Goal: Task Accomplishment & Management: Manage account settings

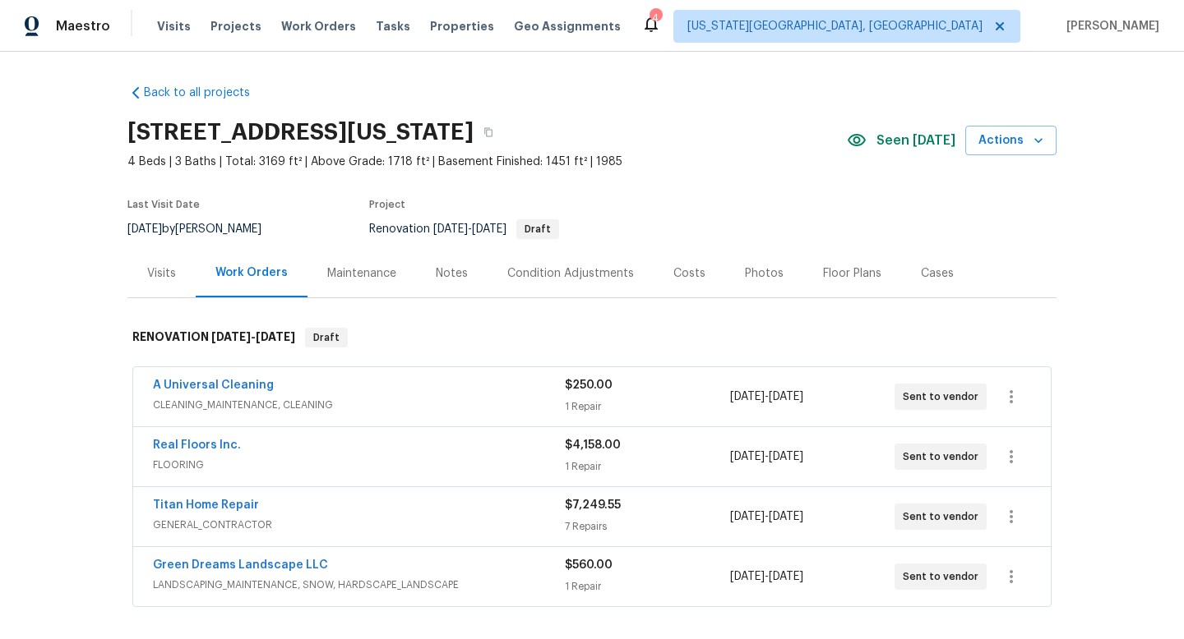
scroll to position [46, 0]
click at [767, 268] on div "Photos" at bounding box center [764, 273] width 39 height 16
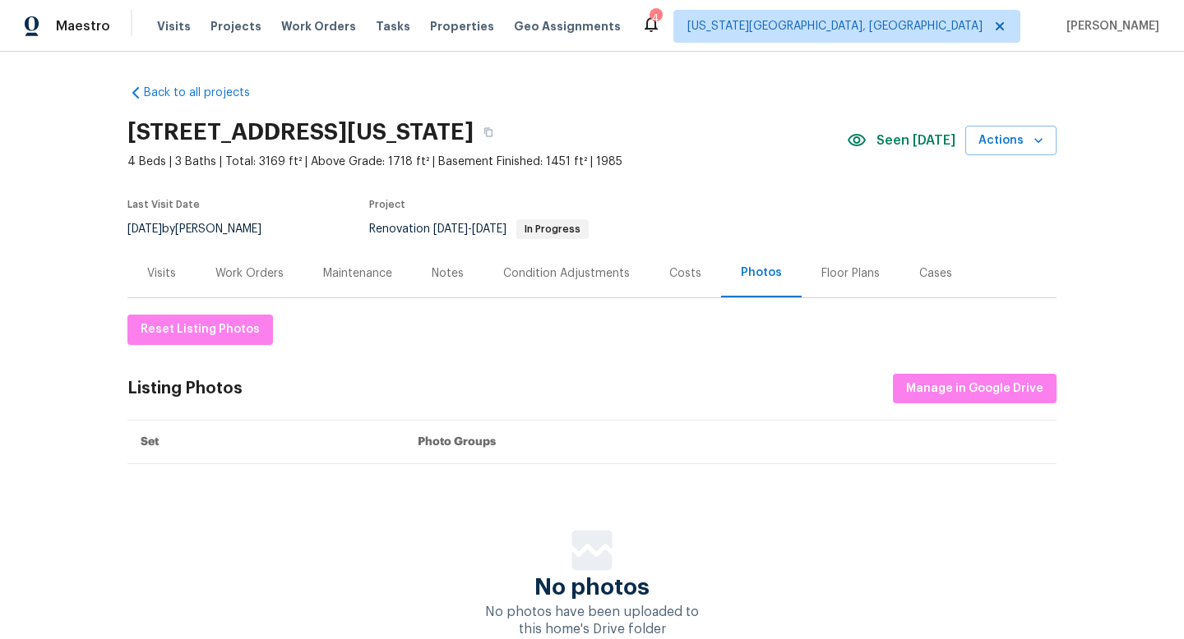
click at [699, 273] on div "Costs" at bounding box center [685, 273] width 72 height 48
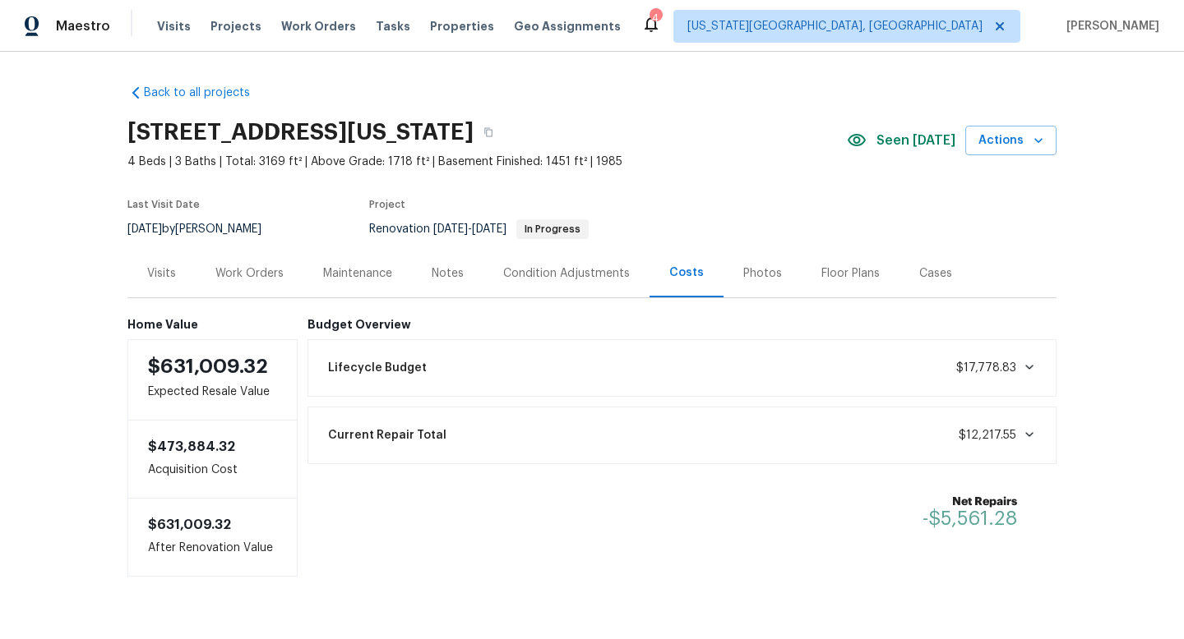
scroll to position [37, 0]
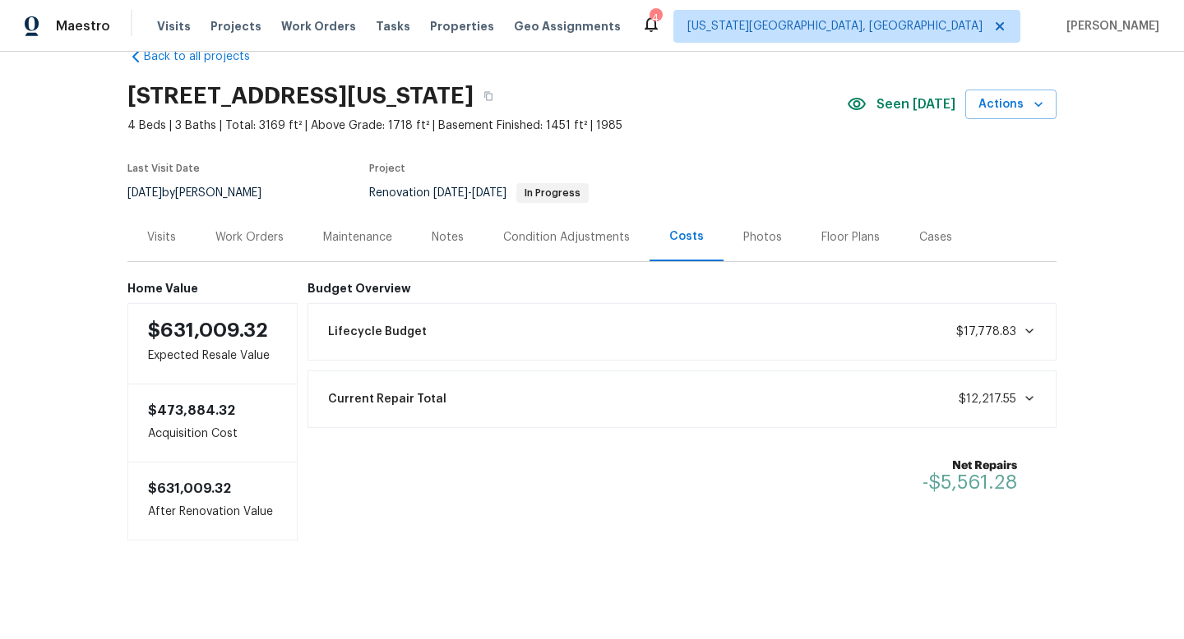
click at [280, 234] on div "Work Orders" at bounding box center [249, 237] width 68 height 16
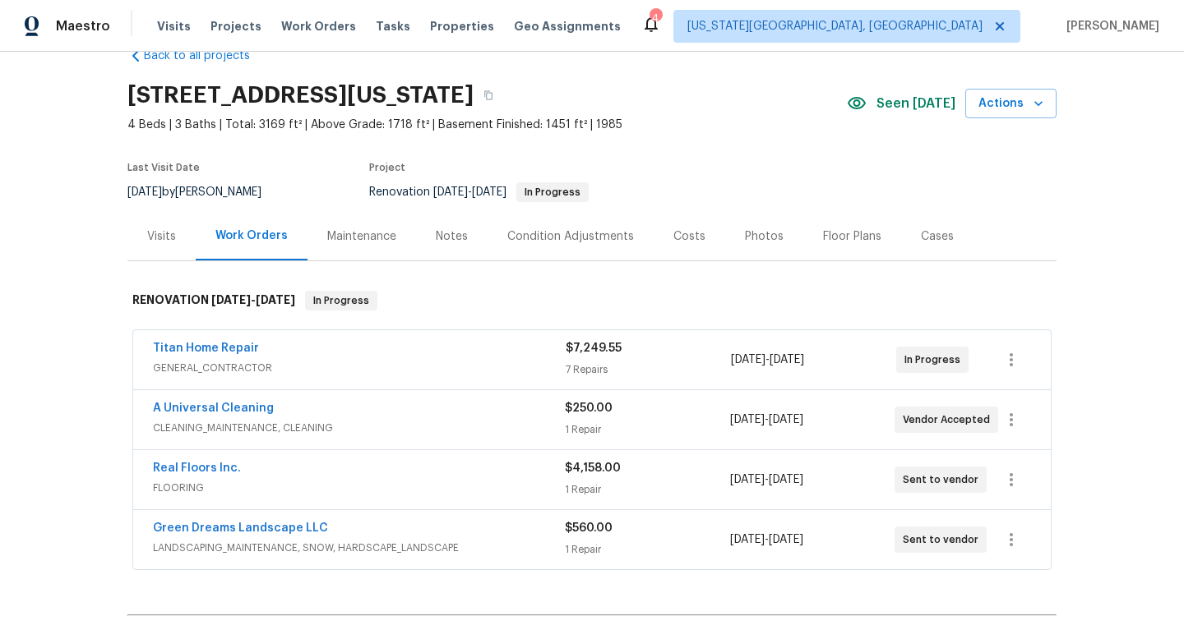
click at [299, 361] on span "GENERAL_CONTRACTOR" at bounding box center [359, 368] width 413 height 16
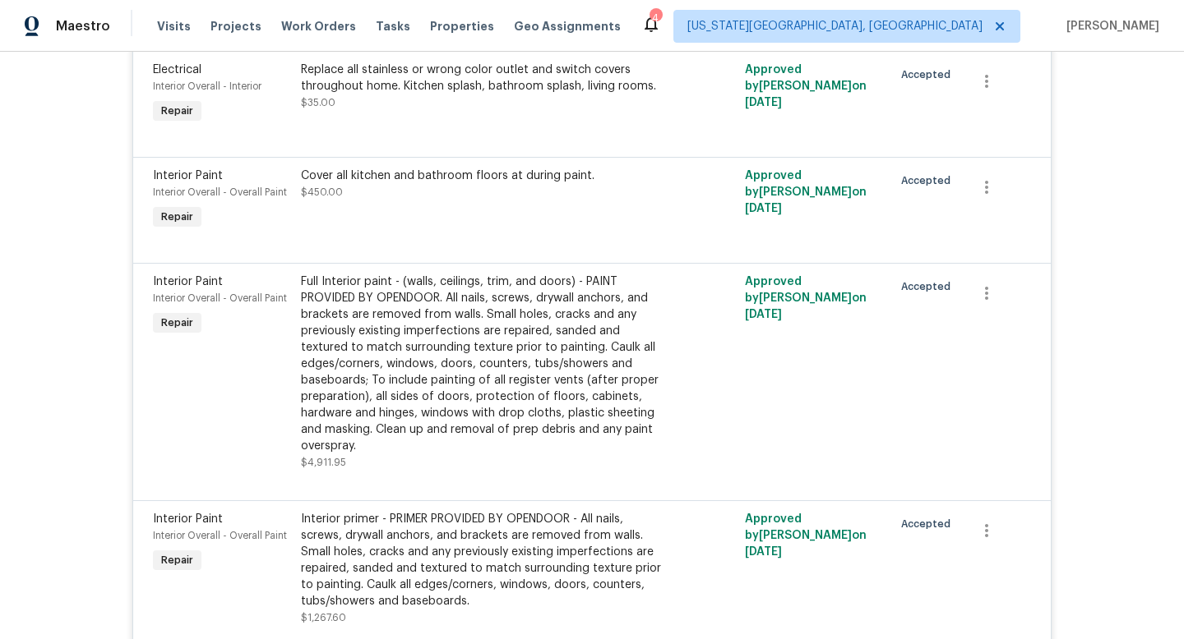
scroll to position [1200, 0]
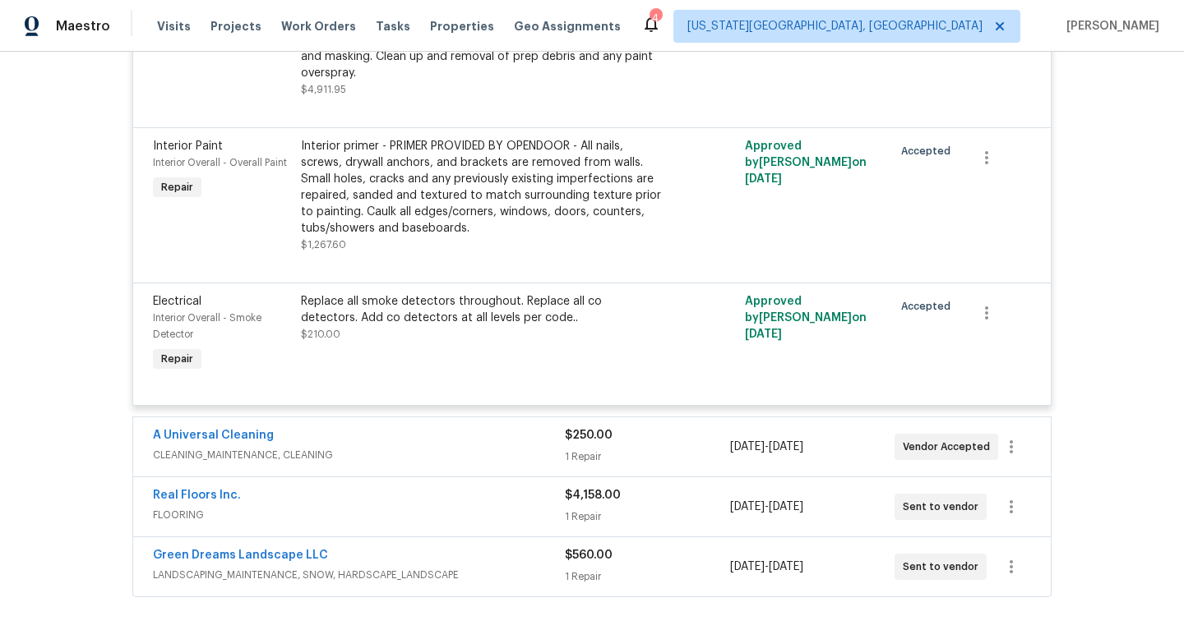
click at [460, 316] on div "Replace all smoke detectors throughout. Replace all co detectors. Add co detect…" at bounding box center [481, 309] width 360 height 33
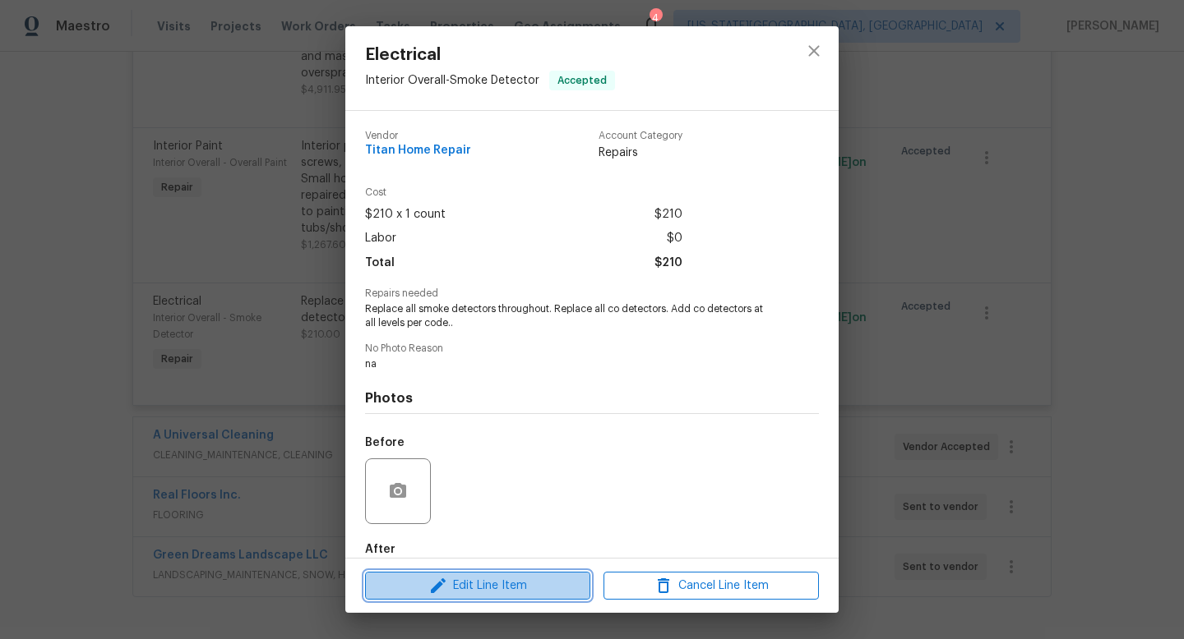
click at [474, 581] on span "Edit Line Item" at bounding box center [477, 586] width 215 height 21
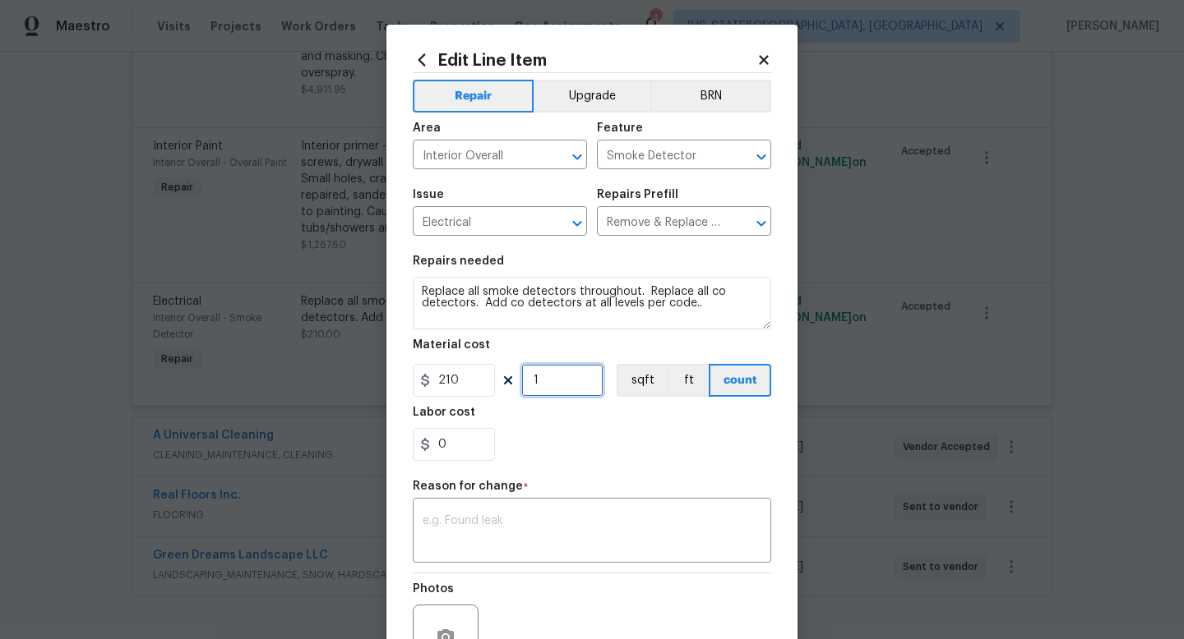
click at [542, 384] on input "1" at bounding box center [562, 380] width 82 height 33
type input "0"
drag, startPoint x: 468, startPoint y: 380, endPoint x: 390, endPoint y: 380, distance: 77.3
click at [390, 380] on div "Edit Line Item Repair Upgrade BRN Area Interior Overall ​ Feature Smoke Detecto…" at bounding box center [591, 405] width 411 height 760
type input "20"
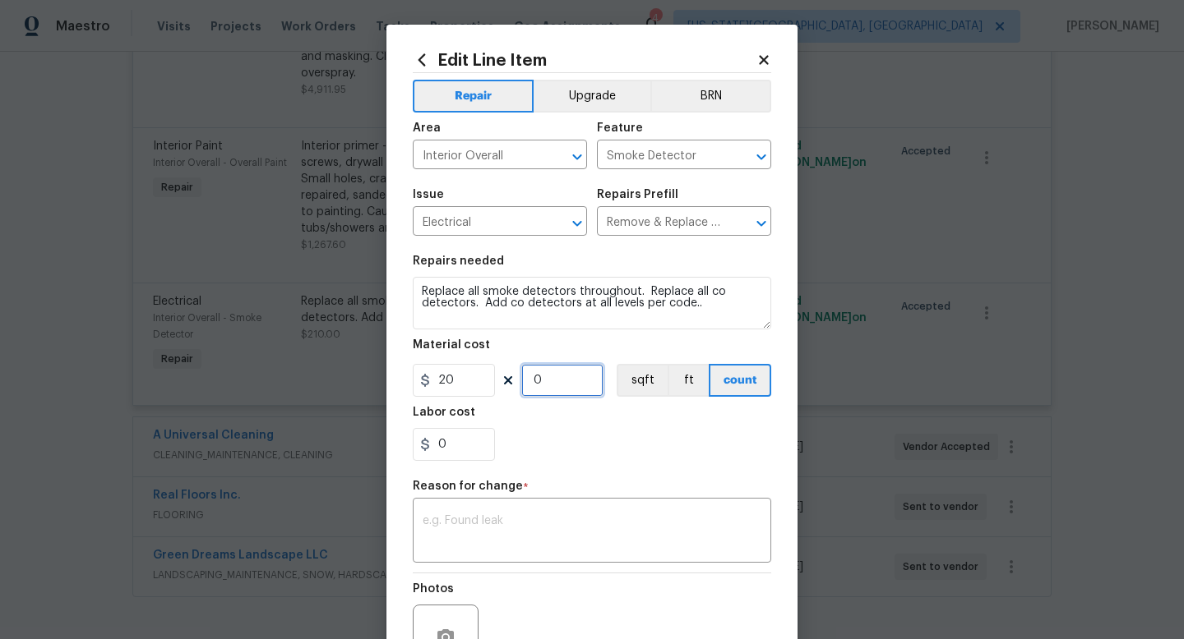
click at [555, 381] on input "0" at bounding box center [562, 380] width 82 height 33
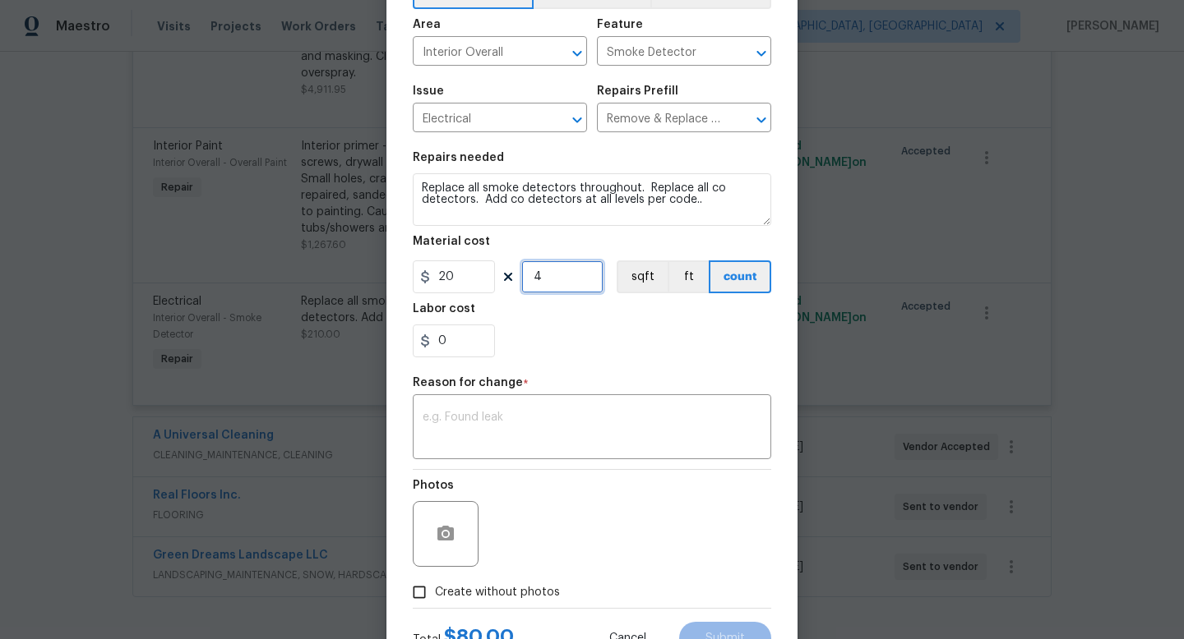
scroll to position [96, 0]
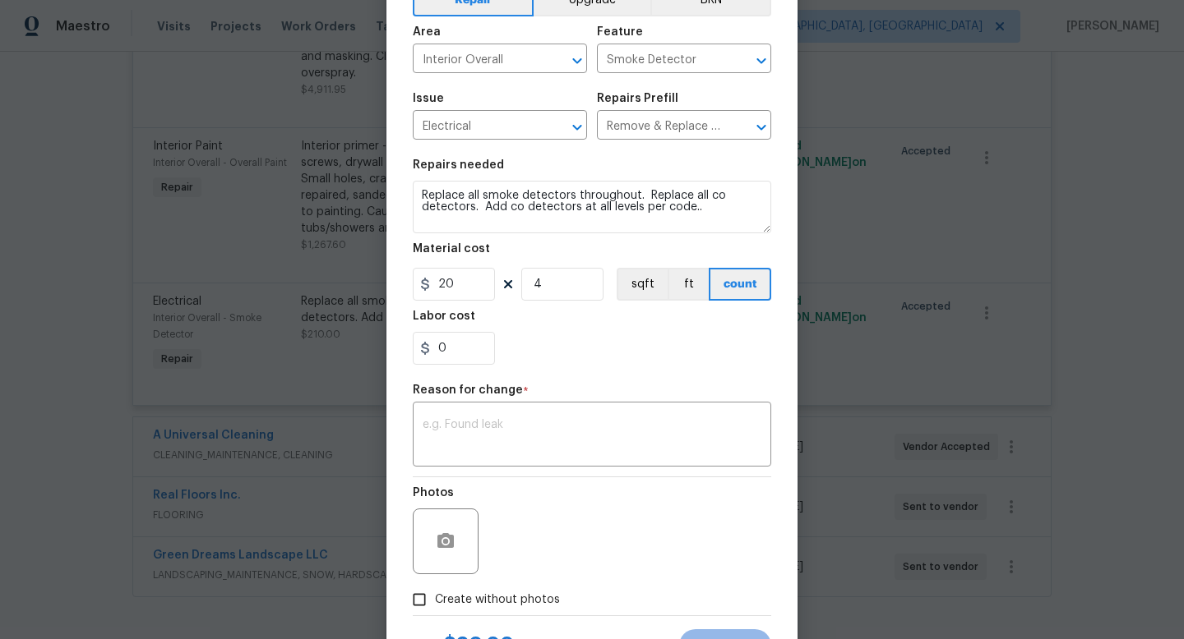
click at [579, 342] on div "0" at bounding box center [592, 348] width 358 height 33
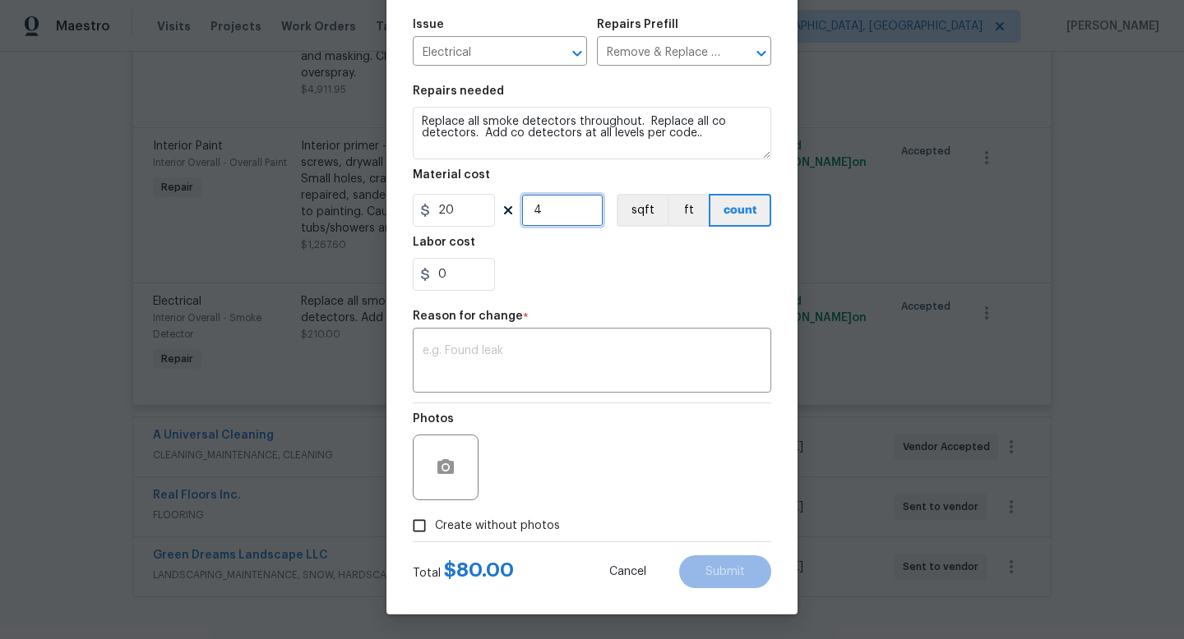
click at [549, 219] on input "4" at bounding box center [562, 210] width 82 height 33
type input "6"
click at [462, 212] on input "20" at bounding box center [454, 210] width 82 height 33
click at [557, 221] on input "6" at bounding box center [562, 210] width 82 height 33
click at [466, 214] on input "25" at bounding box center [454, 210] width 82 height 33
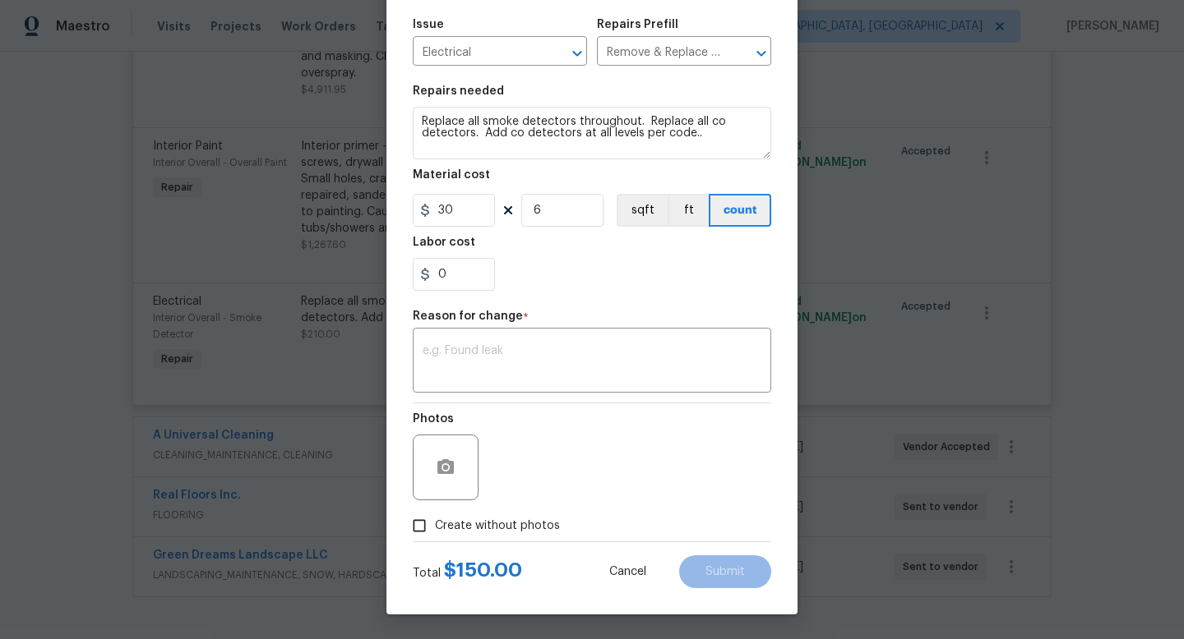
click at [529, 272] on div "0" at bounding box center [592, 274] width 358 height 33
click at [557, 262] on div "0" at bounding box center [592, 274] width 358 height 33
click at [468, 213] on input "30" at bounding box center [454, 210] width 82 height 33
click at [523, 294] on section "Repairs needed Replace all smoke detectors throughout. Replace all co detectors…" at bounding box center [592, 188] width 358 height 225
click at [468, 210] on input "40" at bounding box center [454, 210] width 82 height 33
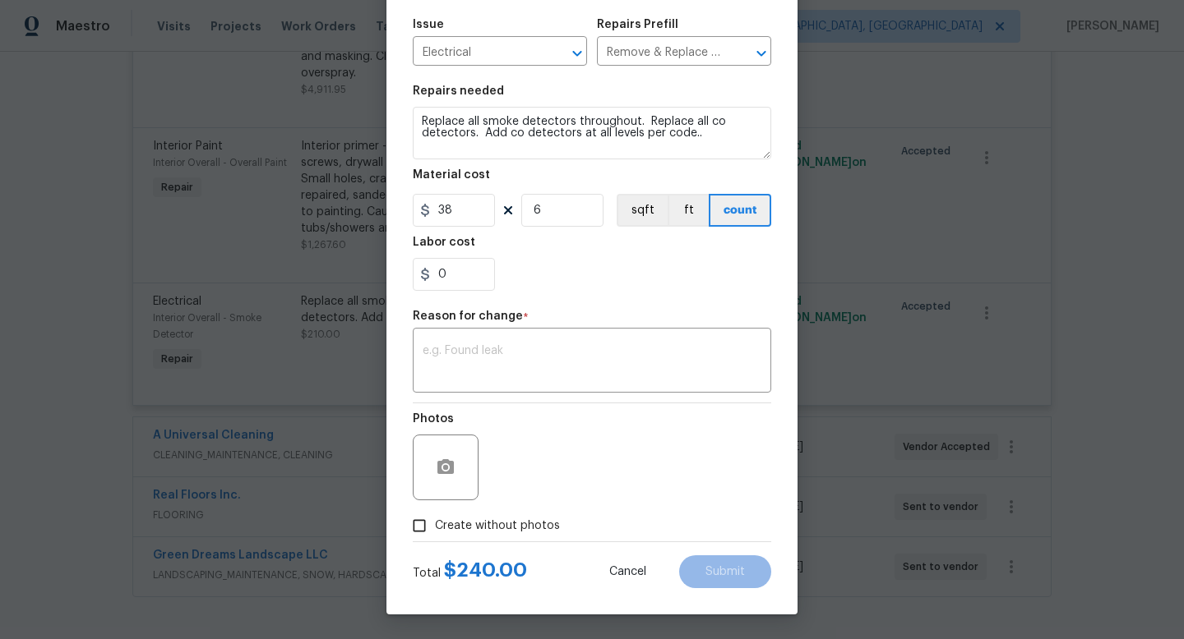
click at [544, 293] on section "Repairs needed Replace all smoke detectors throughout. Replace all co detectors…" at bounding box center [592, 188] width 358 height 225
click at [462, 207] on input "38" at bounding box center [454, 210] width 82 height 33
click at [496, 269] on div "0" at bounding box center [592, 274] width 358 height 33
click at [472, 217] on input "36" at bounding box center [454, 210] width 82 height 33
type input "35"
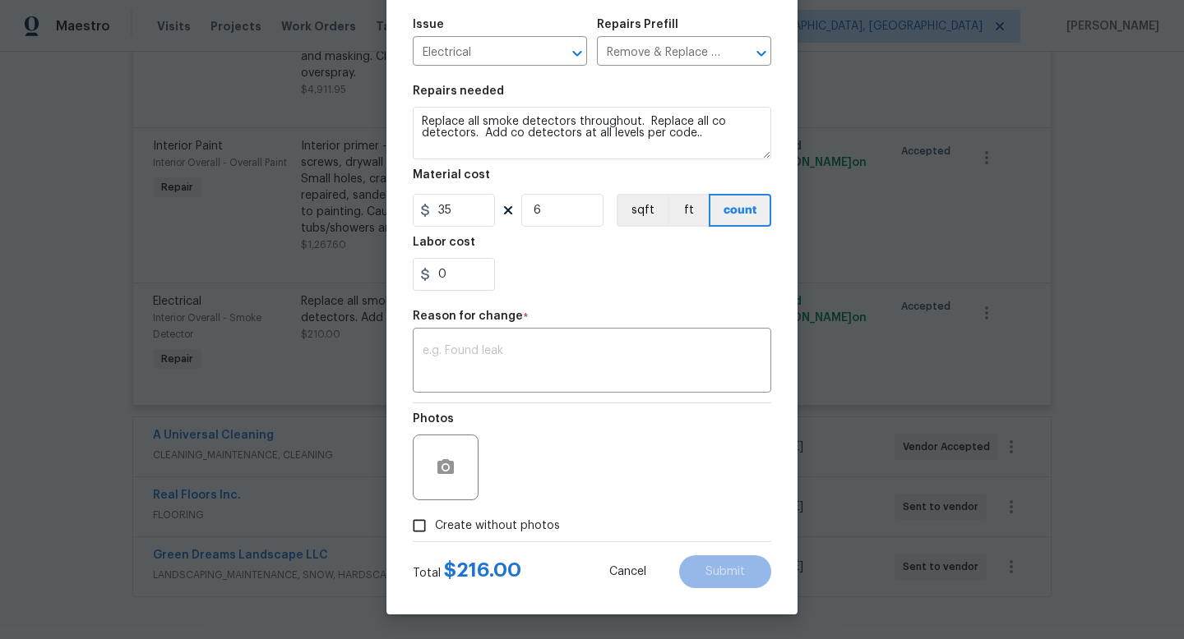
click at [548, 266] on div "0" at bounding box center [592, 274] width 358 height 33
click at [527, 528] on span "Create without photos" at bounding box center [497, 526] width 125 height 17
click at [435, 528] on input "Create without photos" at bounding box center [419, 525] width 31 height 31
checkbox input "true"
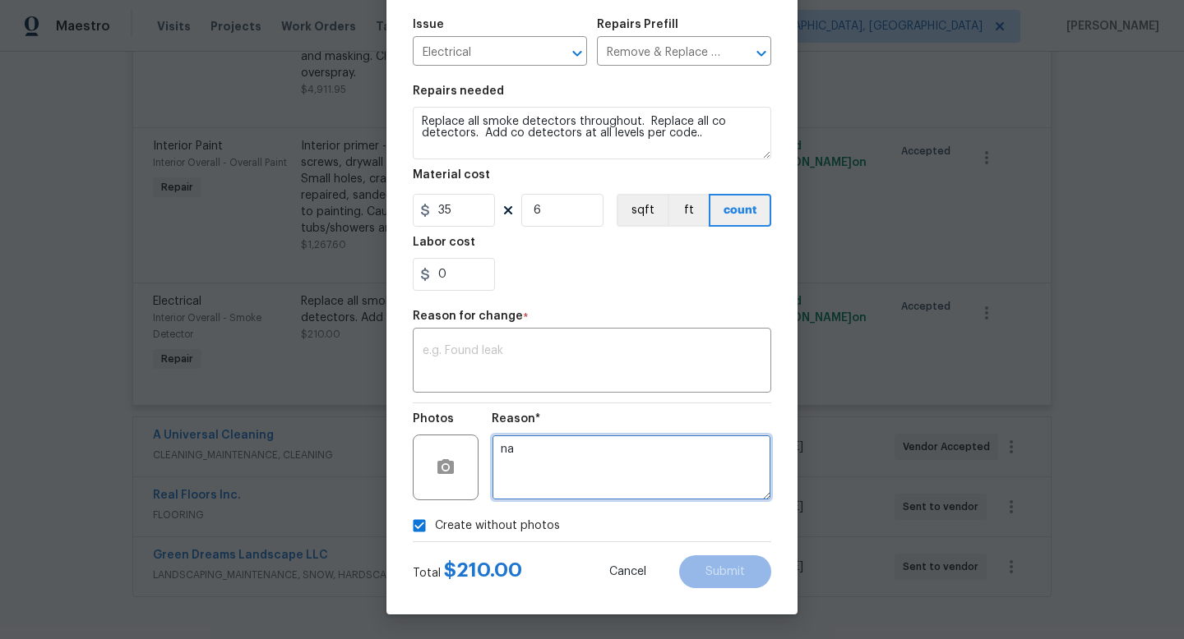
click at [538, 490] on textarea "na" at bounding box center [630, 468] width 279 height 66
type textarea "na"
click at [584, 458] on textarea "na" at bounding box center [630, 468] width 279 height 66
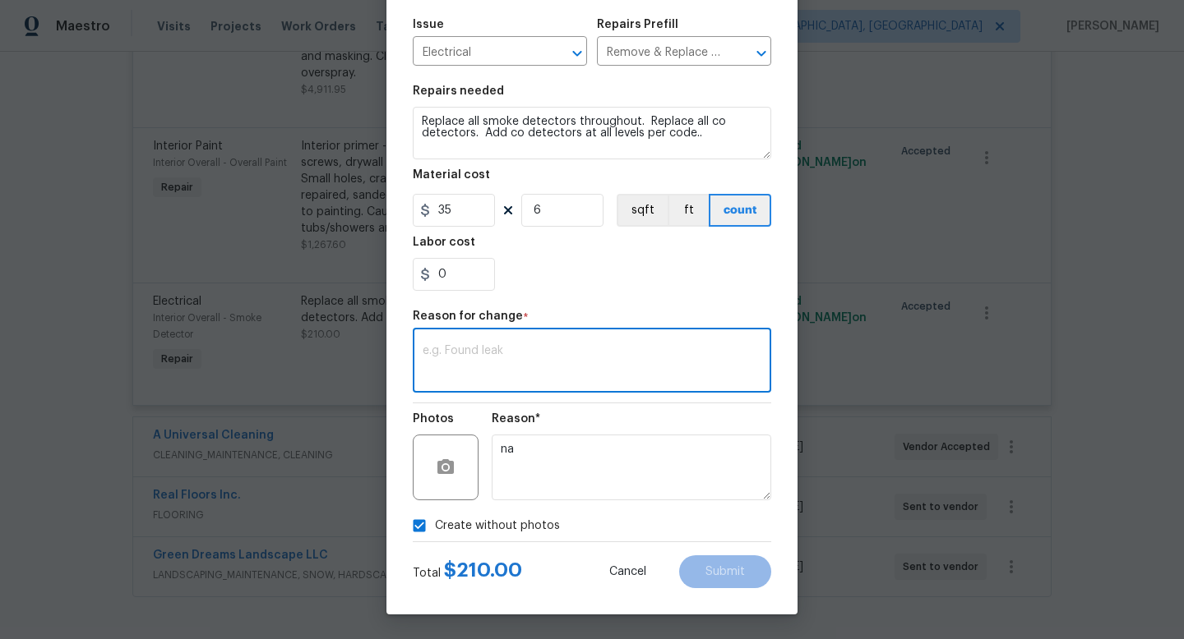
click at [540, 366] on textarea at bounding box center [591, 362] width 339 height 35
type textarea "a"
type textarea "adjusted"
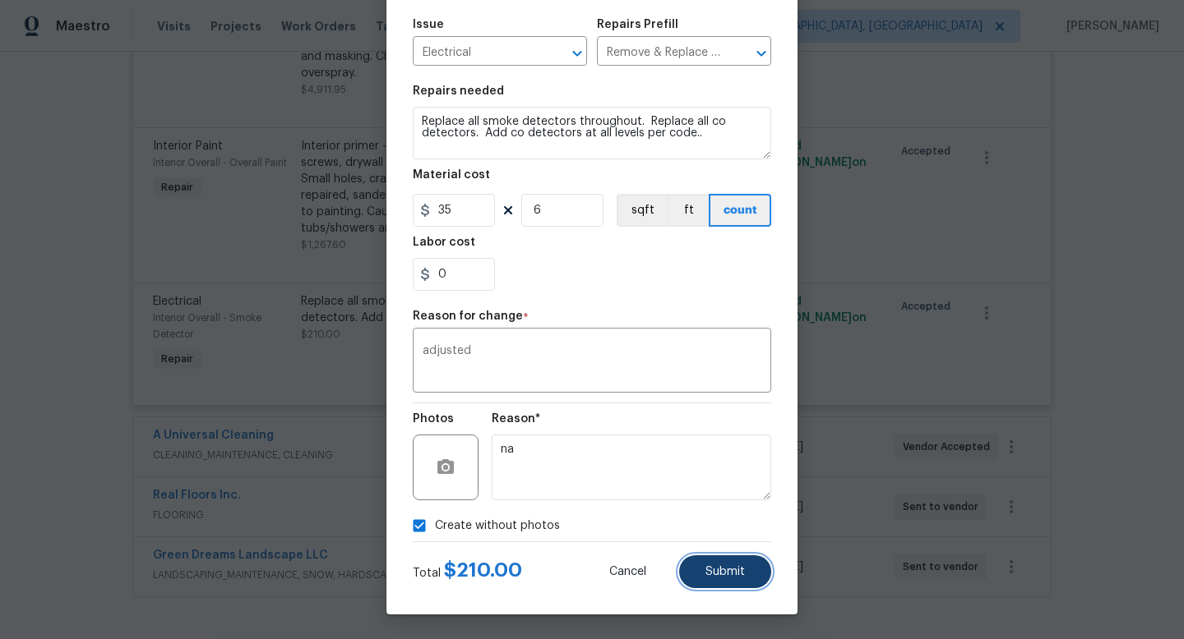
click at [746, 581] on button "Submit" at bounding box center [725, 572] width 92 height 33
type input "210"
type input "1"
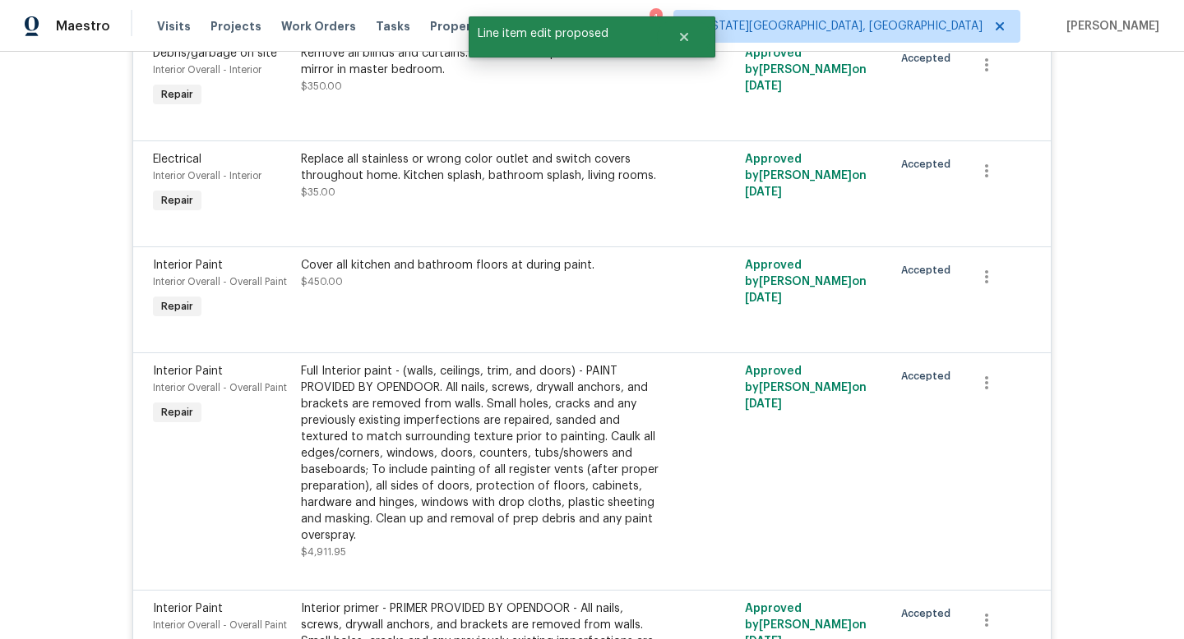
scroll to position [602, 0]
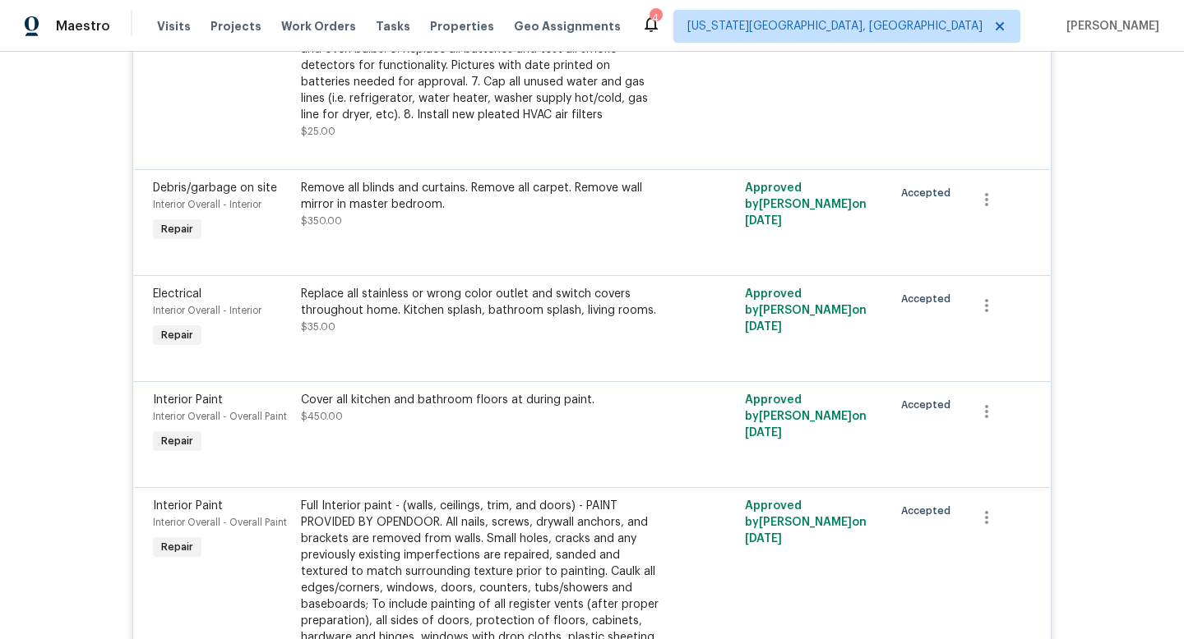
click at [459, 423] on div "Cover all kitchen and bathroom floors at during paint. $450.00" at bounding box center [481, 408] width 360 height 33
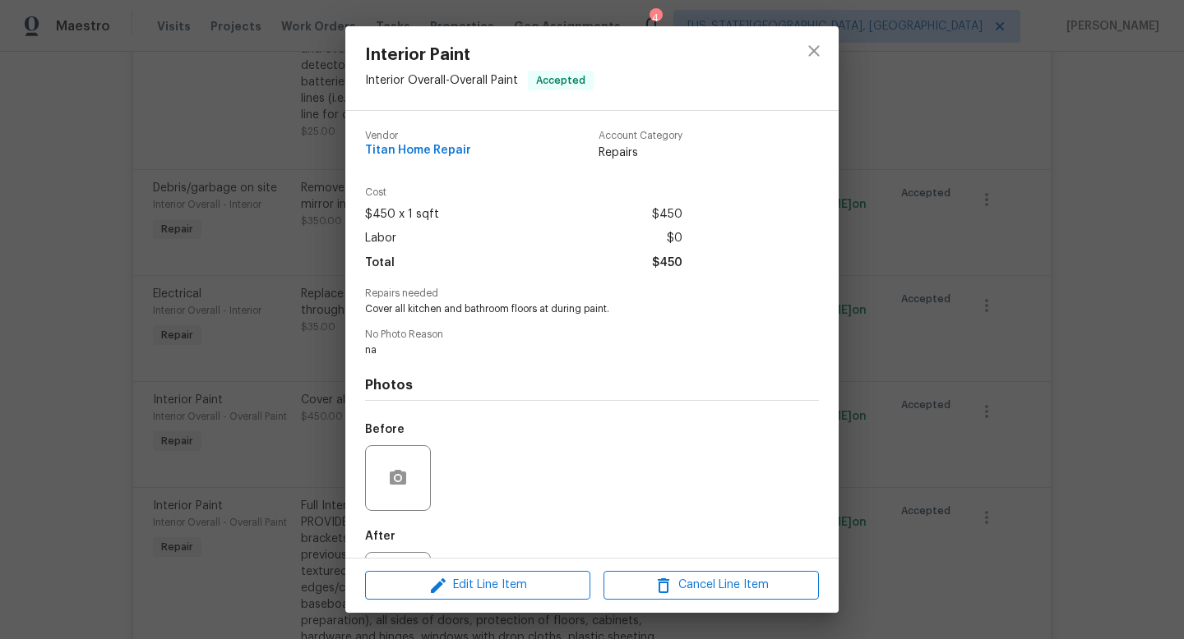
scroll to position [76, 0]
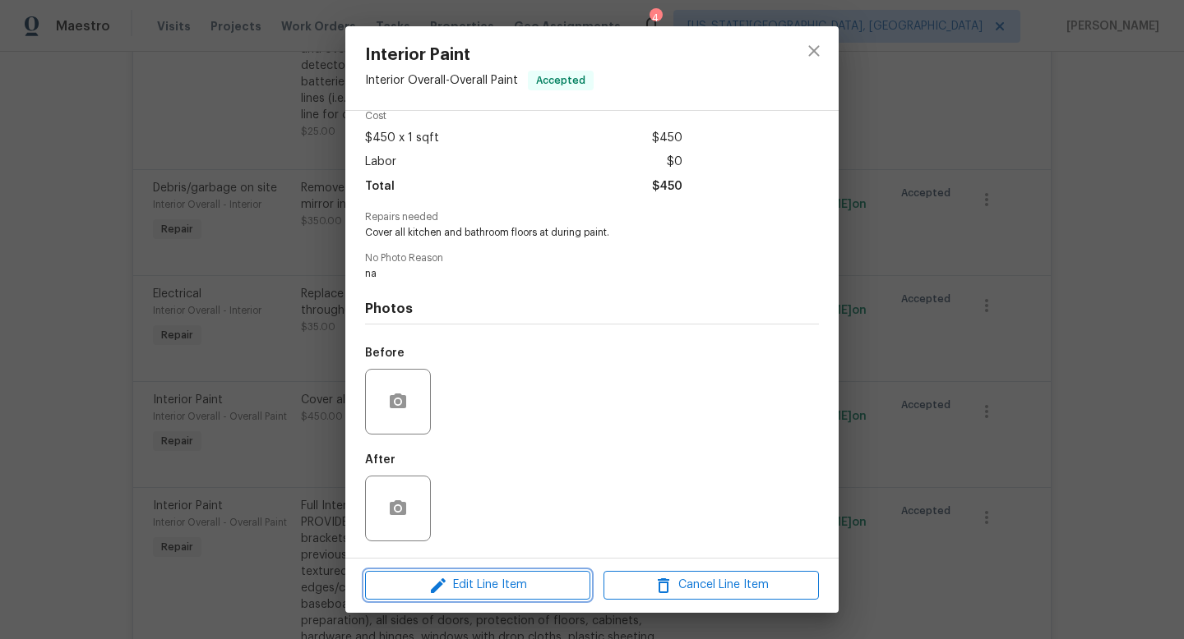
click at [510, 582] on span "Edit Line Item" at bounding box center [477, 585] width 215 height 21
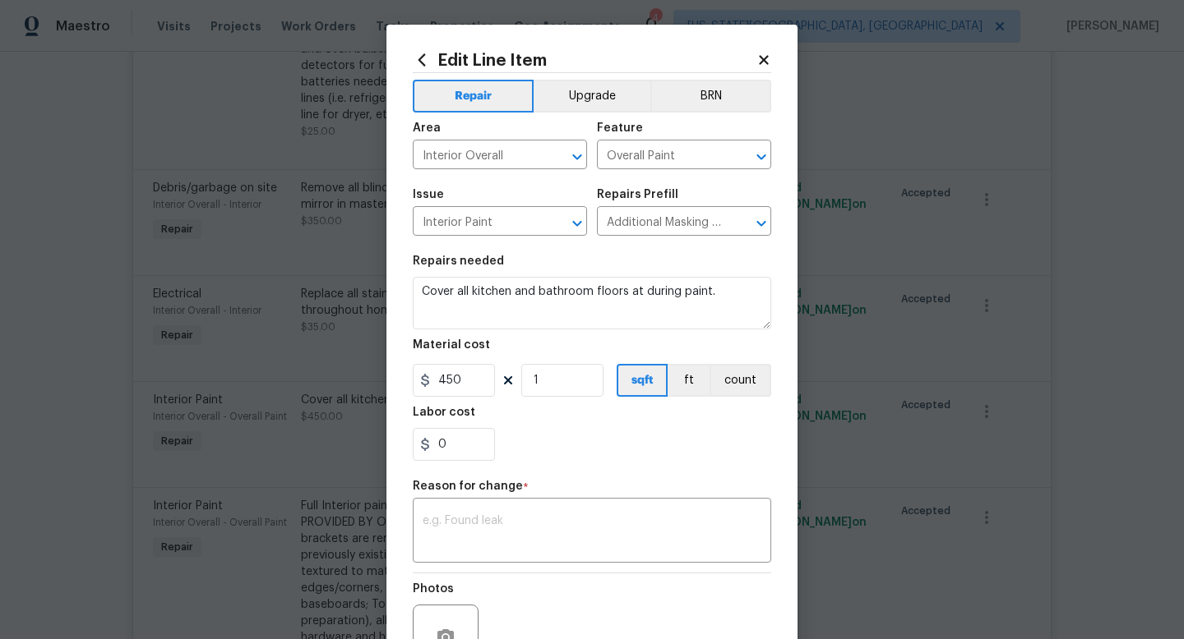
click at [764, 47] on div "Edit Line Item Repair Upgrade BRN Area Interior Overall ​ Feature Overall Paint…" at bounding box center [591, 405] width 411 height 760
click at [754, 58] on h2 "Edit Line Item" at bounding box center [585, 60] width 344 height 18
click at [762, 59] on icon at bounding box center [763, 59] width 9 height 9
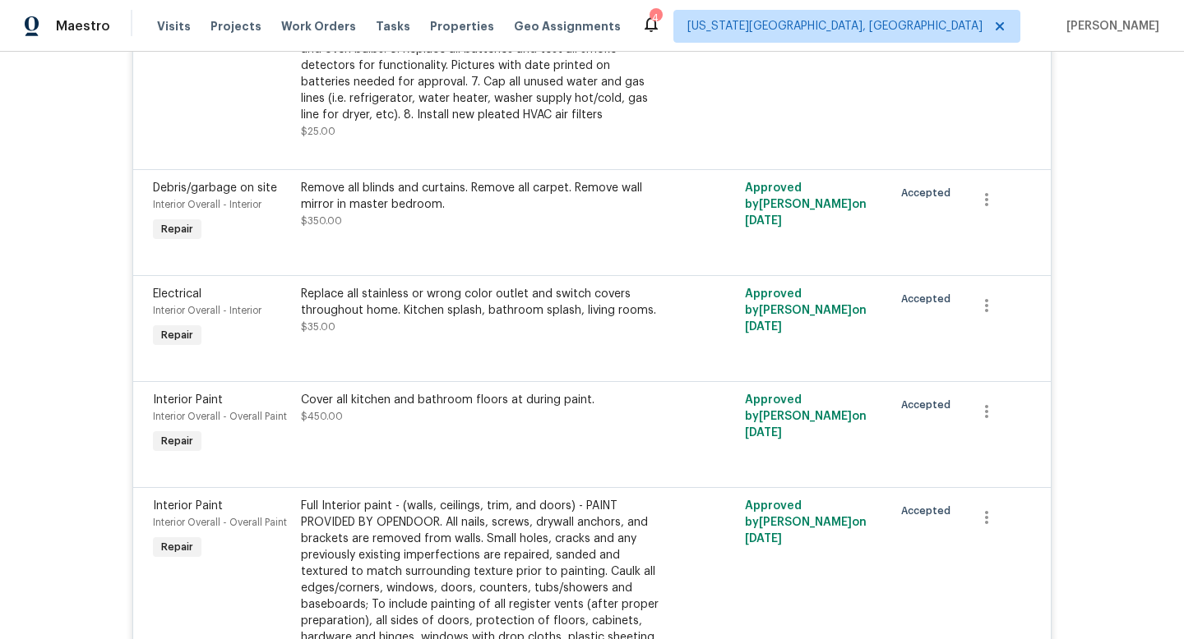
click at [444, 409] on div "Cover all kitchen and bathroom floors at during paint. $450.00" at bounding box center [481, 408] width 360 height 33
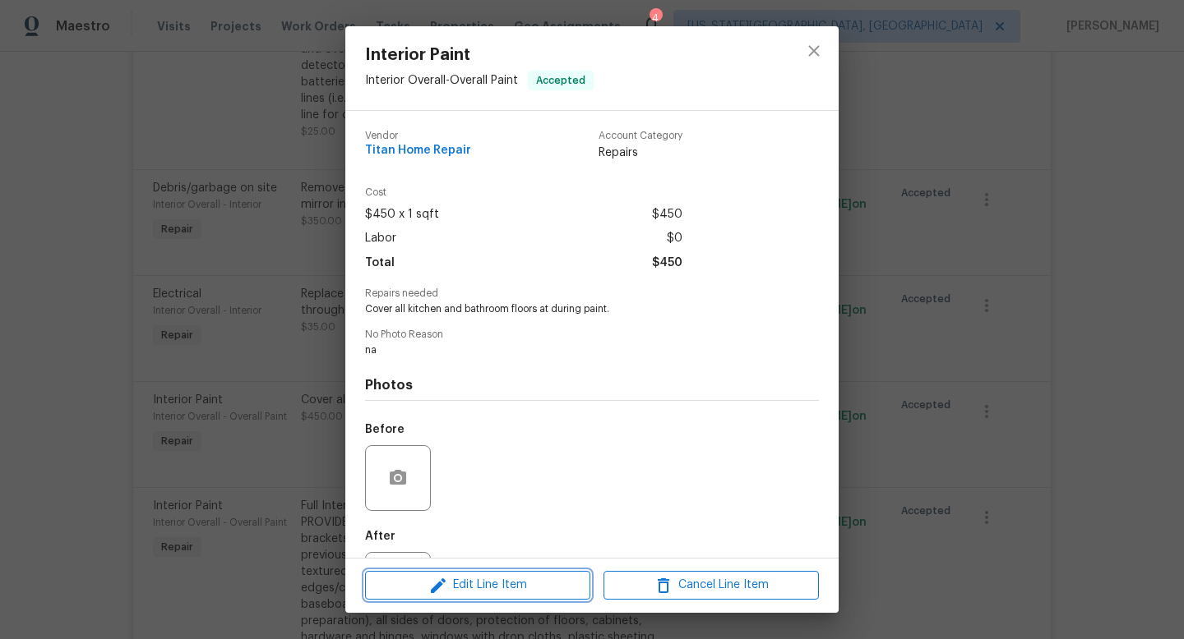
click at [446, 591] on icon "button" at bounding box center [438, 586] width 20 height 20
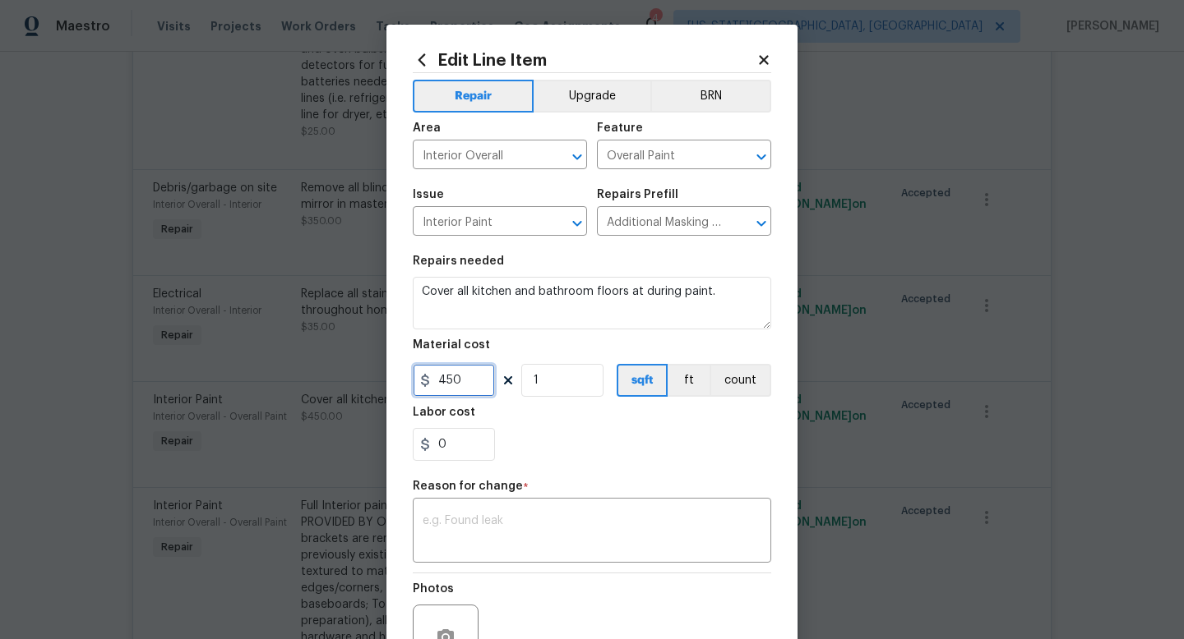
drag, startPoint x: 468, startPoint y: 380, endPoint x: 357, endPoint y: 378, distance: 111.8
click at [357, 378] on div "Edit Line Item Repair Upgrade BRN Area Interior Overall ​ Feature Overall Paint…" at bounding box center [592, 319] width 1184 height 639
type input "0.4"
click at [551, 384] on input "1" at bounding box center [562, 380] width 82 height 33
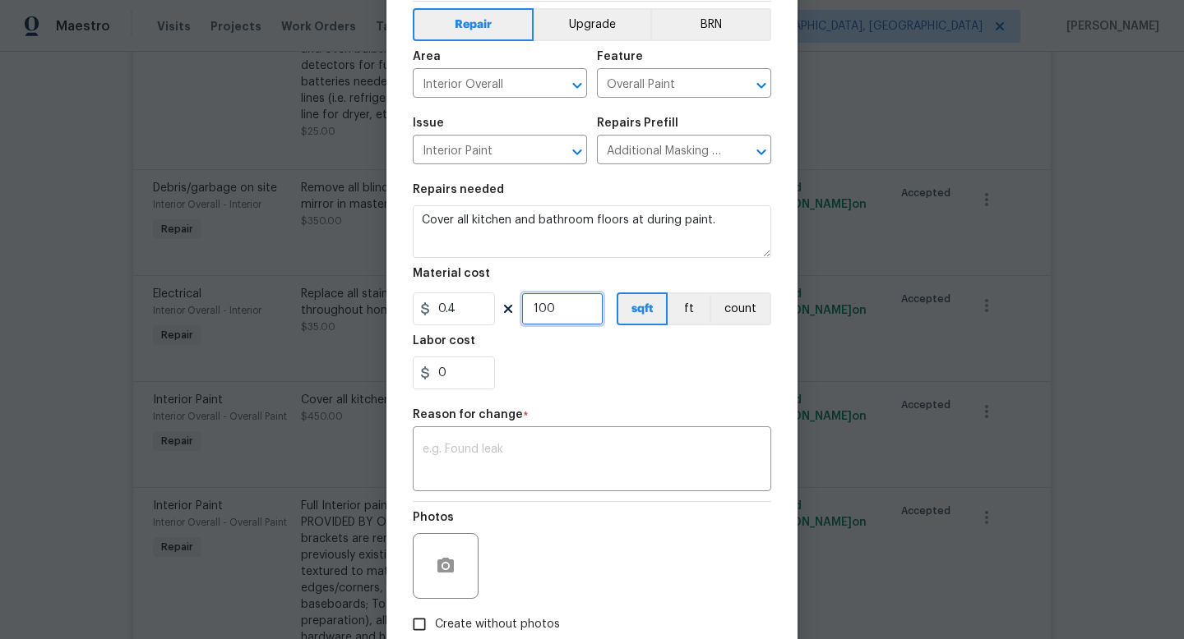
scroll to position [171, 0]
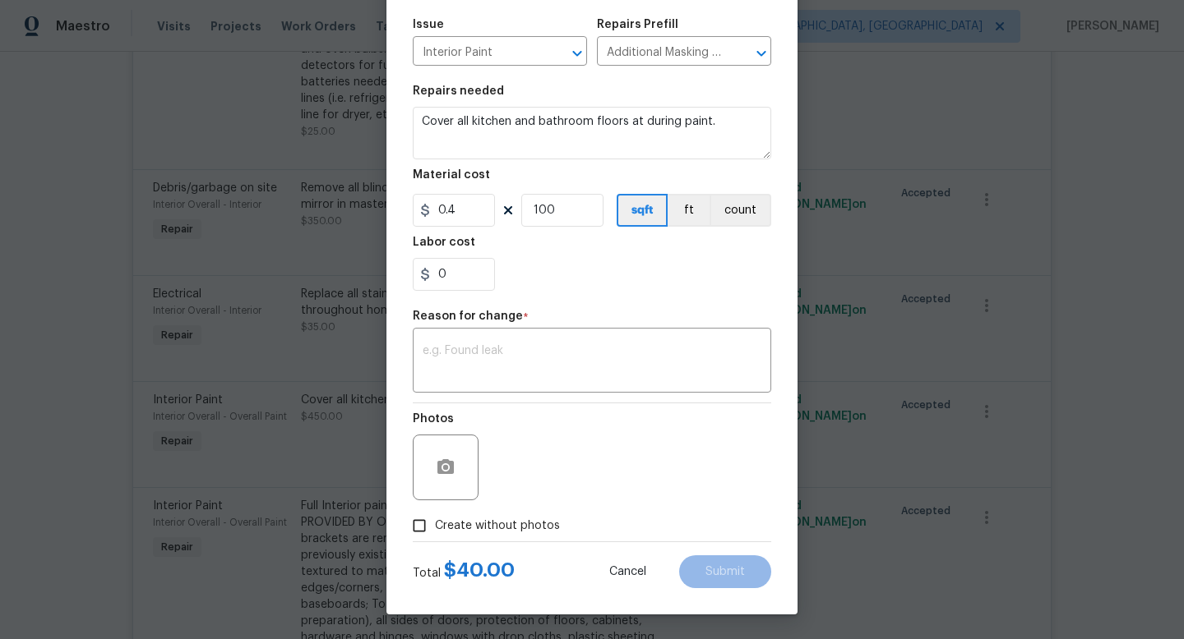
click at [588, 234] on section "Repairs needed Cover all kitchen and bathroom floors at during paint. Material …" at bounding box center [592, 188] width 358 height 225
click at [577, 208] on input "100" at bounding box center [562, 210] width 82 height 33
type input "850"
click at [495, 356] on textarea at bounding box center [591, 362] width 339 height 35
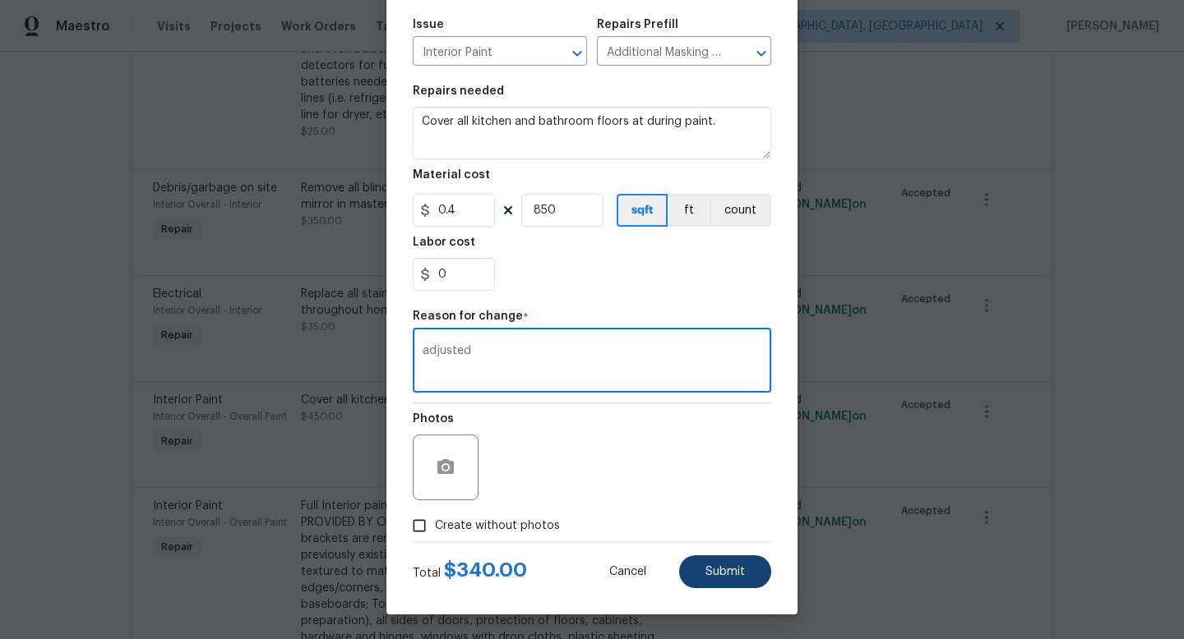
type textarea "adjusted"
click at [711, 578] on button "Submit" at bounding box center [725, 572] width 92 height 33
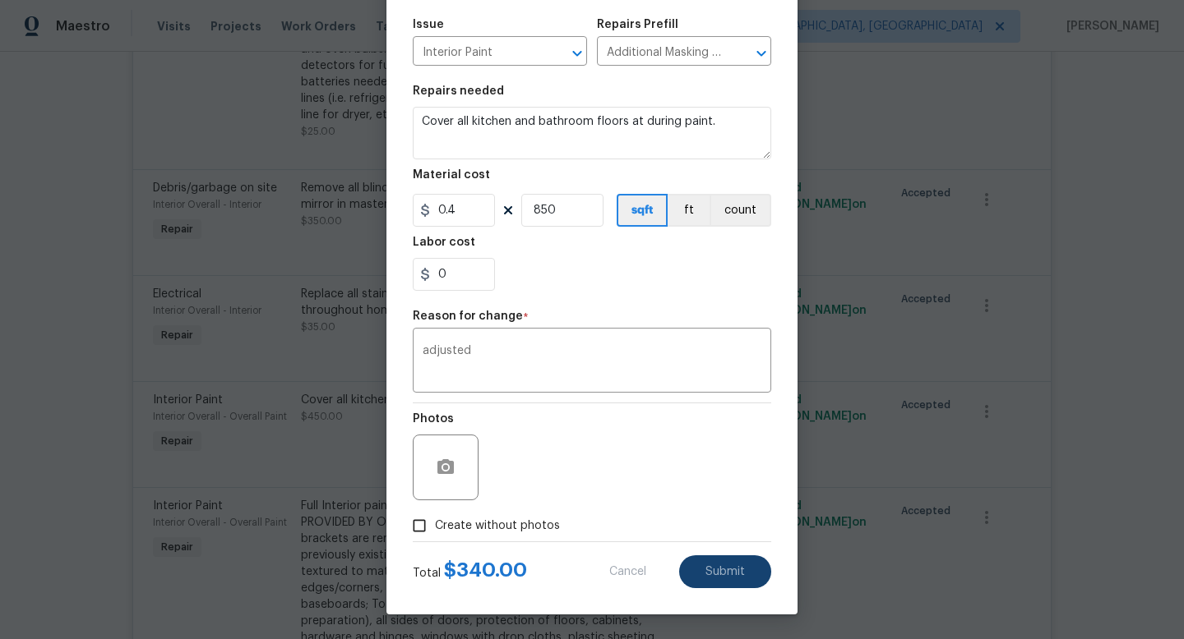
type input "450"
type input "1"
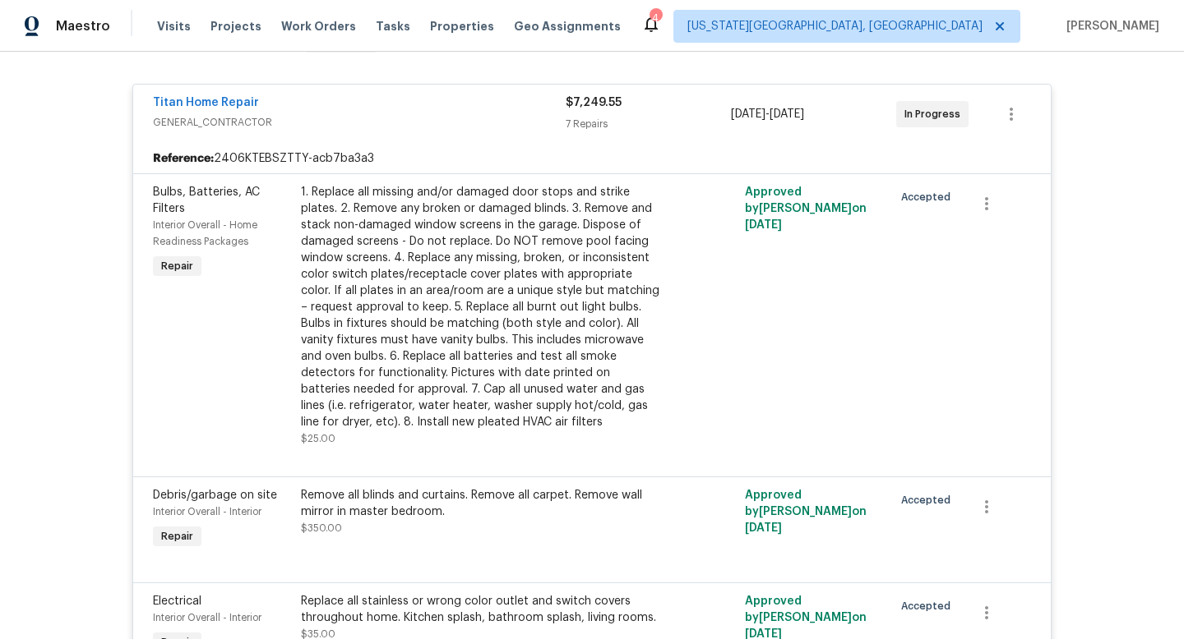
scroll to position [221, 0]
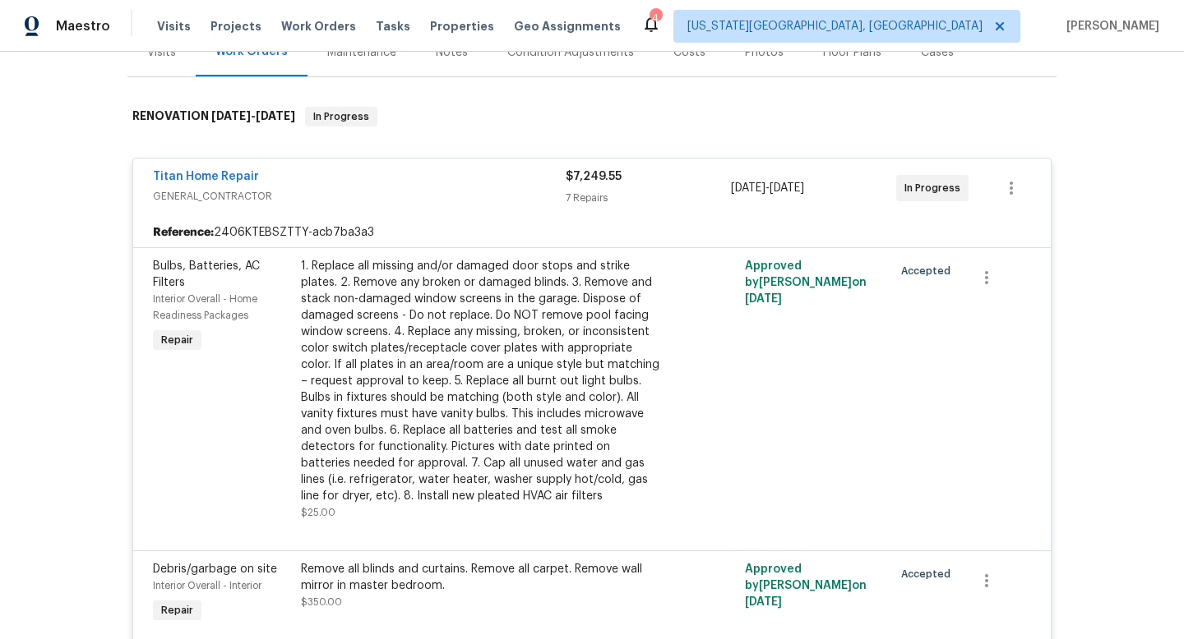
click at [427, 178] on div "Titan Home Repair" at bounding box center [359, 178] width 413 height 20
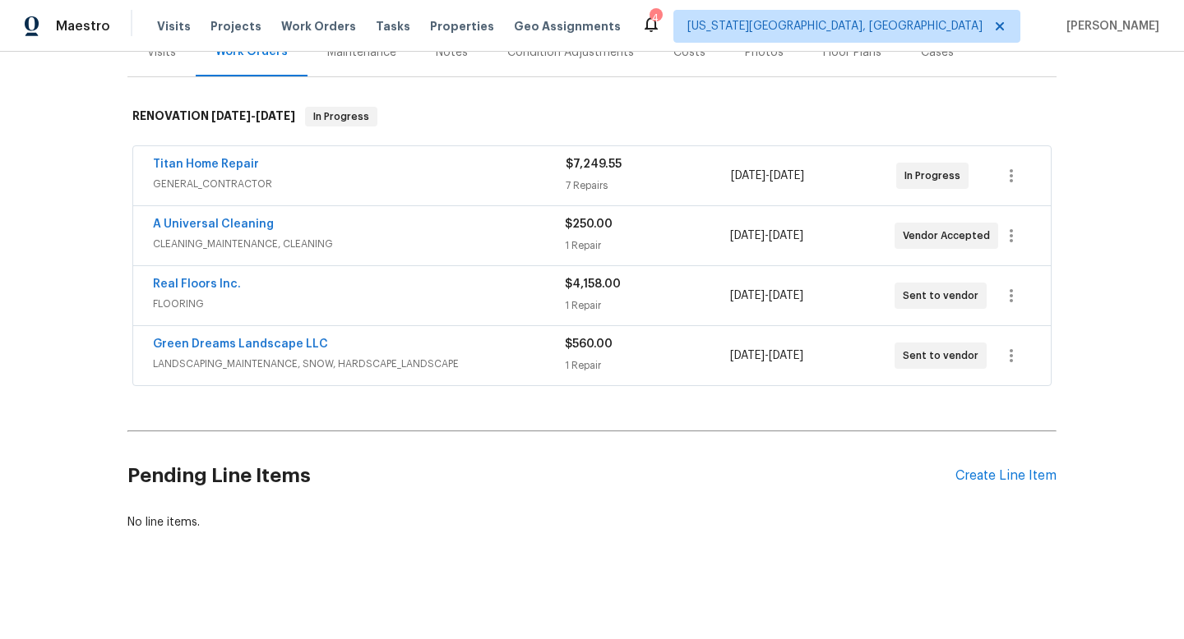
scroll to position [224, 0]
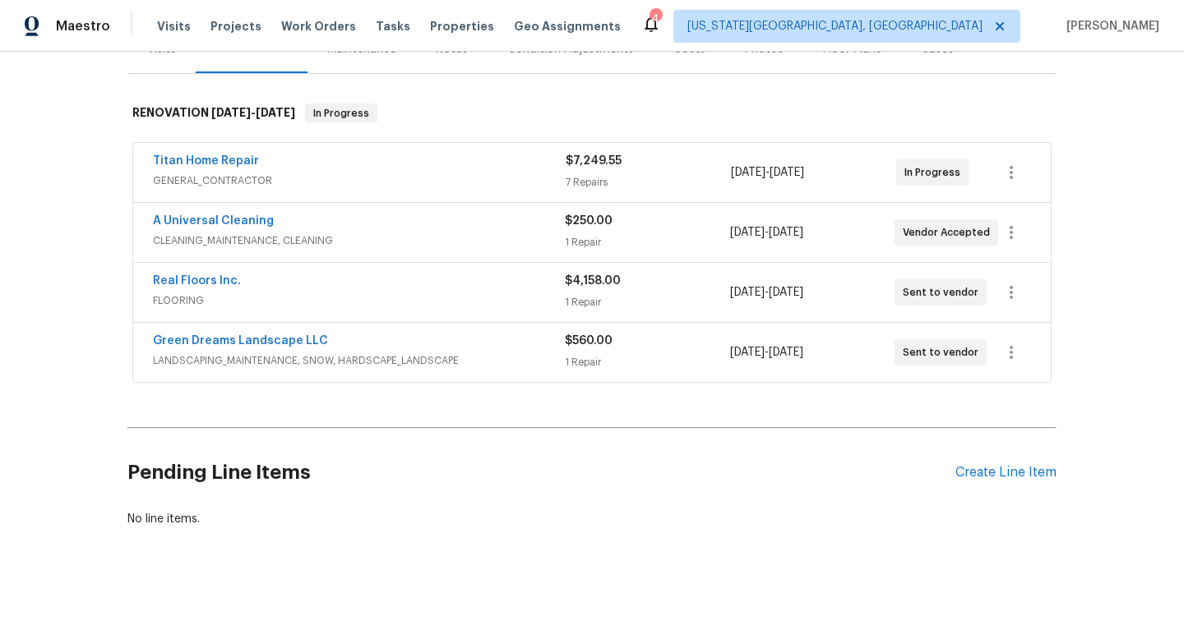
click at [662, 352] on div "$560.00 1 Repair" at bounding box center [647, 352] width 164 height 39
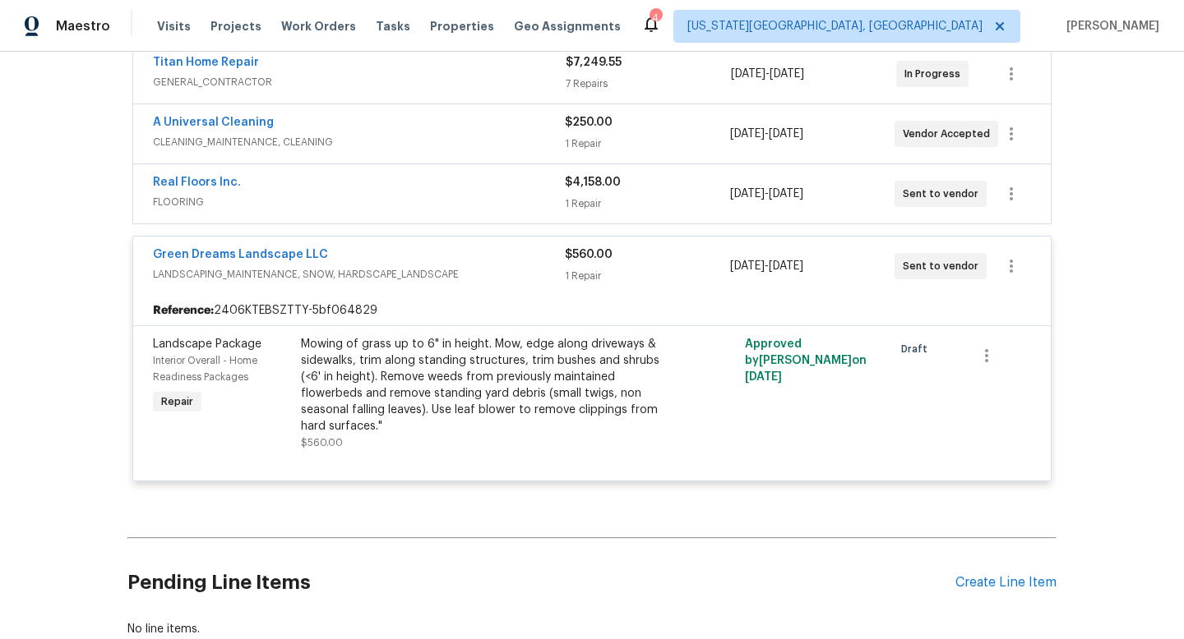
scroll to position [433, 0]
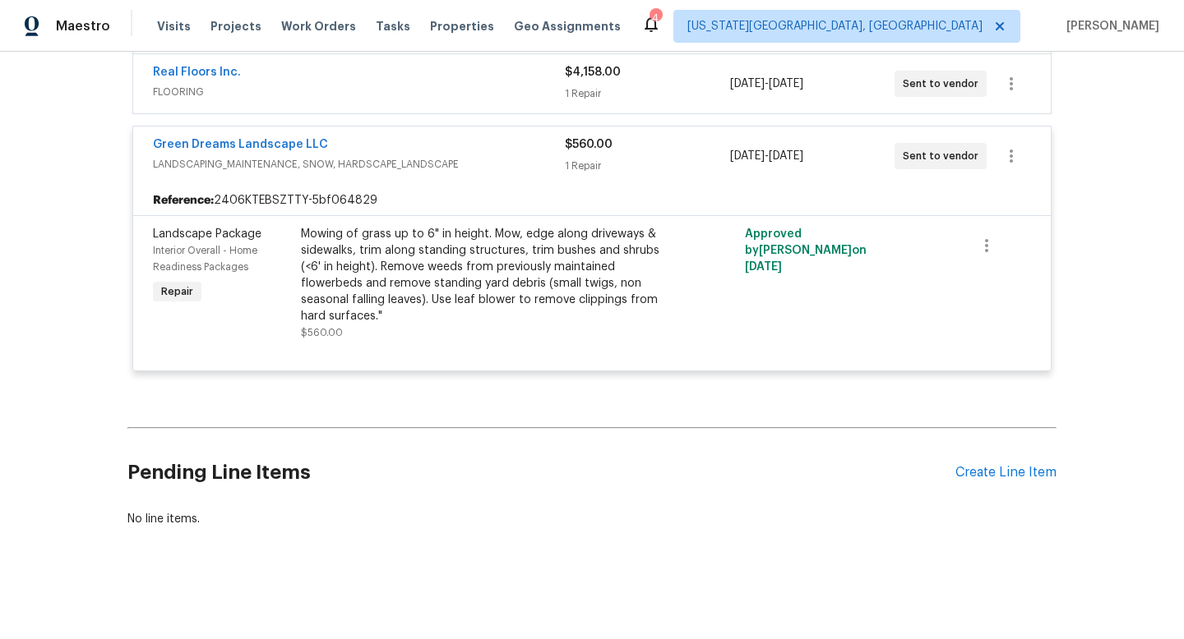
click at [473, 272] on div "Mowing of grass up to 6" in height. Mow, edge along driveways & sidewalks, trim…" at bounding box center [481, 275] width 360 height 99
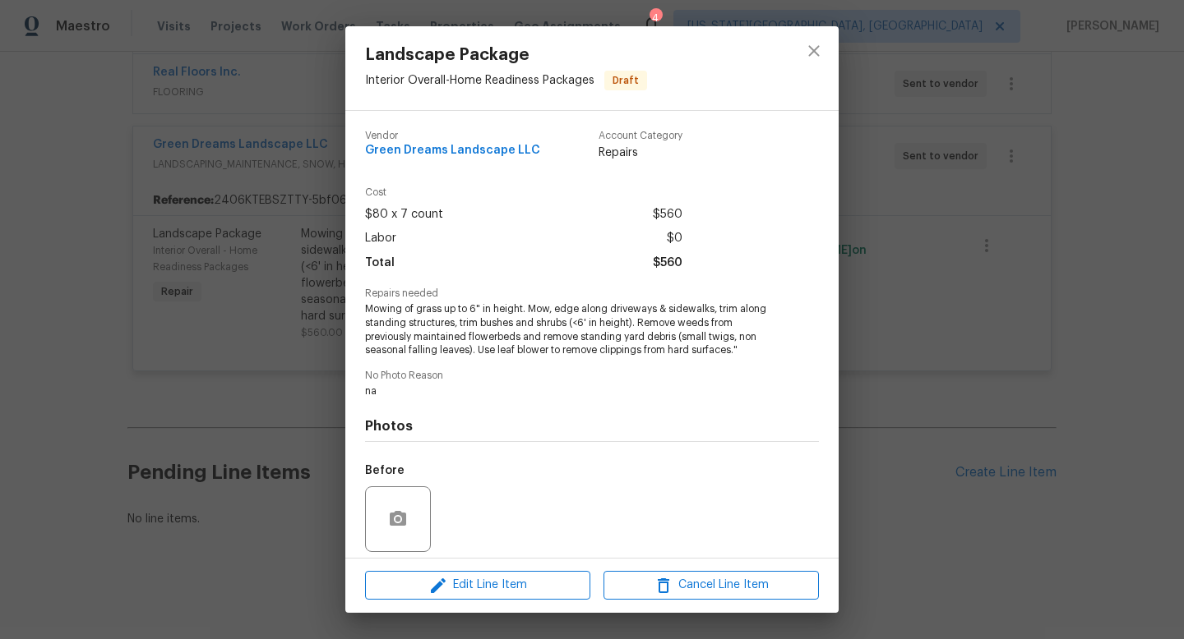
scroll to position [118, 0]
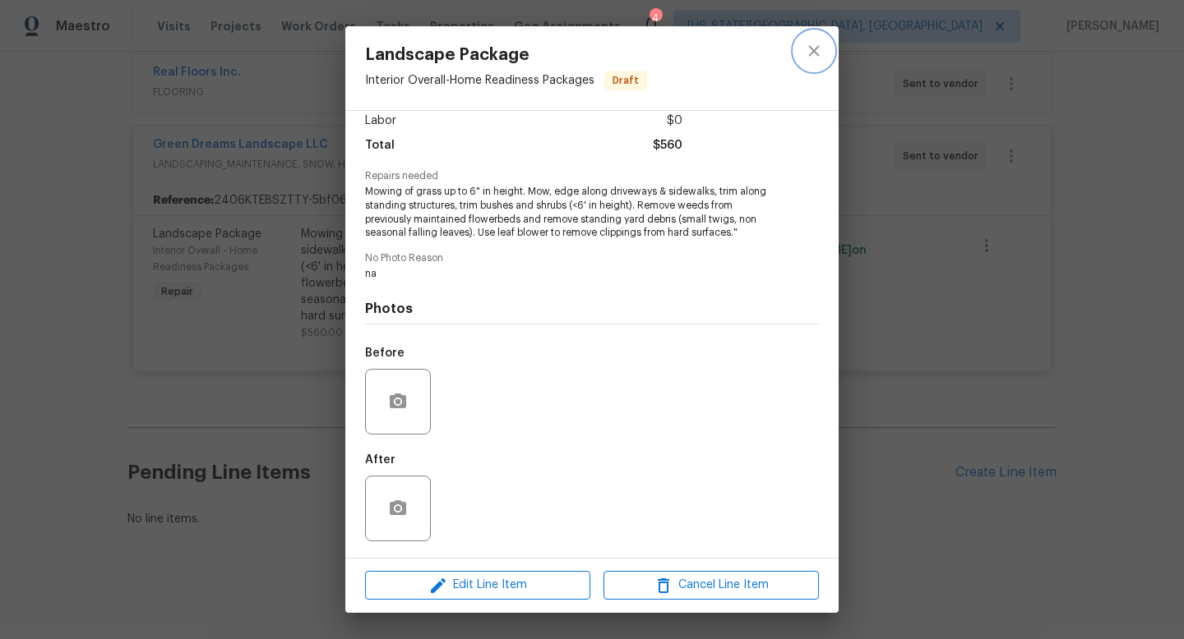
click at [817, 48] on icon "close" at bounding box center [814, 51] width 20 height 20
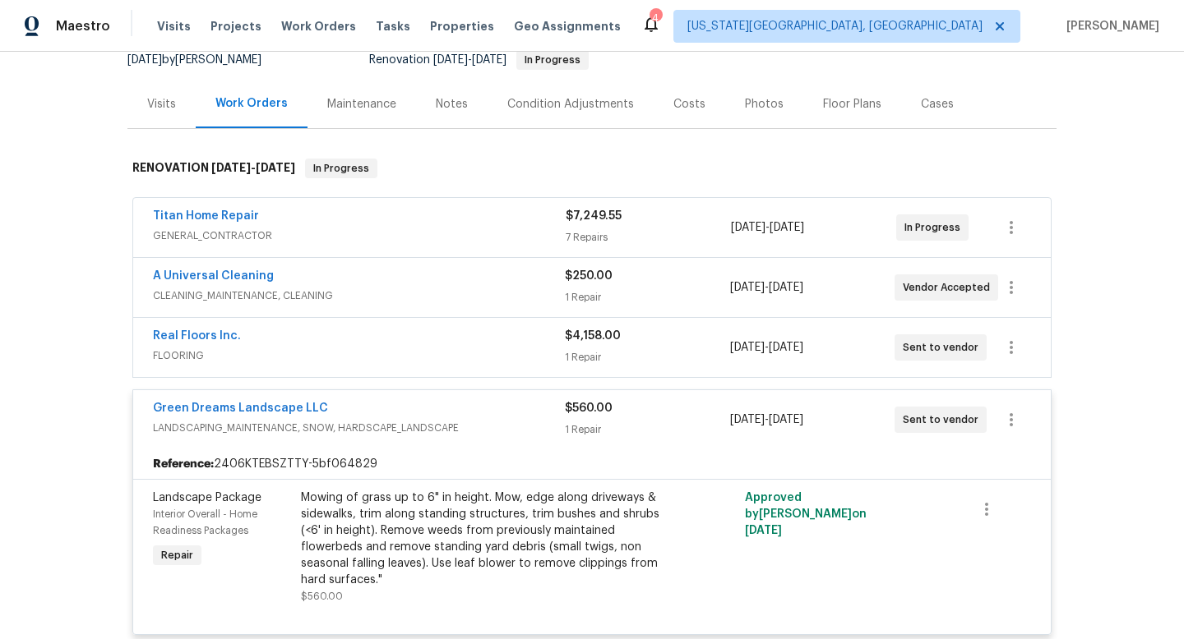
scroll to position [0, 0]
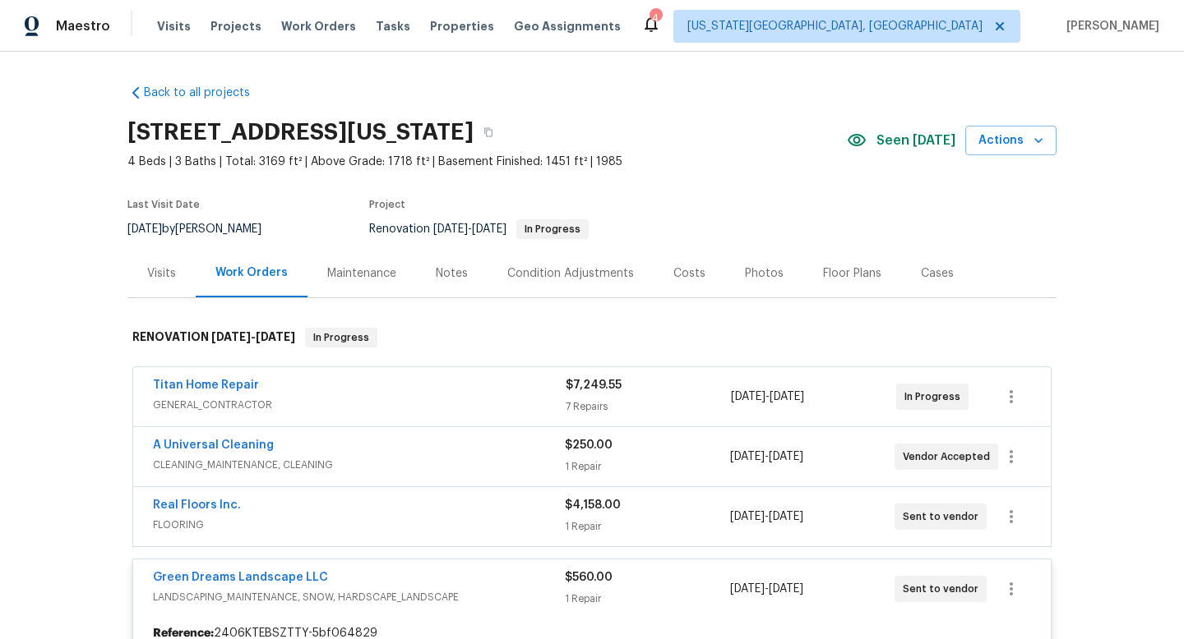
click at [346, 381] on div "Titan Home Repair" at bounding box center [359, 387] width 413 height 20
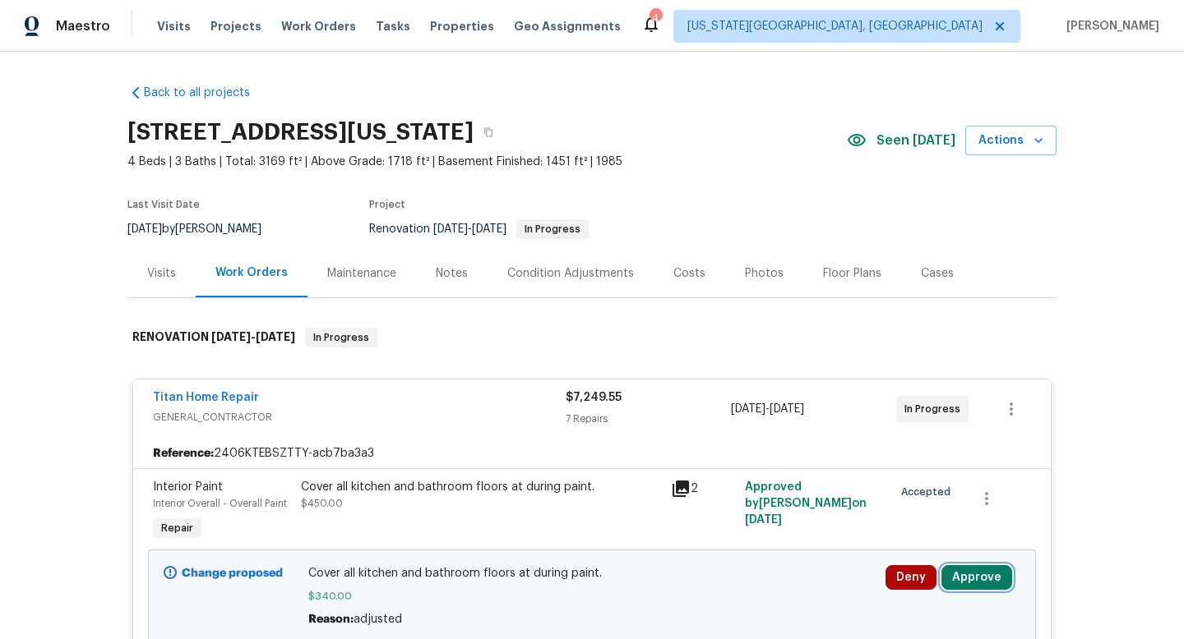
click at [989, 579] on button "Approve" at bounding box center [976, 577] width 71 height 25
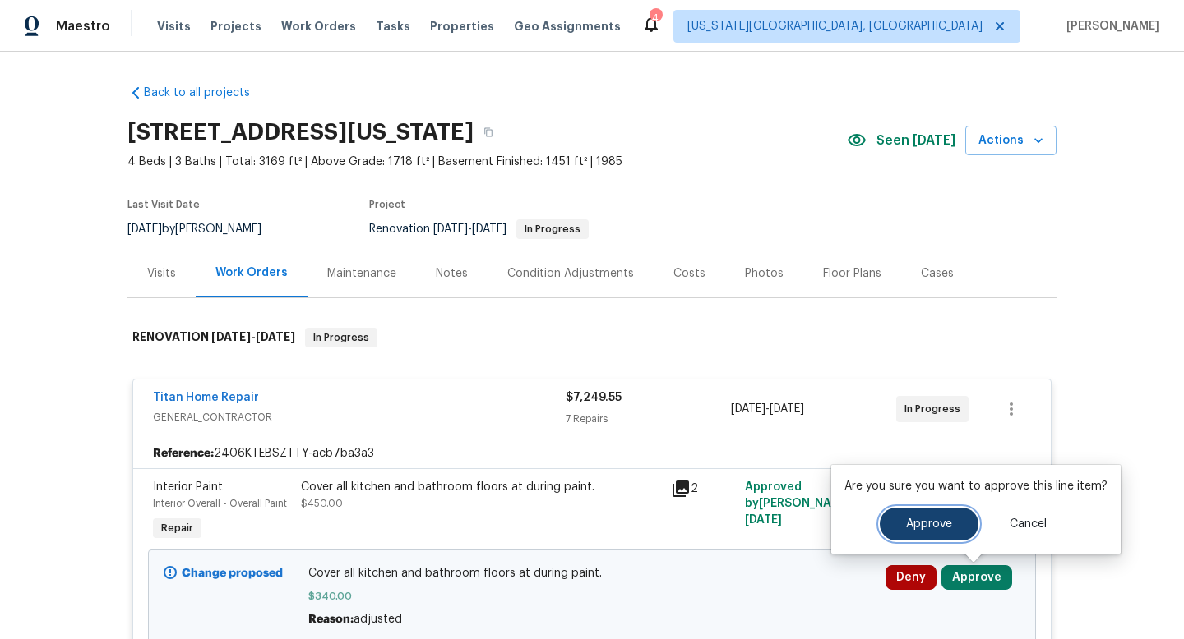
click at [890, 533] on button "Approve" at bounding box center [928, 524] width 99 height 33
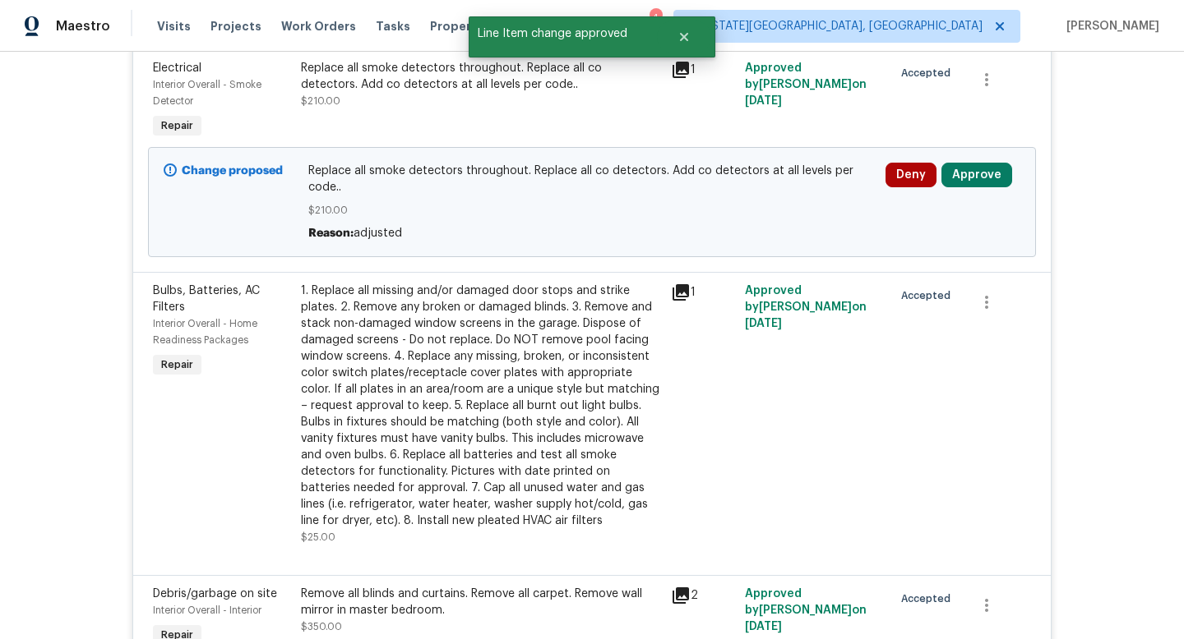
scroll to position [404, 0]
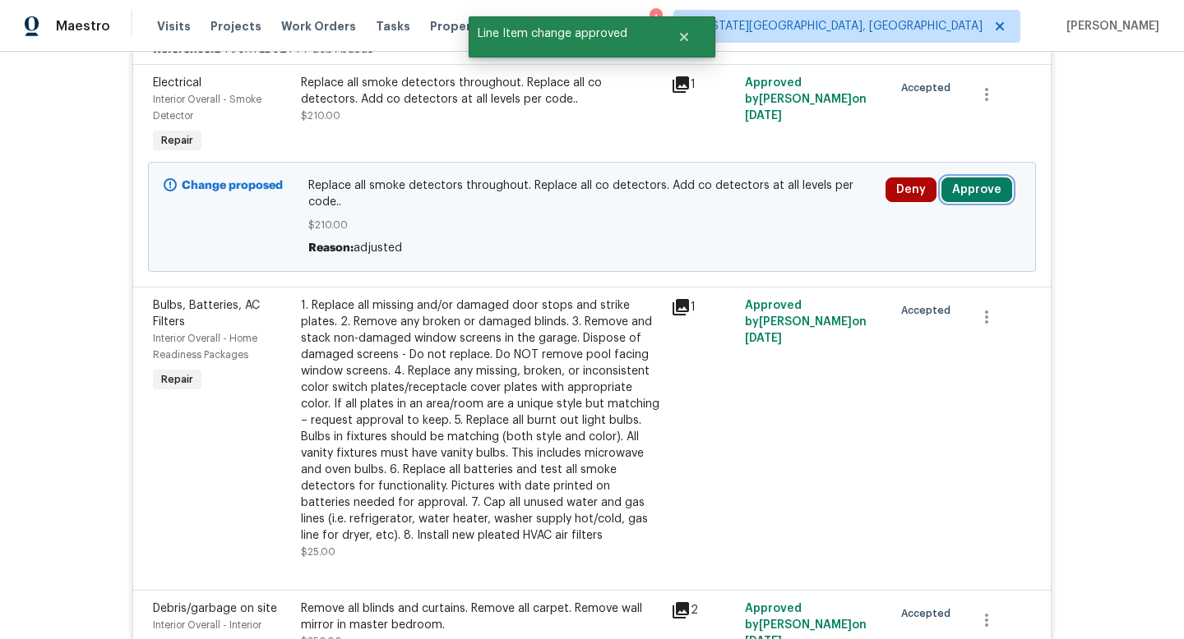
click at [980, 192] on button "Approve" at bounding box center [976, 190] width 71 height 25
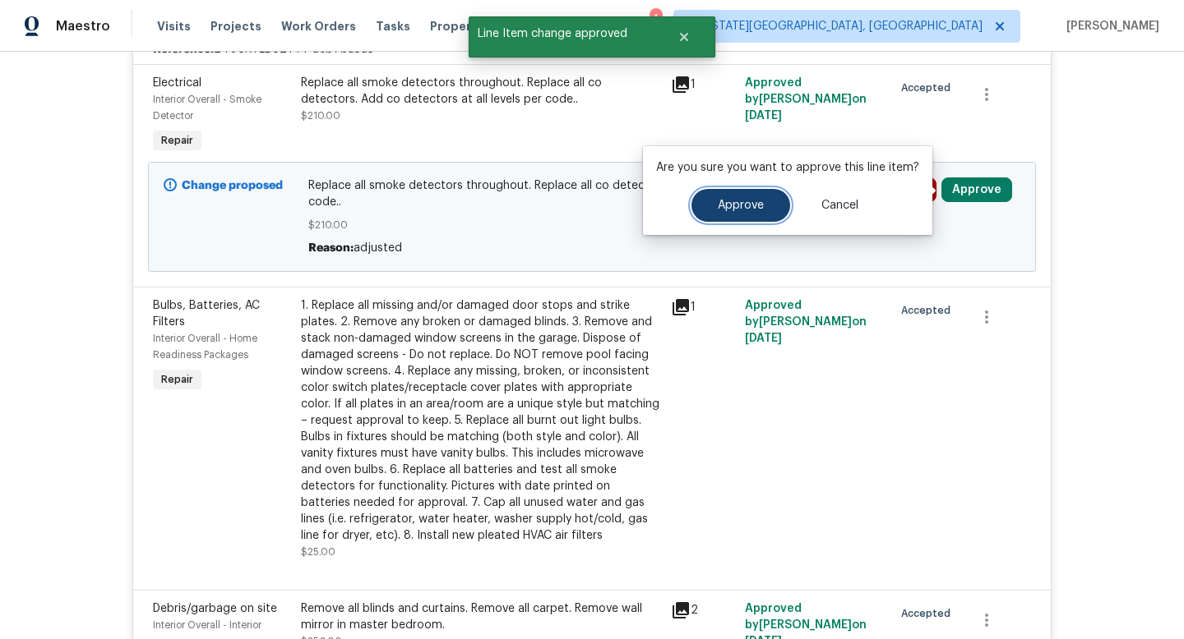
click at [723, 207] on span "Approve" at bounding box center [741, 206] width 46 height 12
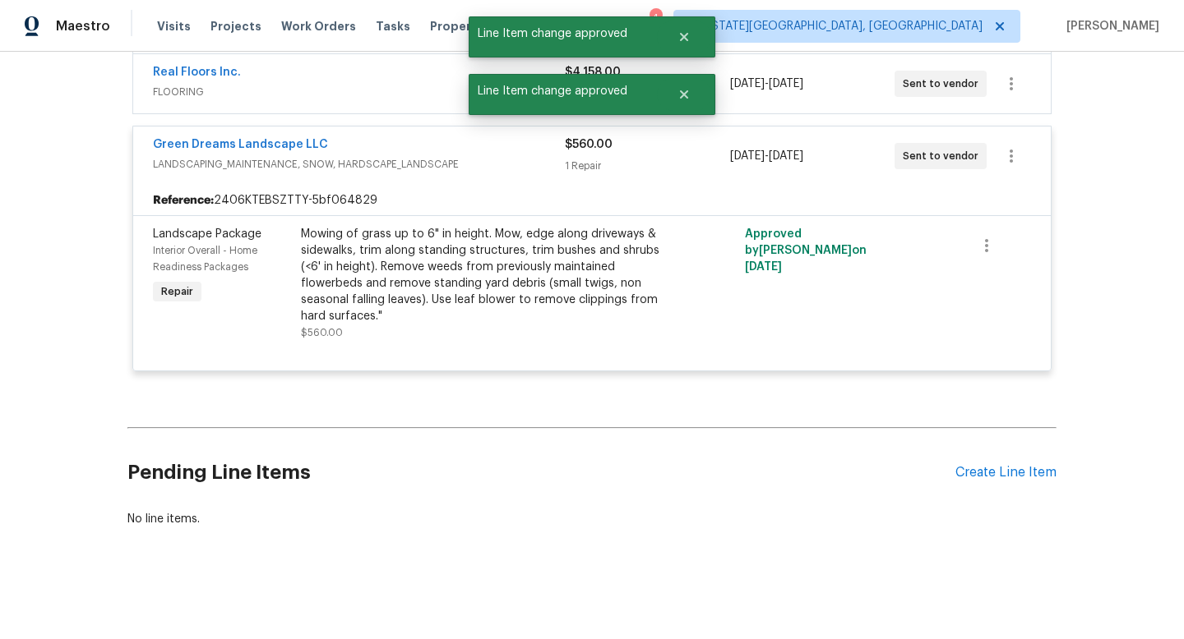
scroll to position [1304, 0]
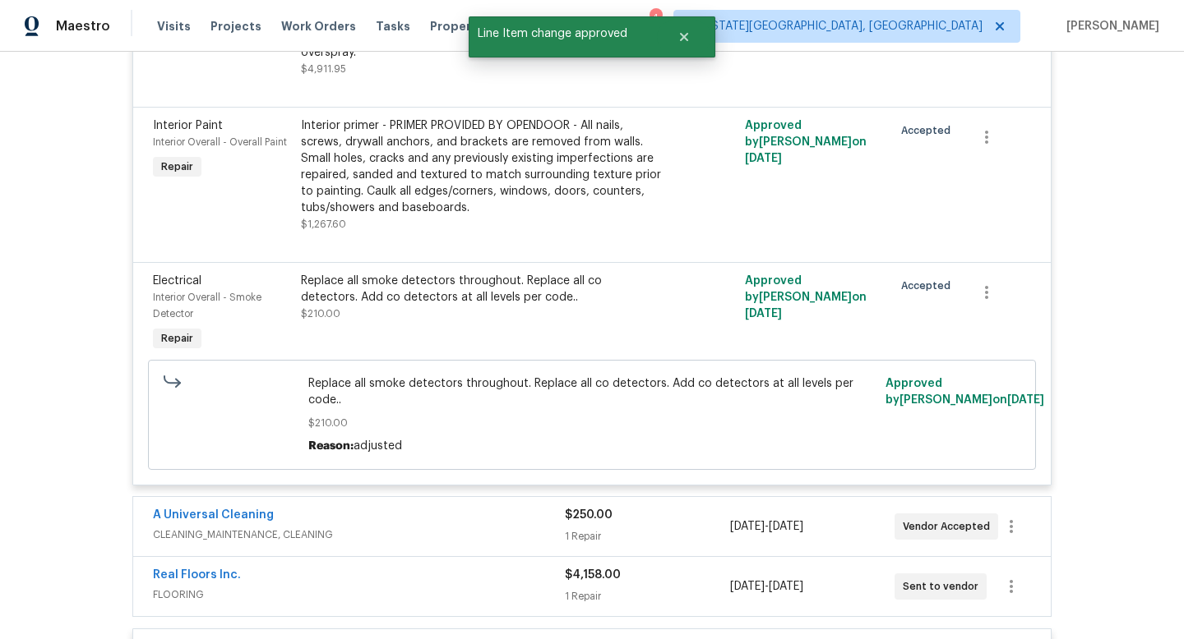
click at [419, 537] on span "CLEANING_MAINTENANCE, CLEANING" at bounding box center [359, 535] width 412 height 16
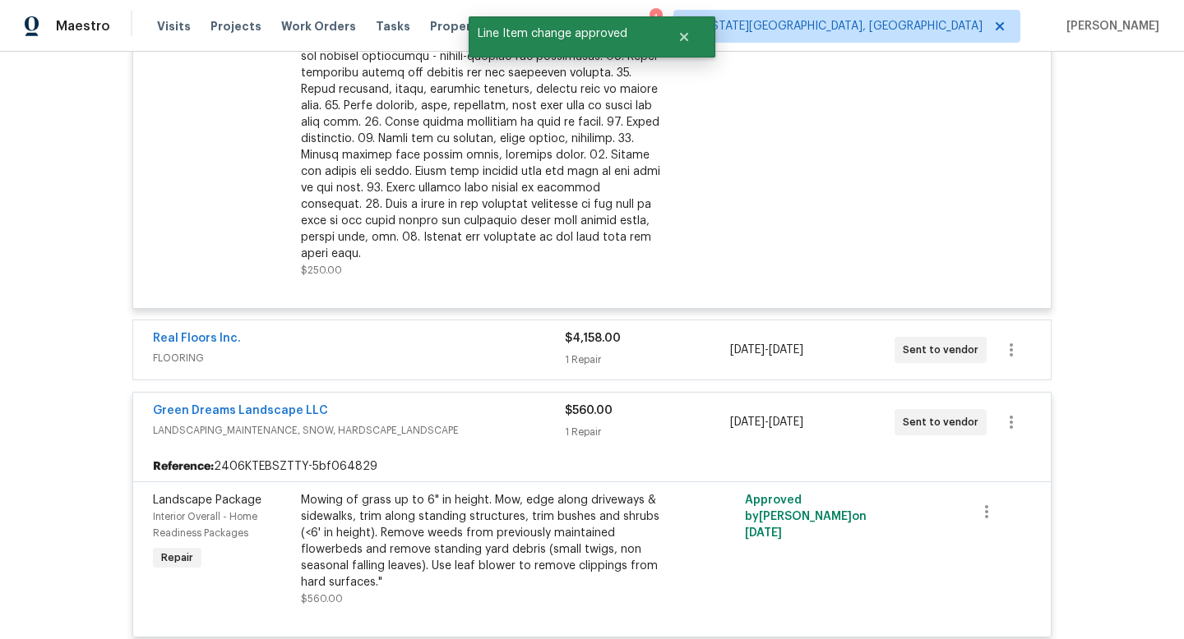
scroll to position [2005, 0]
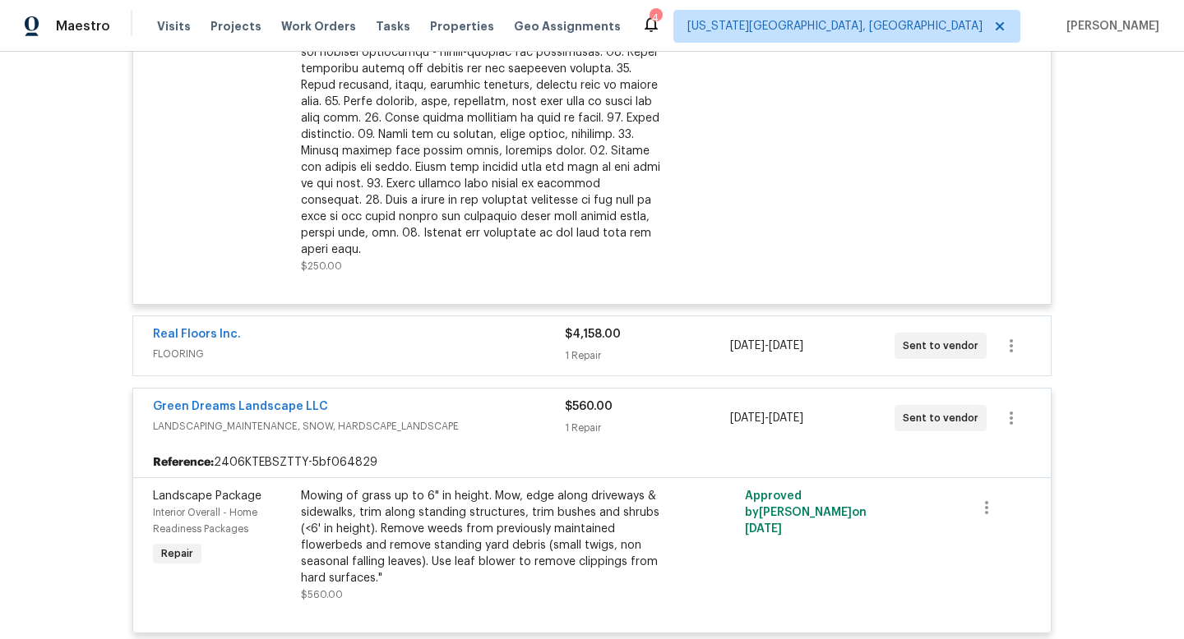
click at [496, 418] on span "LANDSCAPING_MAINTENANCE, SNOW, HARDSCAPE_LANDSCAPE" at bounding box center [359, 426] width 412 height 16
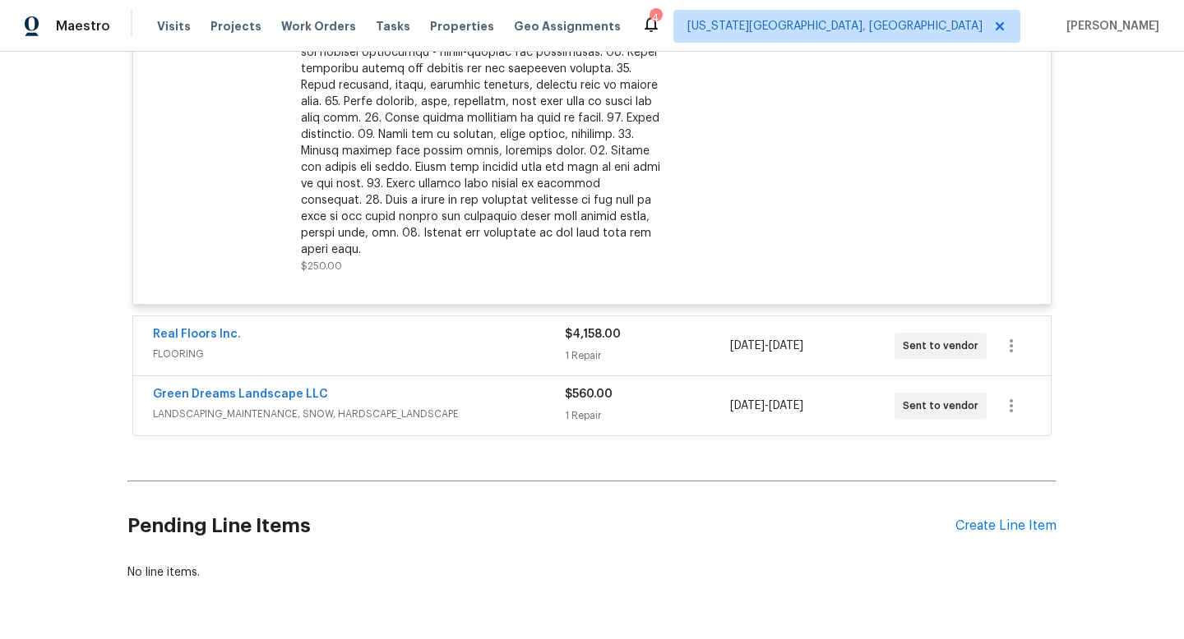
scroll to position [2047, 0]
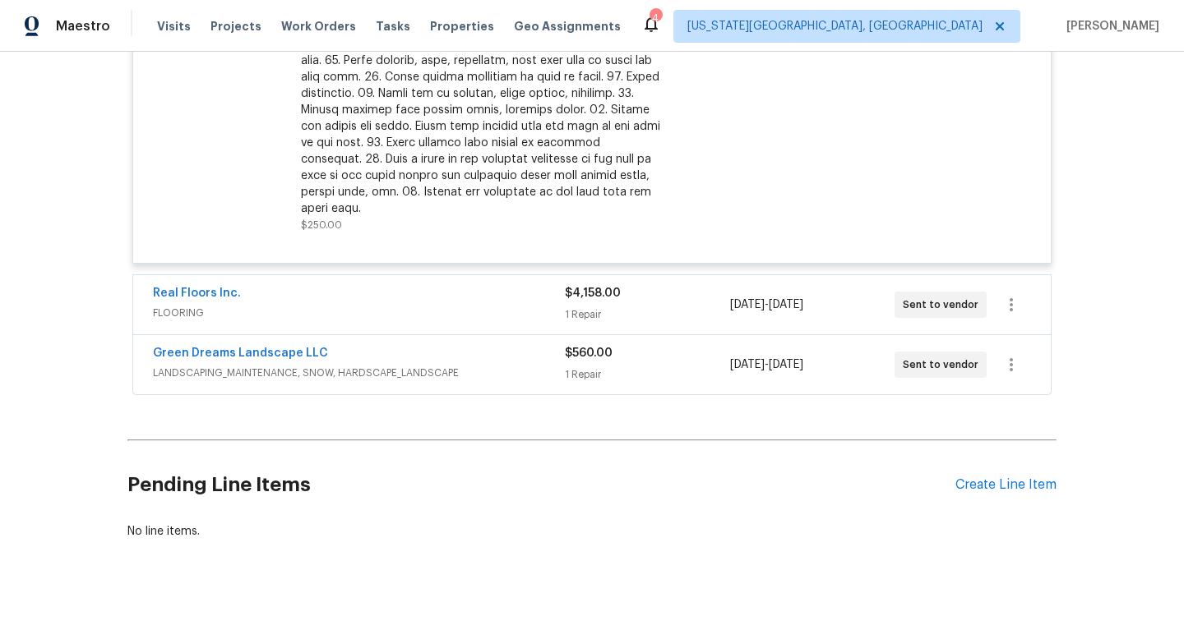
click at [477, 365] on span "LANDSCAPING_MAINTENANCE, SNOW, HARDSCAPE_LANDSCAPE" at bounding box center [359, 373] width 412 height 16
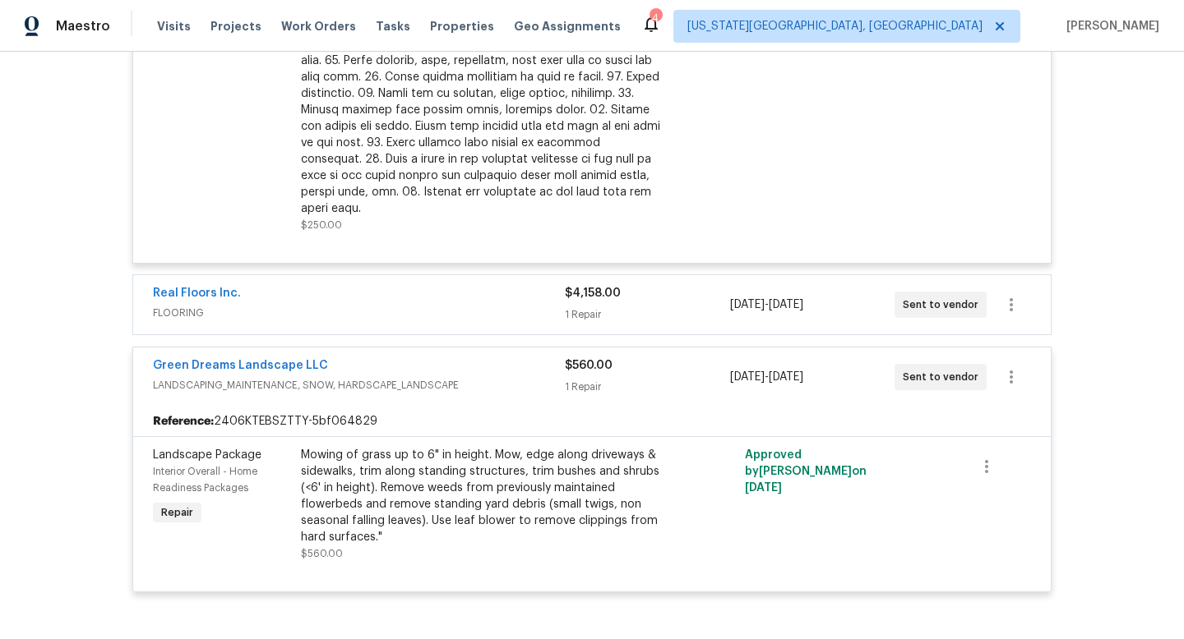
scroll to position [2053, 0]
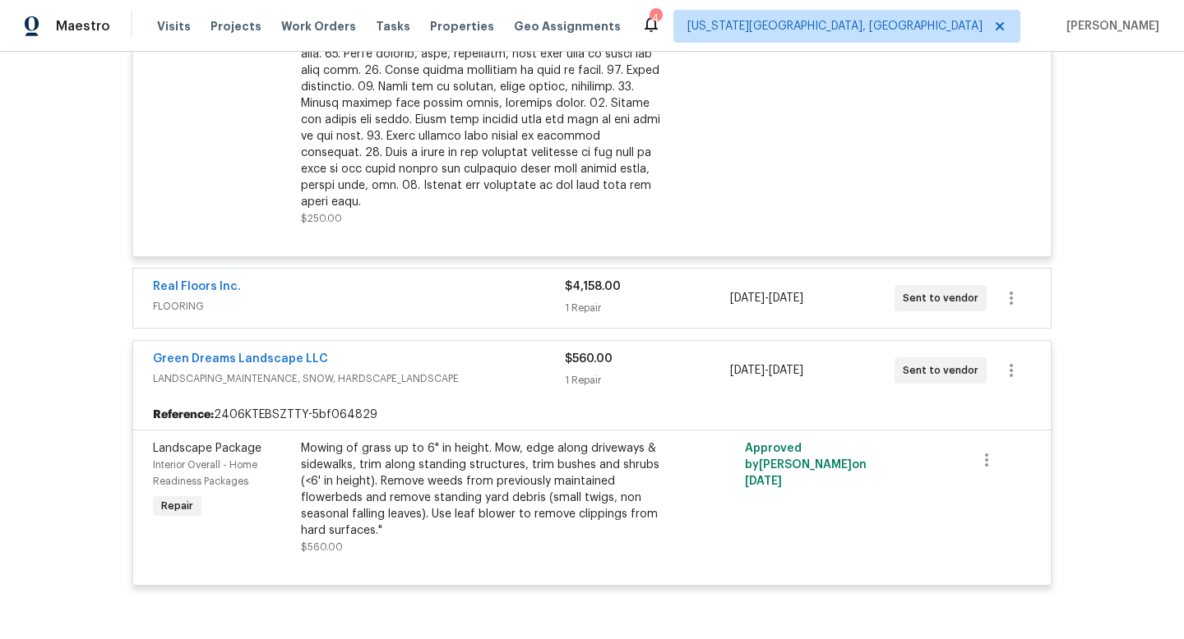
click at [478, 298] on span "FLOORING" at bounding box center [359, 306] width 412 height 16
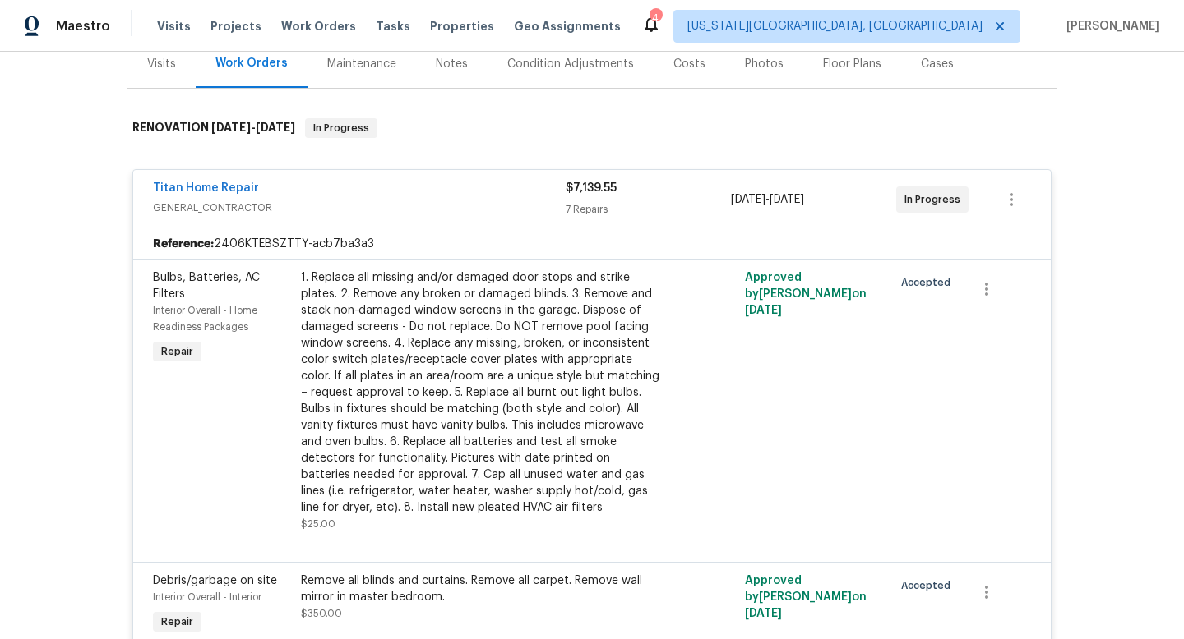
scroll to position [0, 0]
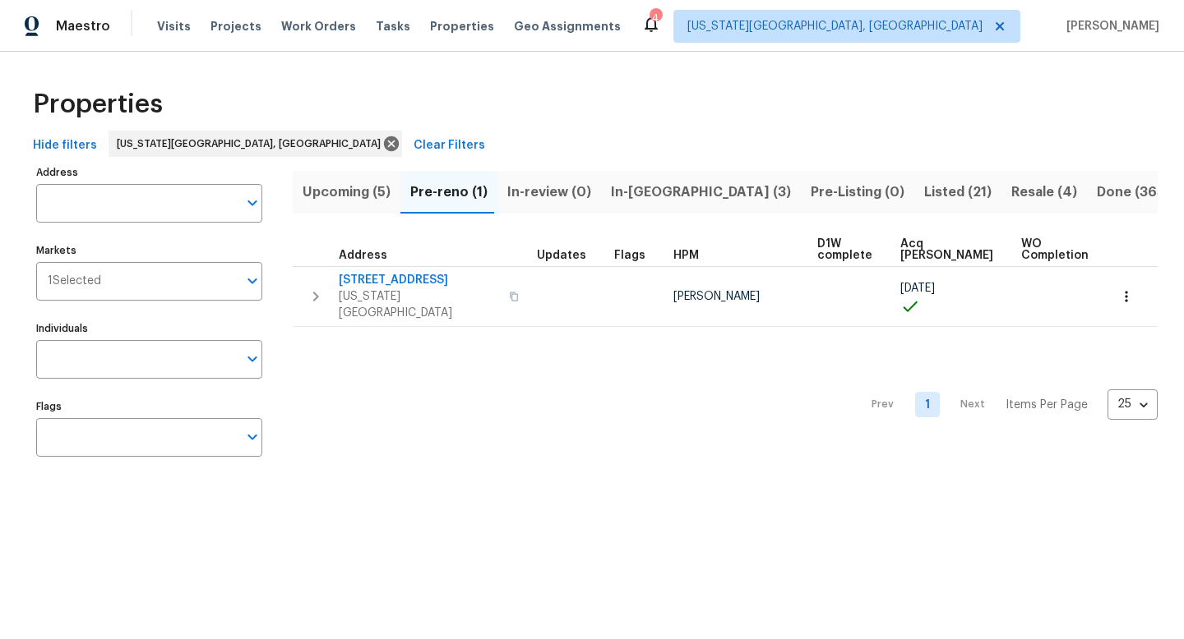
click at [636, 189] on span "In-reno (3)" at bounding box center [701, 192] width 180 height 23
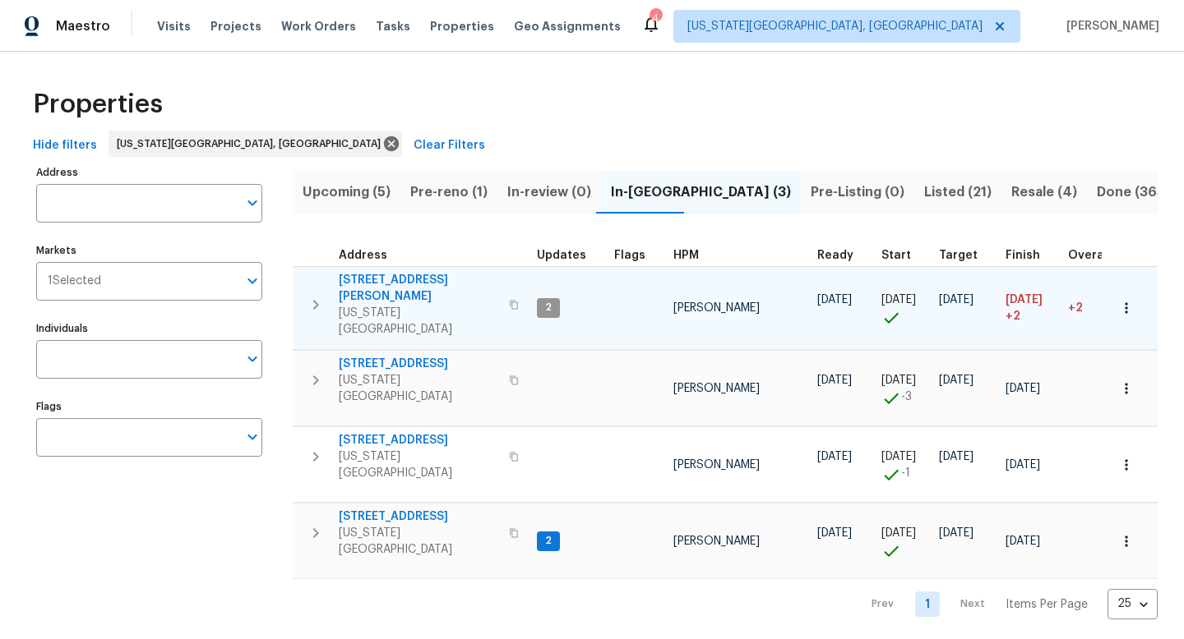
click at [380, 276] on span "6812 Galpin Dr" at bounding box center [419, 288] width 160 height 33
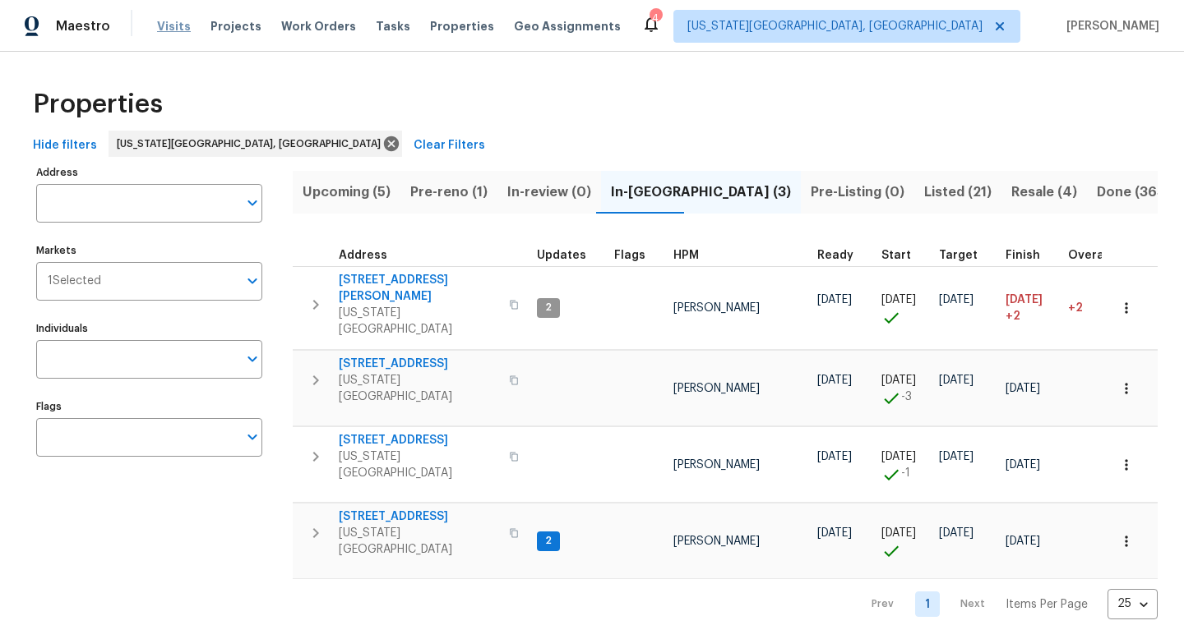
click at [173, 26] on span "Visits" at bounding box center [174, 26] width 34 height 16
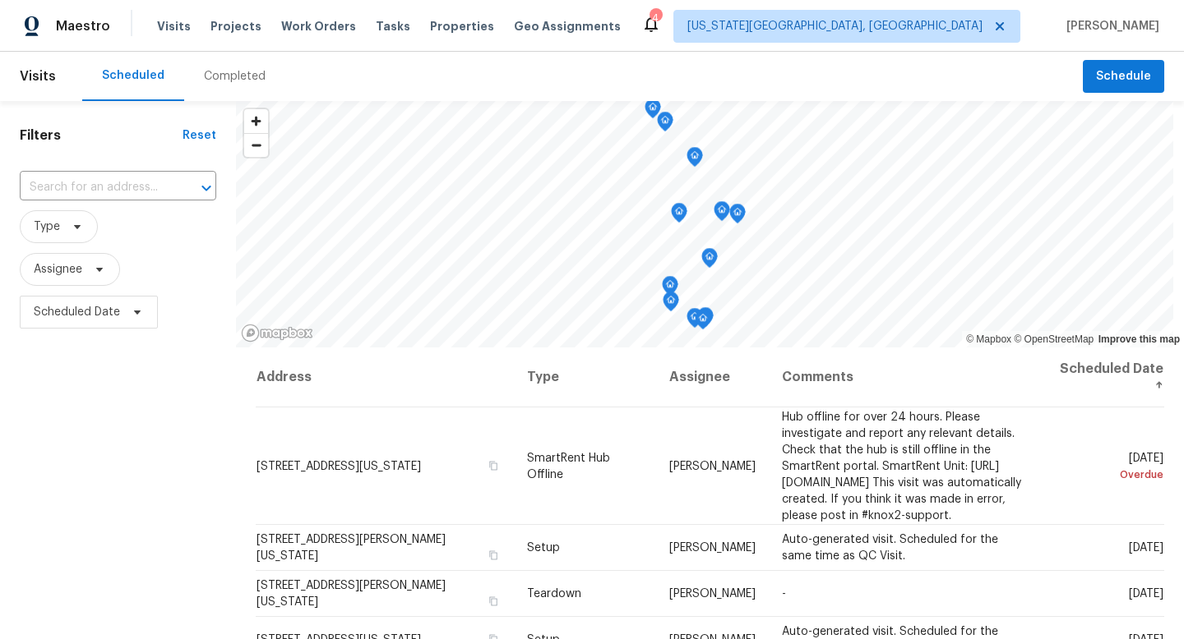
click at [240, 78] on div "Completed" at bounding box center [235, 76] width 62 height 16
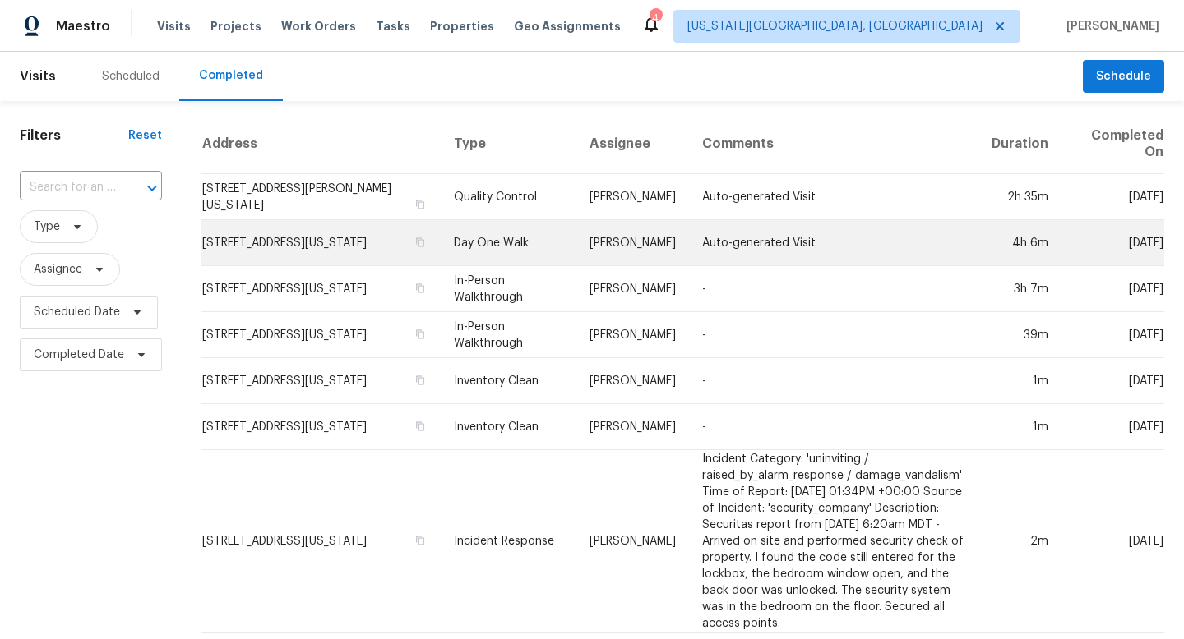
click at [266, 253] on td "[STREET_ADDRESS][US_STATE]" at bounding box center [320, 243] width 239 height 46
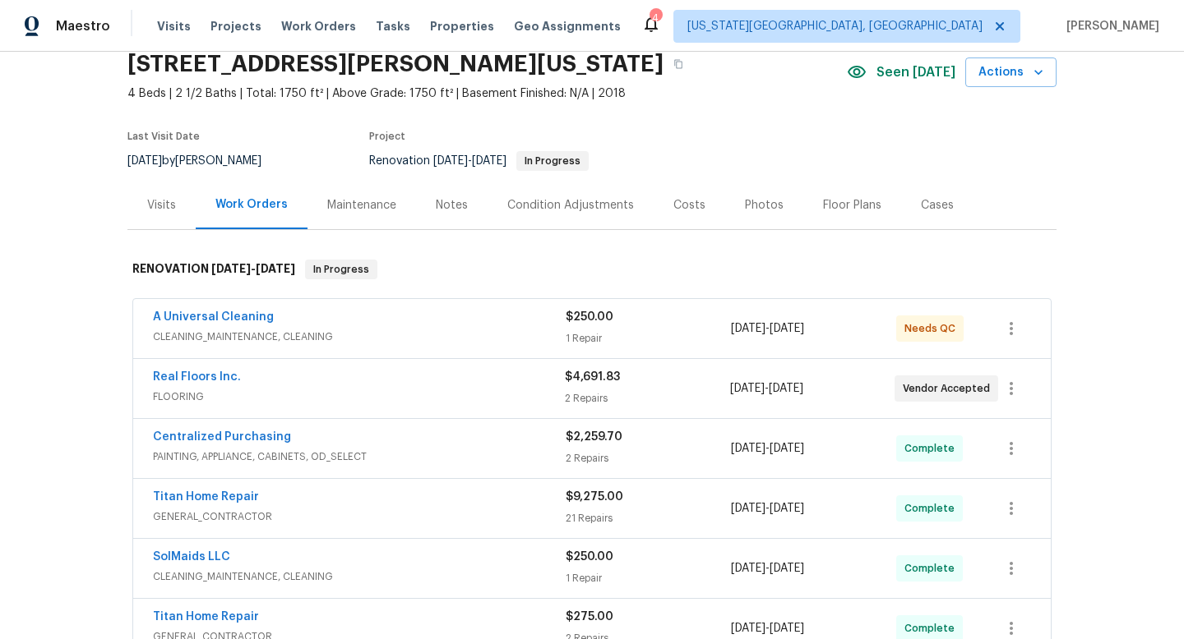
scroll to position [83, 0]
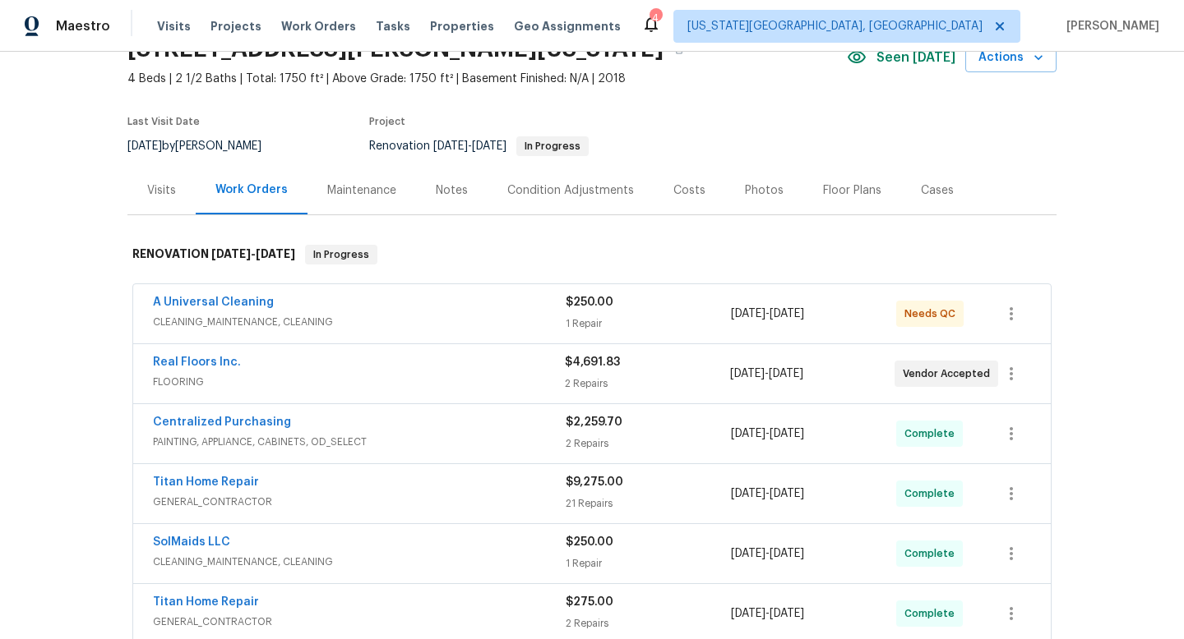
click at [390, 368] on div "Real Floors Inc." at bounding box center [359, 364] width 412 height 20
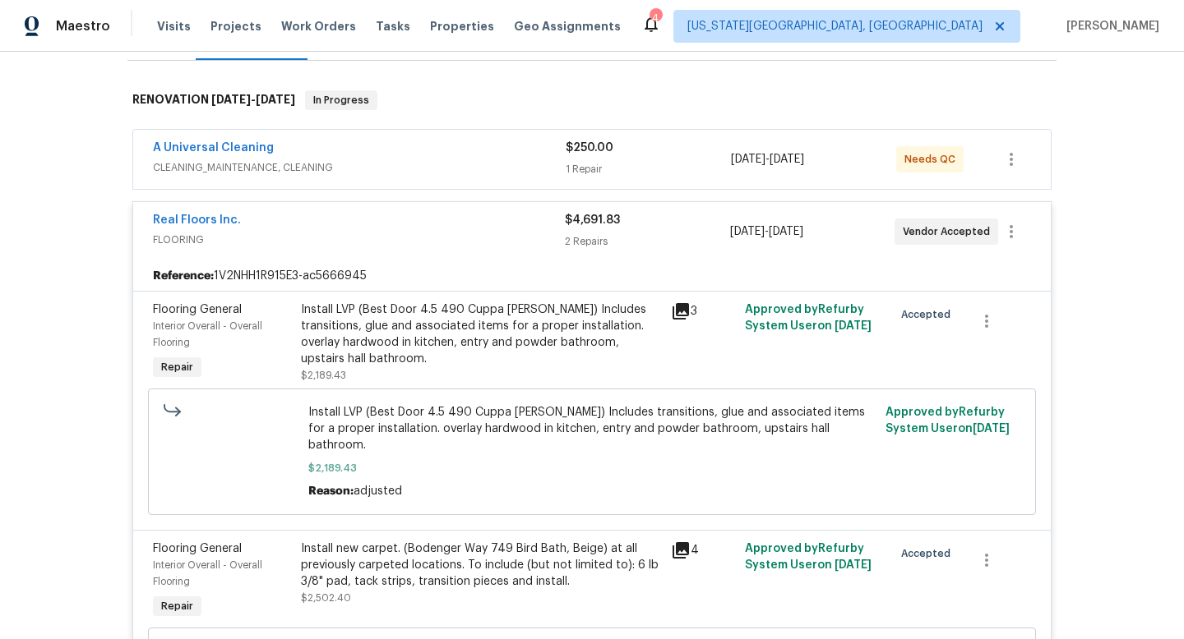
scroll to position [298, 0]
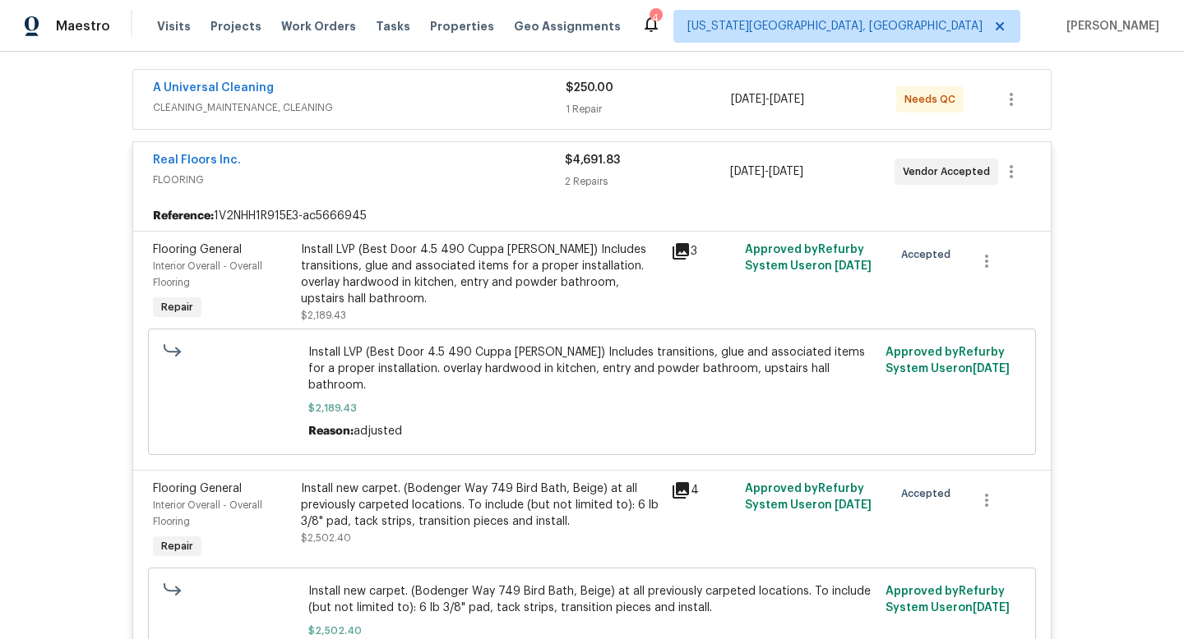
click at [492, 485] on div "Install new carpet. (Bodenger Way 749 Bird Bath, Beige) at all previously carpe…" at bounding box center [481, 505] width 360 height 49
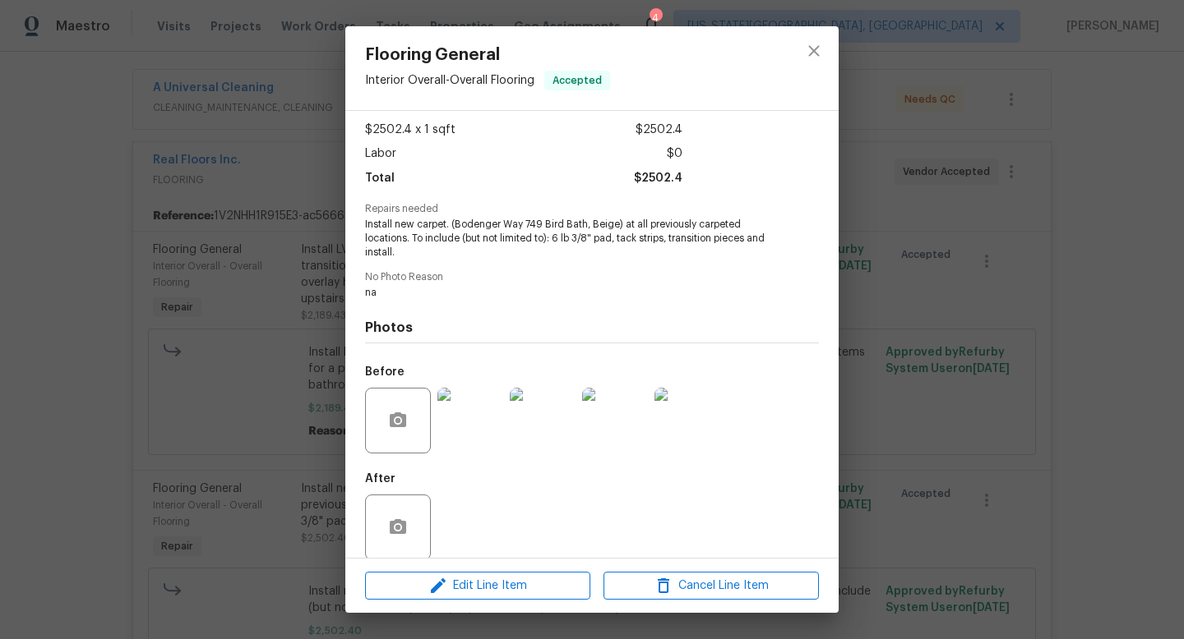
scroll to position [104, 0]
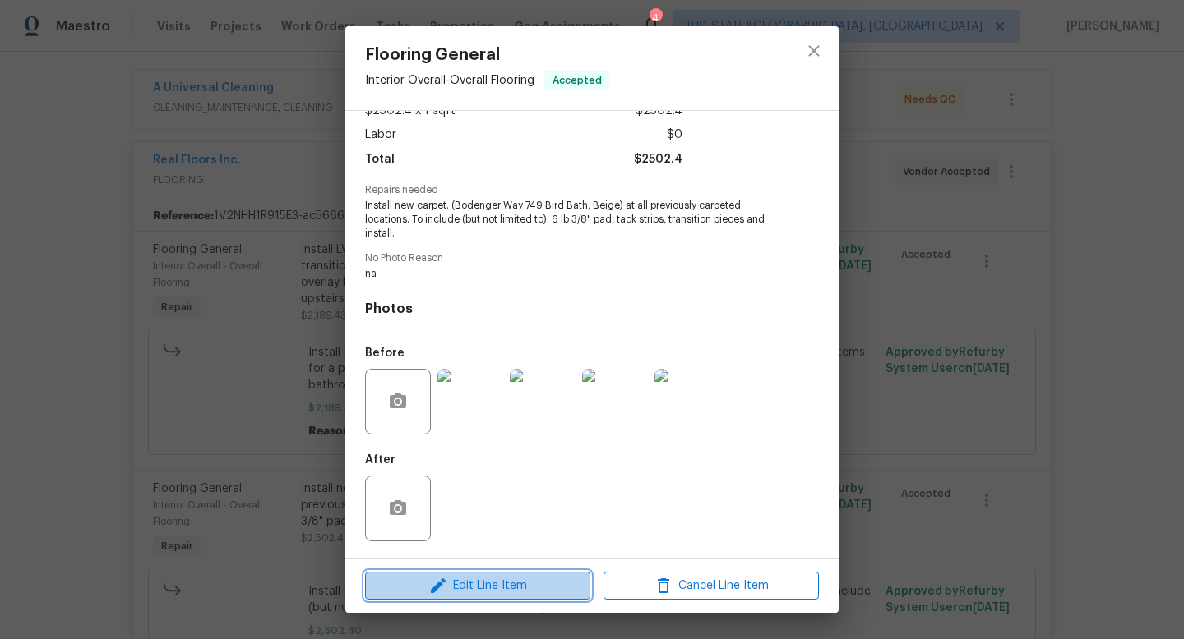
click at [495, 595] on span "Edit Line Item" at bounding box center [477, 586] width 215 height 21
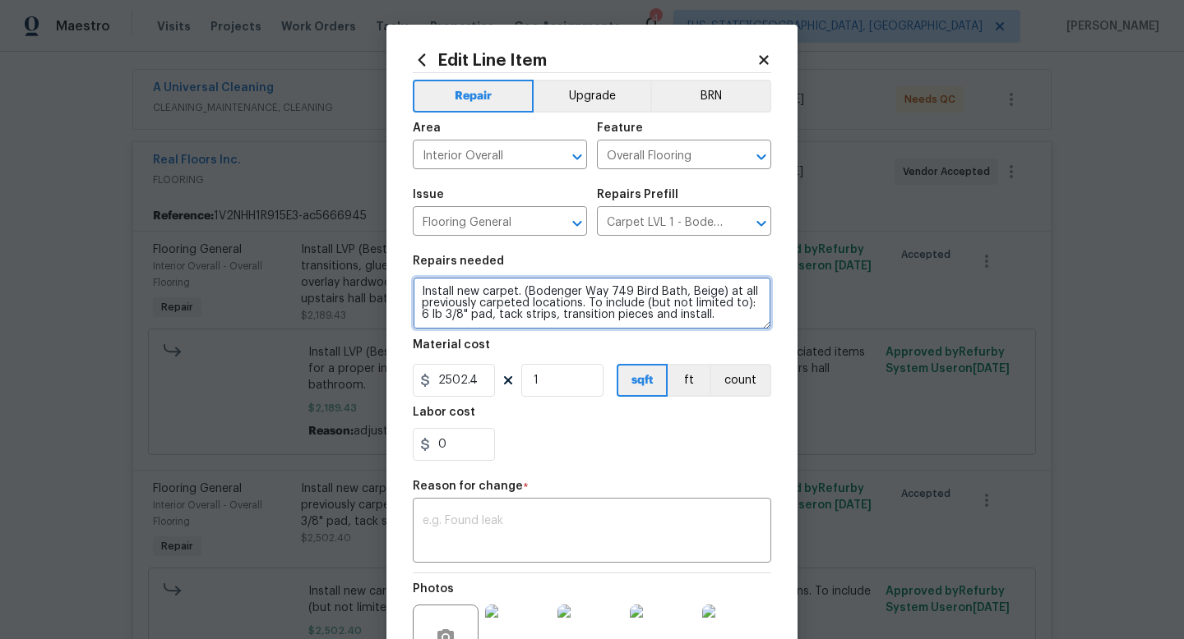
click at [751, 318] on textarea "Install new carpet. (Bodenger Way 749 Bird Bath, Beige) at all previously carpe…" at bounding box center [592, 303] width 358 height 53
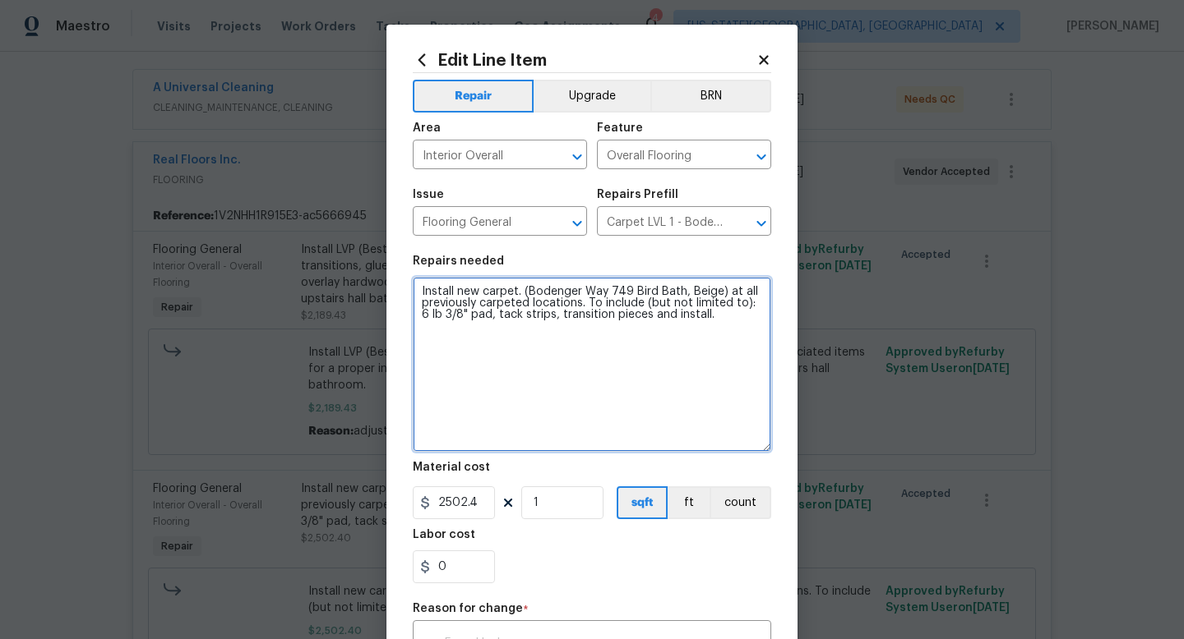
drag, startPoint x: 768, startPoint y: 323, endPoint x: 820, endPoint y: 447, distance: 134.8
click at [820, 447] on div "Edit Line Item Repair Upgrade BRN Area Interior Overall ​ Feature Overall Floor…" at bounding box center [592, 319] width 1184 height 639
paste textarea "FULL UNIT MOHAWK REACTIVATE - BIRDBATH BROWN TEXTURE 749 153.67 SY $1,149.45 FU…"
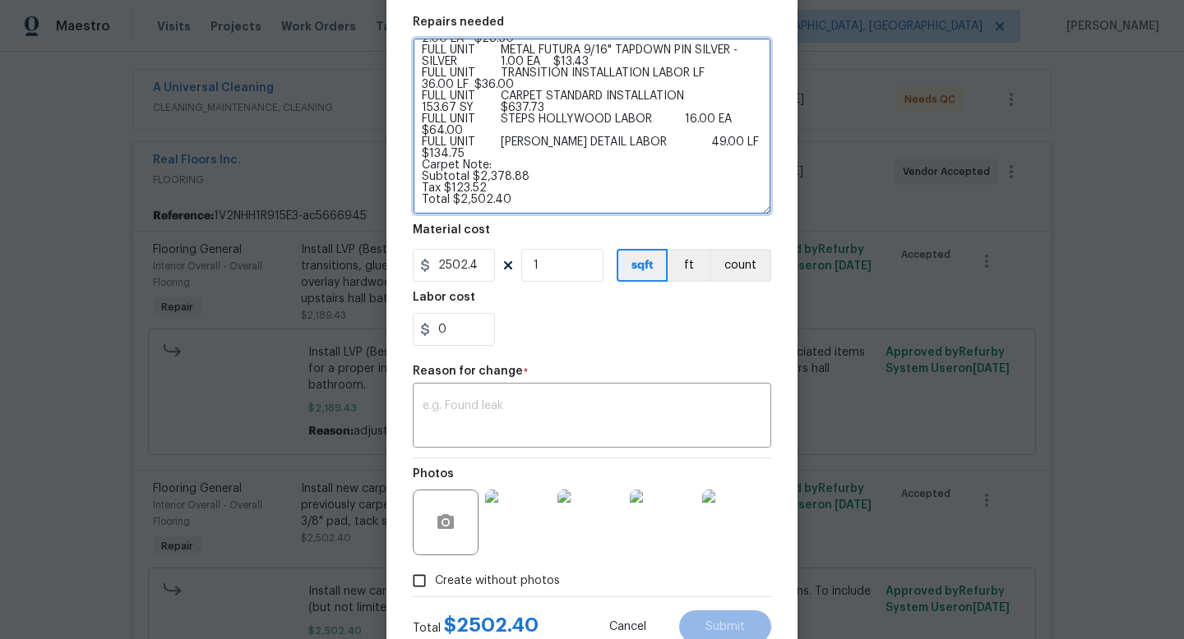
scroll to position [263, 0]
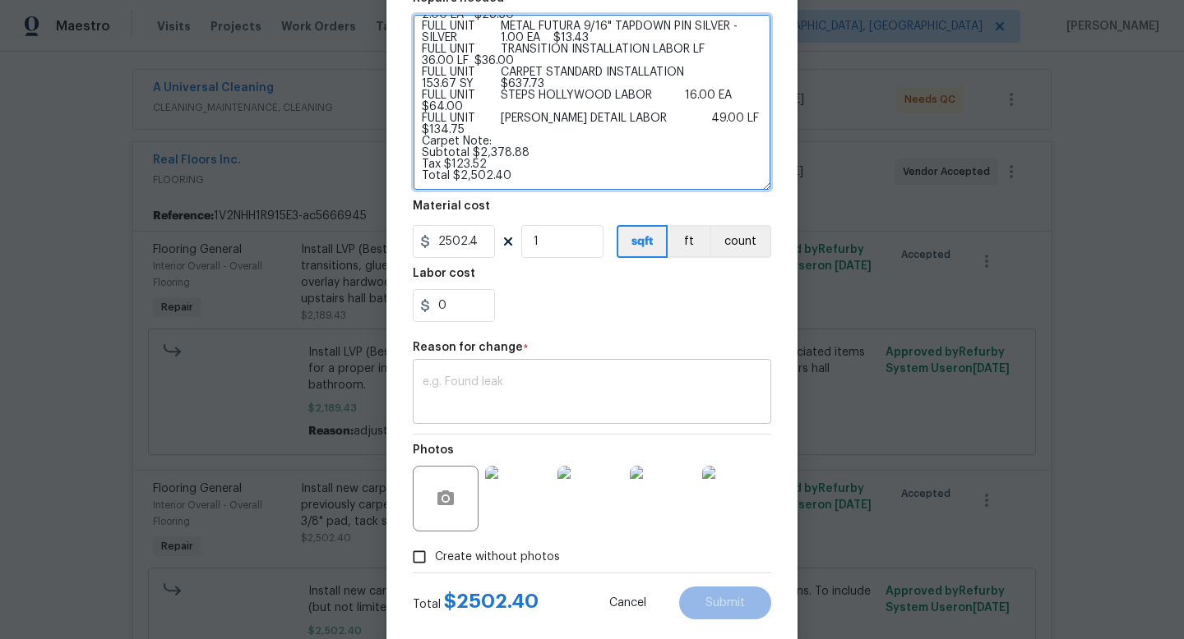
type textarea "Install new carpet. (Bodenger Way 749 Bird Bath, Beige) at all previously carpe…"
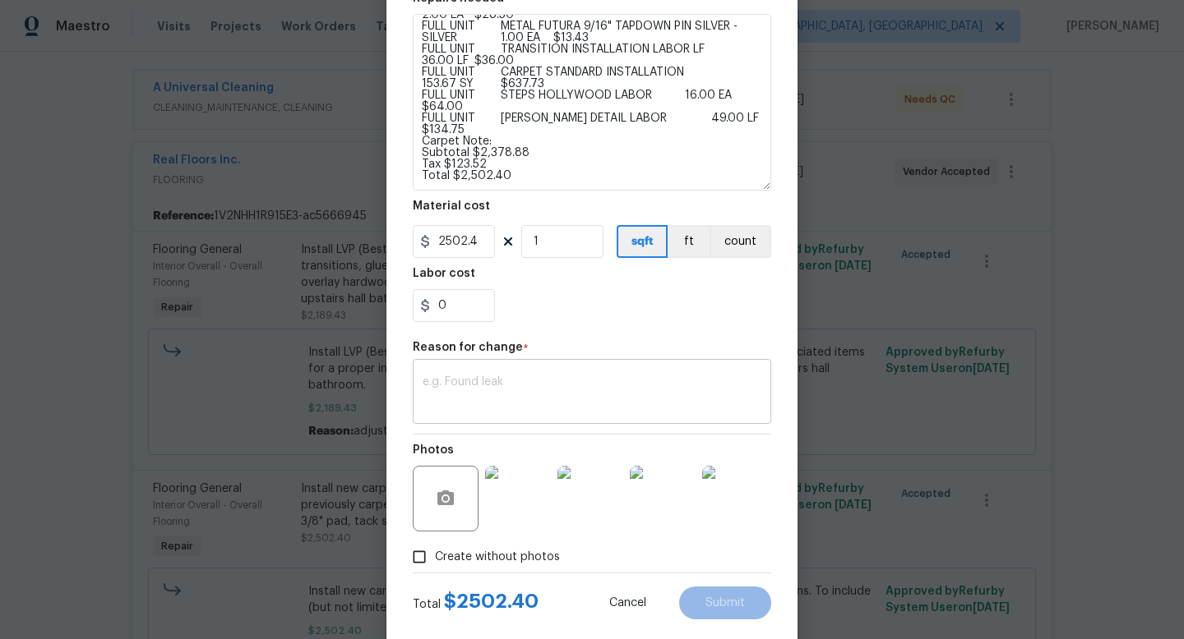
click at [511, 381] on textarea at bounding box center [591, 393] width 339 height 35
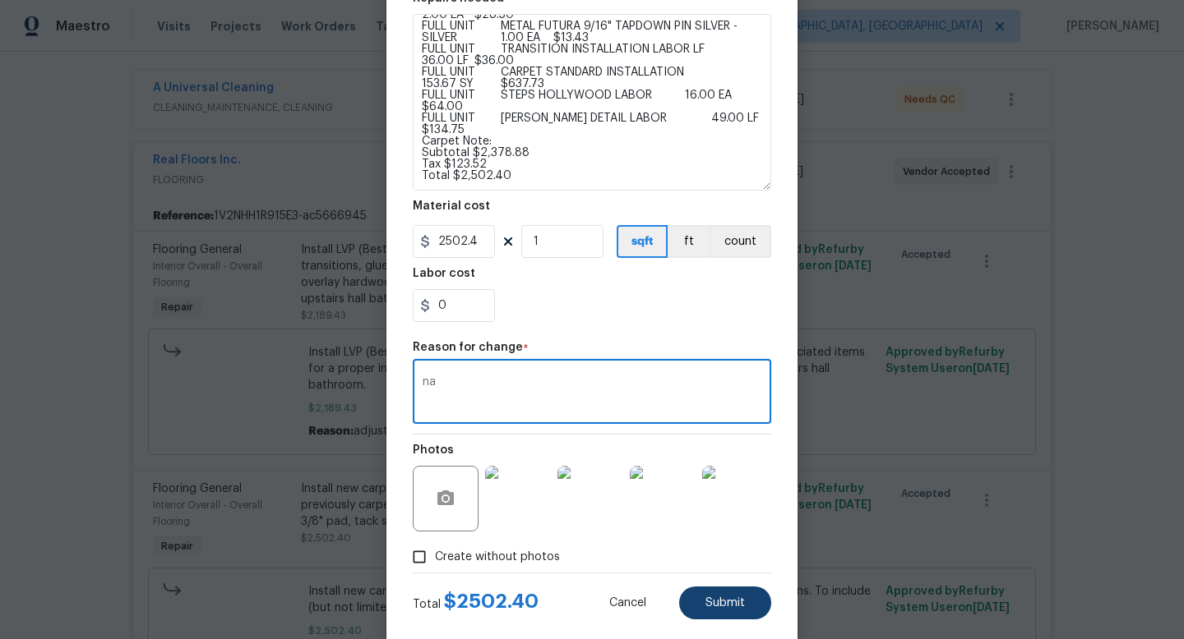
type textarea "na"
click at [720, 615] on button "Submit" at bounding box center [725, 603] width 92 height 33
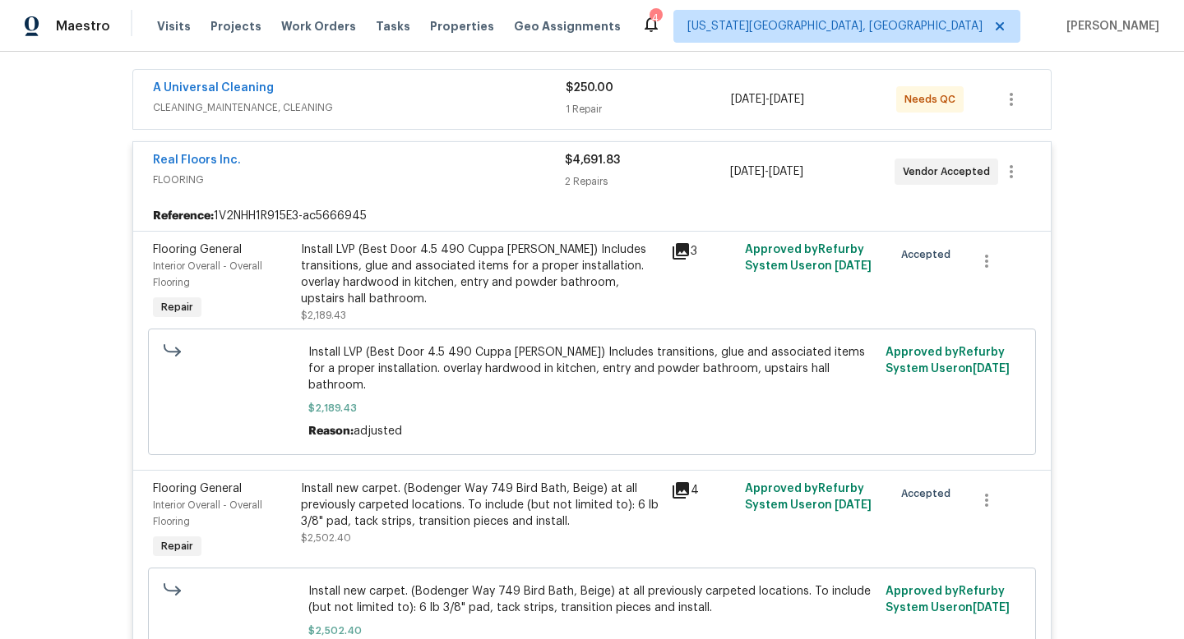
scroll to position [584, 0]
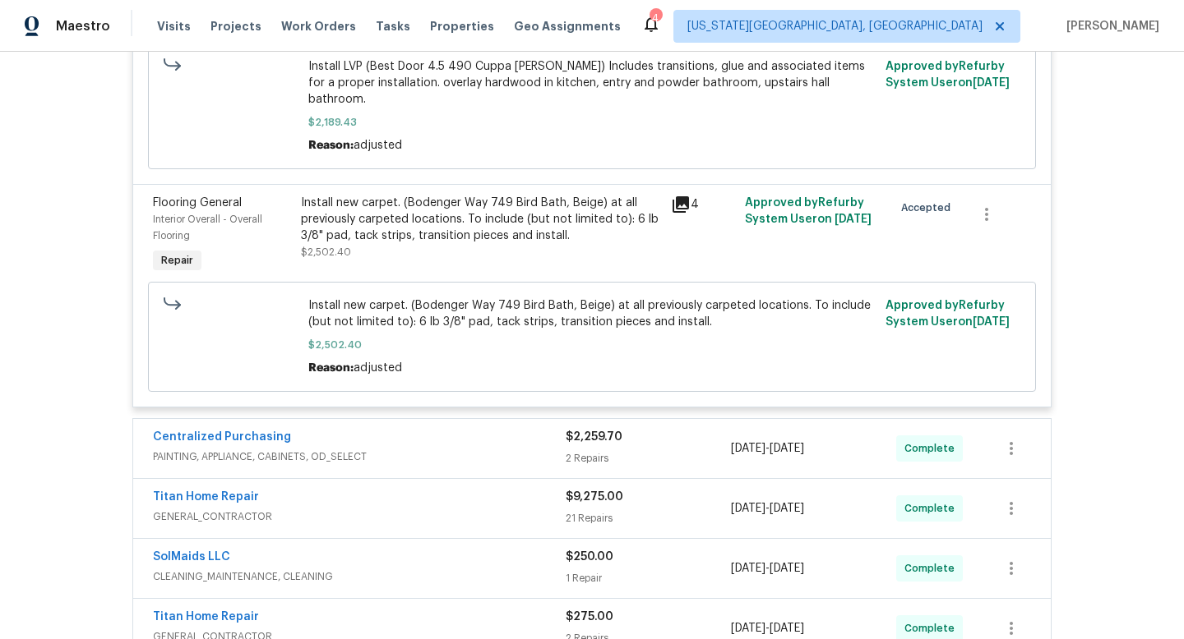
click at [484, 195] on div "Install new carpet. (Bodenger Way 749 Bird Bath, Beige) at all previously carpe…" at bounding box center [481, 219] width 360 height 49
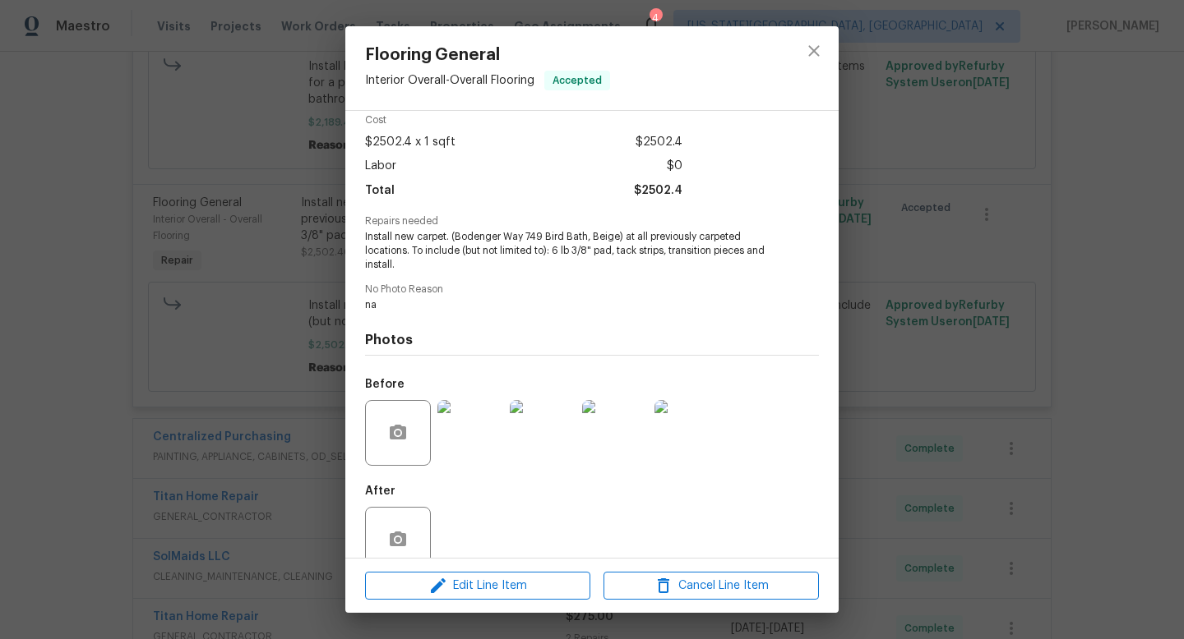
scroll to position [104, 0]
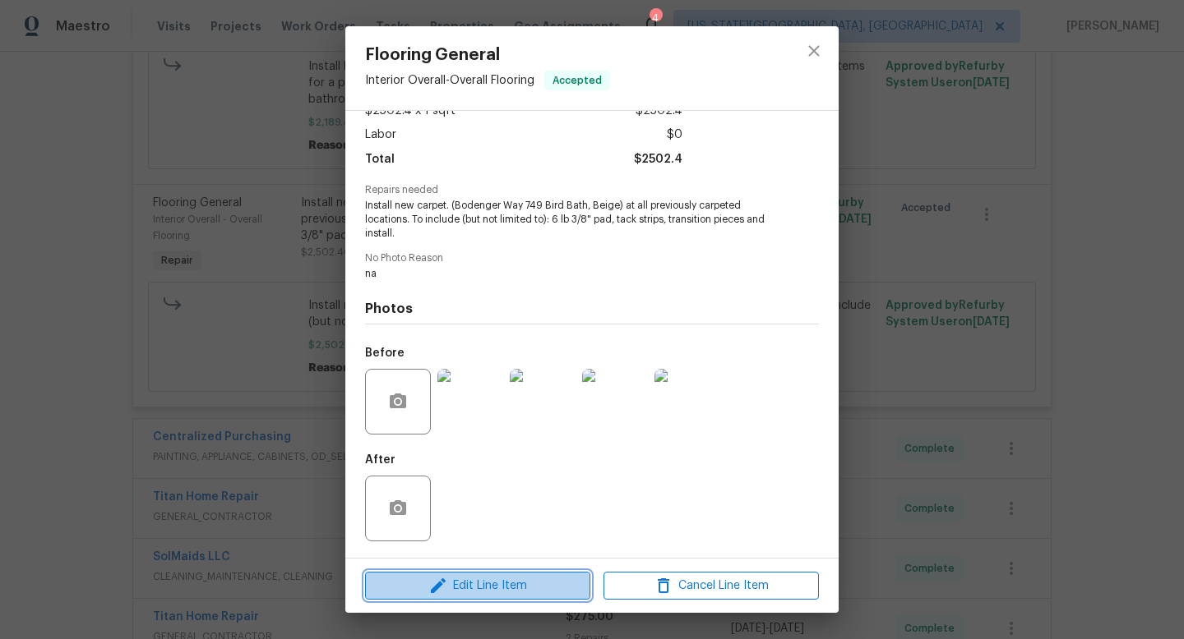
click at [500, 582] on span "Edit Line Item" at bounding box center [477, 586] width 215 height 21
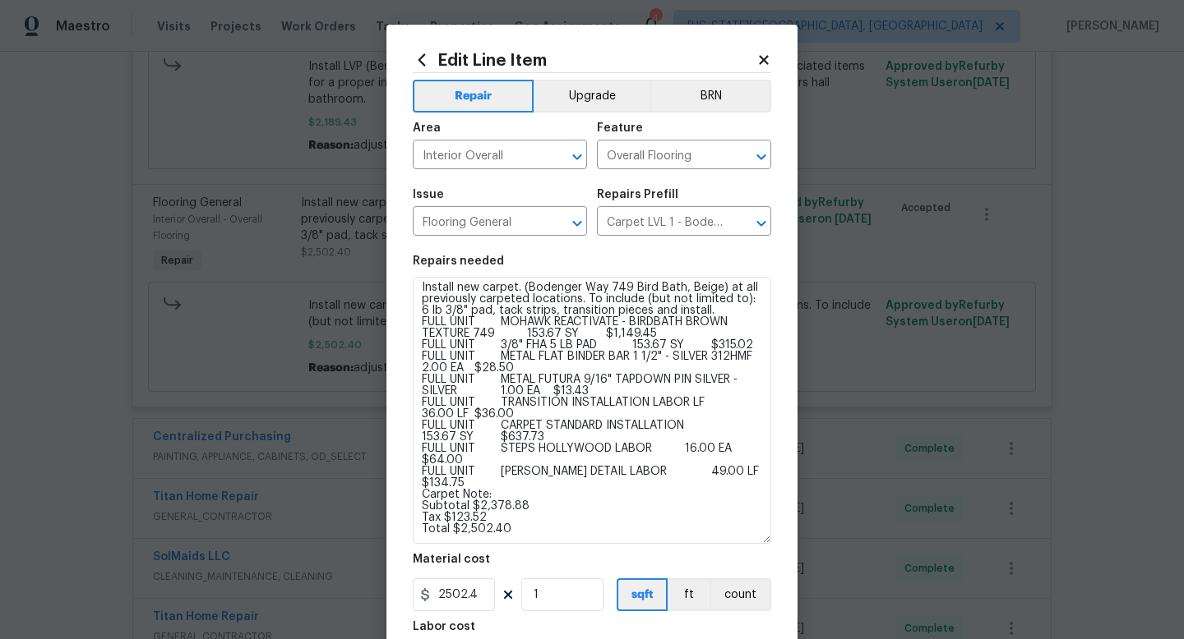
scroll to position [0, 0]
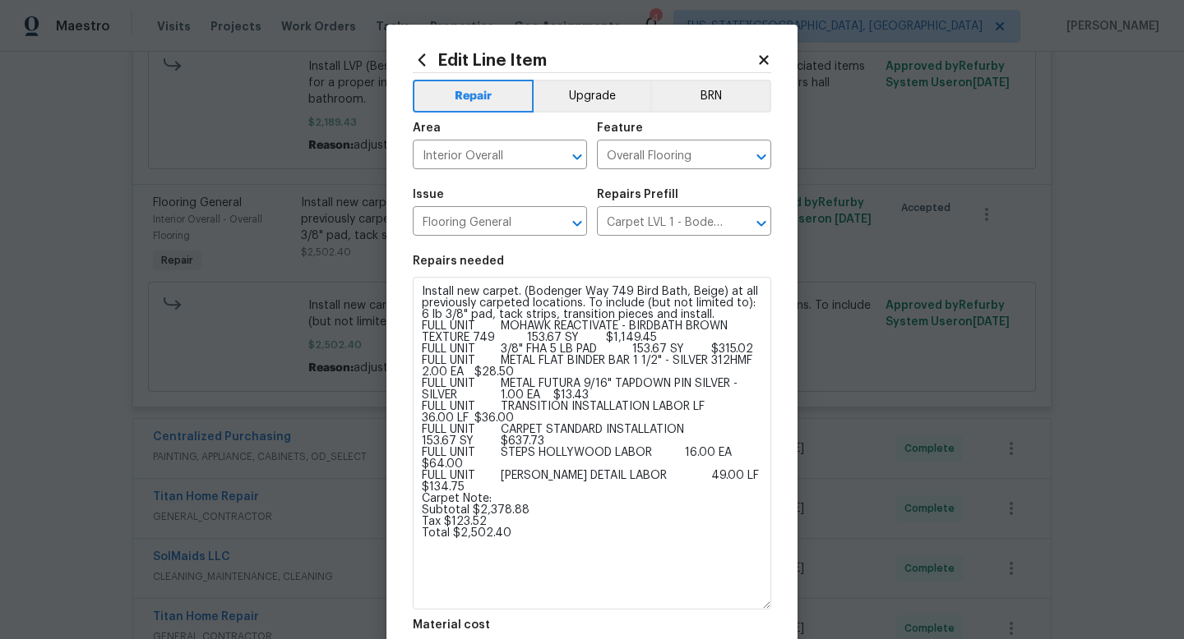
drag, startPoint x: 764, startPoint y: 325, endPoint x: 778, endPoint y: 606, distance: 280.6
click at [778, 606] on div "Edit Line Item Repair Upgrade BRN Area Interior Overall ​ Feature Overall Floor…" at bounding box center [591, 545] width 411 height 1041
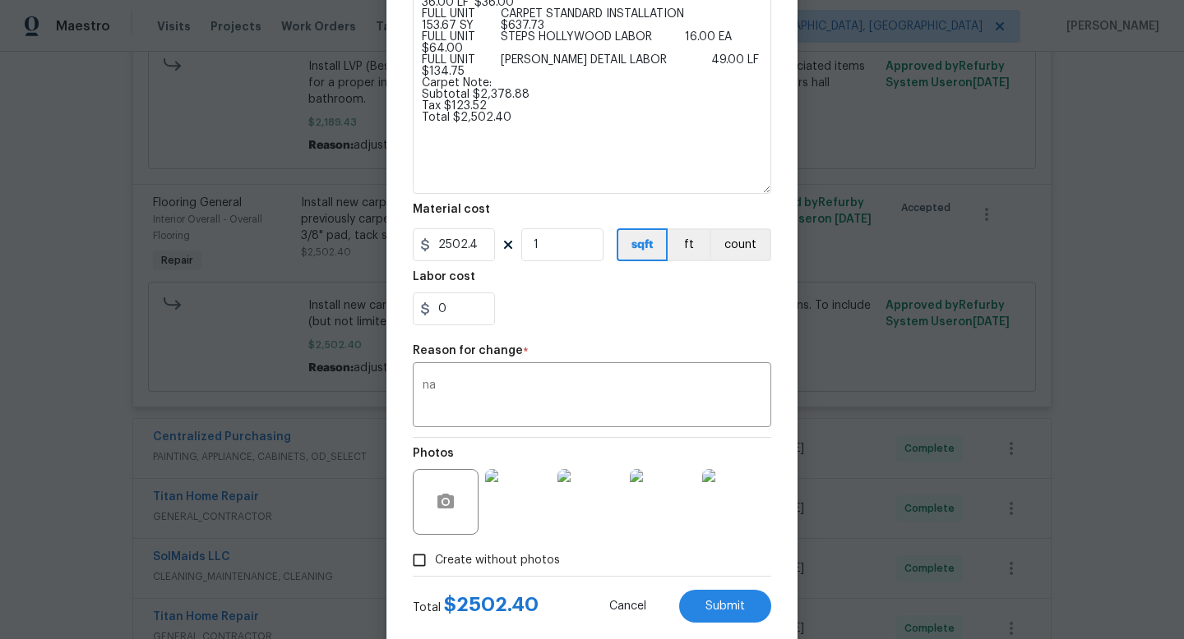
scroll to position [451, 0]
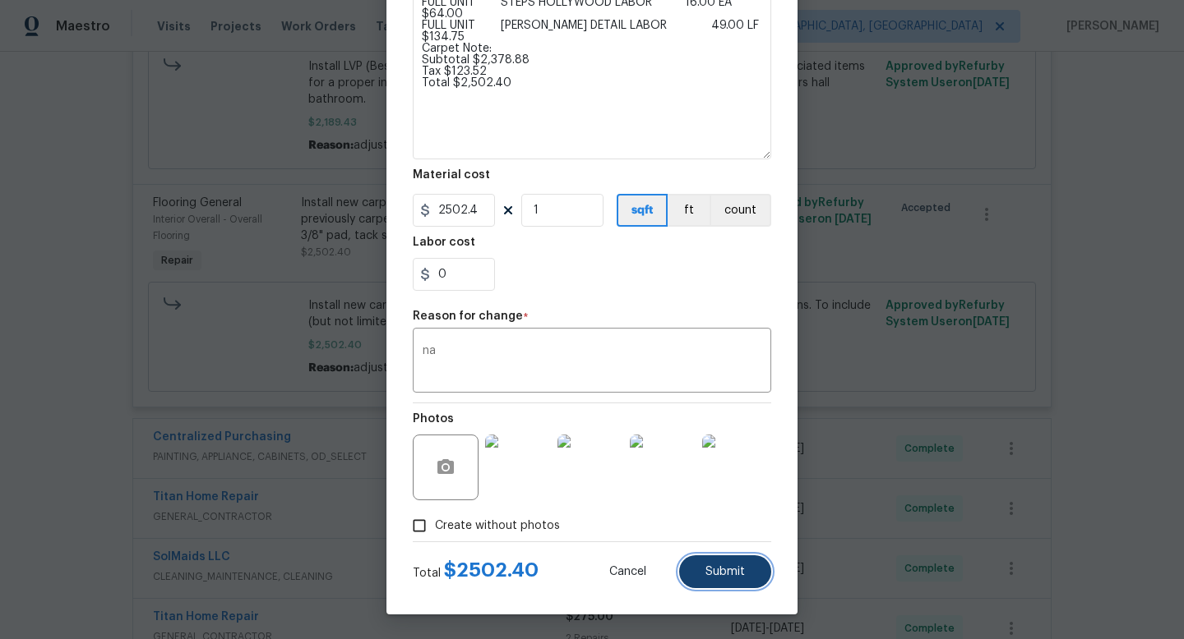
click at [742, 574] on span "Submit" at bounding box center [724, 572] width 39 height 12
type textarea "Install new carpet. (Bodenger Way 749 Bird Bath, Beige) at all previously carpe…"
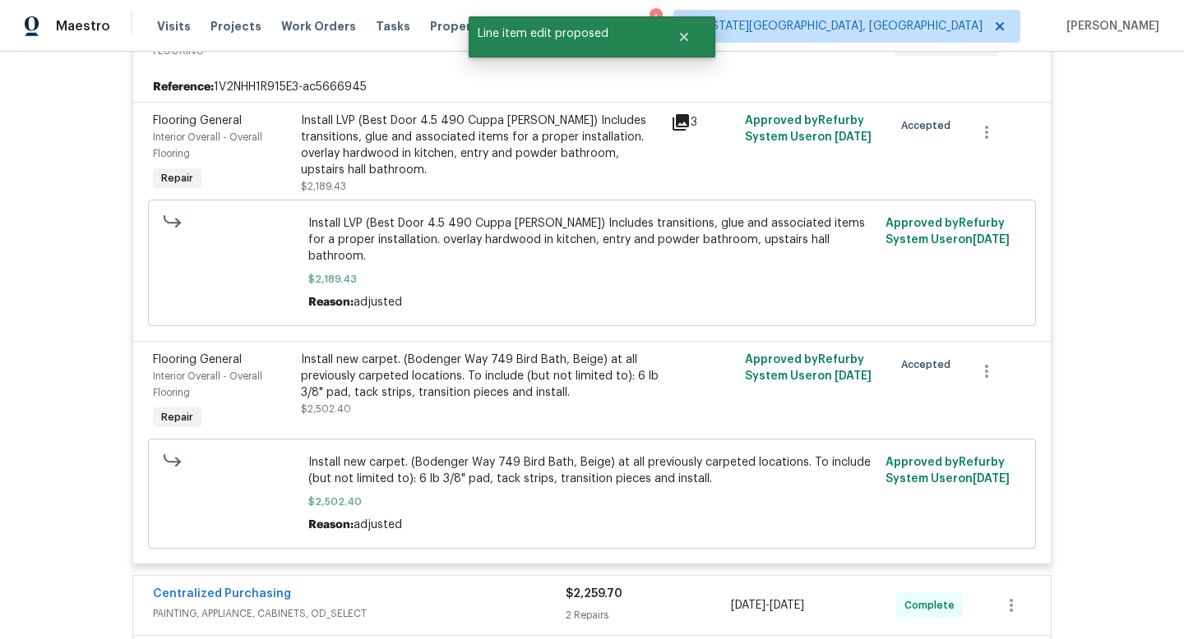
scroll to position [422, 0]
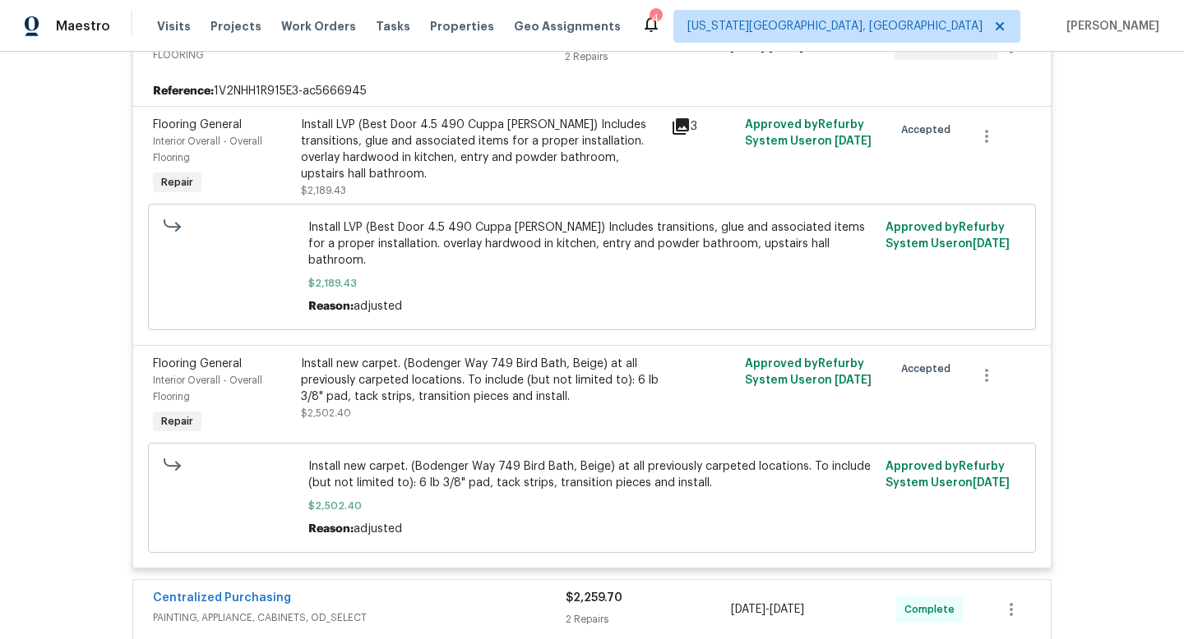
click at [441, 140] on div "Install LVP (Best Door 4.5 490 Cuppa Joe) Includes transitions, glue and associ…" at bounding box center [481, 150] width 360 height 66
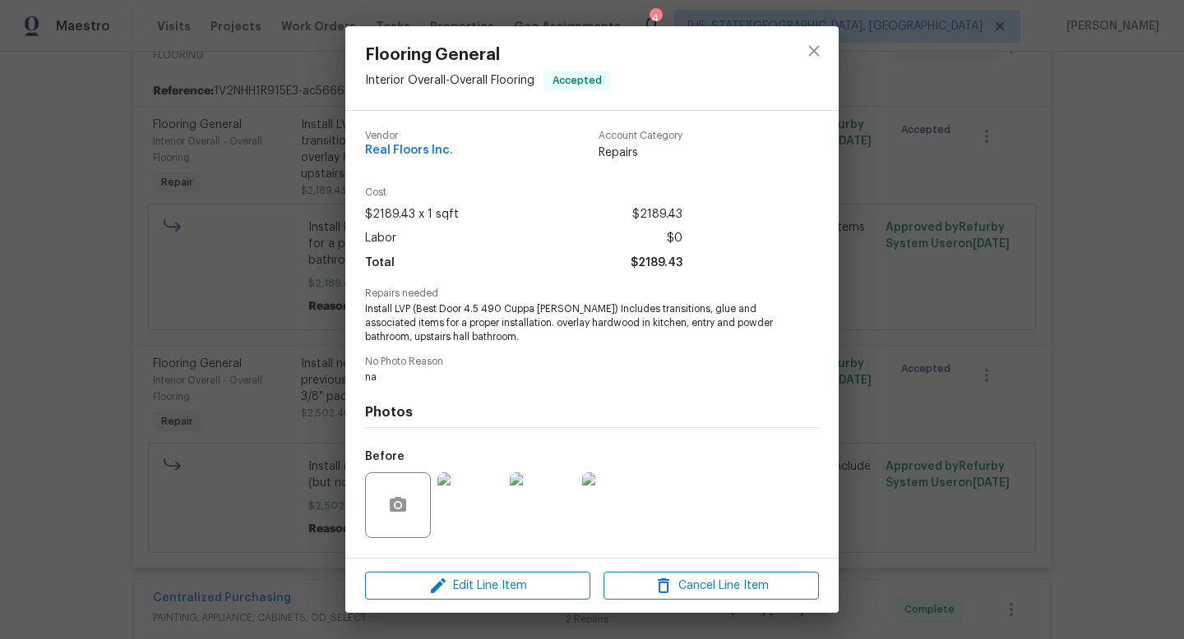
click at [425, 602] on div "Edit Line Item Cancel Line Item" at bounding box center [591, 586] width 493 height 55
click at [425, 592] on span "Edit Line Item" at bounding box center [477, 586] width 215 height 21
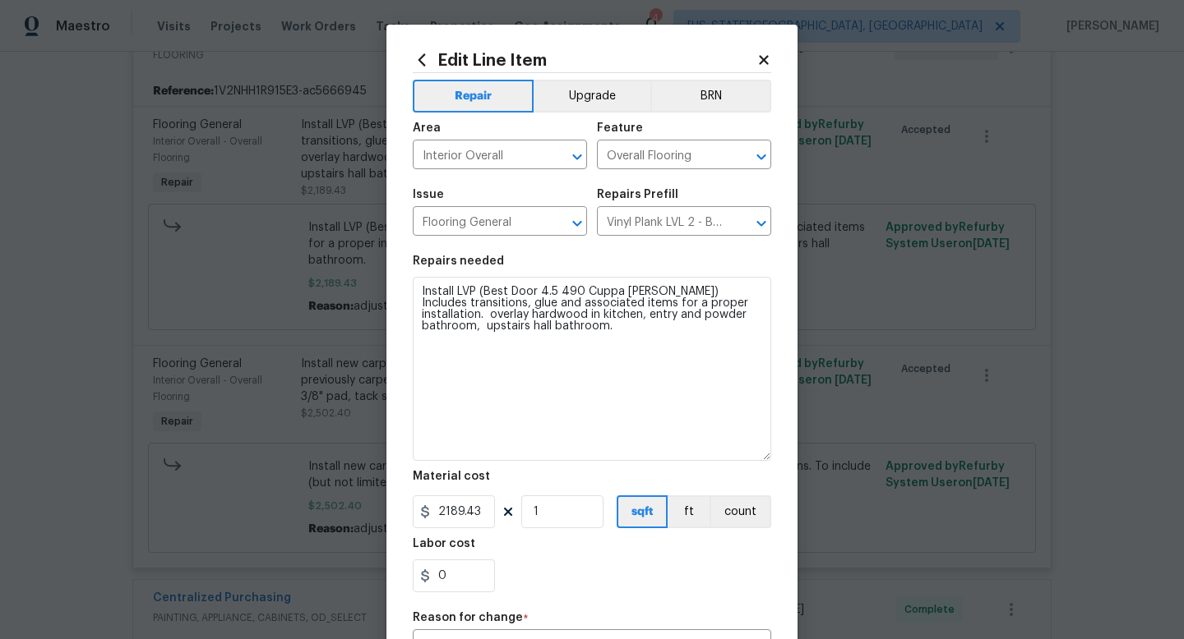
drag, startPoint x: 766, startPoint y: 321, endPoint x: 814, endPoint y: 454, distance: 140.6
click at [814, 455] on div "Edit Line Item Repair Upgrade BRN Area Interior Overall ​ Feature Overall Floor…" at bounding box center [592, 319] width 1184 height 639
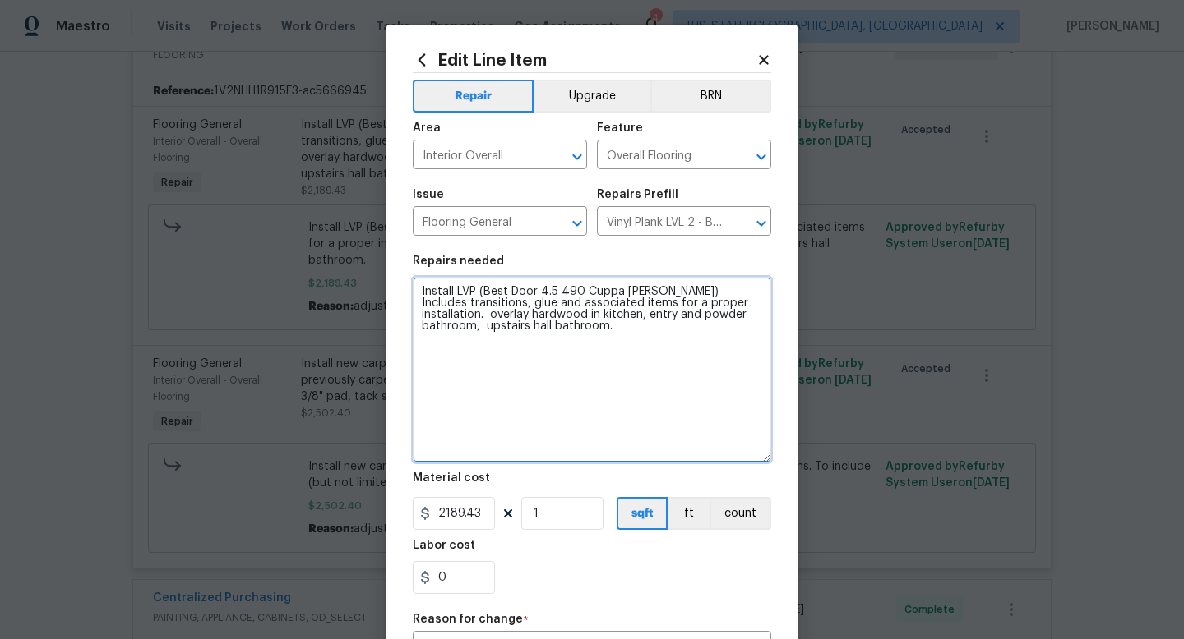
click at [479, 352] on textarea "Install LVP (Best Door 4.5 490 Cuppa Joe) Includes transitions, glue and associ…" at bounding box center [592, 370] width 358 height 186
paste textarea "UNIT MOHAWK BALLARD 4.5 - CUPPA JOE 490 390.06 SF $1,072.67 FULL UNIT BASE SHOE…"
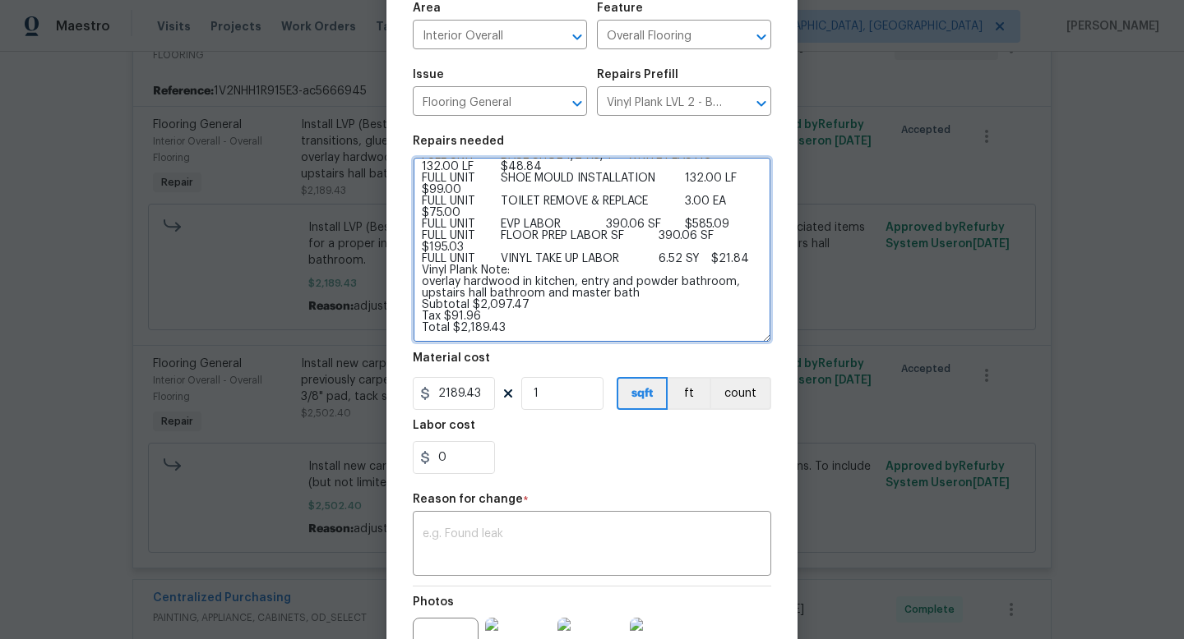
scroll to position [137, 0]
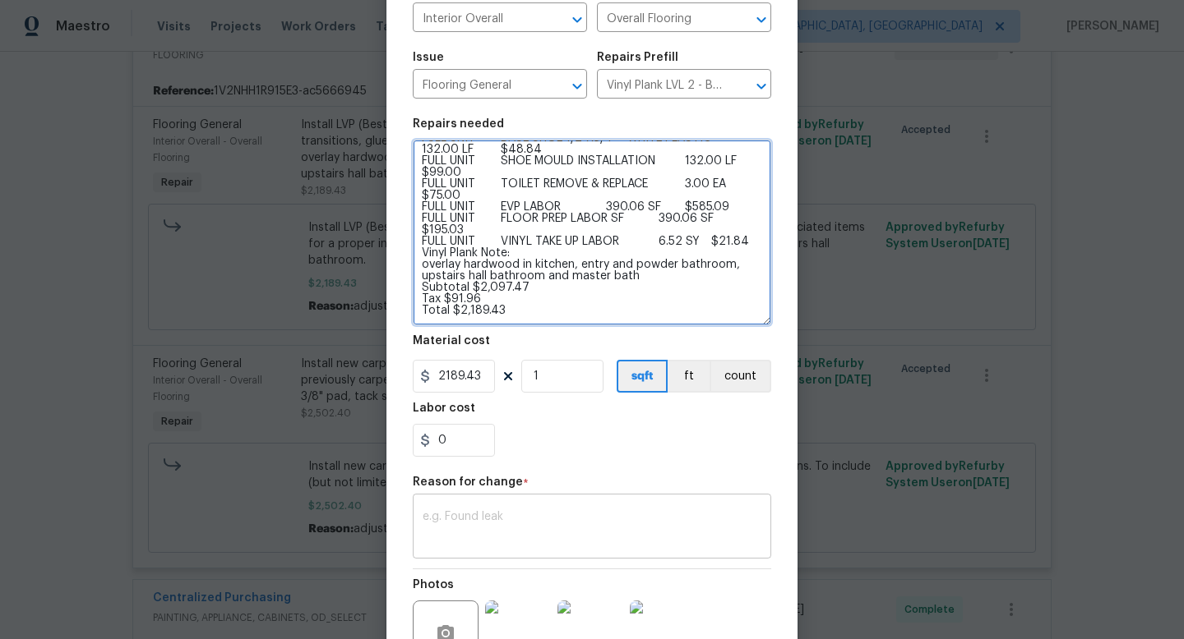
type textarea "Install LVP (Best Door 4.5 490 Cuppa Joe) Includes transitions, glue and associ…"
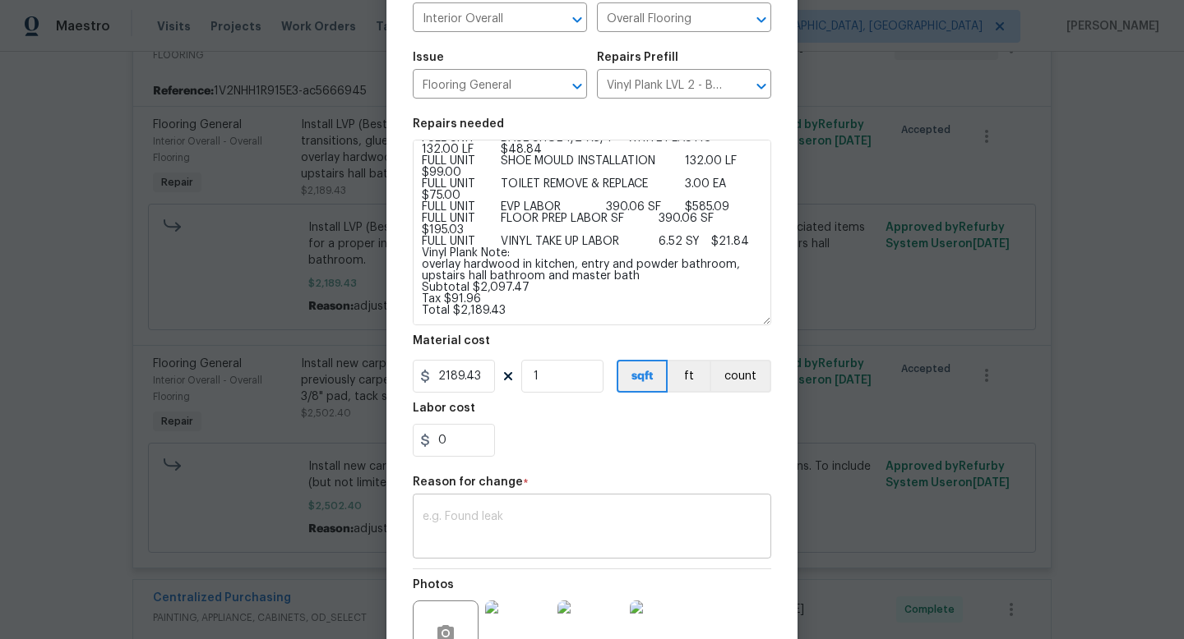
click at [524, 500] on div "x ​" at bounding box center [592, 528] width 358 height 61
type textarea "a"
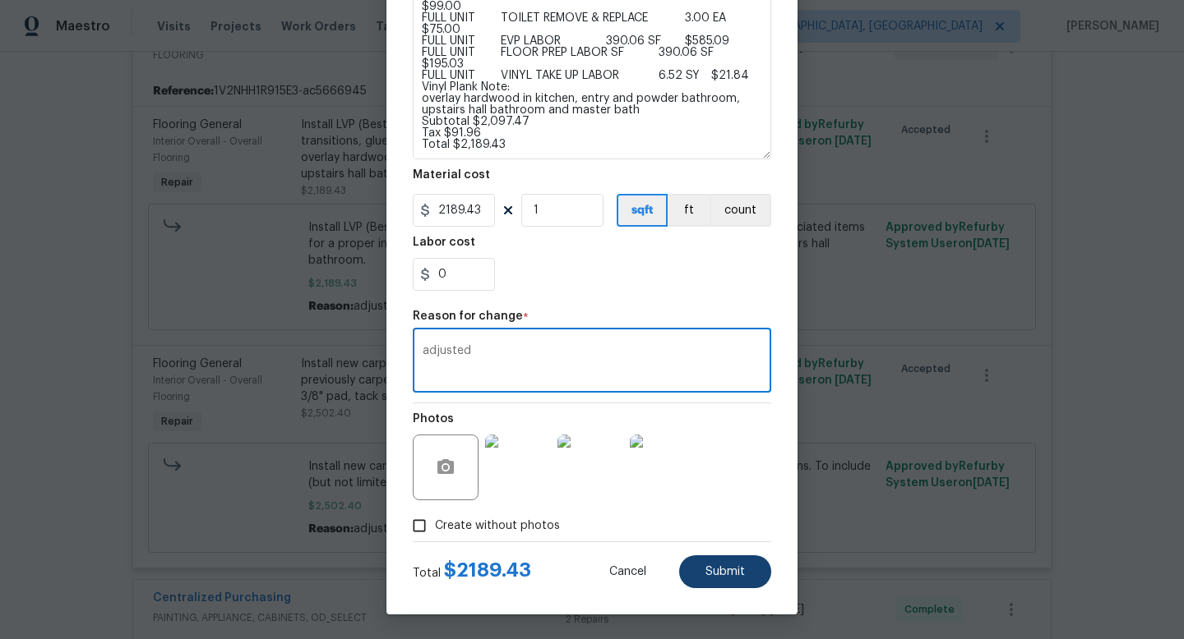
type textarea "adjusted"
click at [722, 580] on button "Submit" at bounding box center [725, 572] width 92 height 33
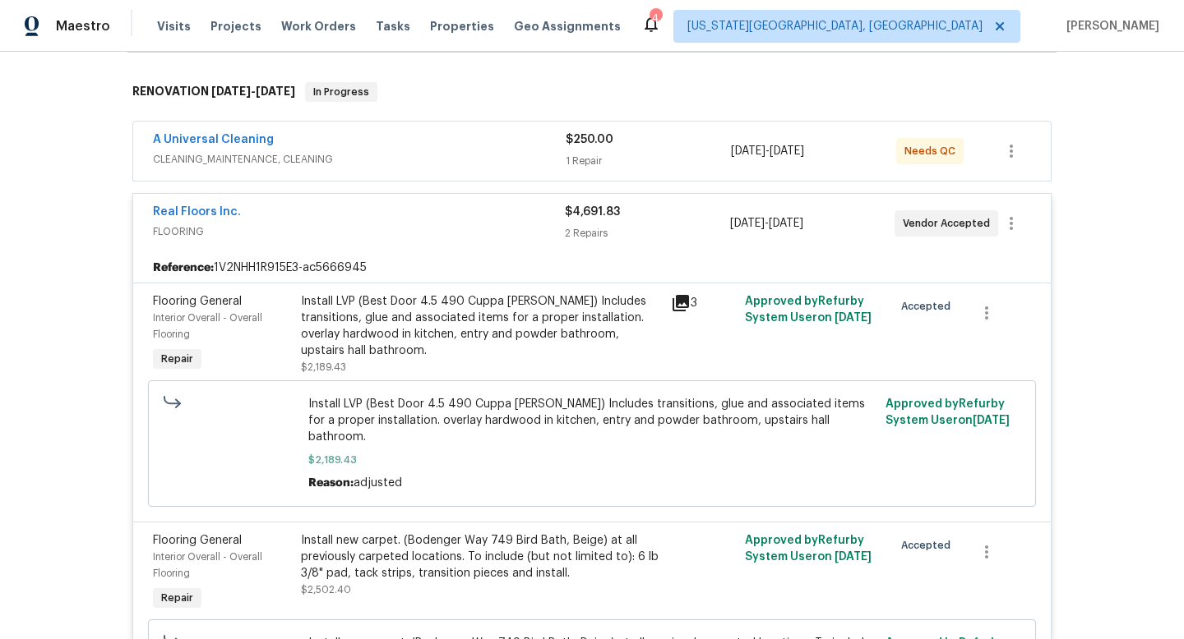
scroll to position [0, 0]
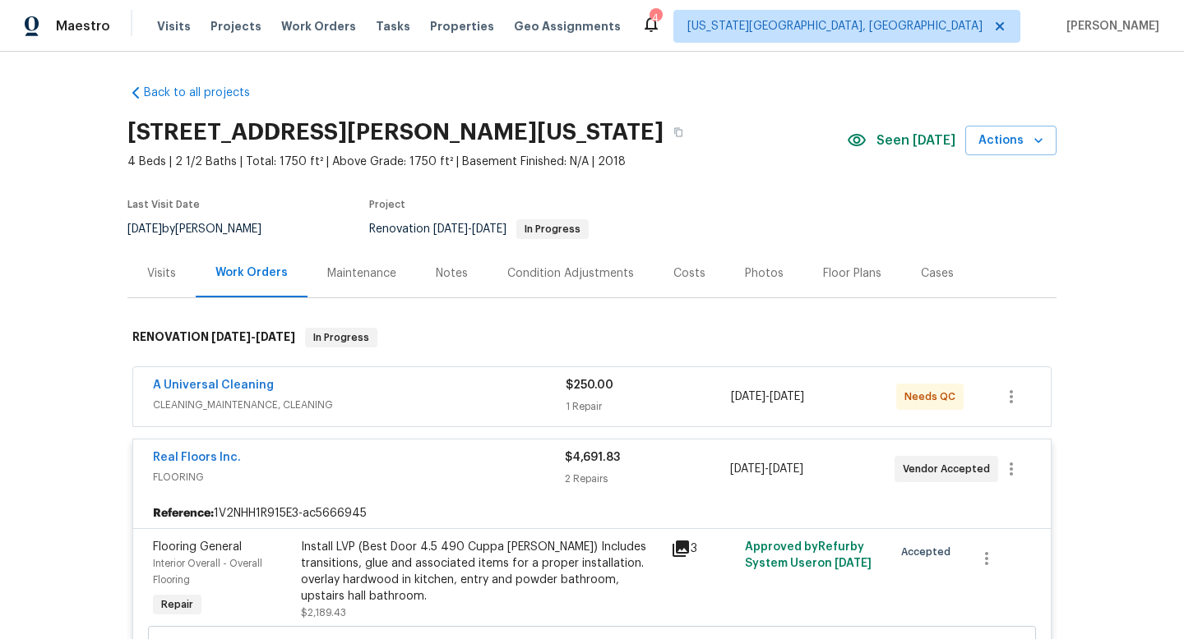
click at [450, 278] on div "Notes" at bounding box center [452, 273] width 32 height 16
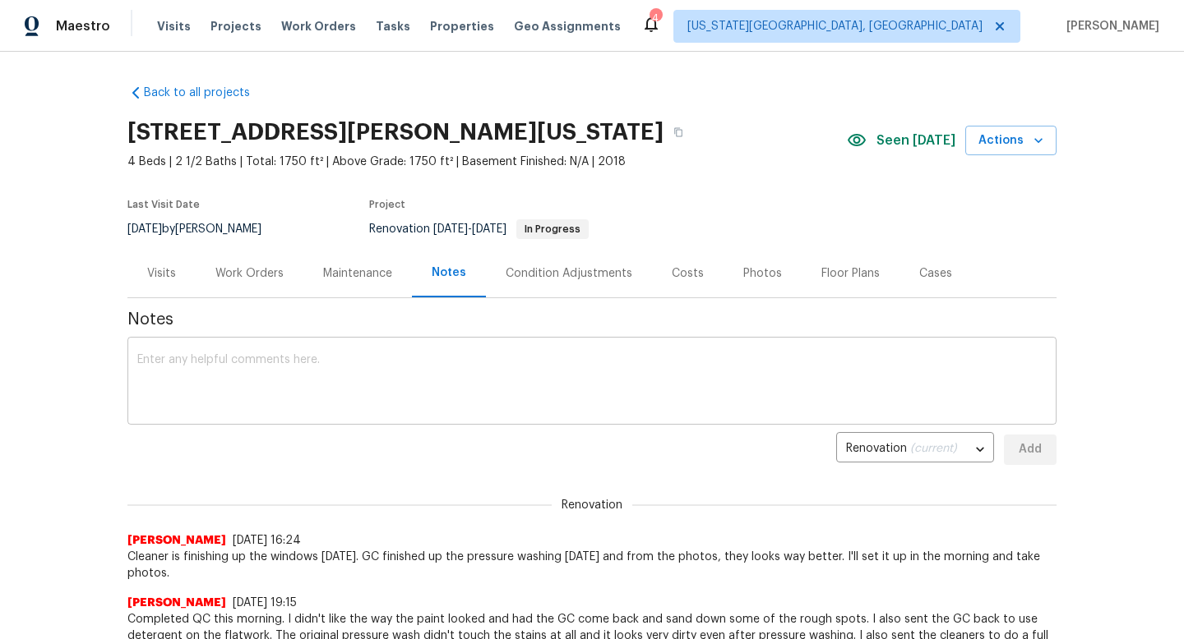
click at [329, 367] on textarea at bounding box center [591, 383] width 909 height 58
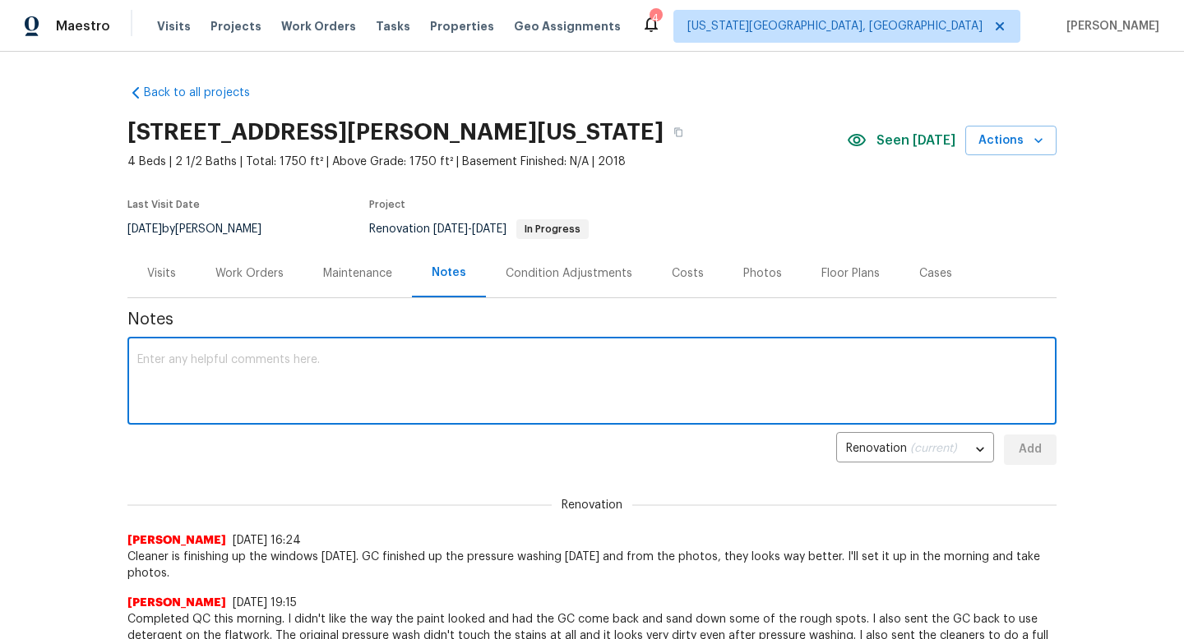
paste textarea "UNIT MOHAWK BALLARD 4.5 - CUPPA JOE 490 390.06 SF $1,072.67 FULL UNIT BASE SHOE…"
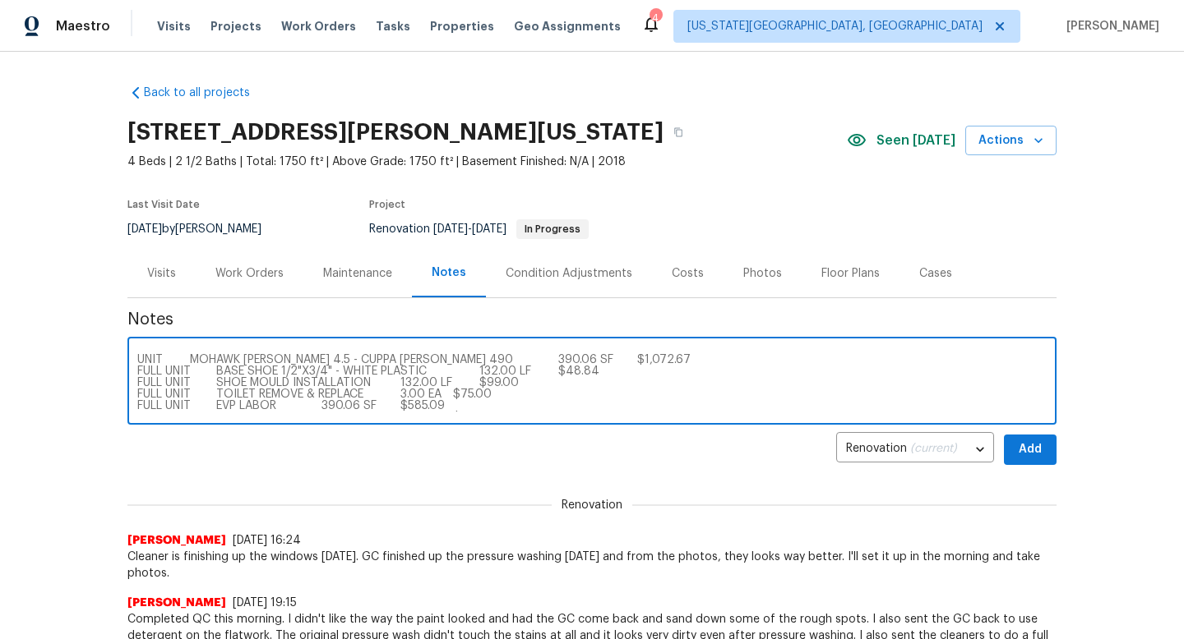
type textarea "UNIT MOHAWK BALLARD 4.5 - CUPPA JOE 490 390.06 SF $1,072.67 FULL UNIT BASE SHOE…"
click at [1043, 458] on button "Add" at bounding box center [1030, 450] width 53 height 30
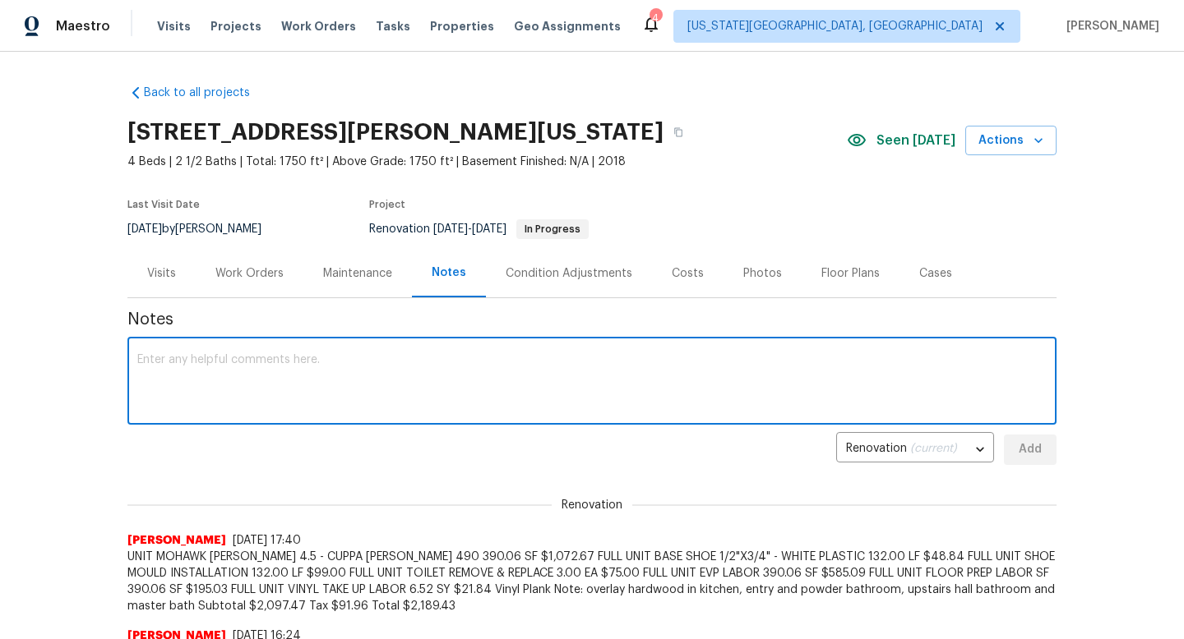
paste textarea "FULL UNIT MOHAWK REACTIVATE - BIRDBATH BROWN TEXTURE 749 153.67 SY $1,149.45 FU…"
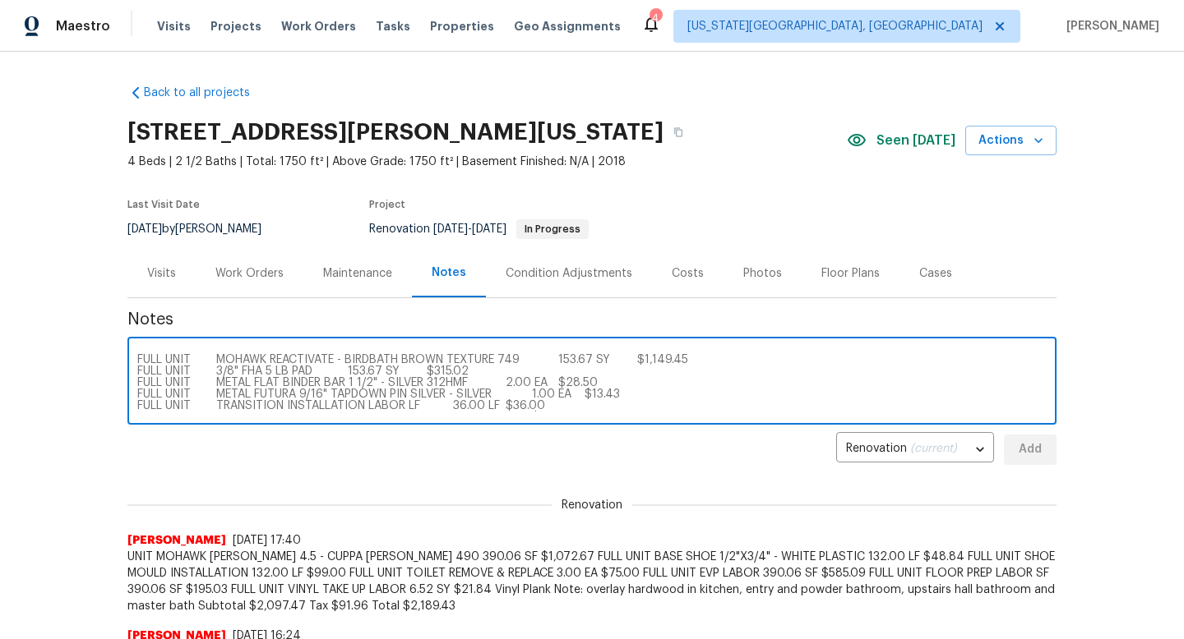
scroll to position [92, 0]
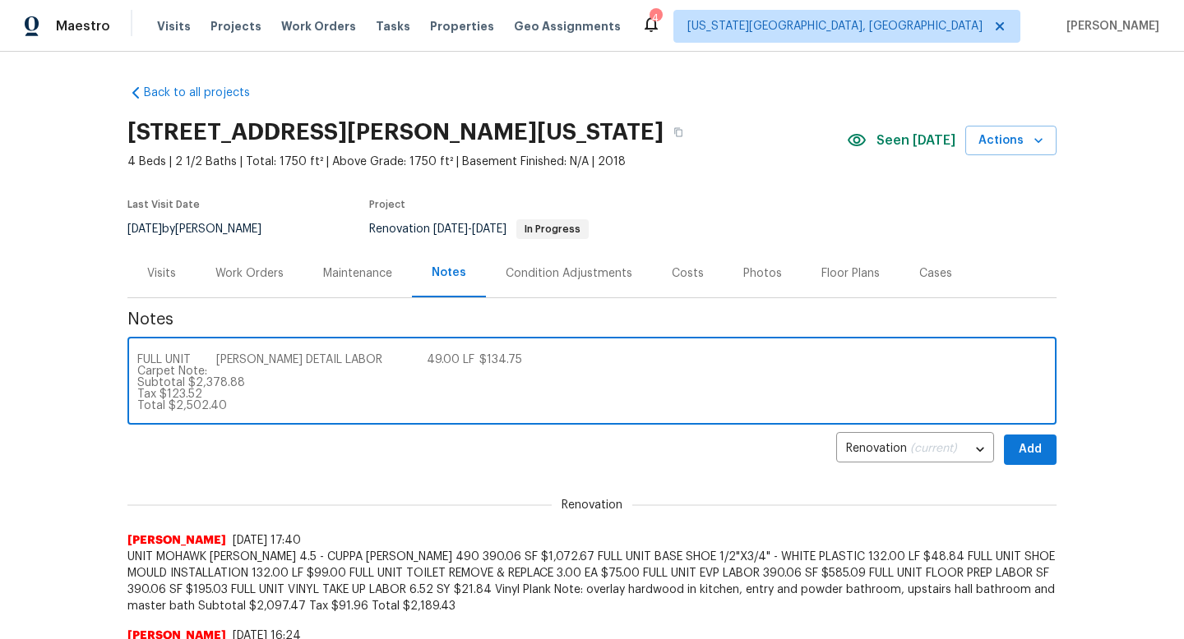
type textarea "FULL UNIT MOHAWK REACTIVATE - BIRDBATH BROWN TEXTURE 749 153.67 SY $1,149.45 FU…"
click at [1015, 458] on button "Add" at bounding box center [1030, 450] width 53 height 30
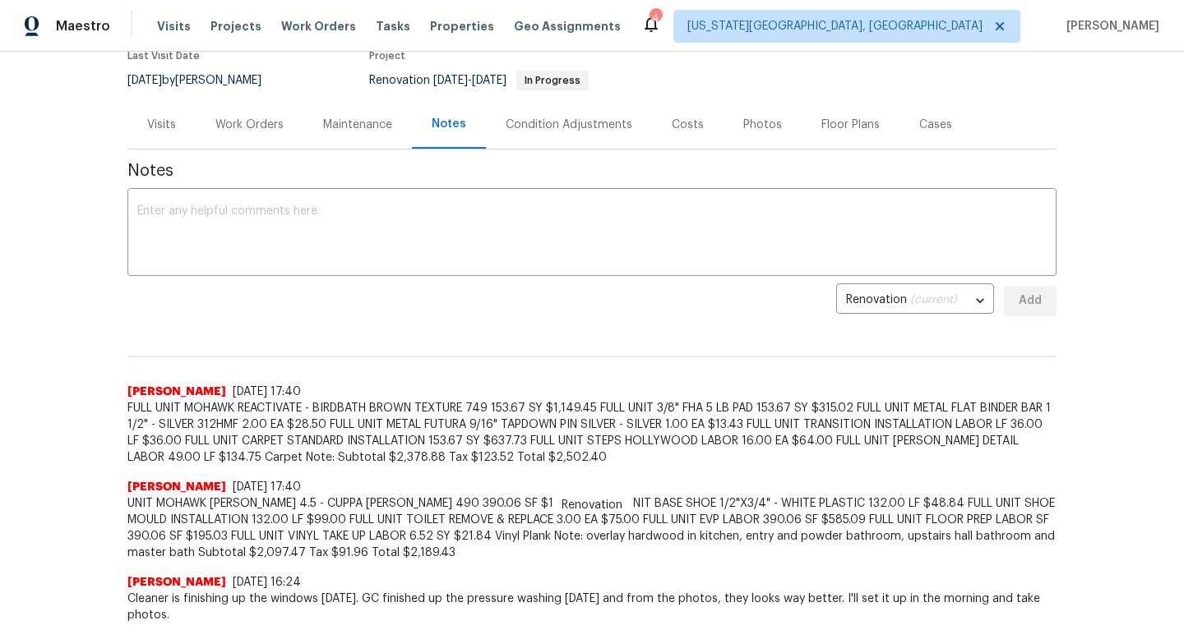
scroll to position [134, 0]
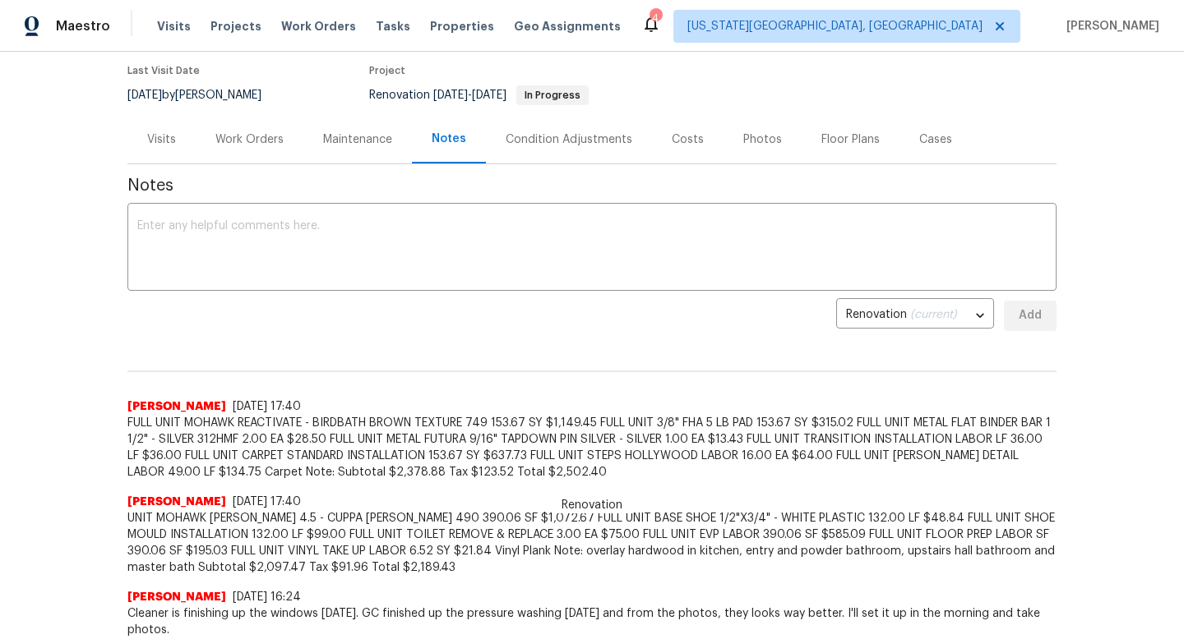
click at [689, 137] on div "Costs" at bounding box center [687, 140] width 32 height 16
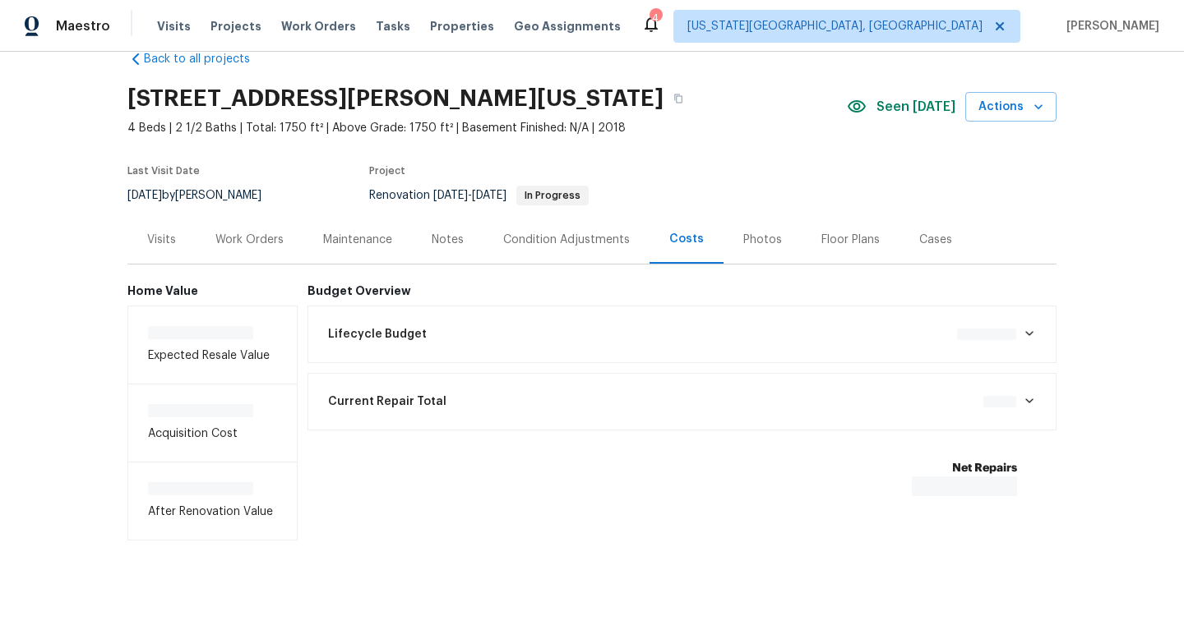
scroll to position [37, 0]
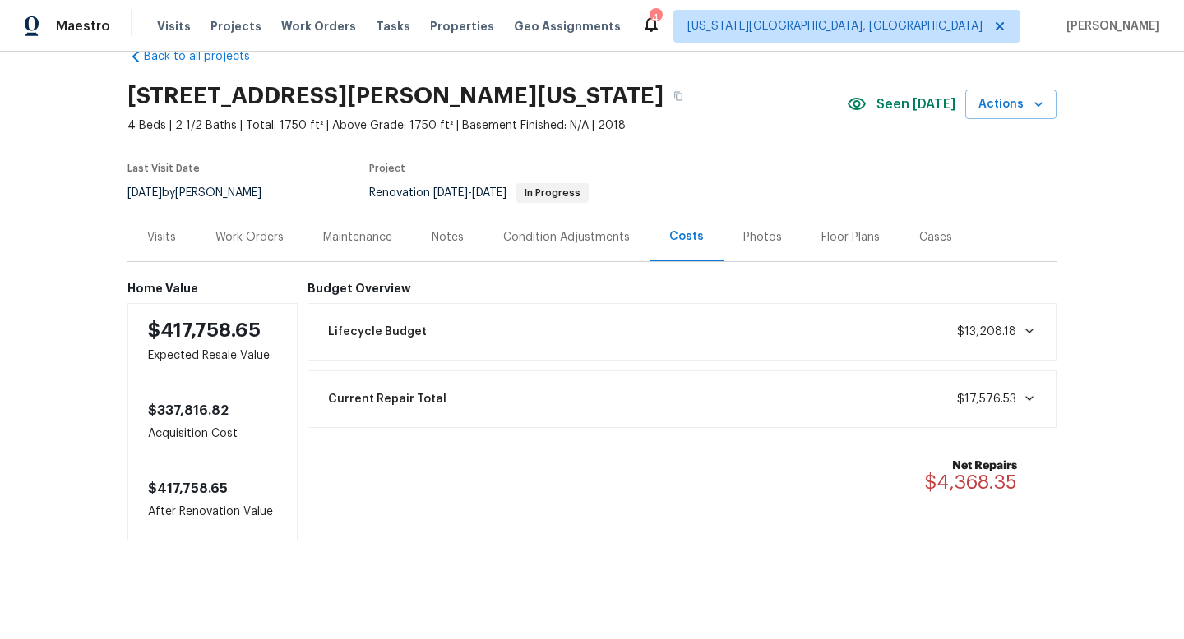
click at [264, 229] on div "Work Orders" at bounding box center [249, 237] width 68 height 16
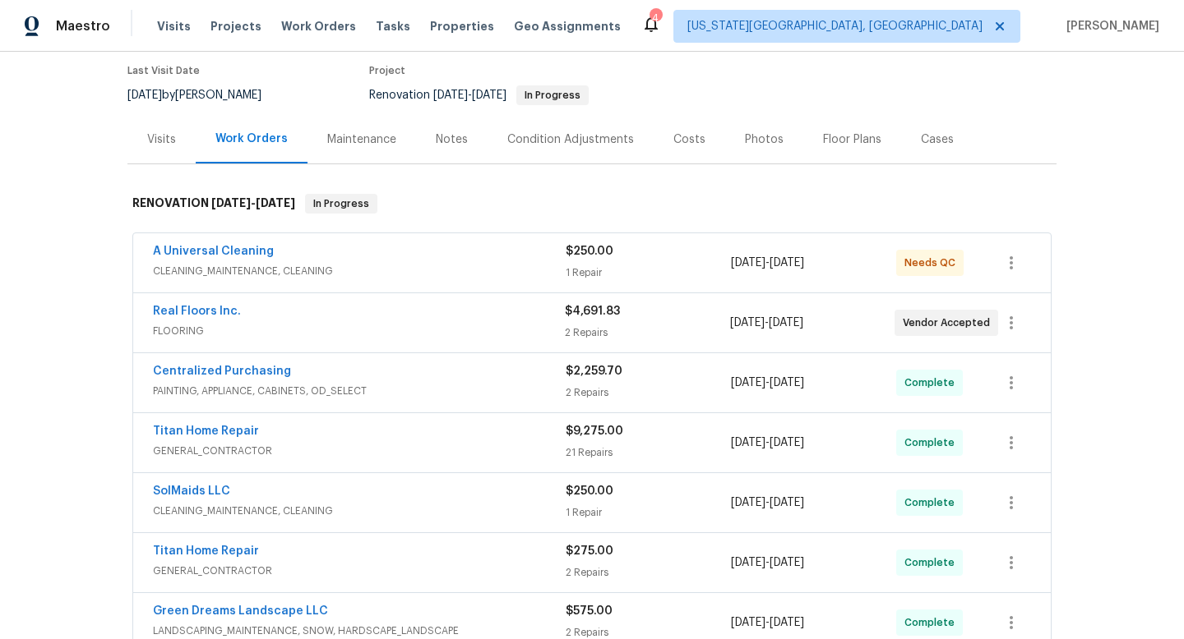
click at [392, 246] on div "A Universal Cleaning" at bounding box center [359, 253] width 413 height 20
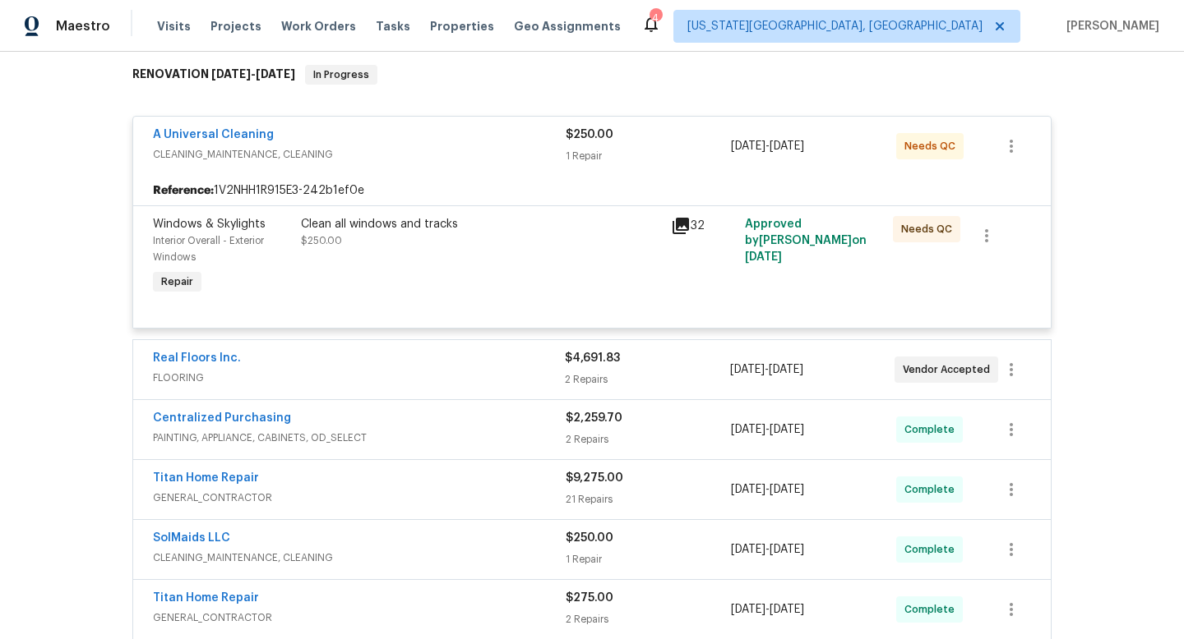
scroll to position [292, 0]
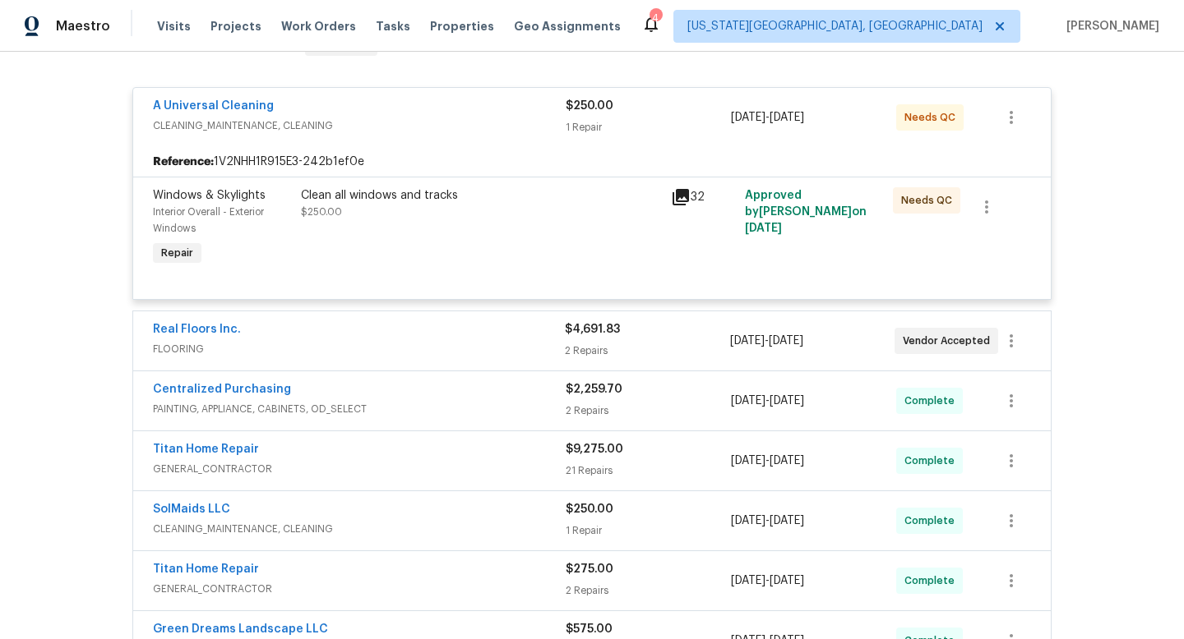
click at [416, 113] on div "A Universal Cleaning" at bounding box center [359, 108] width 413 height 20
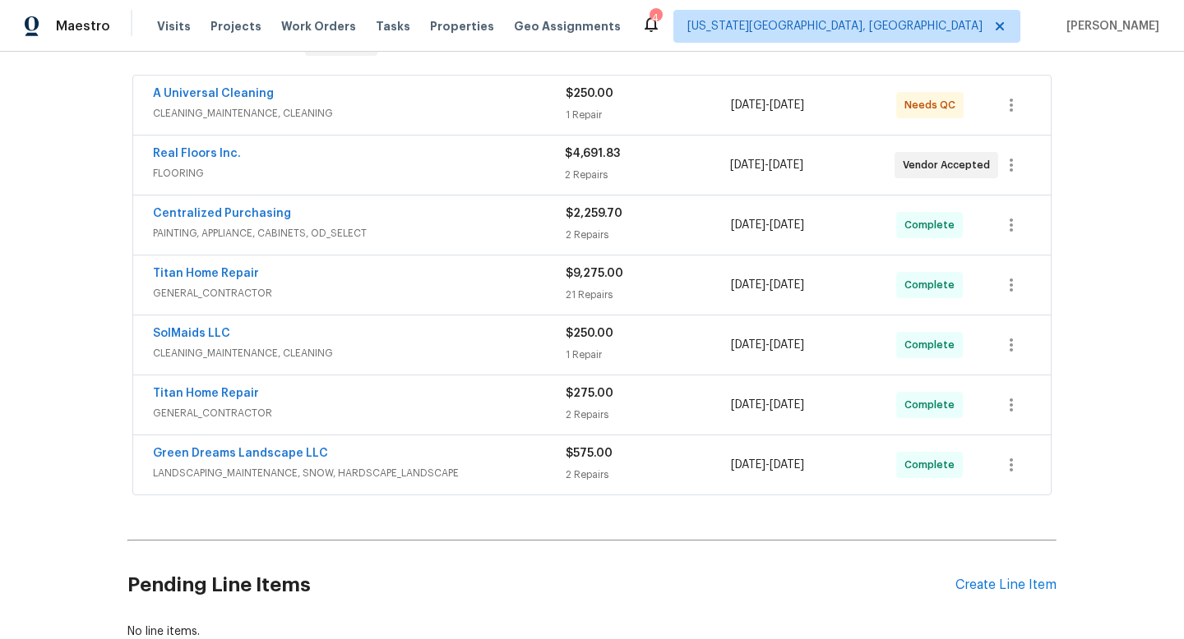
click at [419, 108] on span "CLEANING_MAINTENANCE, CLEANING" at bounding box center [359, 113] width 413 height 16
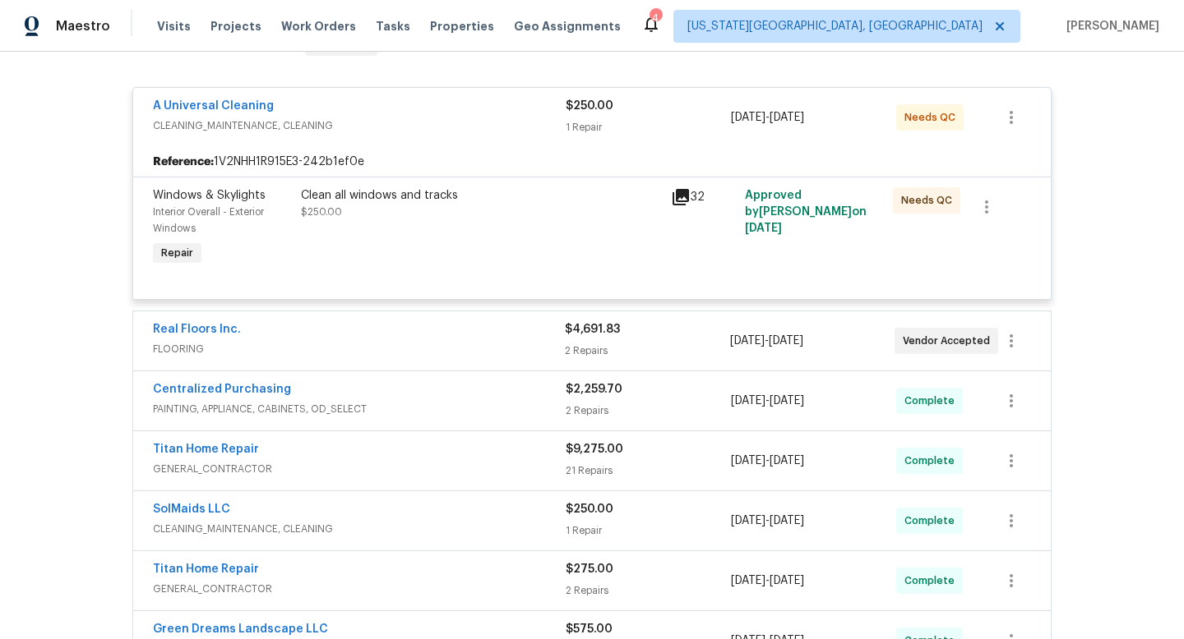
click at [531, 214] on div "Clean all windows and tracks $250.00" at bounding box center [481, 203] width 360 height 33
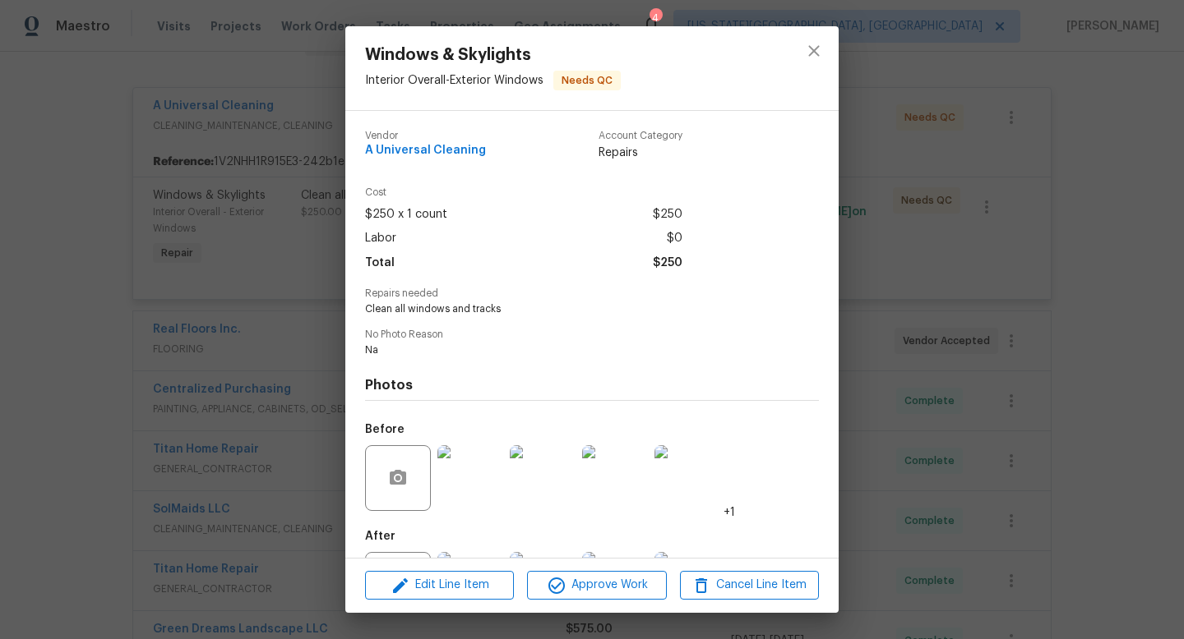
scroll to position [76, 0]
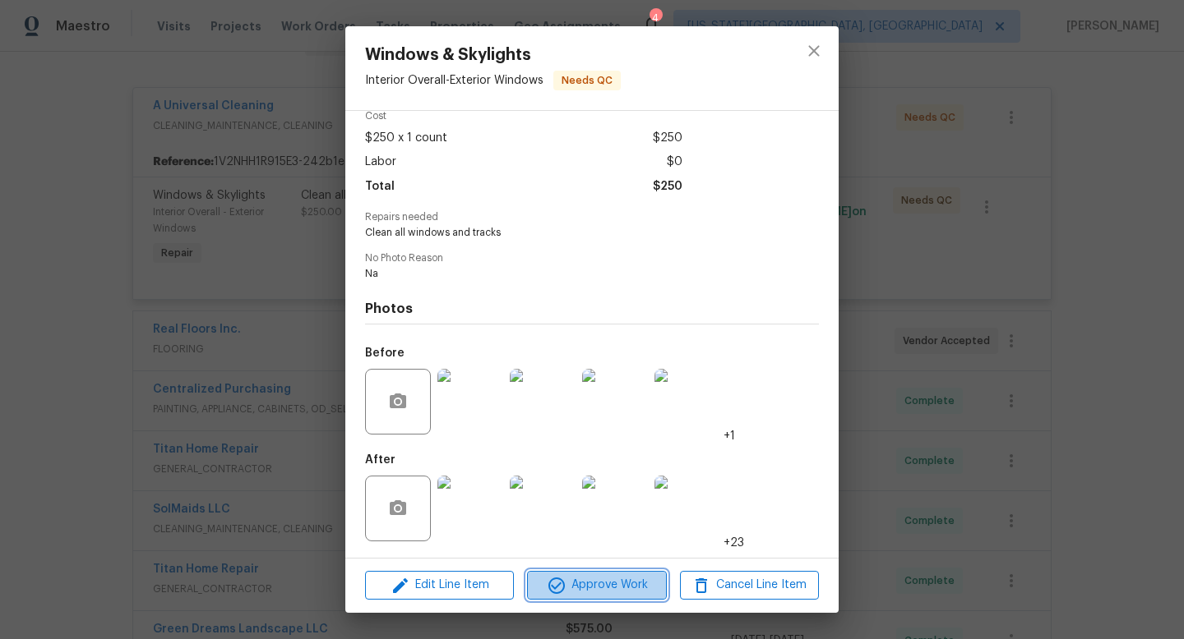
click at [606, 579] on span "Approve Work" at bounding box center [596, 585] width 129 height 21
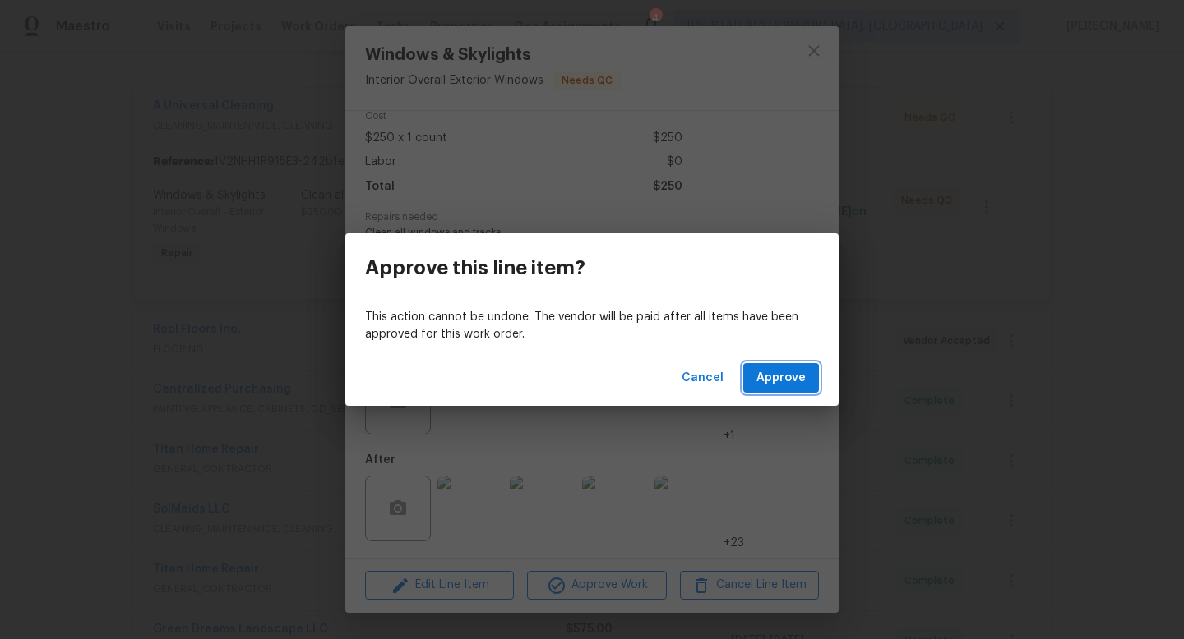
click at [803, 368] on span "Approve" at bounding box center [780, 378] width 49 height 21
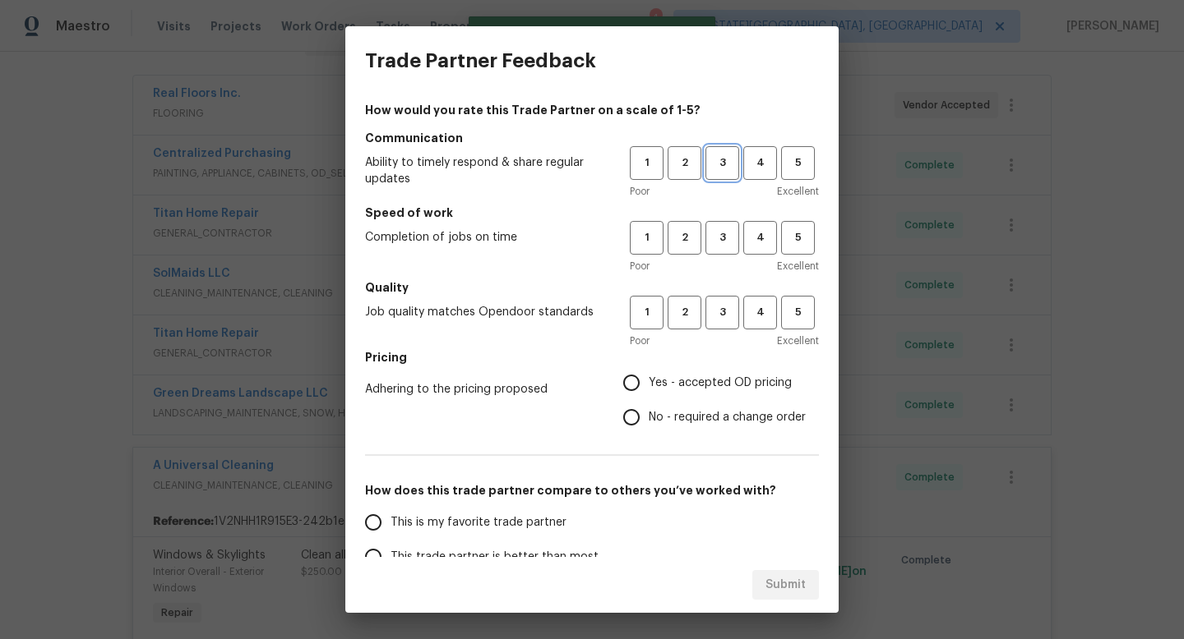
click at [726, 169] on span "3" at bounding box center [722, 163] width 30 height 19
click at [728, 257] on div "1 2 3 4 5 Poor Excellent" at bounding box center [724, 247] width 189 height 53
click at [727, 249] on button "3" at bounding box center [722, 238] width 34 height 34
click at [725, 321] on span "3" at bounding box center [722, 312] width 30 height 19
click at [639, 381] on input "Yes - accepted OD pricing" at bounding box center [631, 383] width 35 height 35
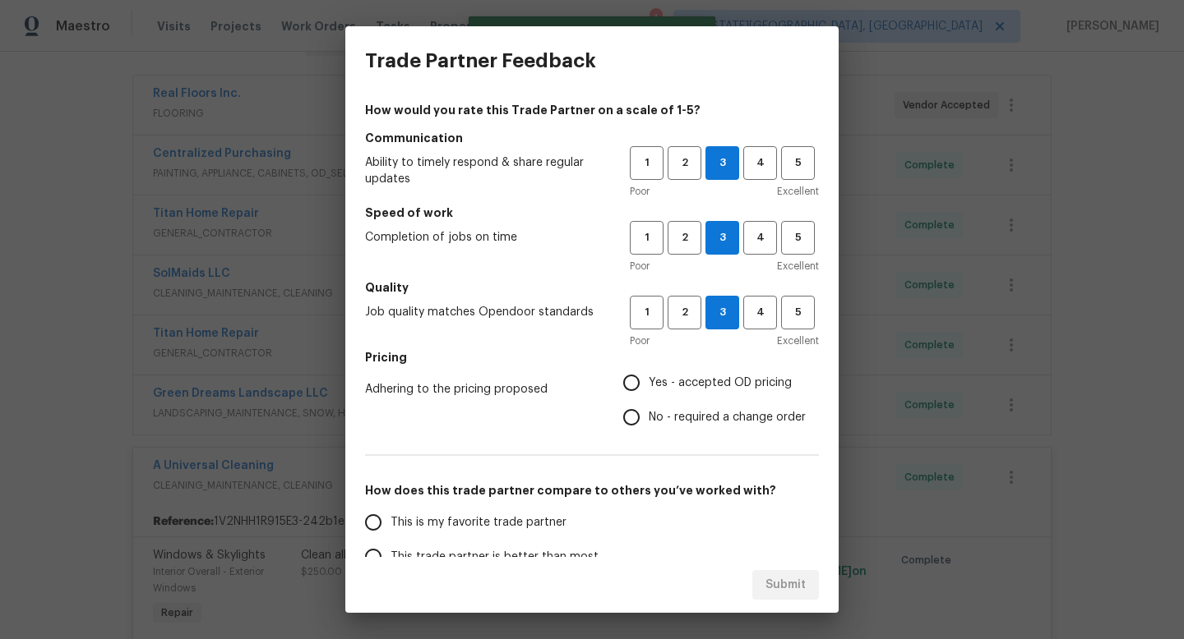
radio input "true"
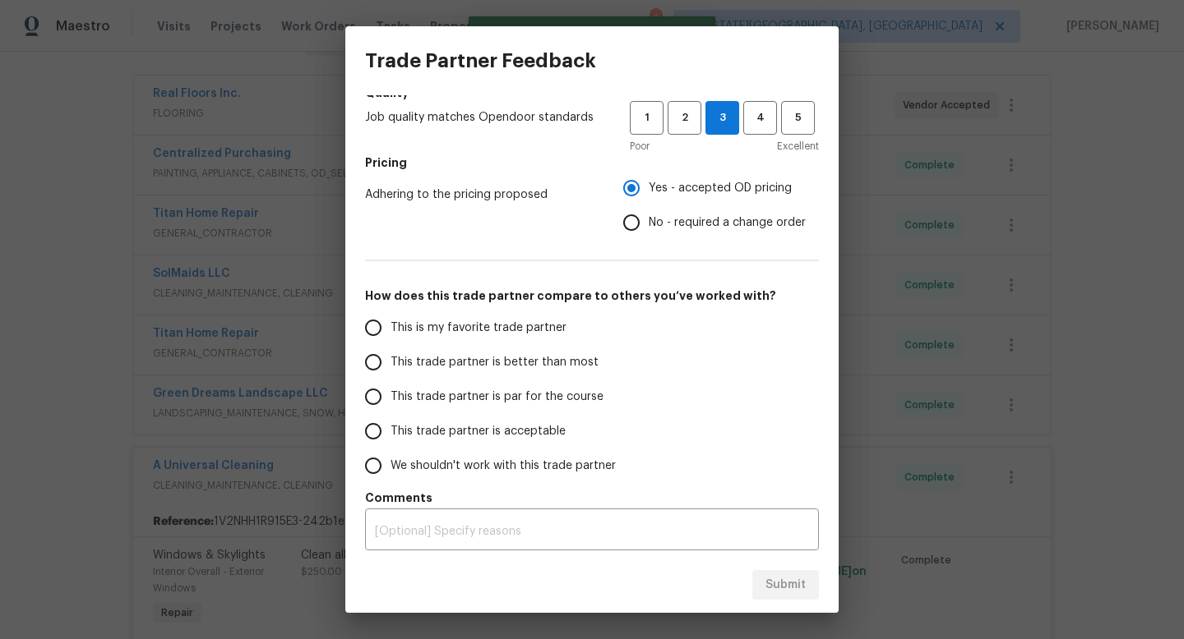
click at [371, 409] on input "This trade partner is par for the course" at bounding box center [373, 397] width 35 height 35
click at [794, 604] on div "Submit" at bounding box center [591, 585] width 493 height 57
click at [787, 590] on span "Submit" at bounding box center [785, 585] width 40 height 21
radio input "true"
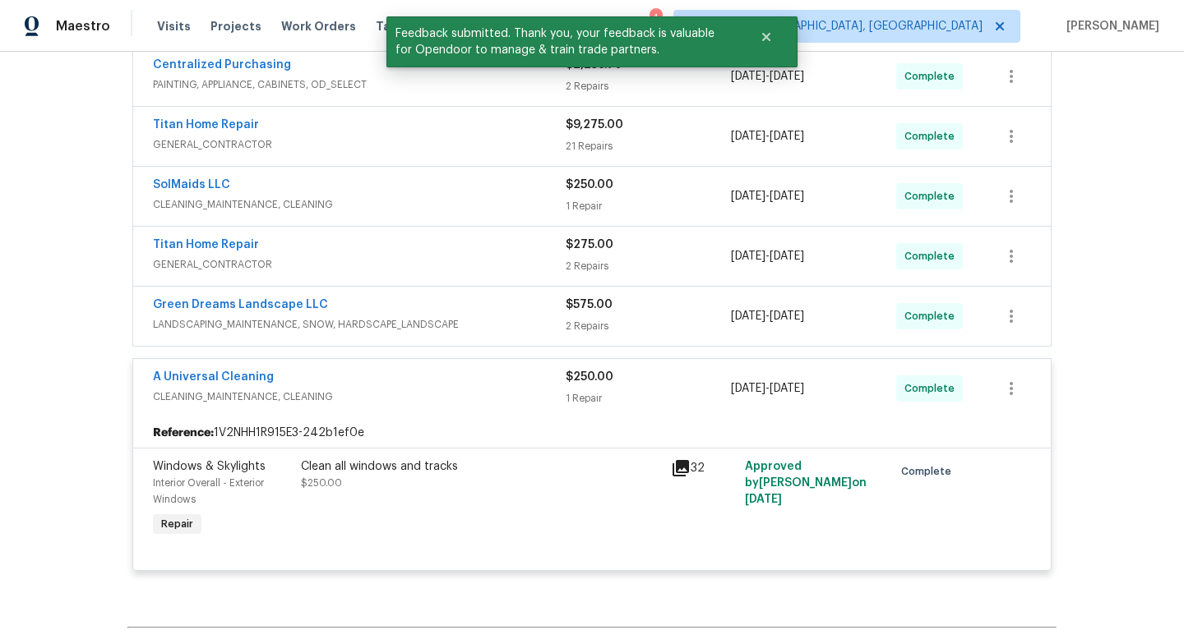
scroll to position [344, 0]
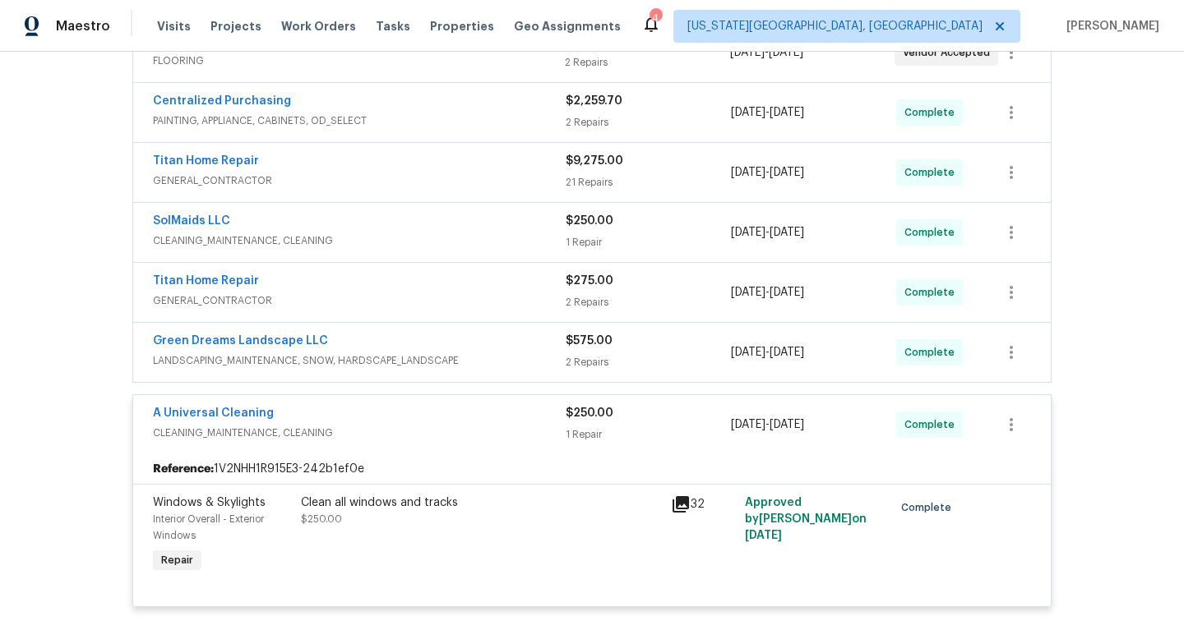
click at [482, 414] on div "A Universal Cleaning" at bounding box center [359, 415] width 413 height 20
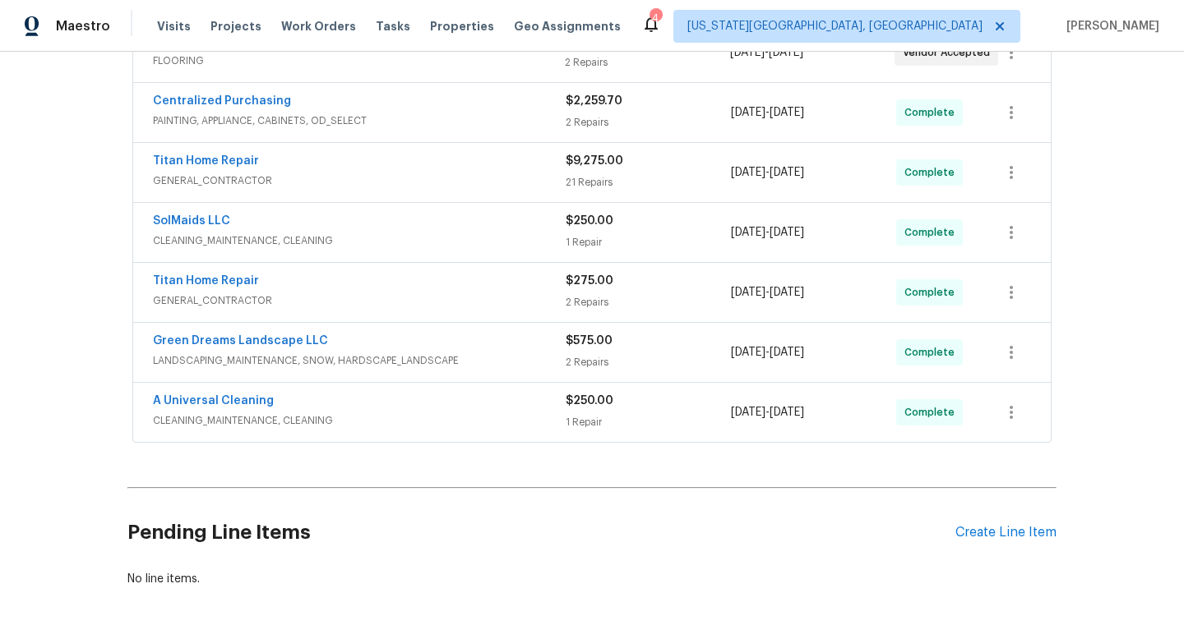
scroll to position [132, 0]
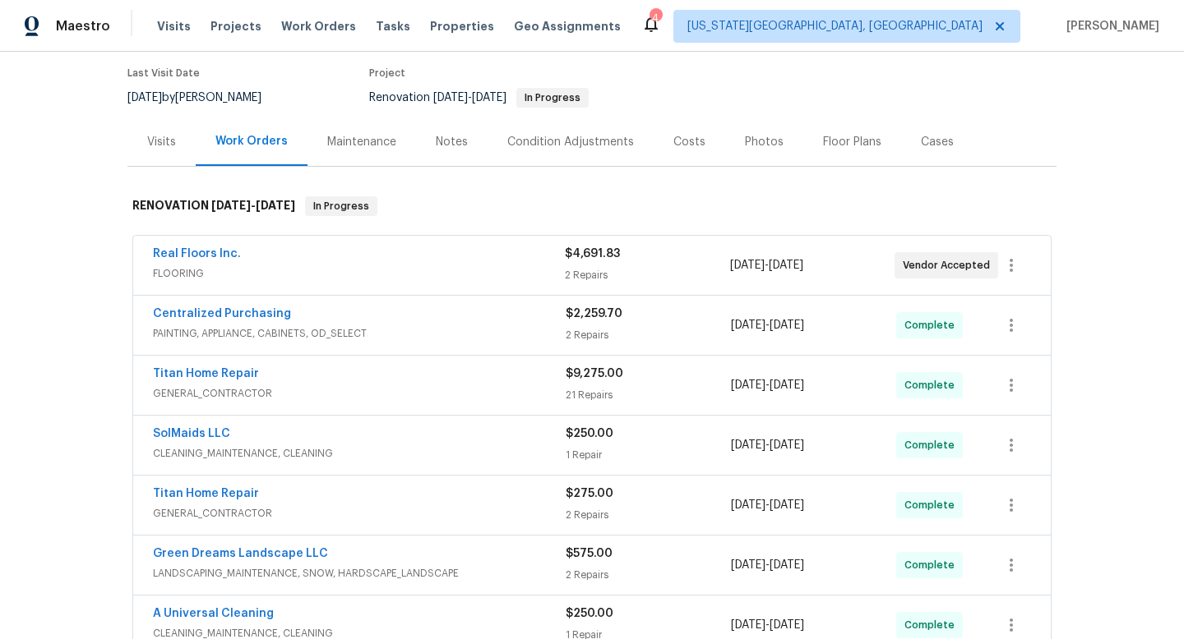
click at [479, 254] on div "Real Floors Inc." at bounding box center [359, 256] width 412 height 20
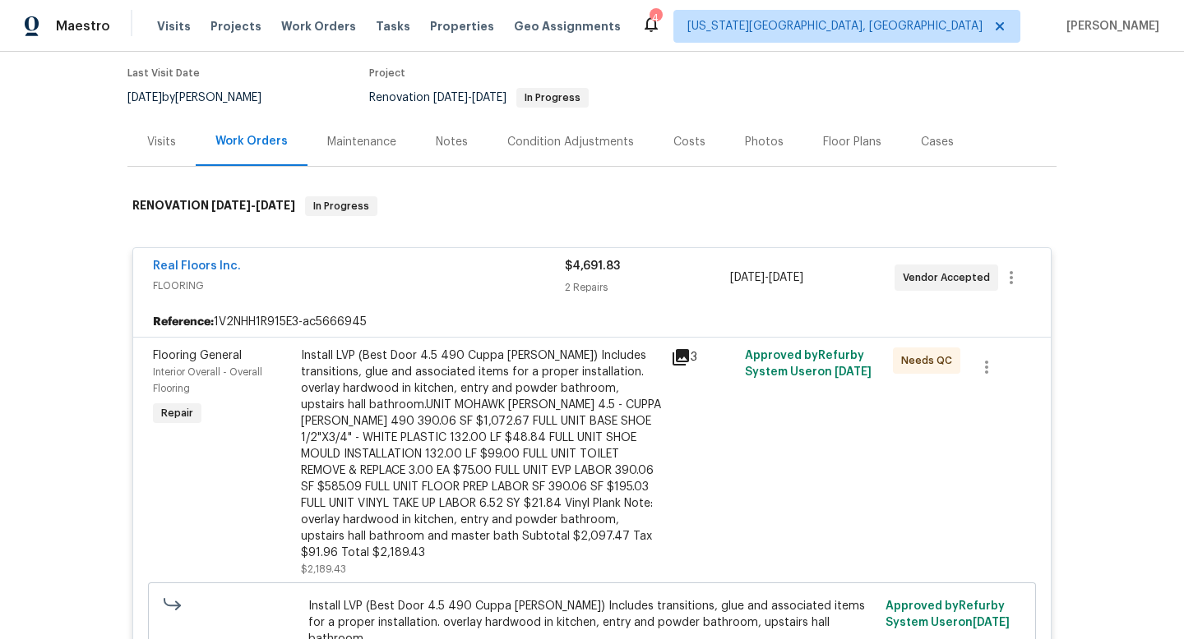
click at [528, 398] on div "Install LVP (Best Door 4.5 490 Cuppa Joe) Includes transitions, glue and associ…" at bounding box center [481, 455] width 360 height 214
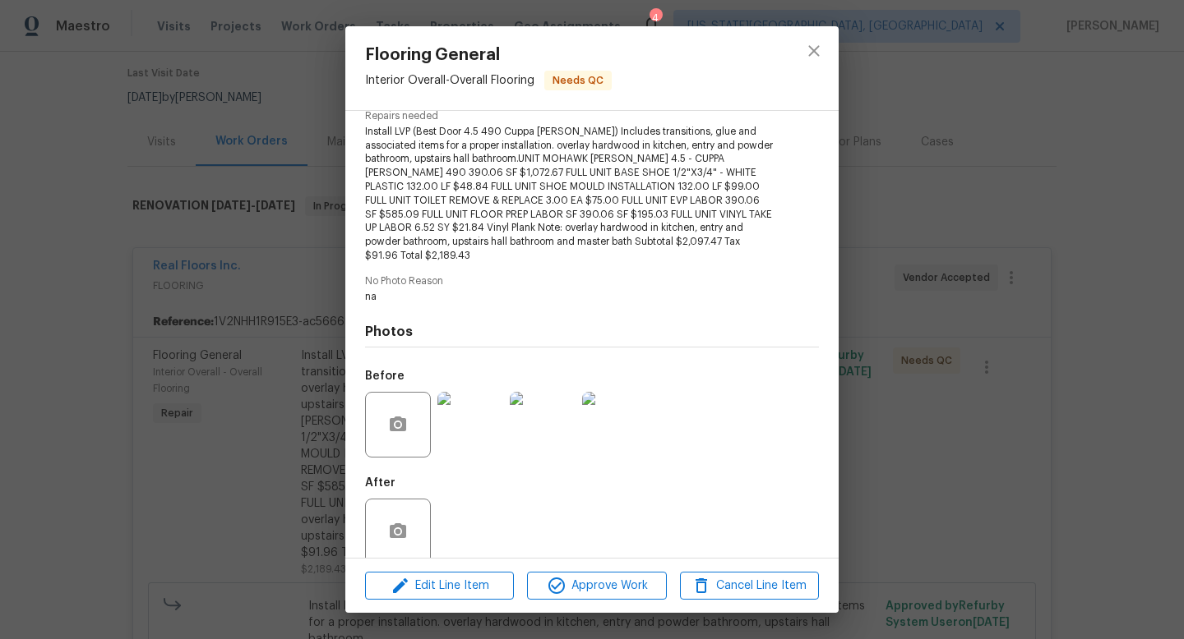
scroll to position [187, 0]
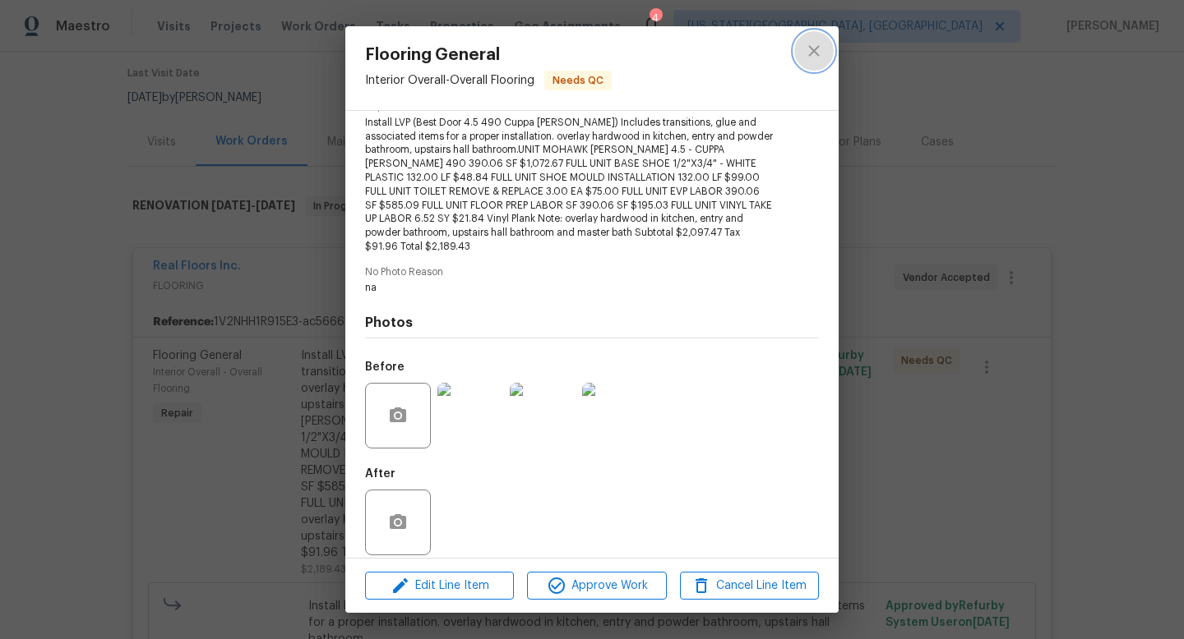
click at [819, 49] on icon "close" at bounding box center [814, 51] width 20 height 20
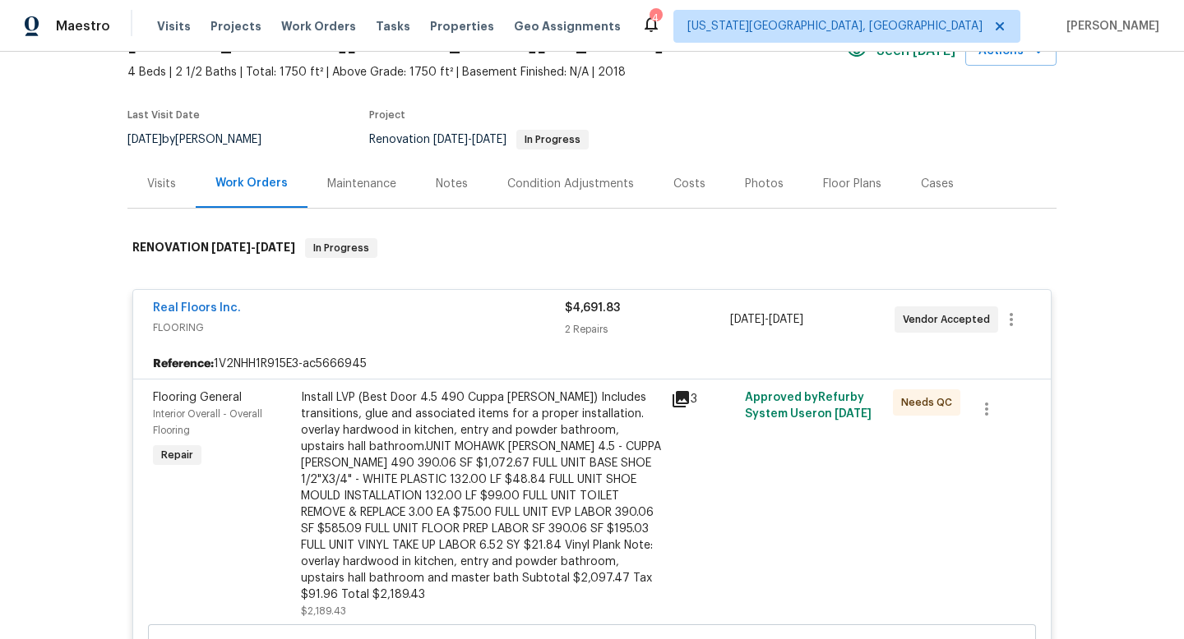
scroll to position [0, 0]
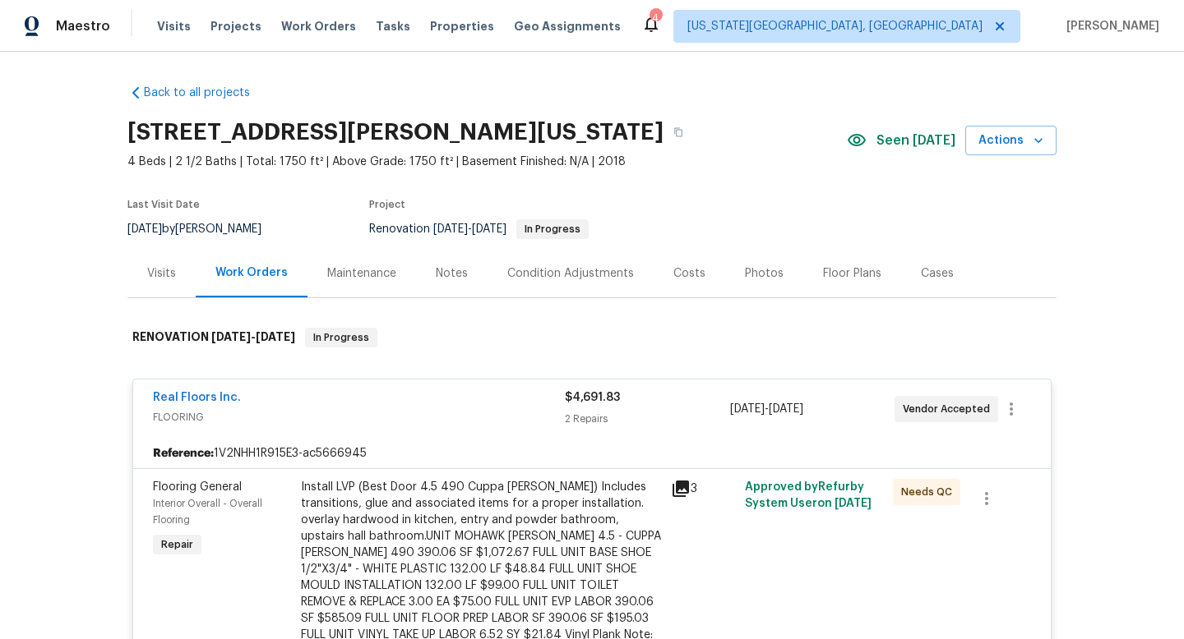
click at [376, 19] on div "Tasks" at bounding box center [393, 26] width 35 height 17
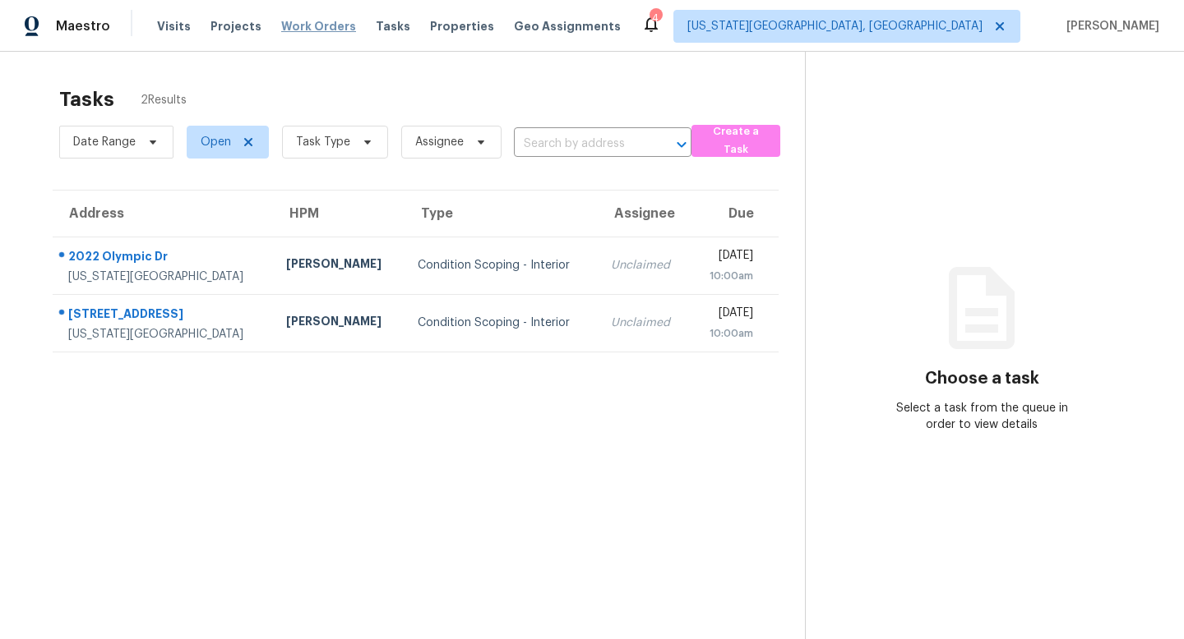
click at [320, 24] on span "Work Orders" at bounding box center [318, 26] width 75 height 16
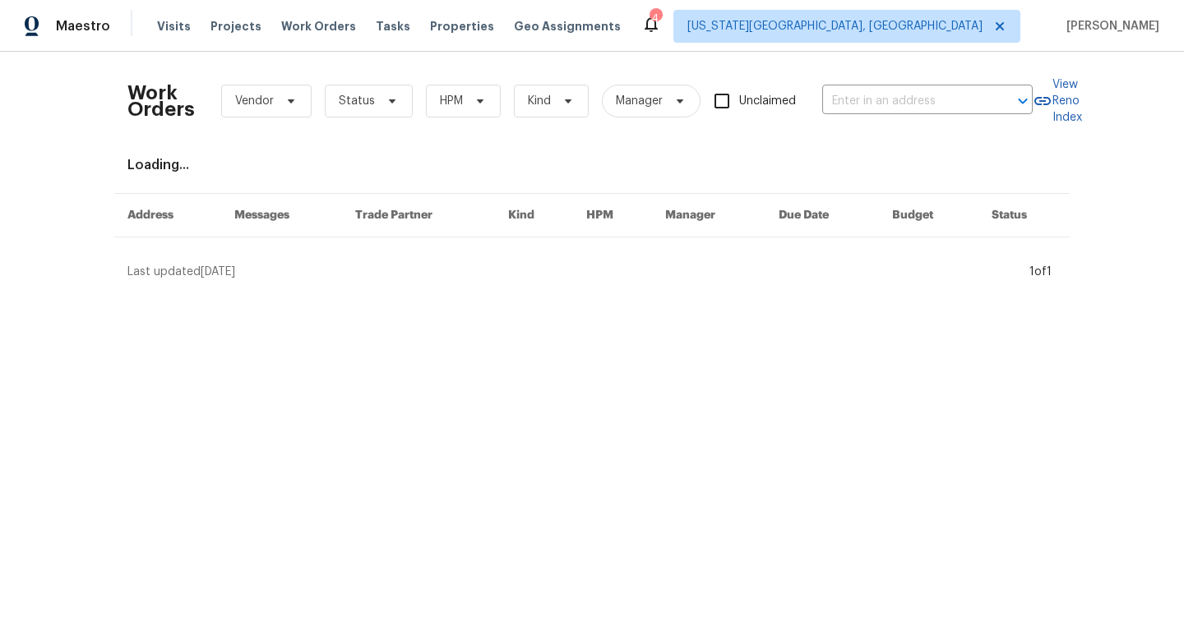
click at [376, 118] on div "Work Orders Vendor Status HPM Kind Manager Unclaimed ​" at bounding box center [579, 101] width 905 height 72
click at [374, 113] on span "Status" at bounding box center [369, 101] width 88 height 33
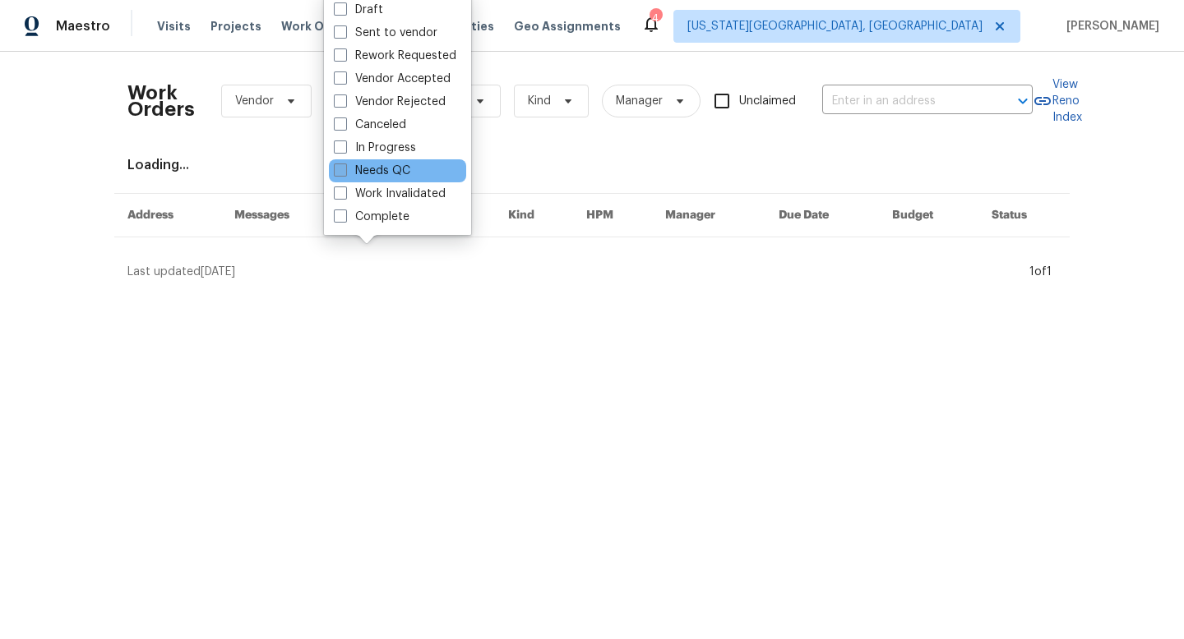
click at [351, 173] on label "Needs QC" at bounding box center [372, 171] width 76 height 16
click at [344, 173] on input "Needs QC" at bounding box center [339, 168] width 11 height 11
checkbox input "true"
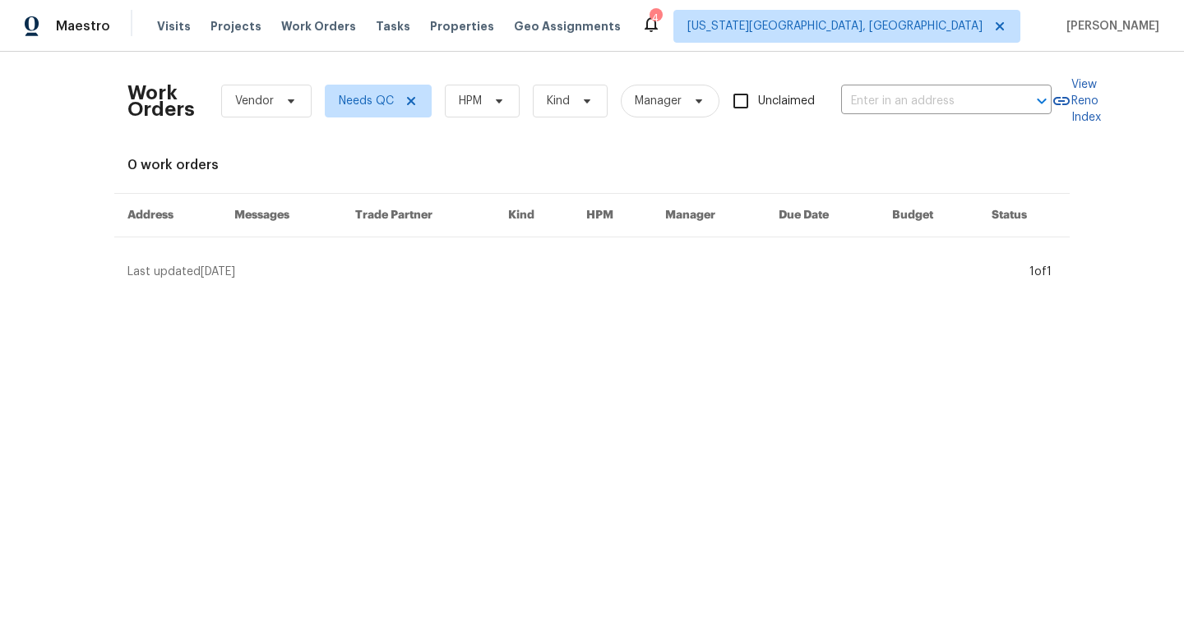
click at [318, 44] on div "Maestro Visits Projects Work Orders Tasks Properties Geo Assignments 4 Colorado…" at bounding box center [592, 26] width 1184 height 52
click at [315, 30] on span "Work Orders" at bounding box center [318, 26] width 75 height 16
click at [378, 21] on span "Tasks" at bounding box center [393, 27] width 35 height 12
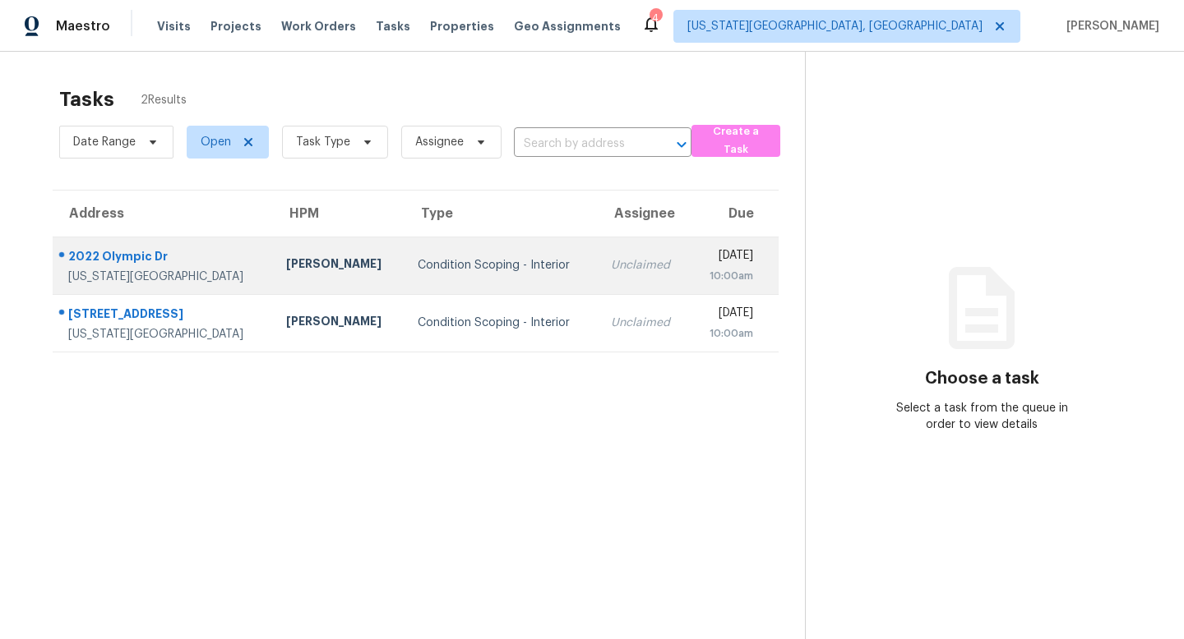
click at [109, 256] on div "2022 Olympic Dr" at bounding box center [164, 258] width 192 height 21
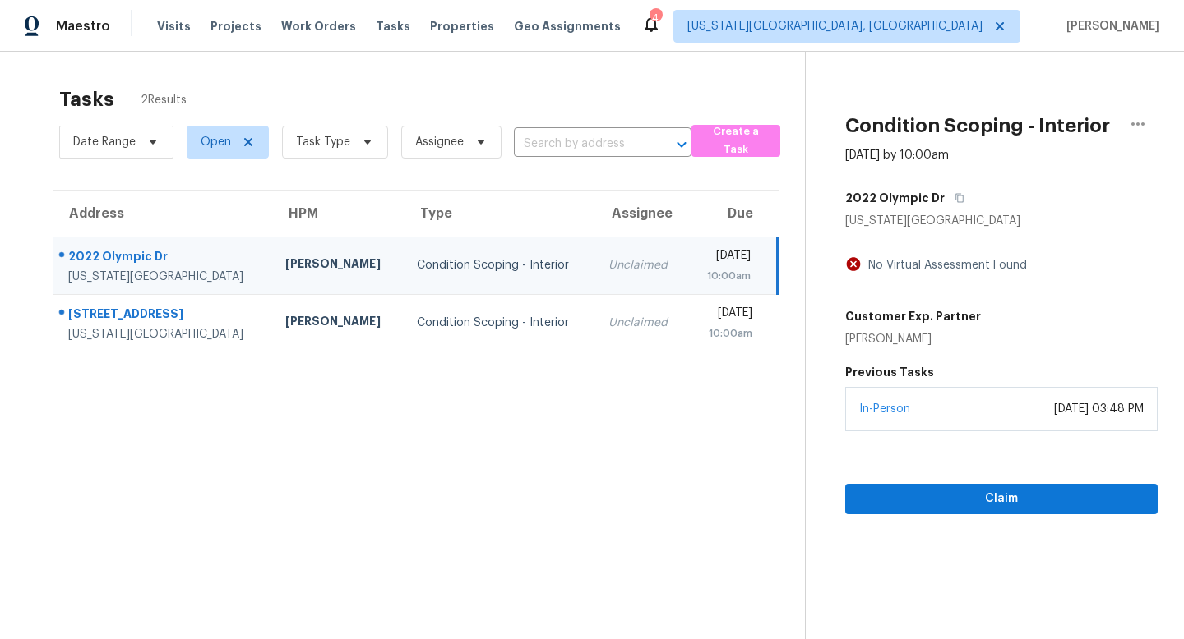
click at [106, 252] on div "2022 Olympic Dr" at bounding box center [163, 258] width 191 height 21
drag, startPoint x: 230, startPoint y: 285, endPoint x: 53, endPoint y: 247, distance: 181.7
click at [53, 247] on td "2022 Olympic Dr Colorado Springs, CO, 80910" at bounding box center [162, 266] width 219 height 58
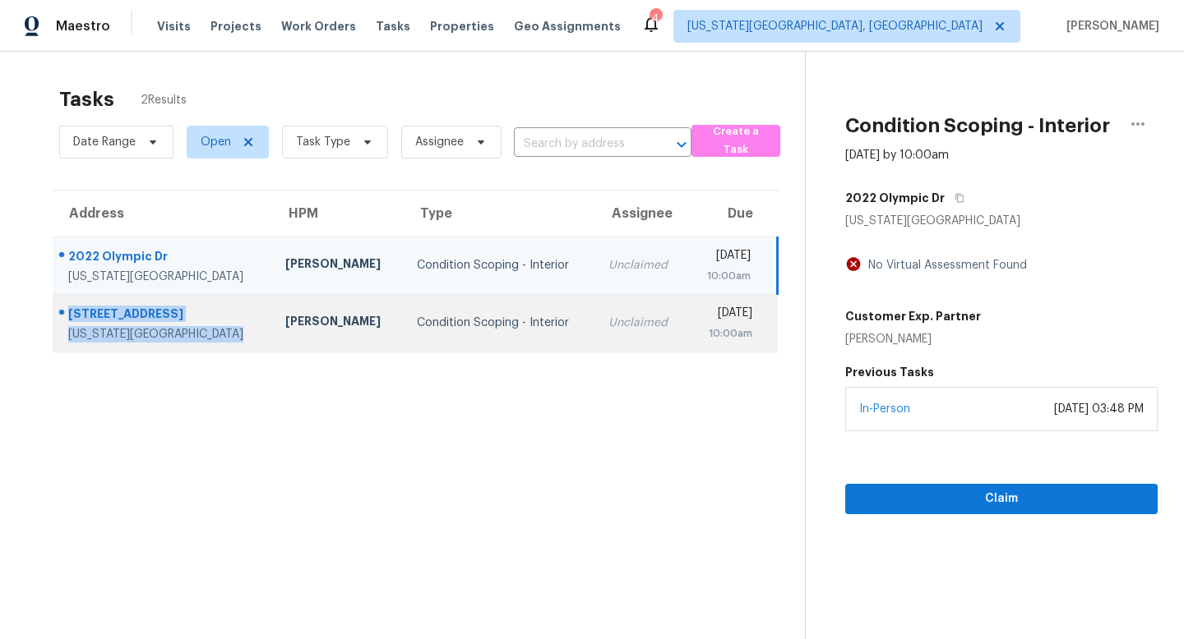
drag, startPoint x: 229, startPoint y: 333, endPoint x: 59, endPoint y: 320, distance: 170.6
click at [59, 320] on div "422 Cobblestone Dr Colorado Springs, CO, 80906" at bounding box center [155, 323] width 205 height 39
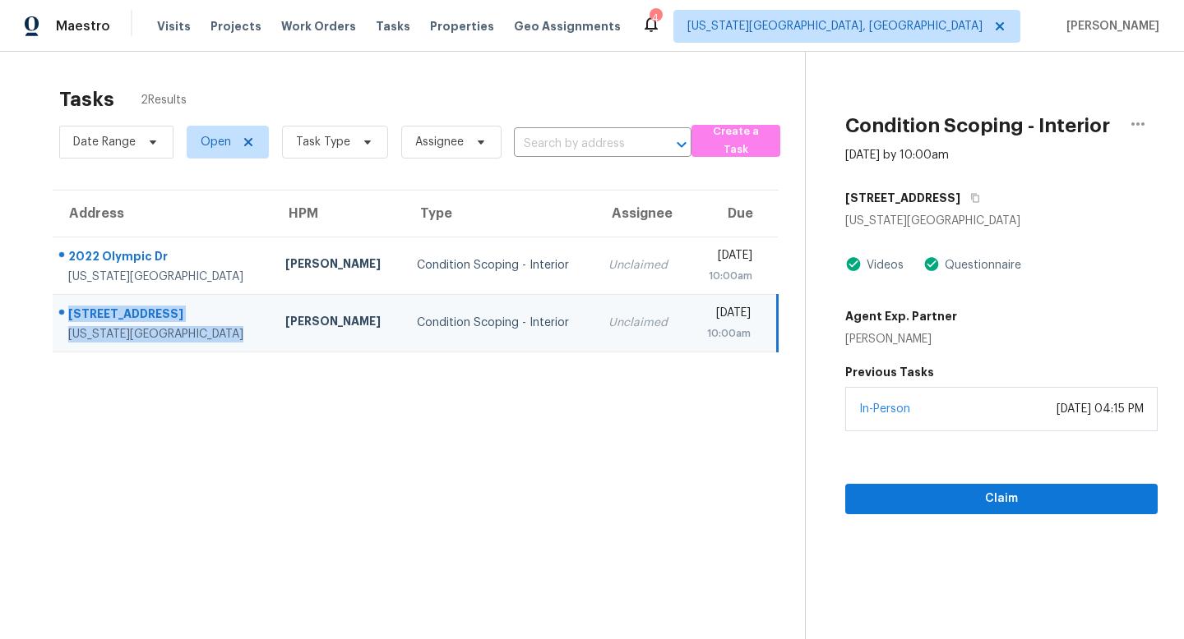
copy div "422 Cobblestone Dr Colorado Springs, CO, 80906"
click at [174, 27] on span "Visits" at bounding box center [174, 26] width 34 height 16
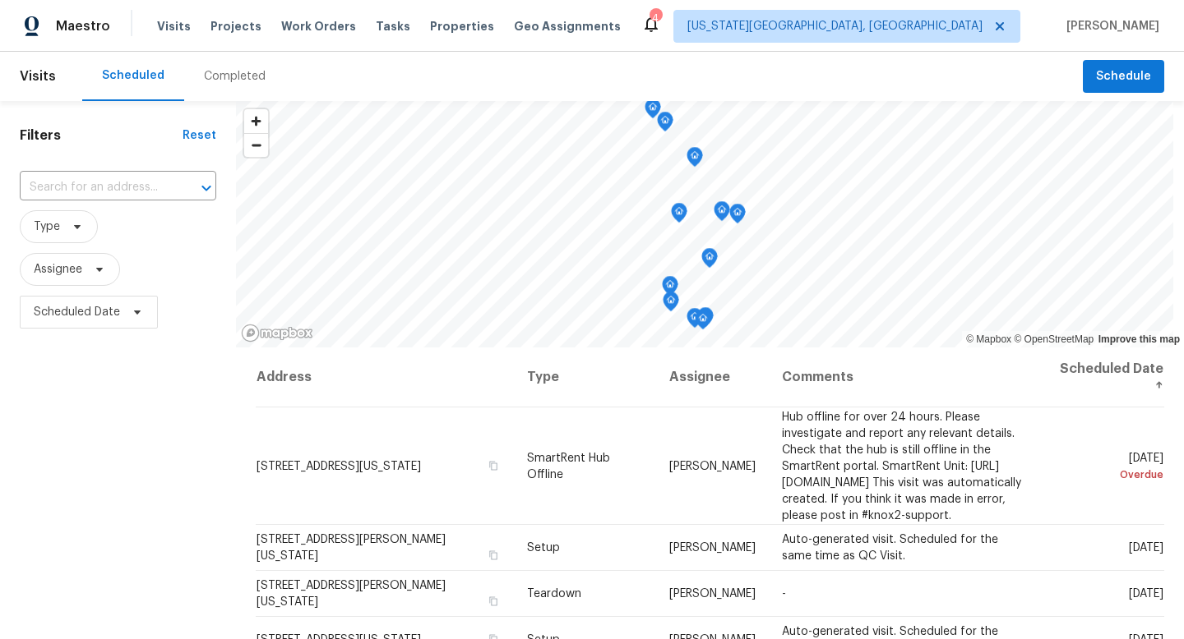
click at [241, 89] on div "Completed" at bounding box center [234, 76] width 101 height 49
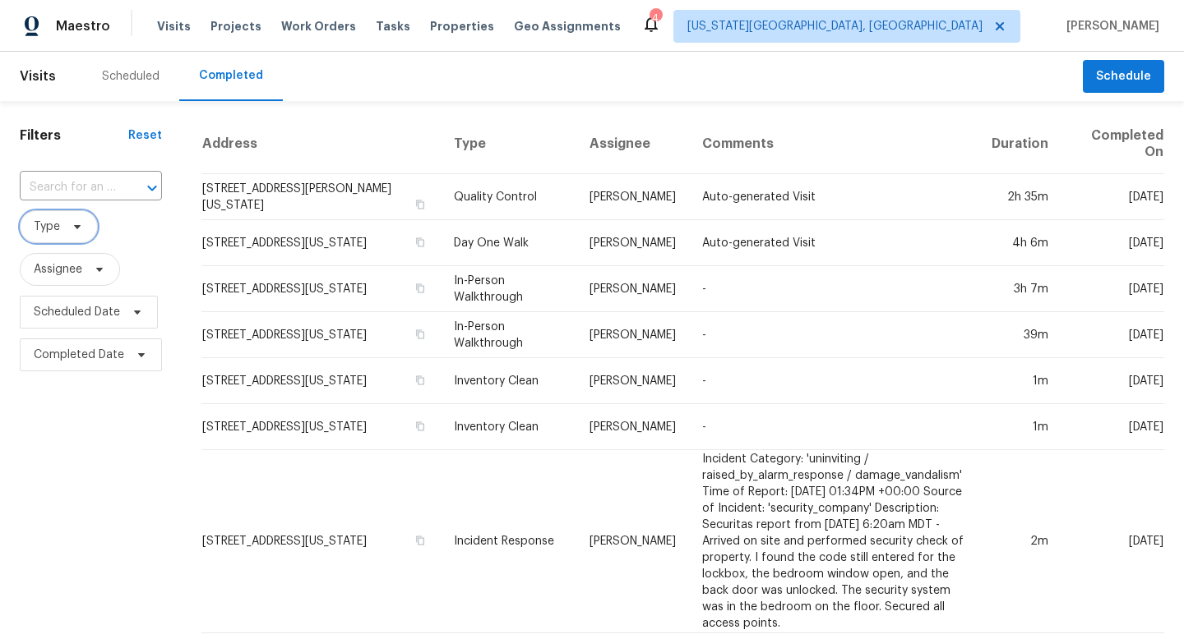
click at [90, 232] on span "Type" at bounding box center [59, 226] width 78 height 33
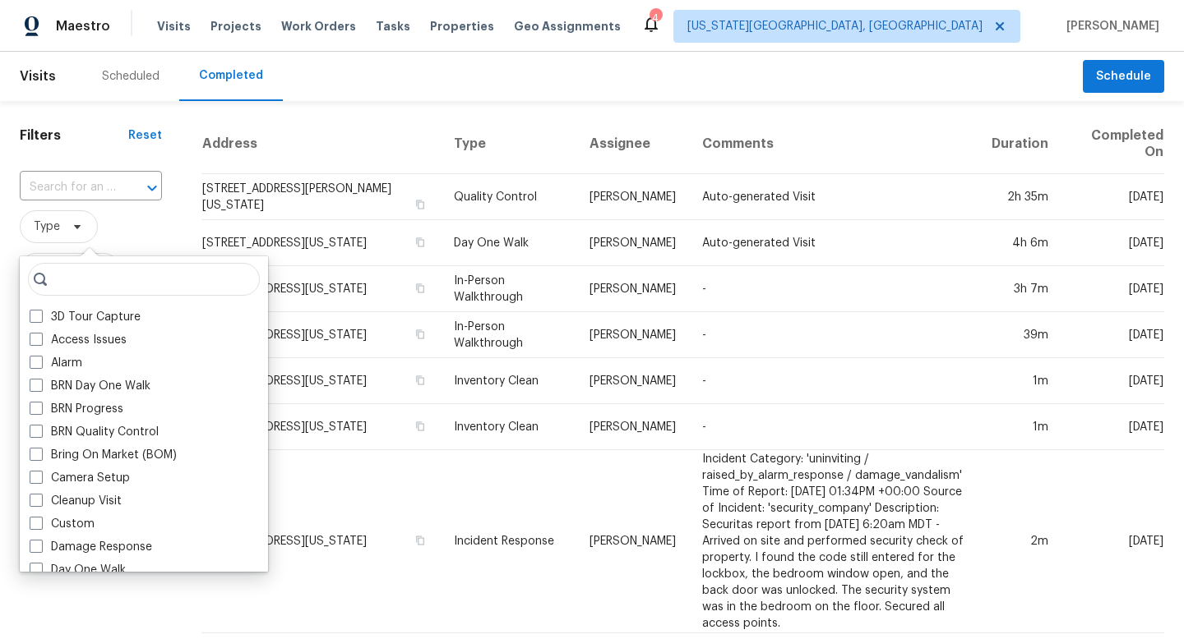
click at [154, 213] on span "Type" at bounding box center [91, 226] width 142 height 33
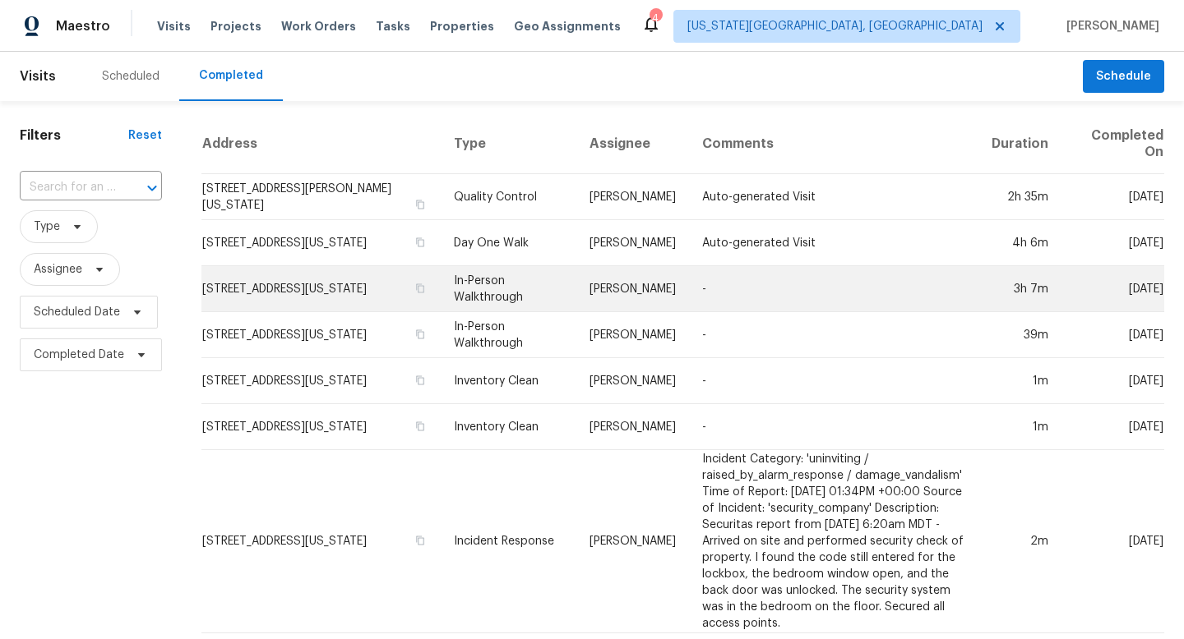
click at [283, 283] on td "[STREET_ADDRESS][US_STATE]" at bounding box center [320, 289] width 239 height 46
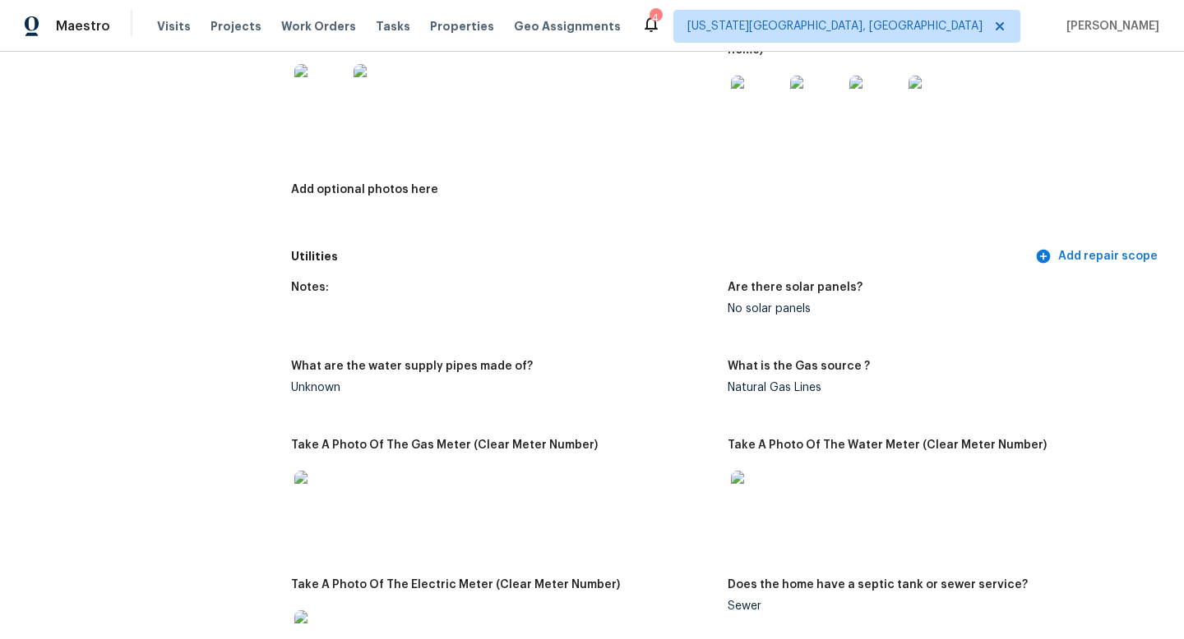
scroll to position [625, 0]
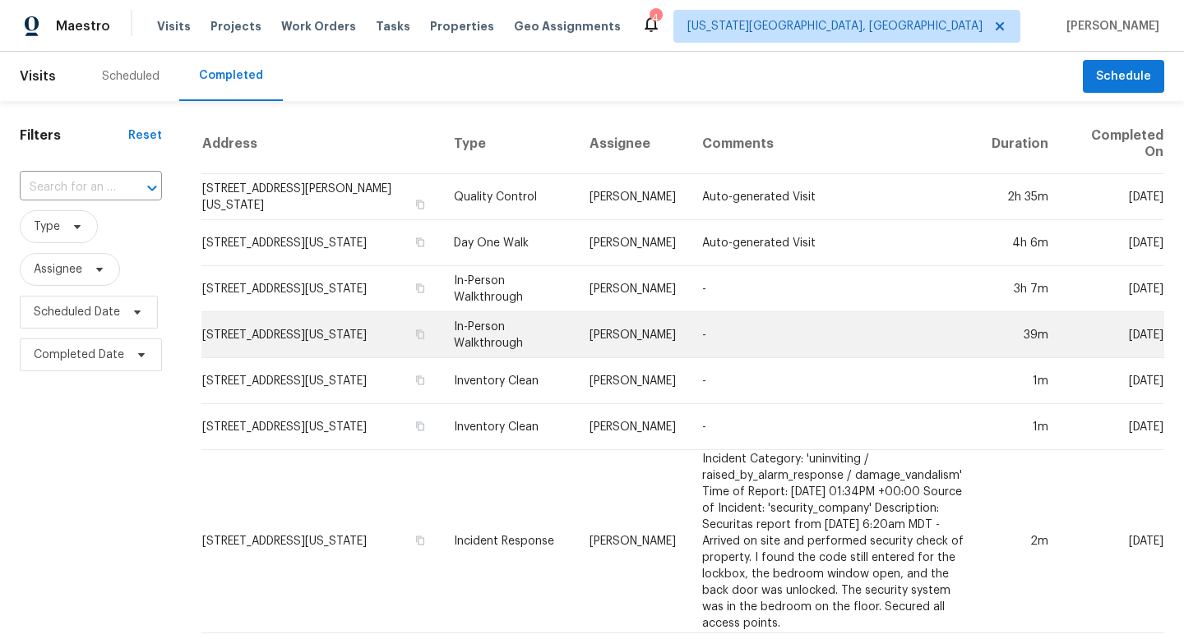
click at [272, 333] on td "[STREET_ADDRESS][US_STATE]" at bounding box center [320, 335] width 239 height 46
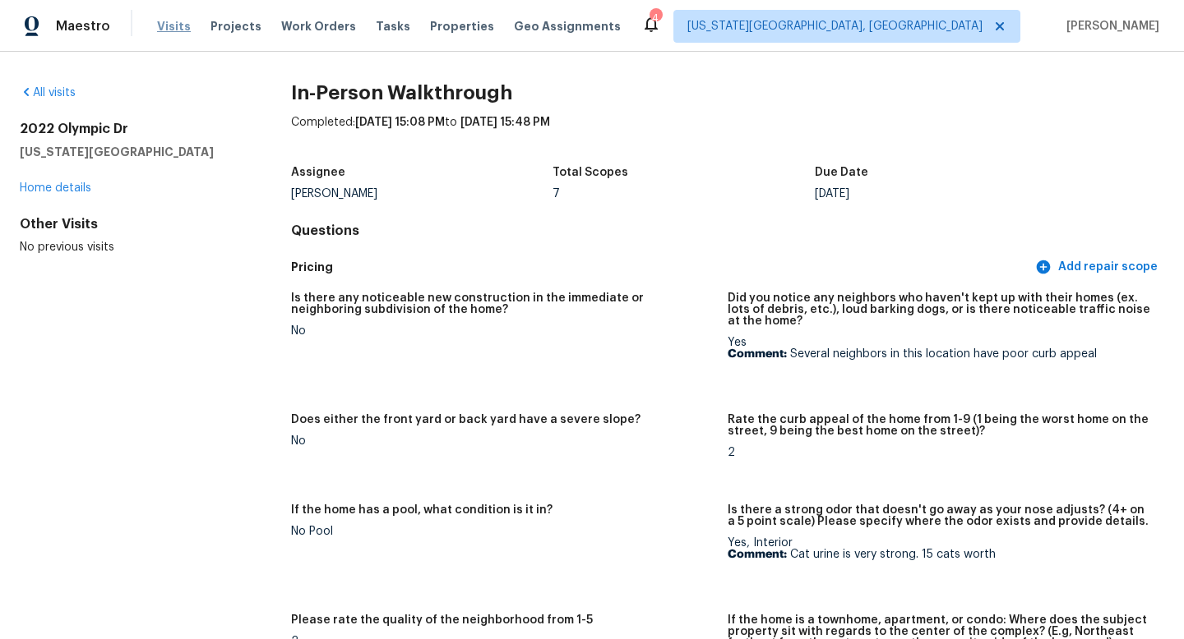
click at [174, 30] on span "Visits" at bounding box center [174, 26] width 34 height 16
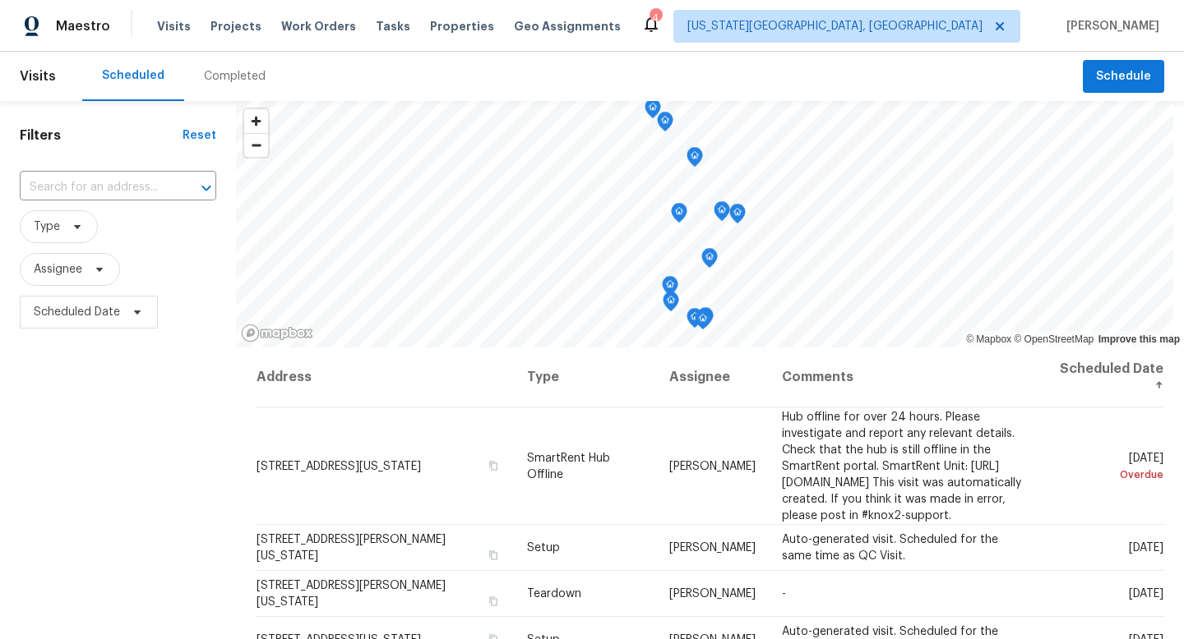
click at [224, 76] on div "Completed" at bounding box center [235, 76] width 62 height 16
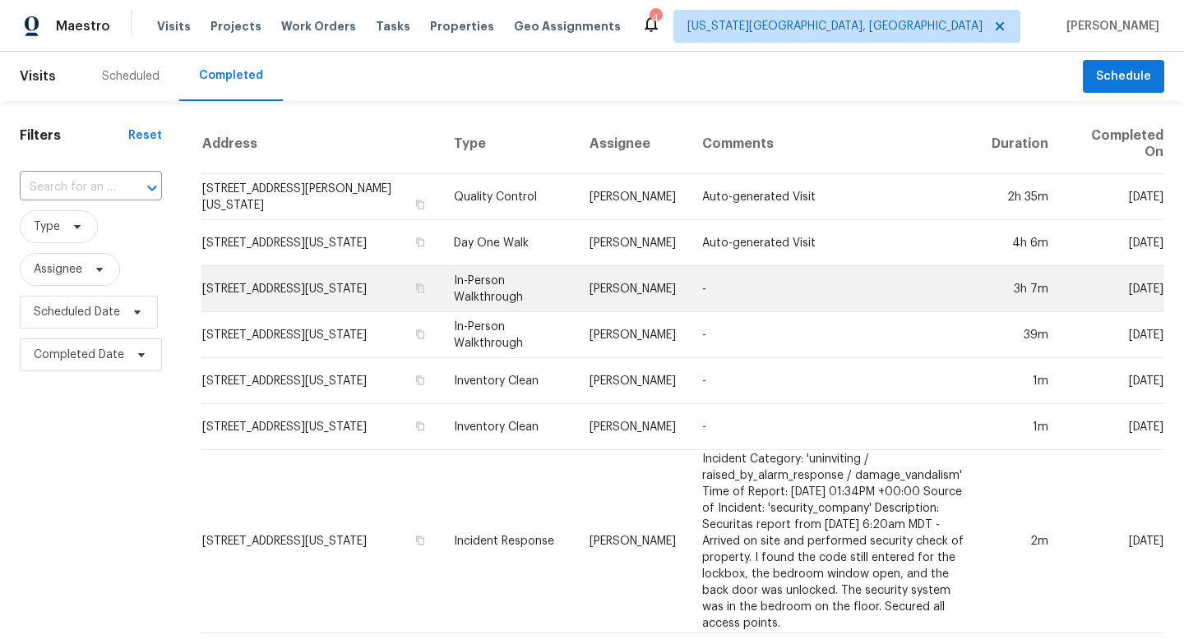
click at [294, 281] on td "[STREET_ADDRESS][US_STATE]" at bounding box center [320, 289] width 239 height 46
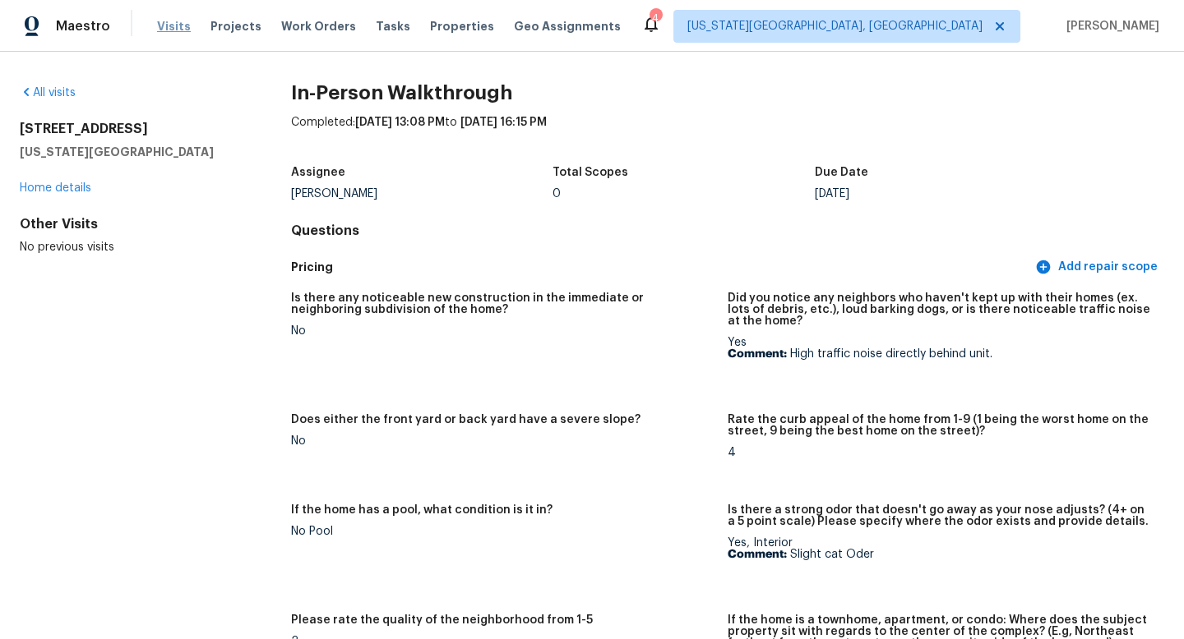
click at [172, 28] on span "Visits" at bounding box center [174, 26] width 34 height 16
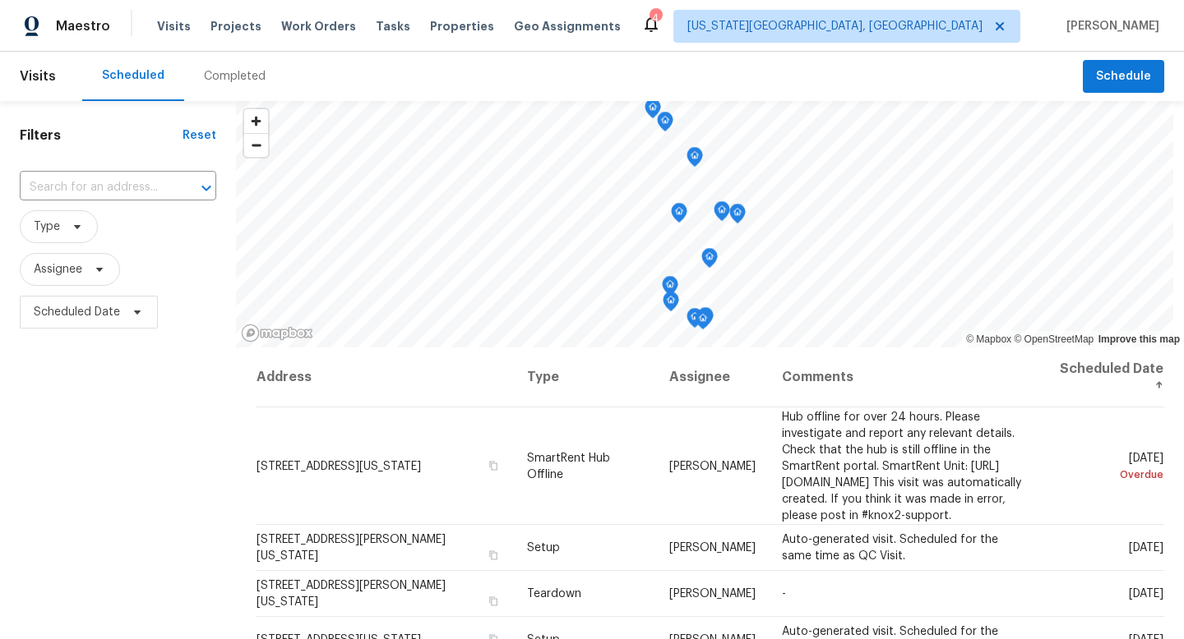
click at [247, 83] on div "Completed" at bounding box center [235, 76] width 62 height 16
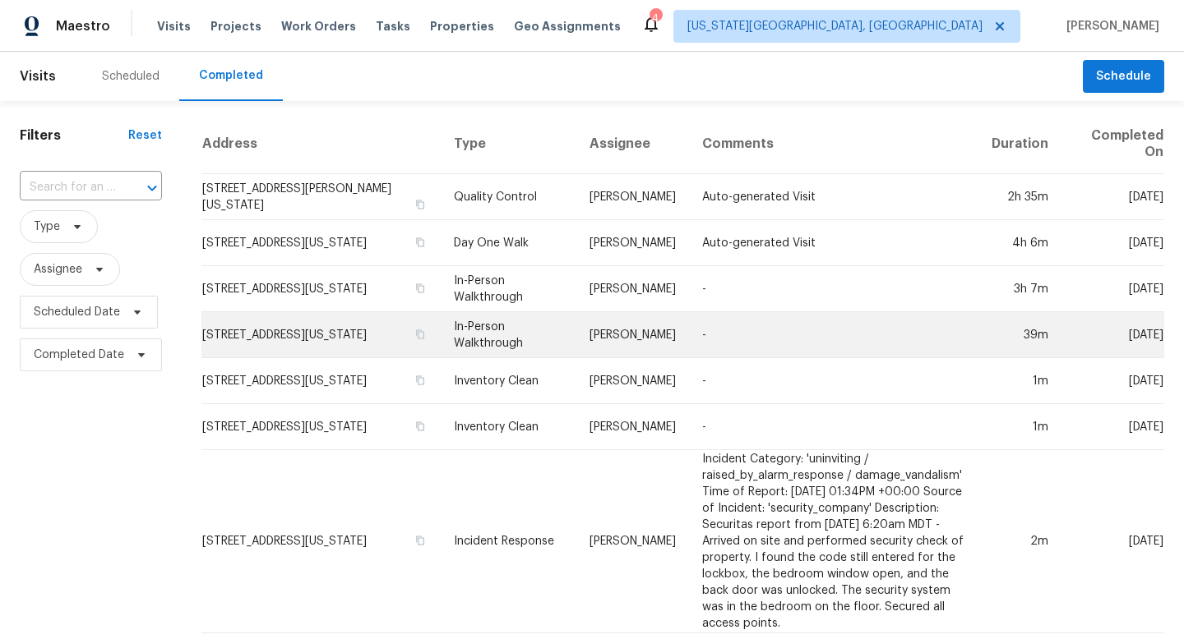
click at [289, 327] on td "[STREET_ADDRESS][US_STATE]" at bounding box center [320, 335] width 239 height 46
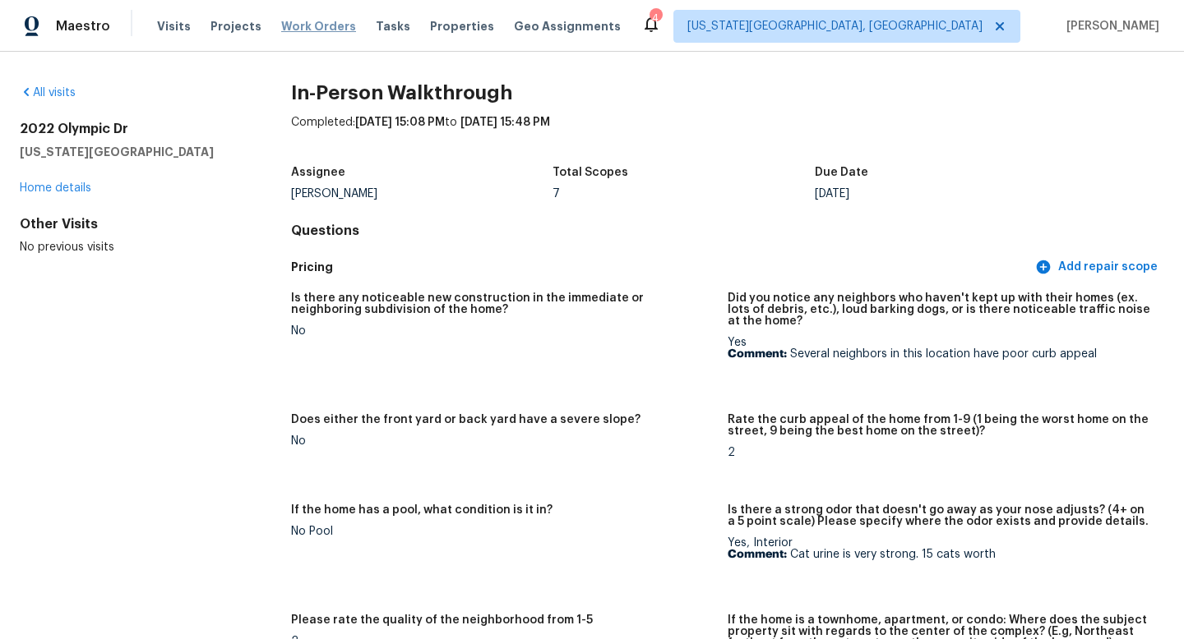
click at [312, 19] on span "Work Orders" at bounding box center [318, 26] width 75 height 16
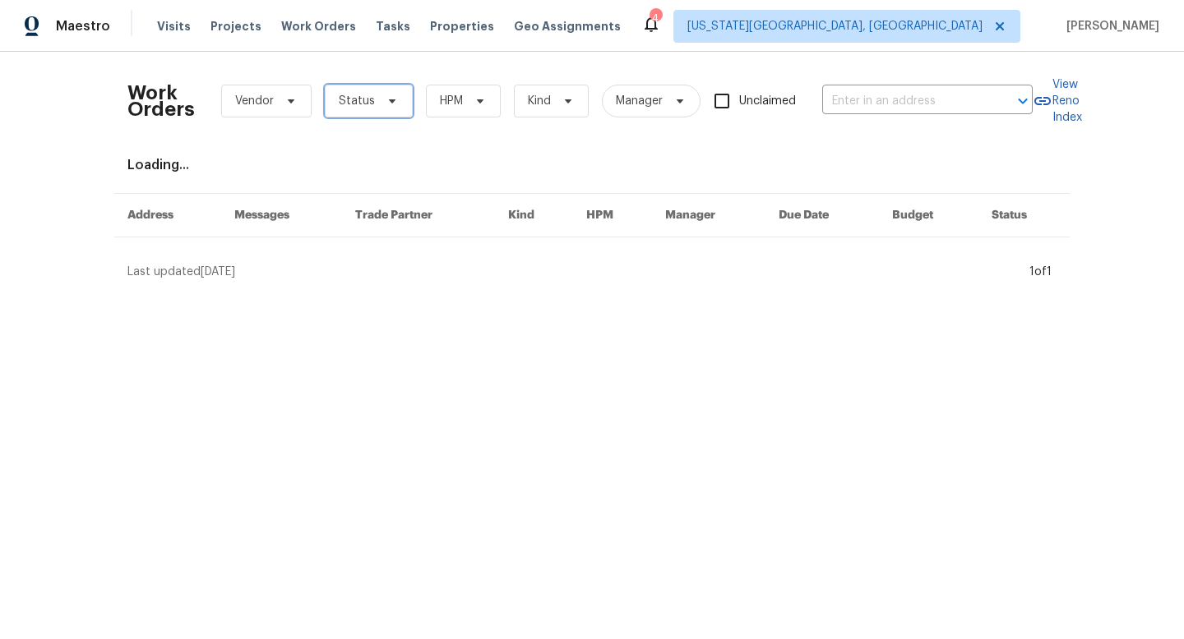
click at [371, 92] on span "Status" at bounding box center [369, 101] width 88 height 33
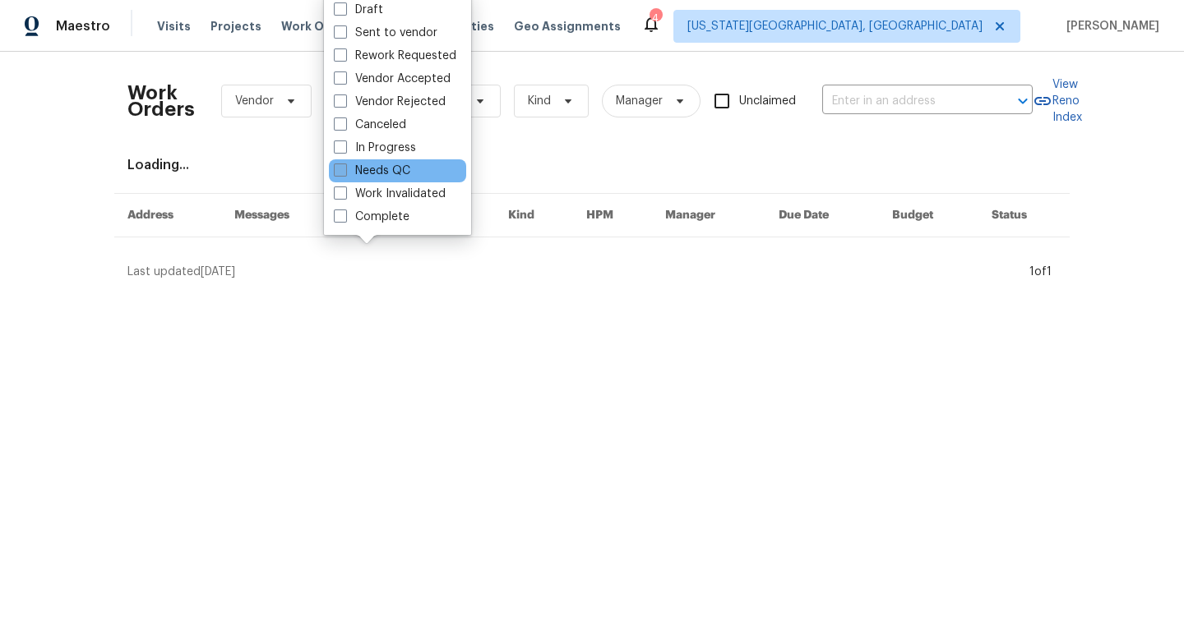
click at [344, 166] on span at bounding box center [340, 170] width 13 height 13
click at [344, 166] on input "Needs QC" at bounding box center [339, 168] width 11 height 11
checkbox input "true"
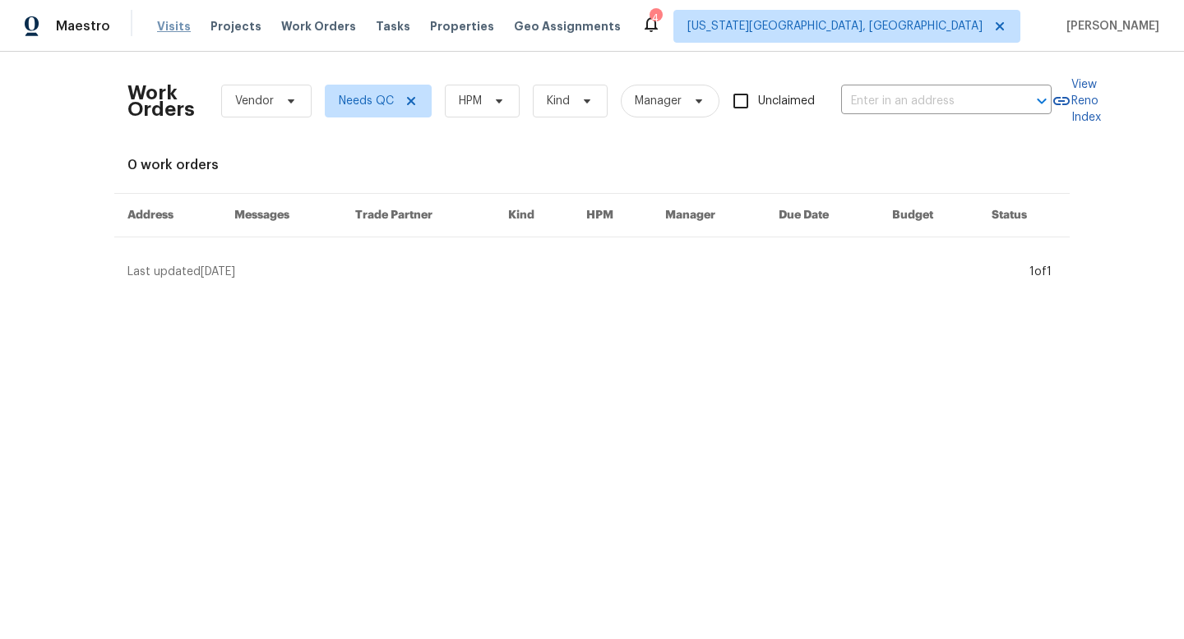
click at [161, 28] on span "Visits" at bounding box center [174, 26] width 34 height 16
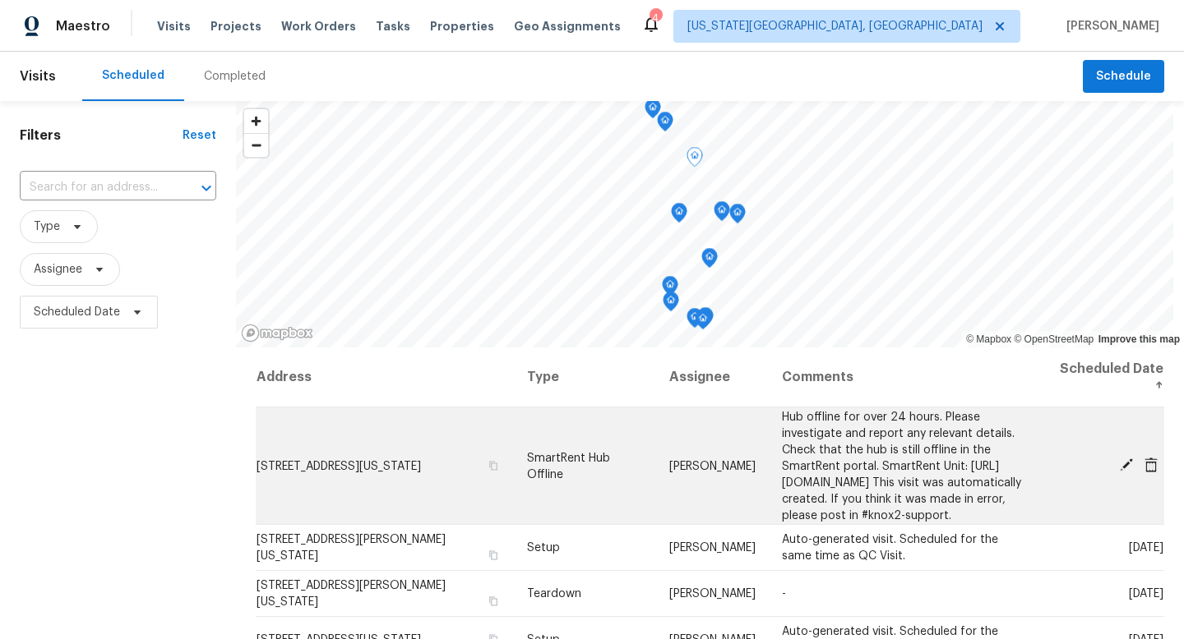
click at [1124, 472] on icon at bounding box center [1125, 465] width 13 height 13
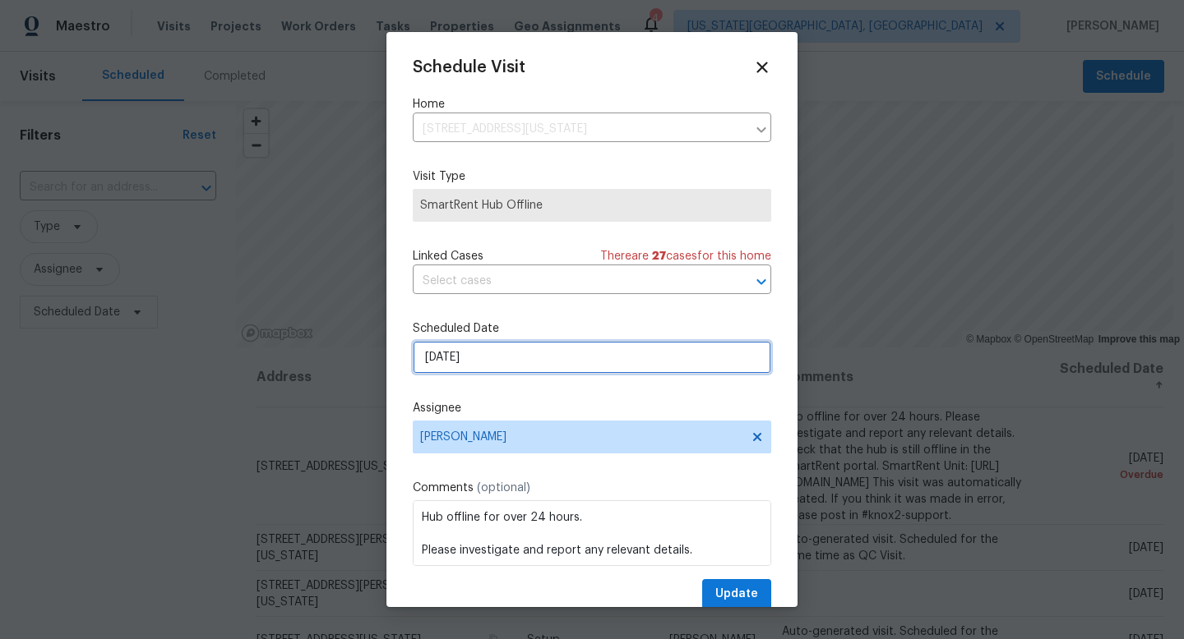
click at [515, 360] on input "10/2/2025" at bounding box center [592, 357] width 358 height 33
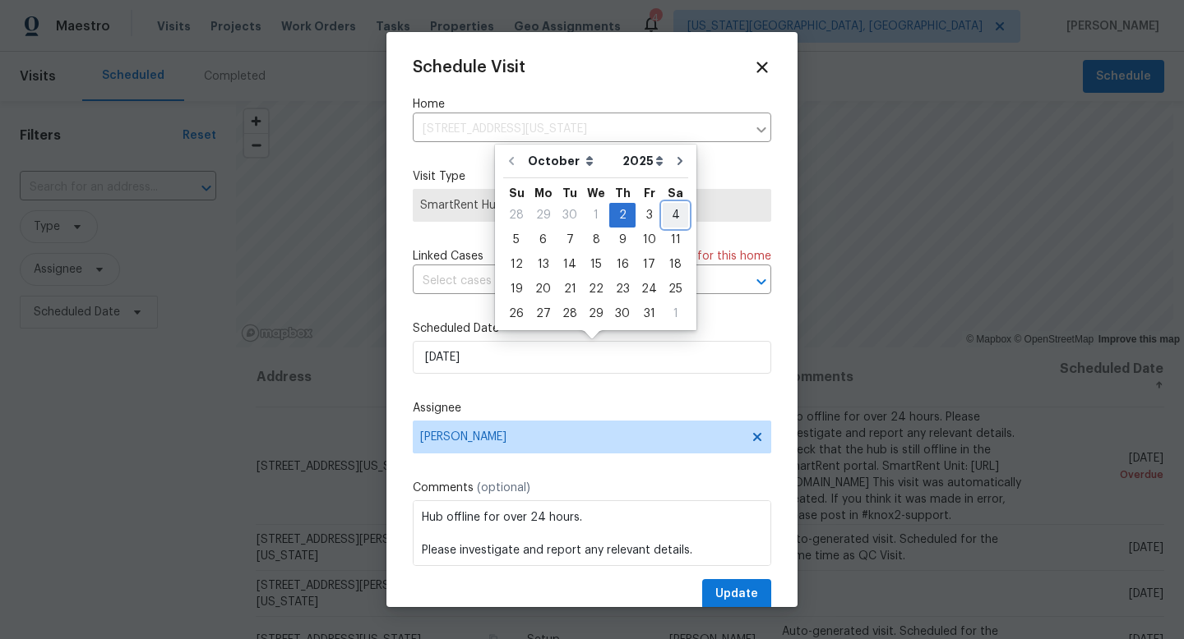
click at [668, 219] on div "4" at bounding box center [674, 215] width 25 height 23
type input "10/4/2025"
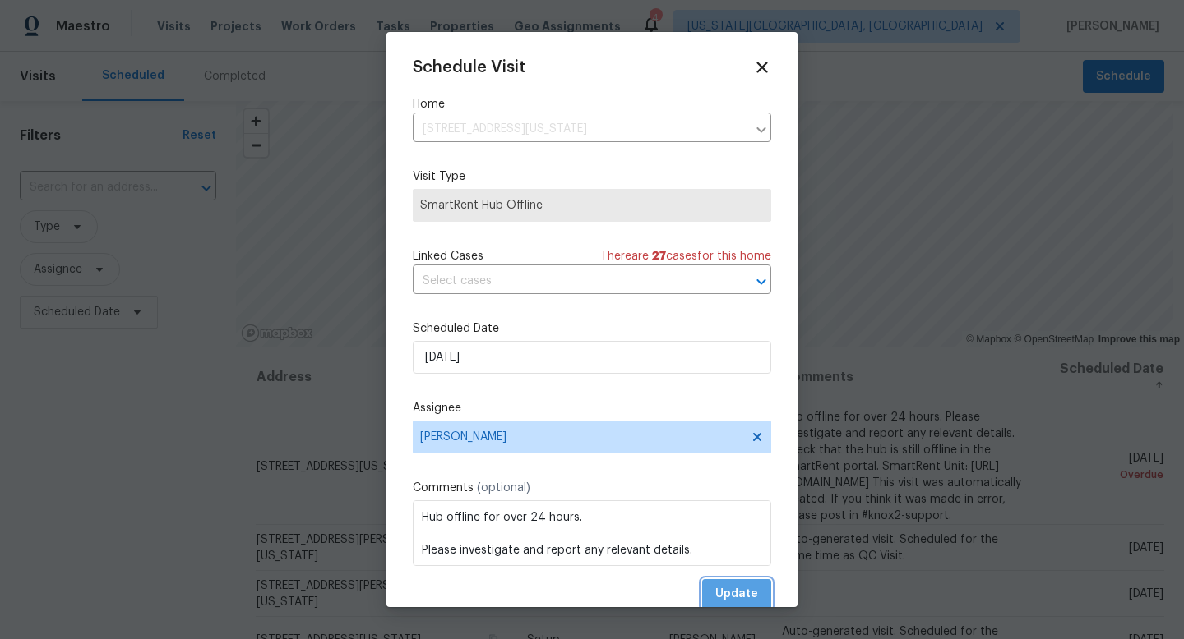
click at [736, 589] on span "Update" at bounding box center [736, 594] width 43 height 21
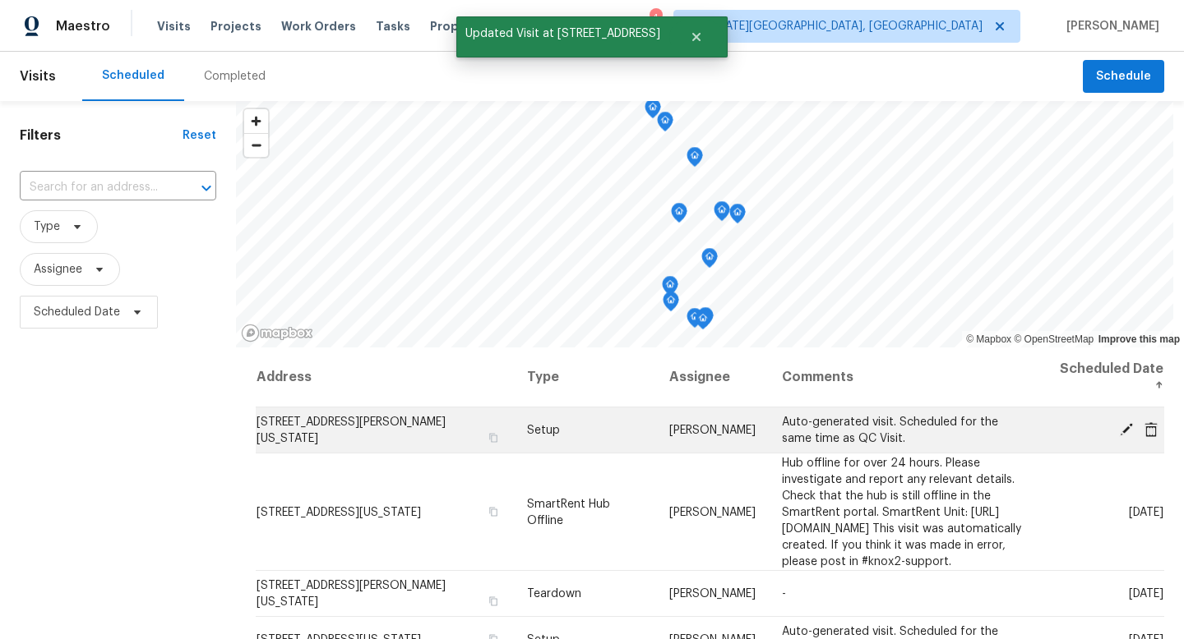
click at [1123, 429] on icon at bounding box center [1126, 429] width 15 height 15
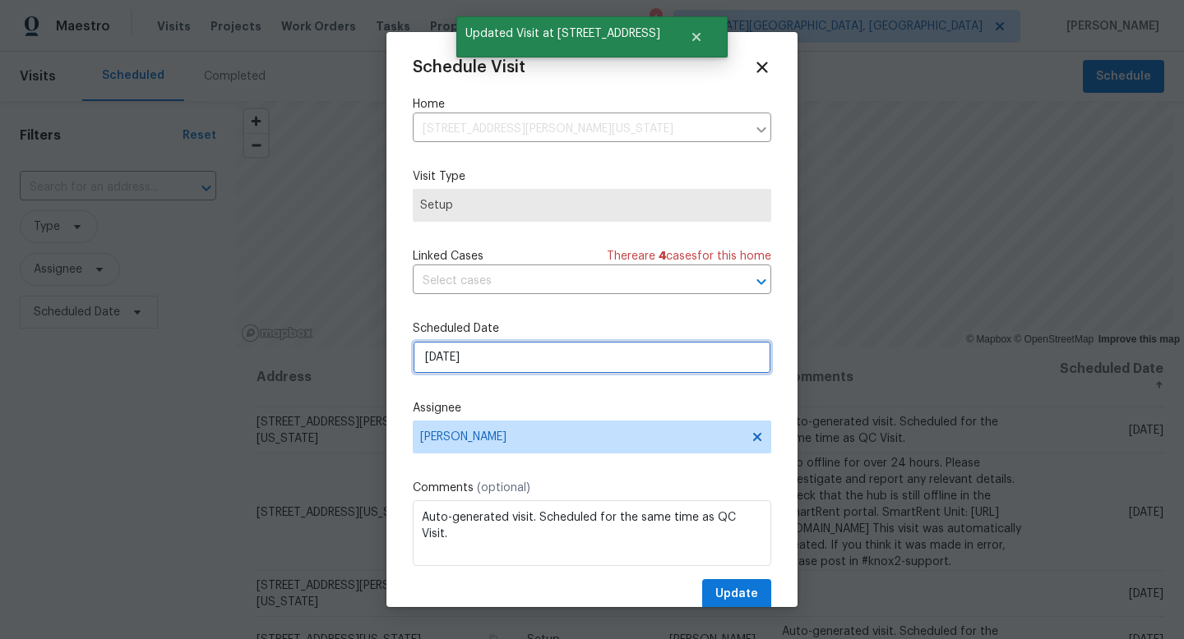
click at [523, 358] on input "[DATE]" at bounding box center [592, 357] width 358 height 33
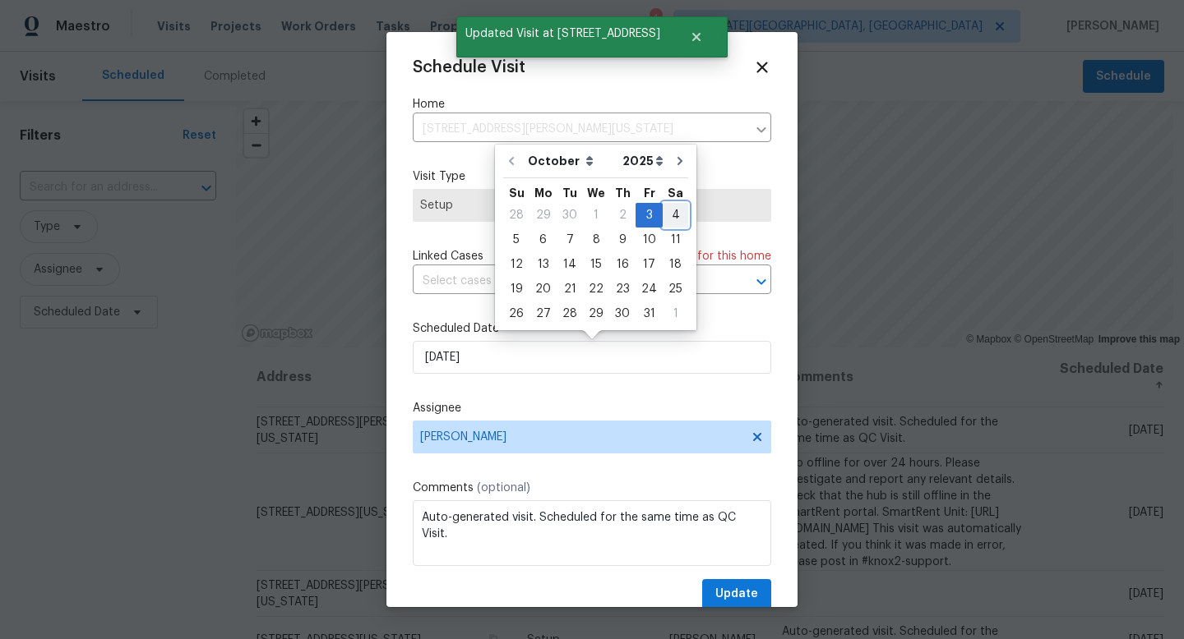
click at [667, 220] on div "4" at bounding box center [674, 215] width 25 height 23
type input "10/4/2025"
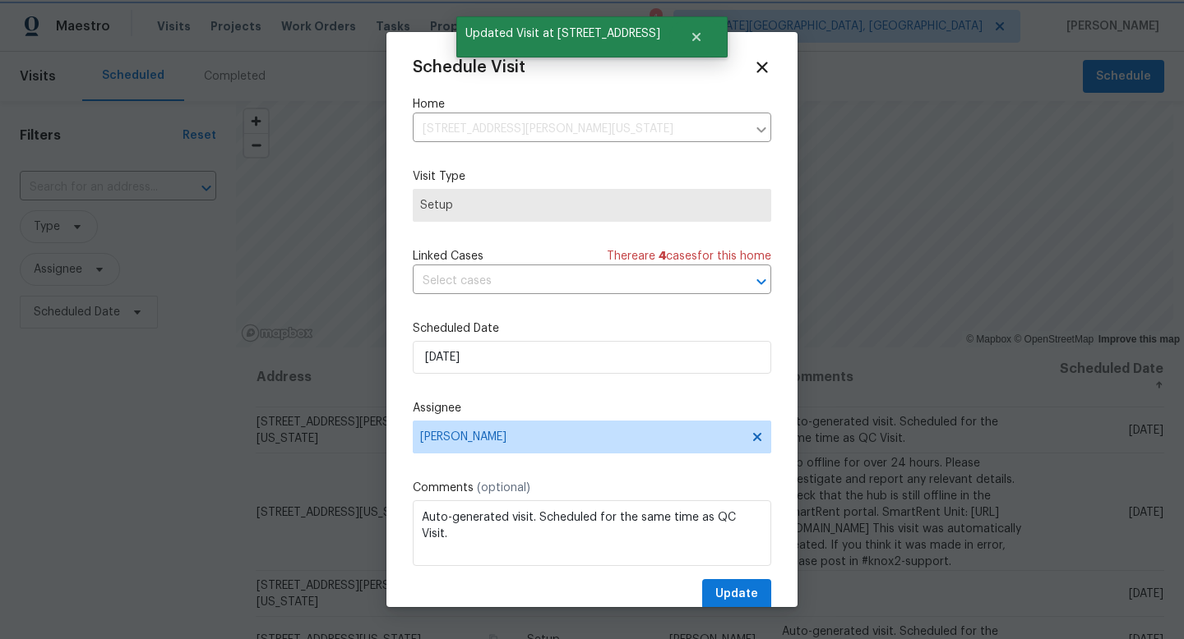
click at [740, 610] on div at bounding box center [592, 319] width 1184 height 639
click at [740, 608] on div at bounding box center [592, 319] width 1184 height 639
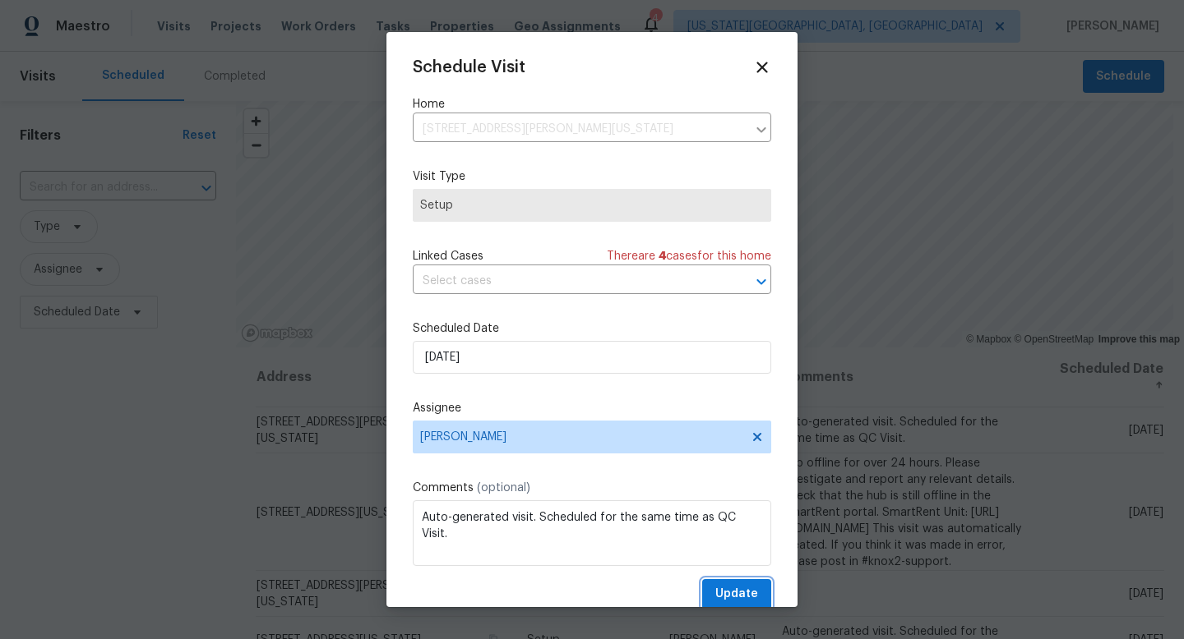
click at [739, 593] on span "Update" at bounding box center [736, 594] width 43 height 21
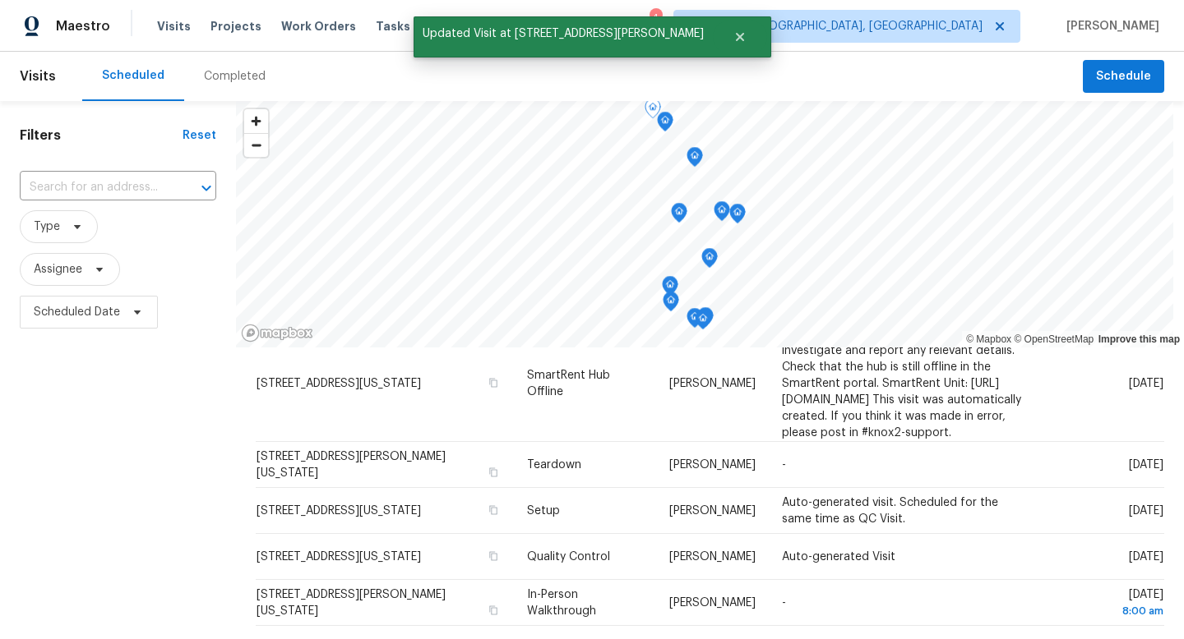
scroll to position [127, 0]
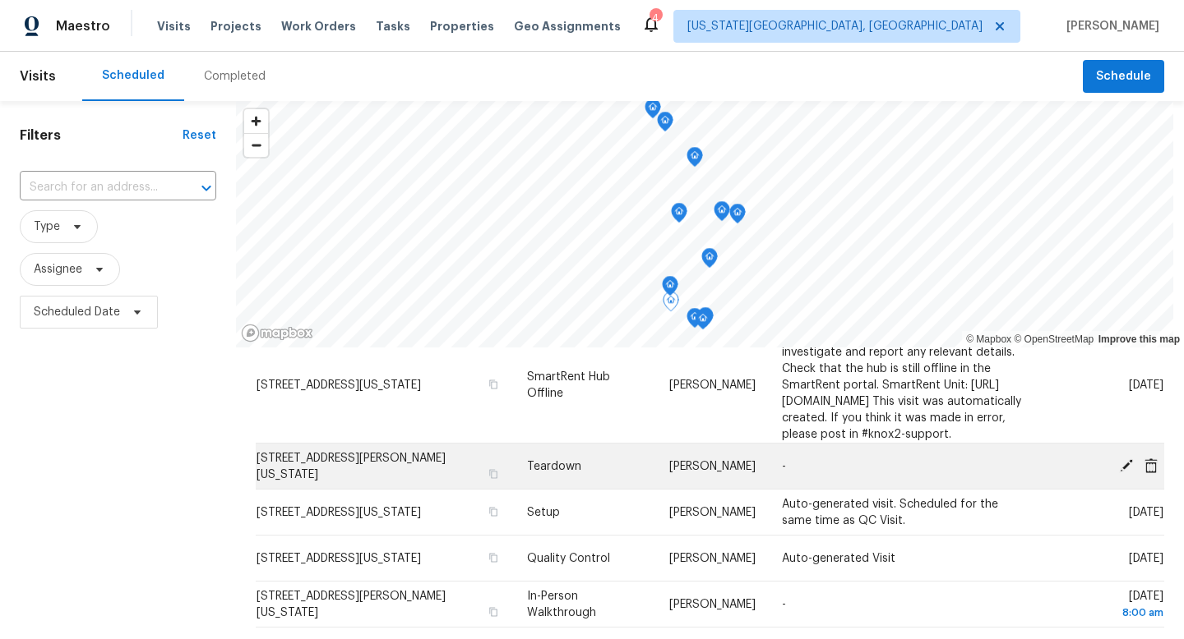
click at [1121, 473] on icon at bounding box center [1126, 465] width 15 height 15
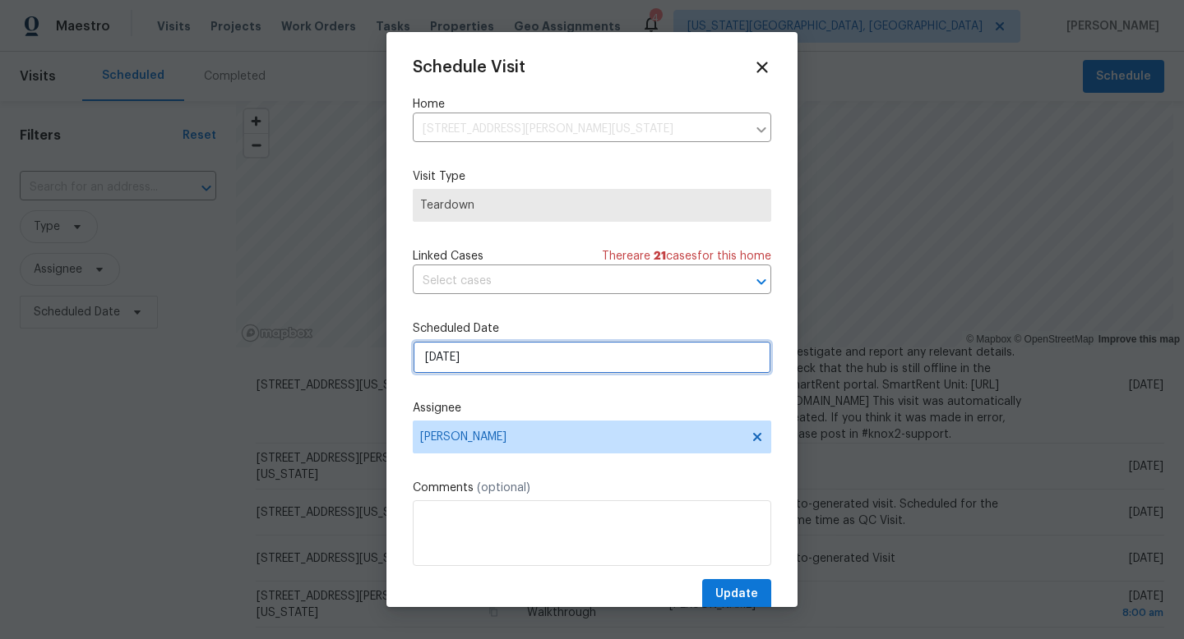
click at [550, 362] on input "10/5/2025" at bounding box center [592, 357] width 358 height 33
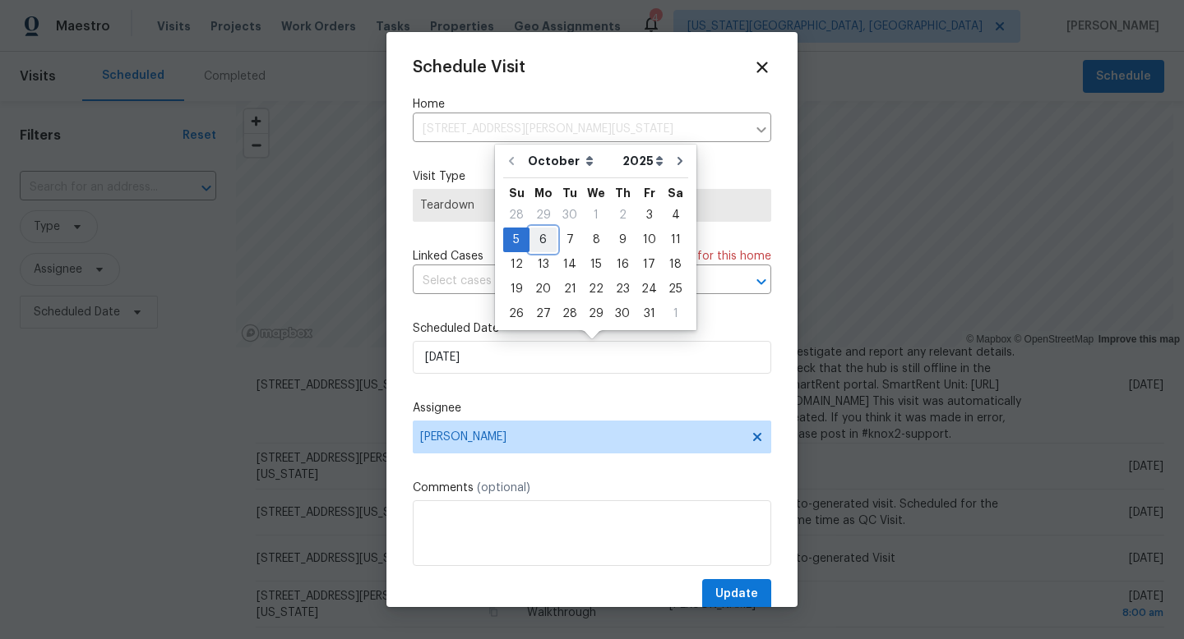
click at [542, 236] on div "6" at bounding box center [542, 239] width 27 height 23
type input "[DATE]"
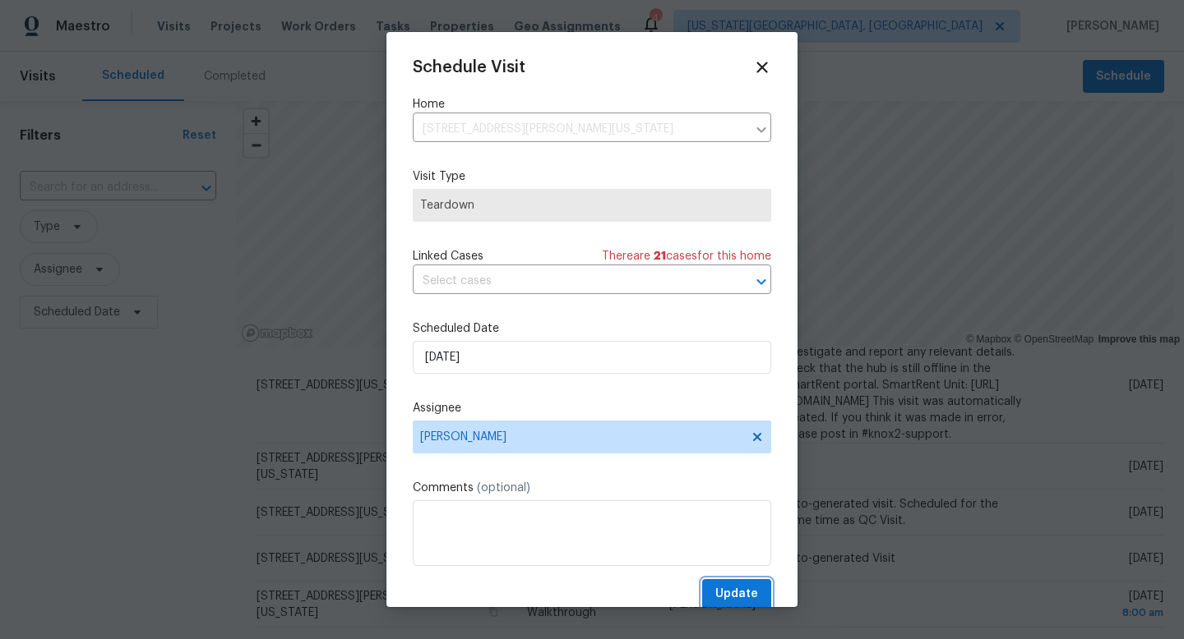
click at [745, 604] on span "Update" at bounding box center [736, 594] width 43 height 21
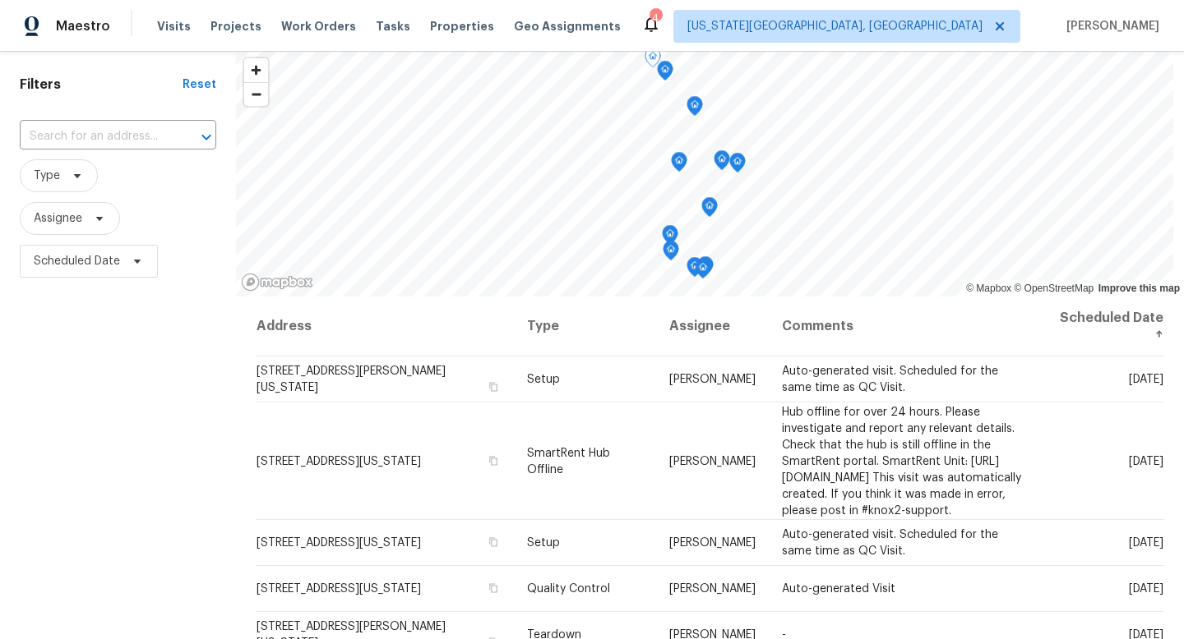
scroll to position [0, 0]
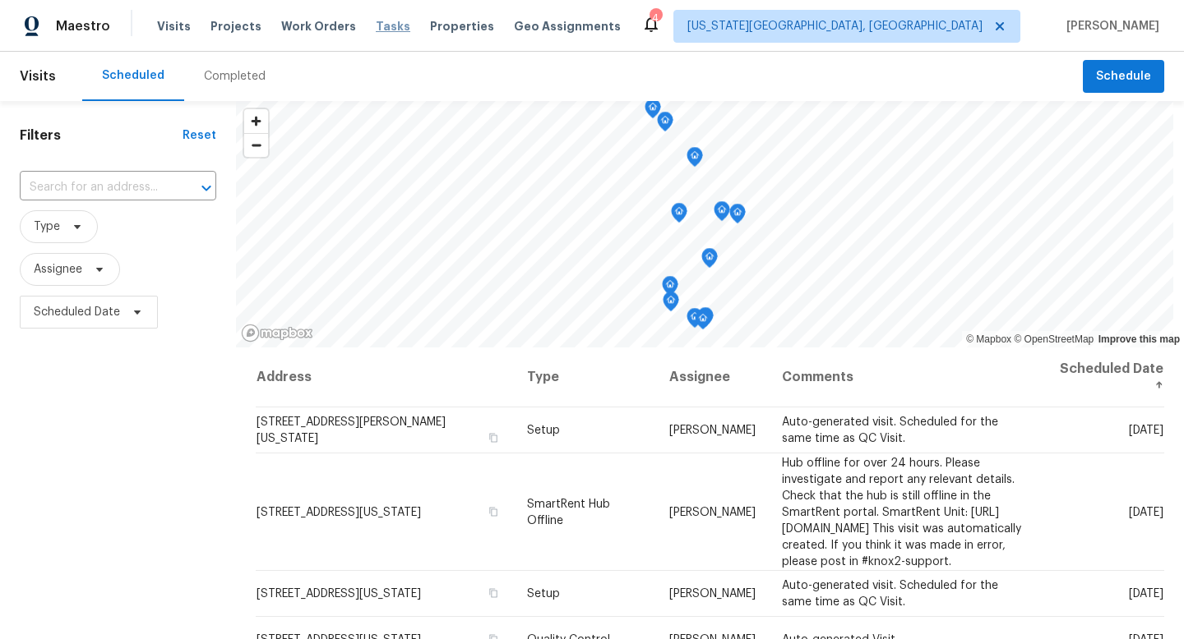
click at [380, 21] on span "Tasks" at bounding box center [393, 27] width 35 height 12
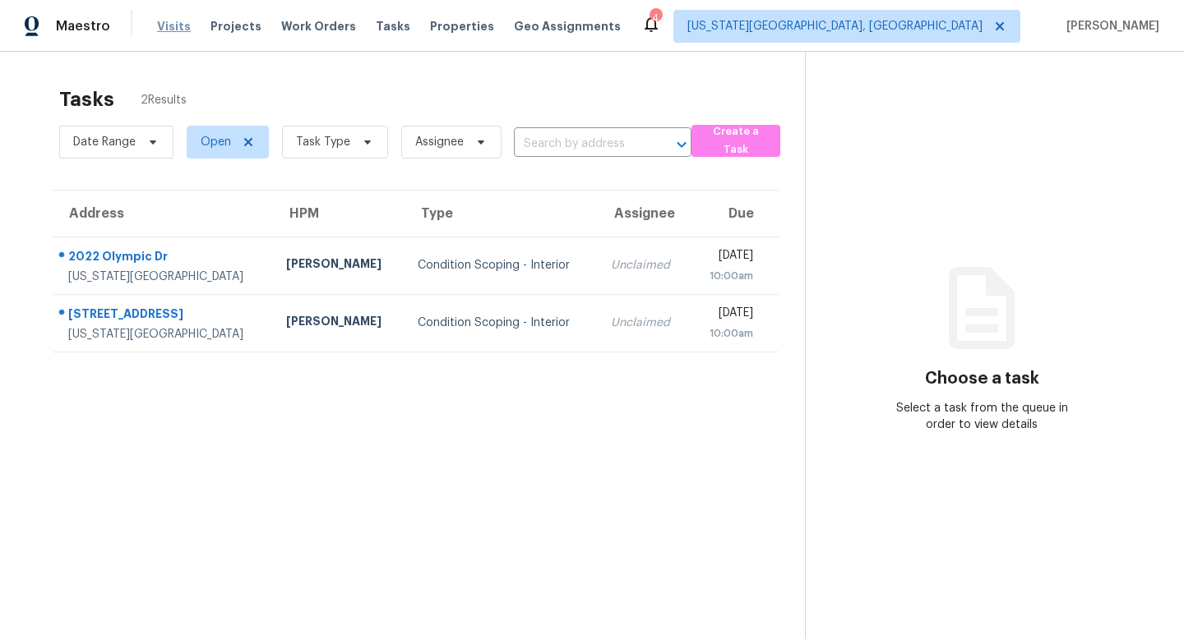
click at [160, 23] on span "Visits" at bounding box center [174, 26] width 34 height 16
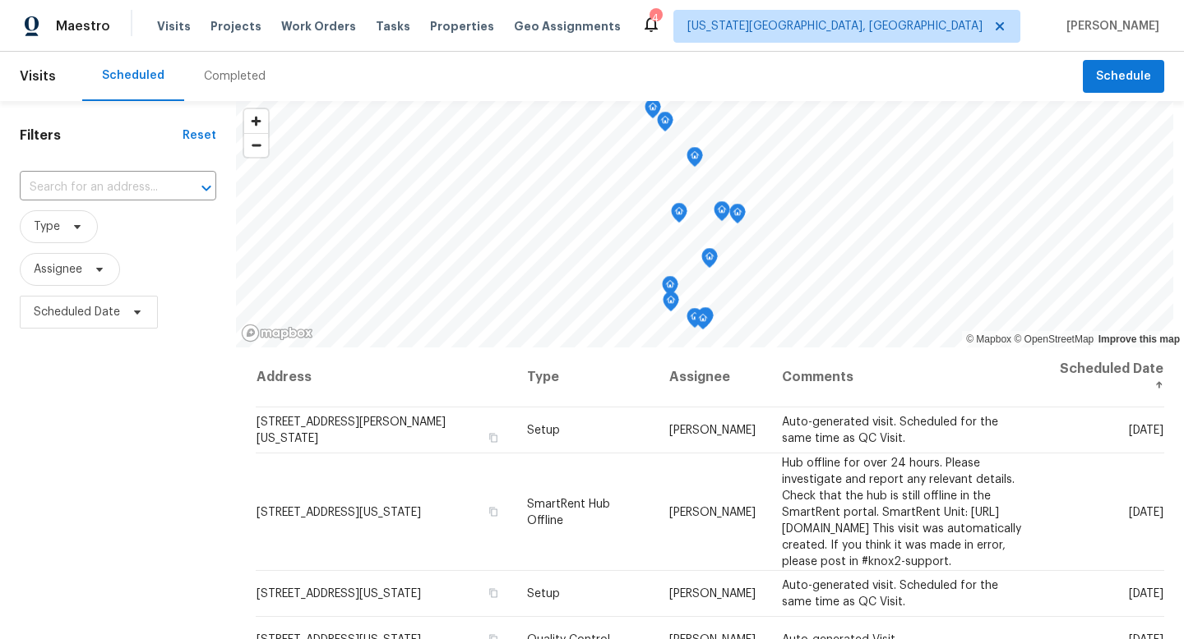
click at [222, 81] on div "Completed" at bounding box center [235, 76] width 62 height 16
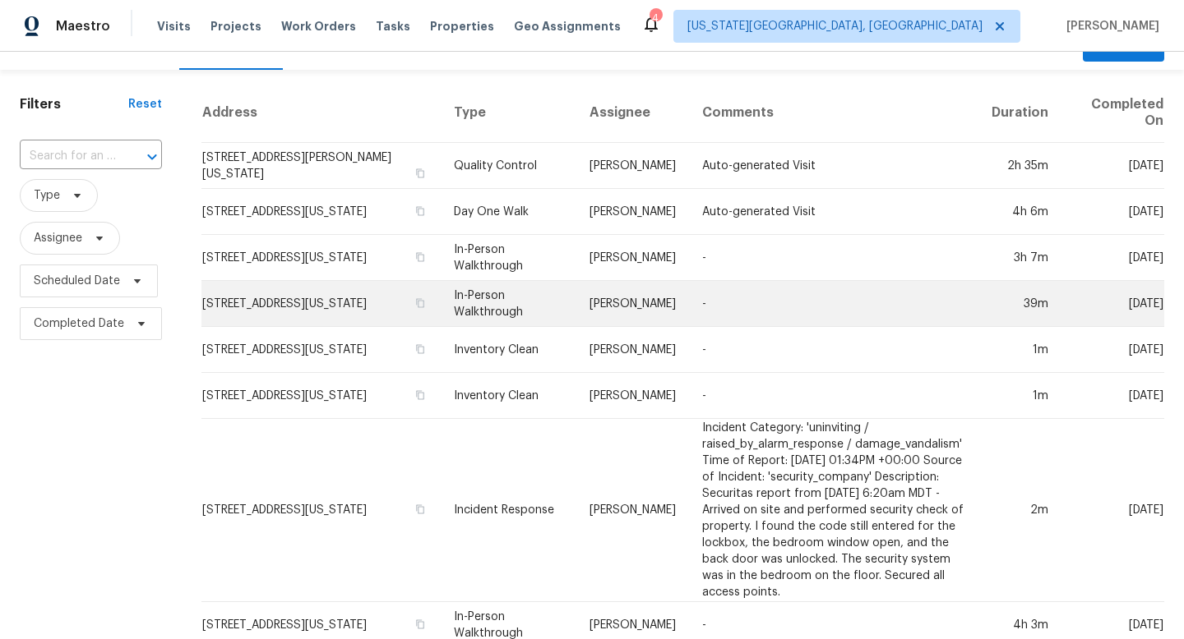
scroll to position [30, 0]
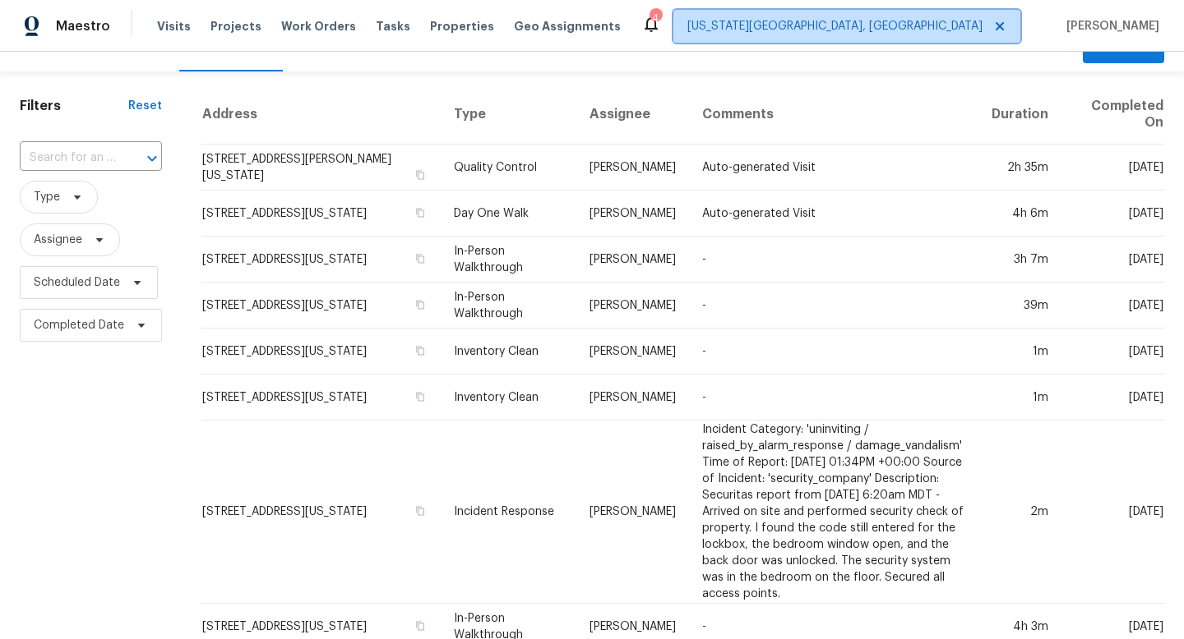
click at [942, 38] on span "[US_STATE][GEOGRAPHIC_DATA], [GEOGRAPHIC_DATA]" at bounding box center [846, 26] width 347 height 33
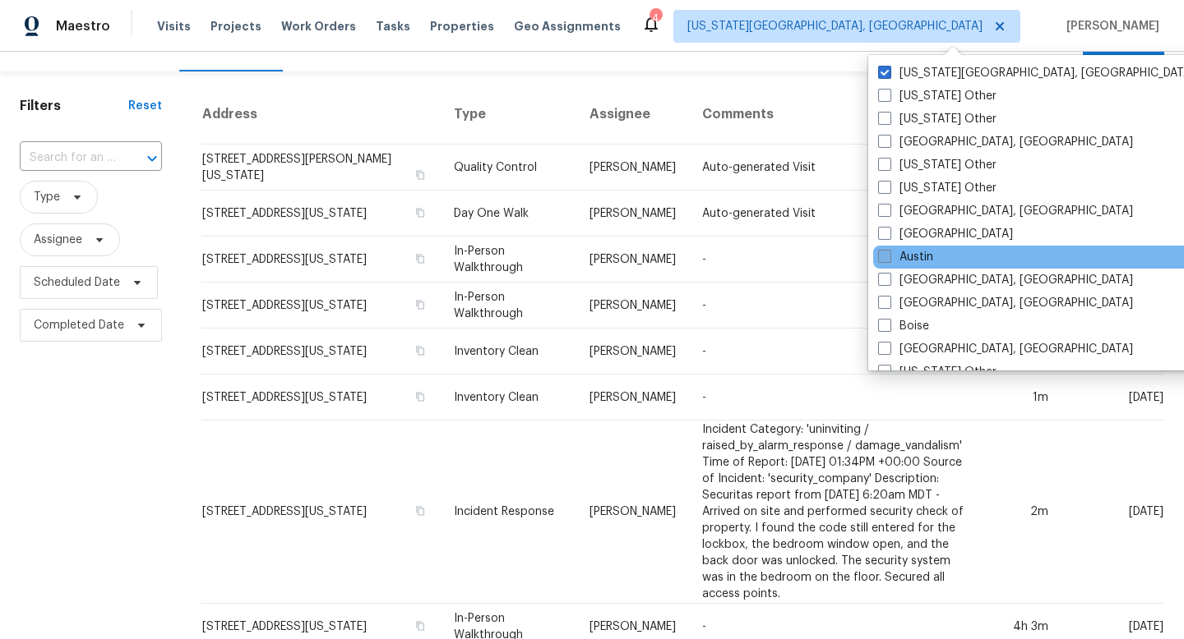
scroll to position [277, 0]
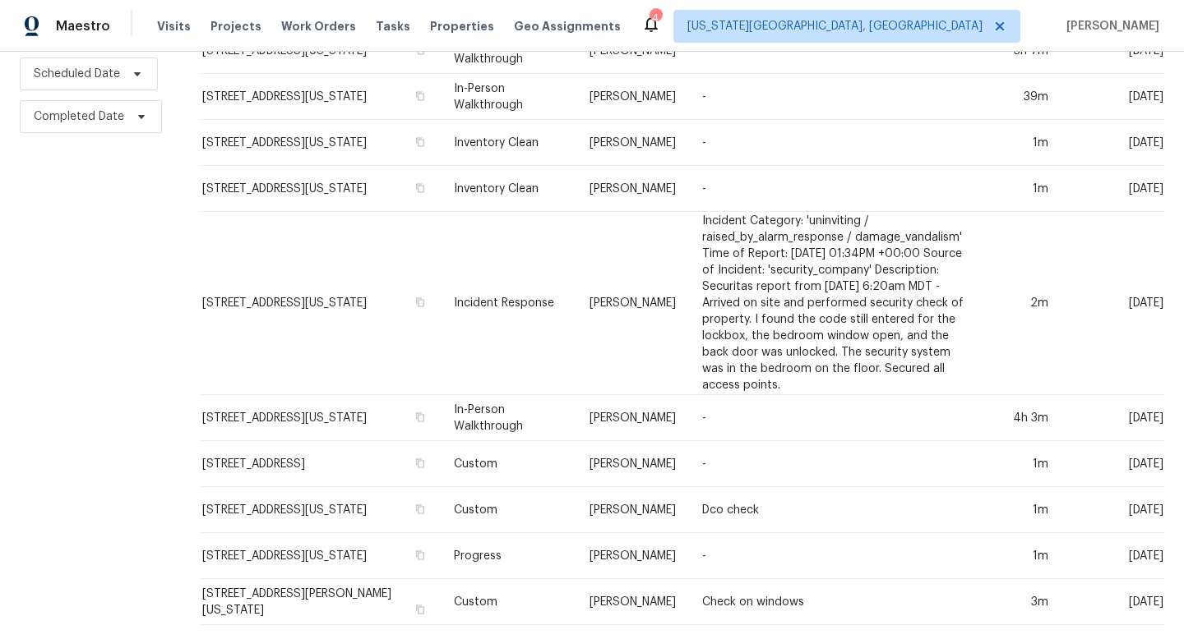
scroll to position [228, 0]
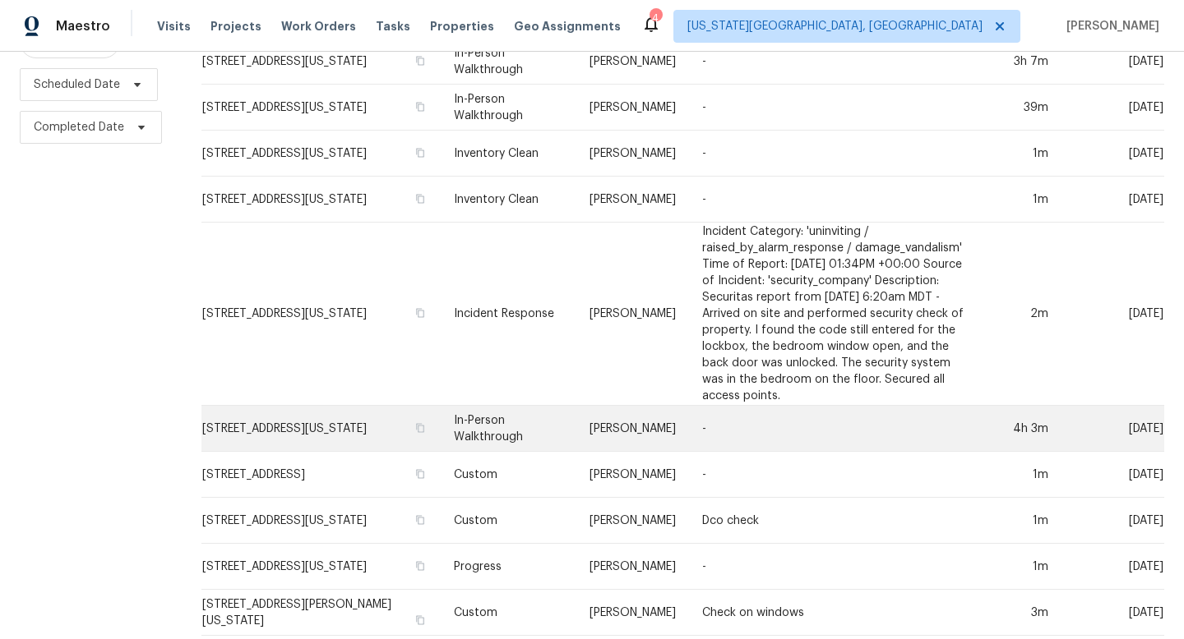
click at [265, 406] on td "[STREET_ADDRESS][US_STATE]" at bounding box center [320, 429] width 239 height 46
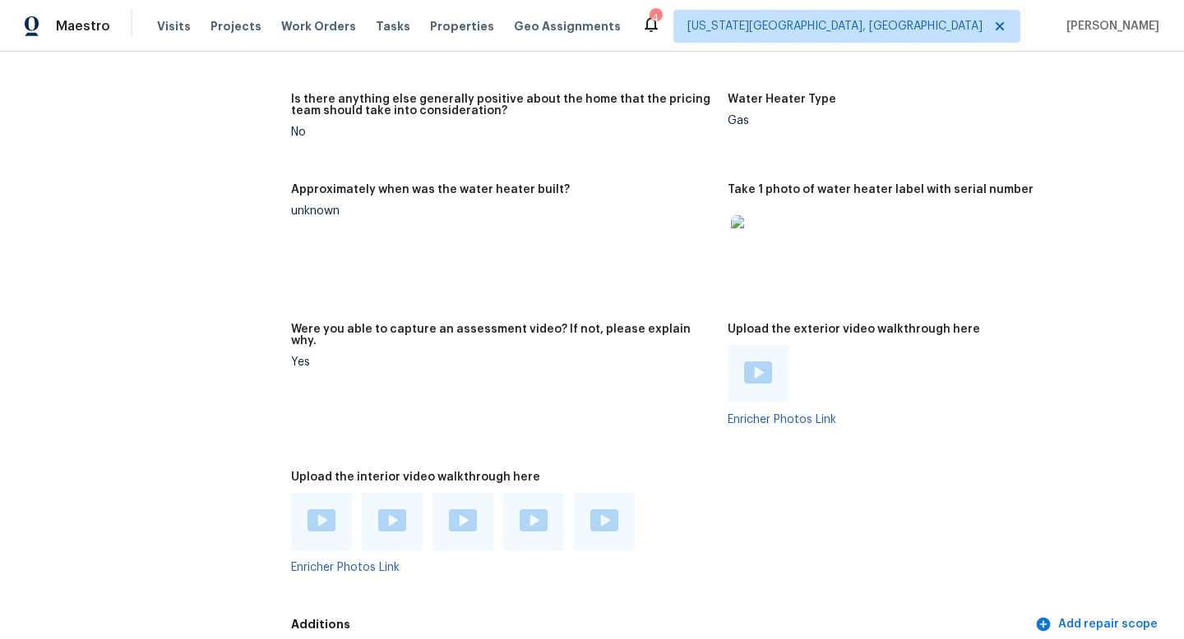
scroll to position [3564, 0]
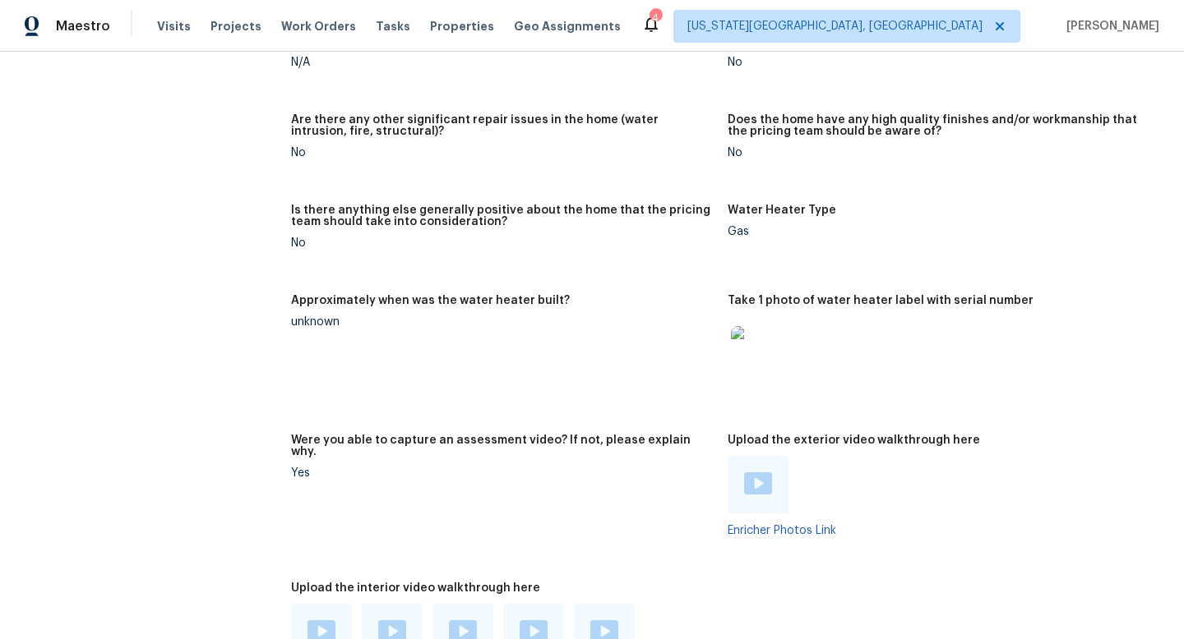
click at [758, 473] on img at bounding box center [758, 484] width 28 height 22
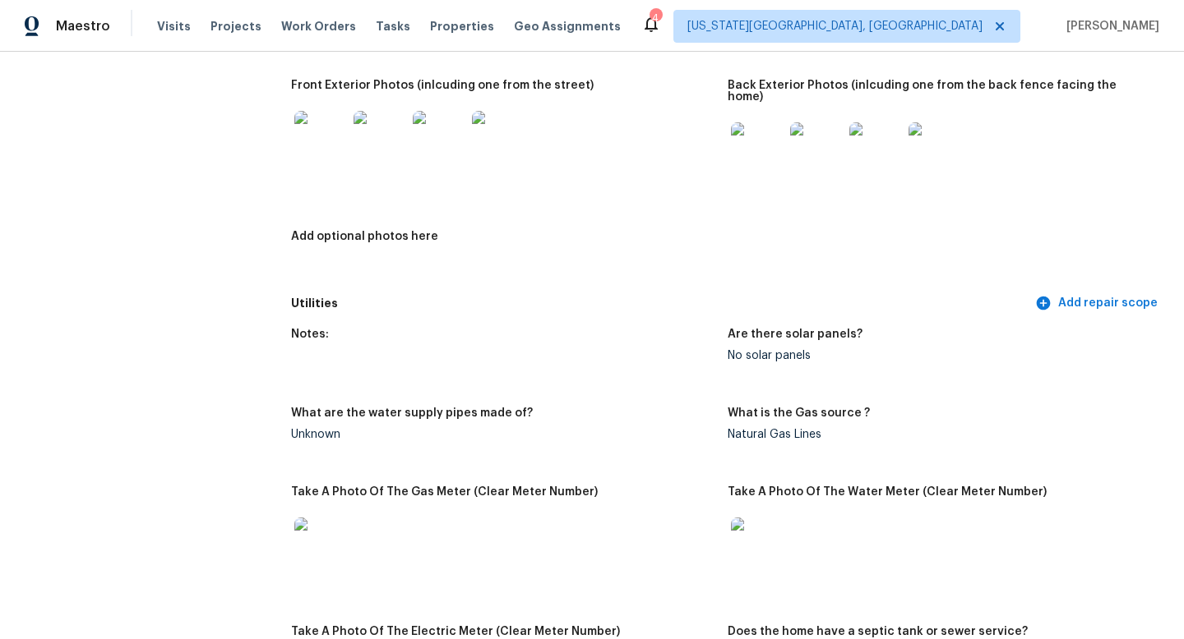
scroll to position [0, 0]
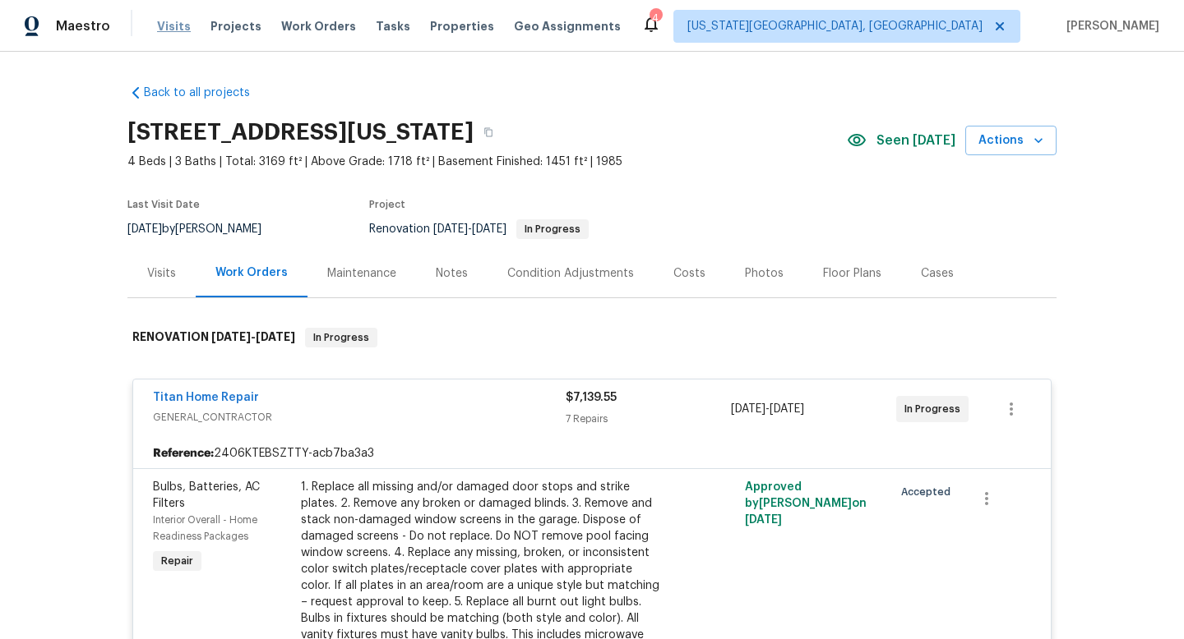
click at [178, 23] on span "Visits" at bounding box center [174, 26] width 34 height 16
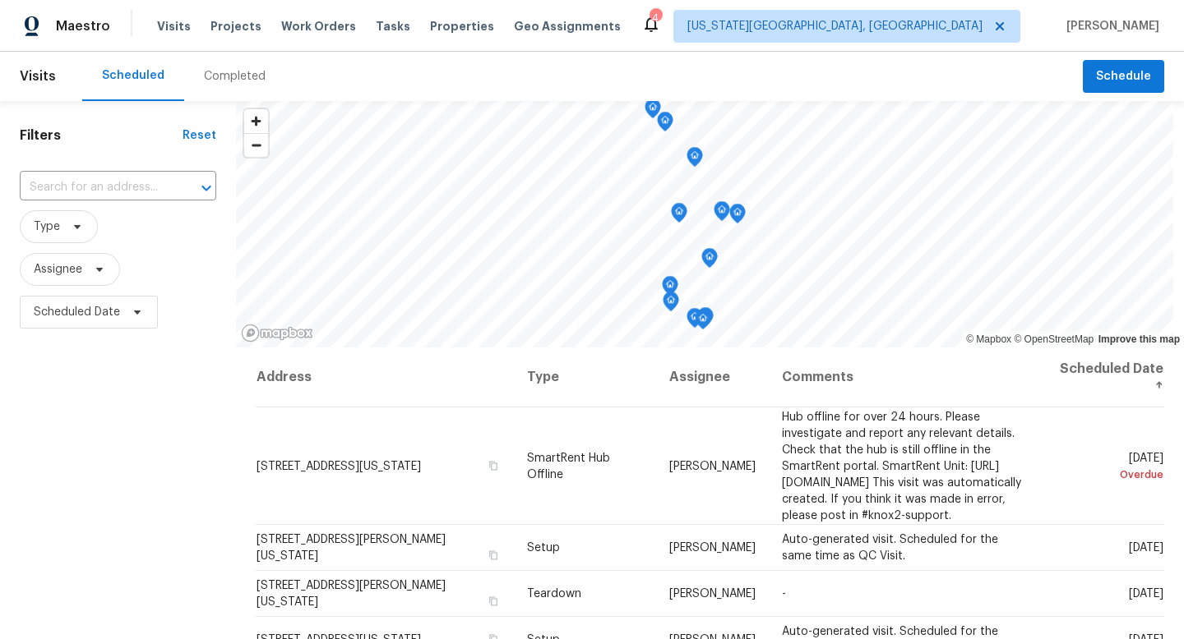
click at [257, 88] on div "Completed" at bounding box center [234, 76] width 101 height 49
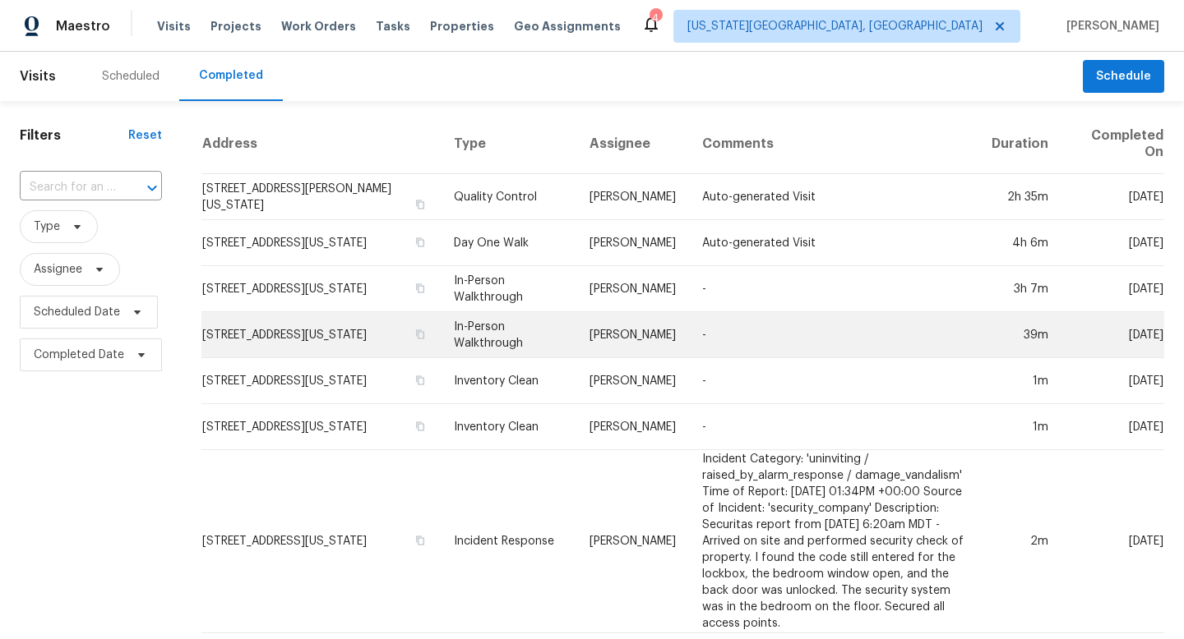
click at [291, 333] on td "[STREET_ADDRESS][US_STATE]" at bounding box center [320, 335] width 239 height 46
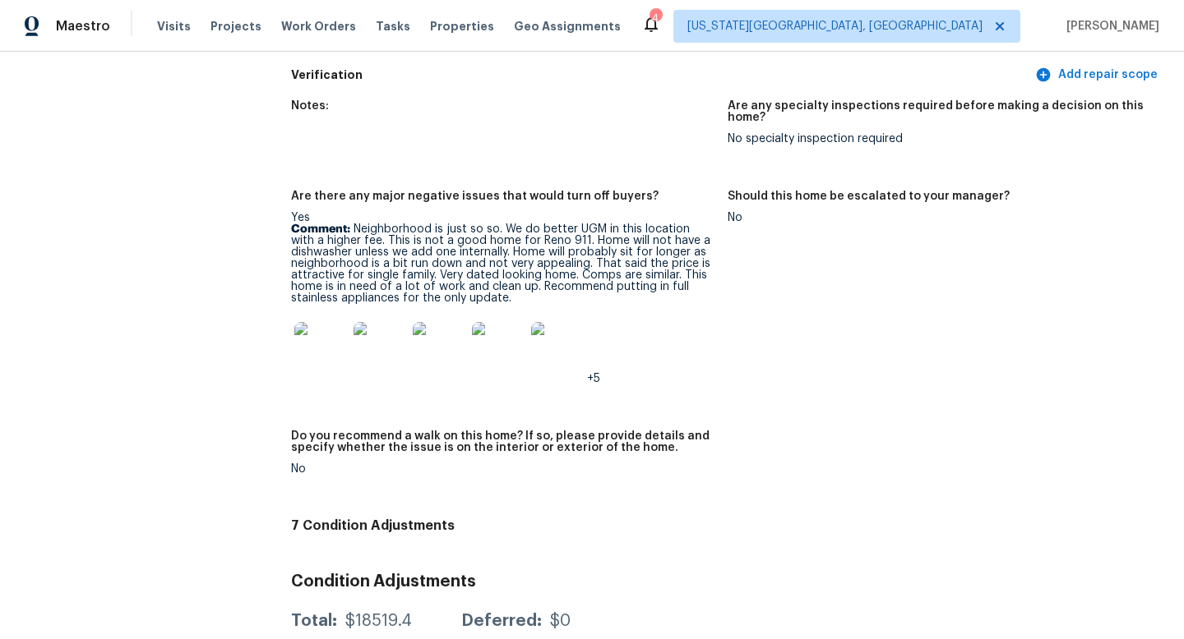
scroll to position [4230, 0]
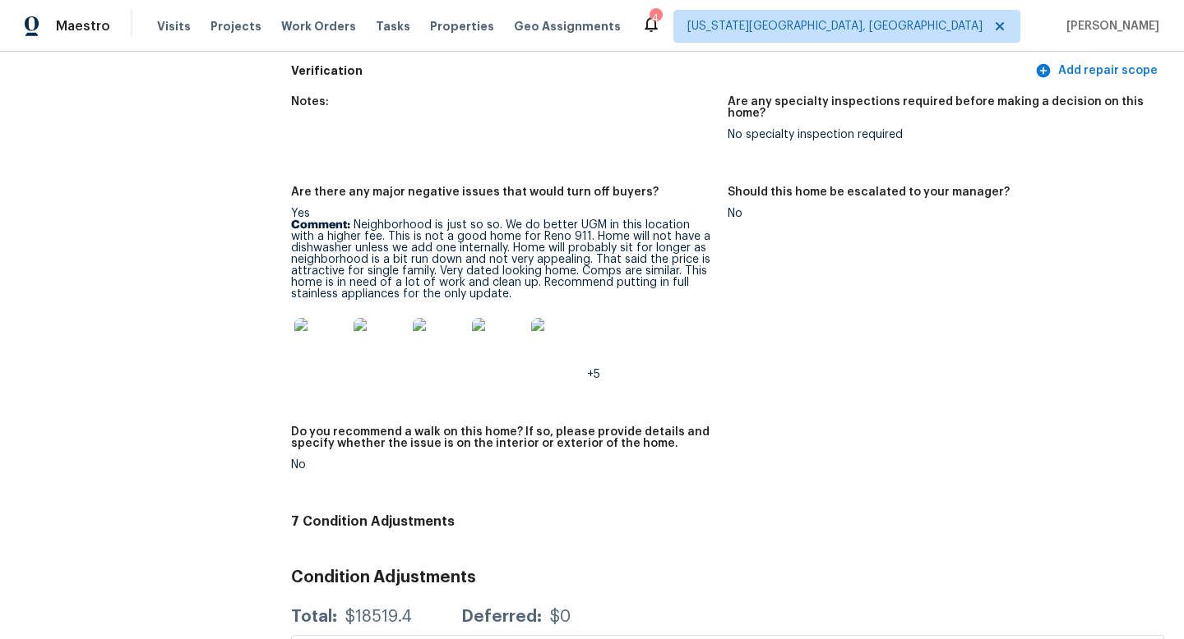
click at [322, 318] on img at bounding box center [320, 344] width 53 height 53
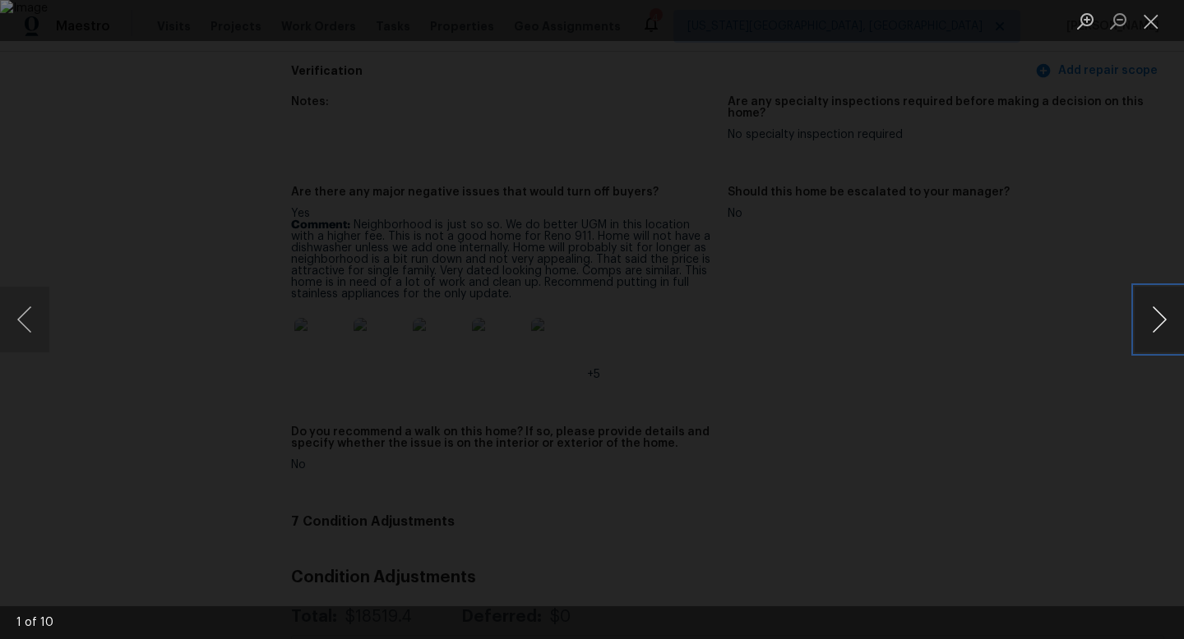
click at [1159, 324] on button "Next image" at bounding box center [1158, 320] width 49 height 66
click at [1160, 324] on button "Next image" at bounding box center [1158, 320] width 49 height 66
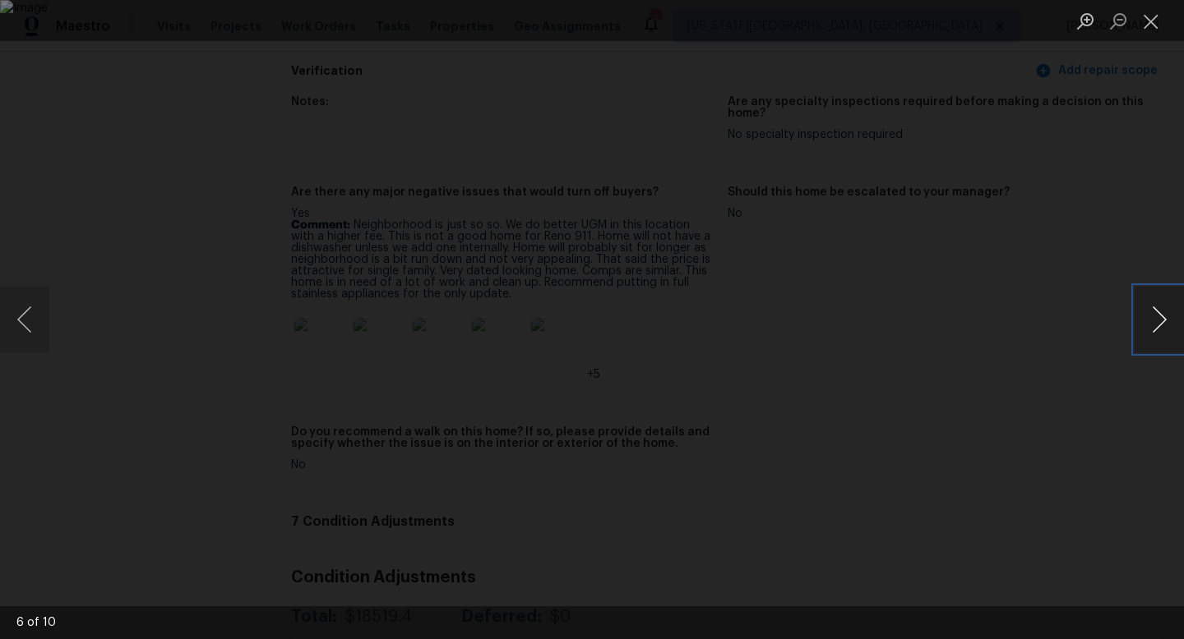
click at [1160, 324] on button "Next image" at bounding box center [1158, 320] width 49 height 66
click at [1161, 324] on button "Next image" at bounding box center [1158, 320] width 49 height 66
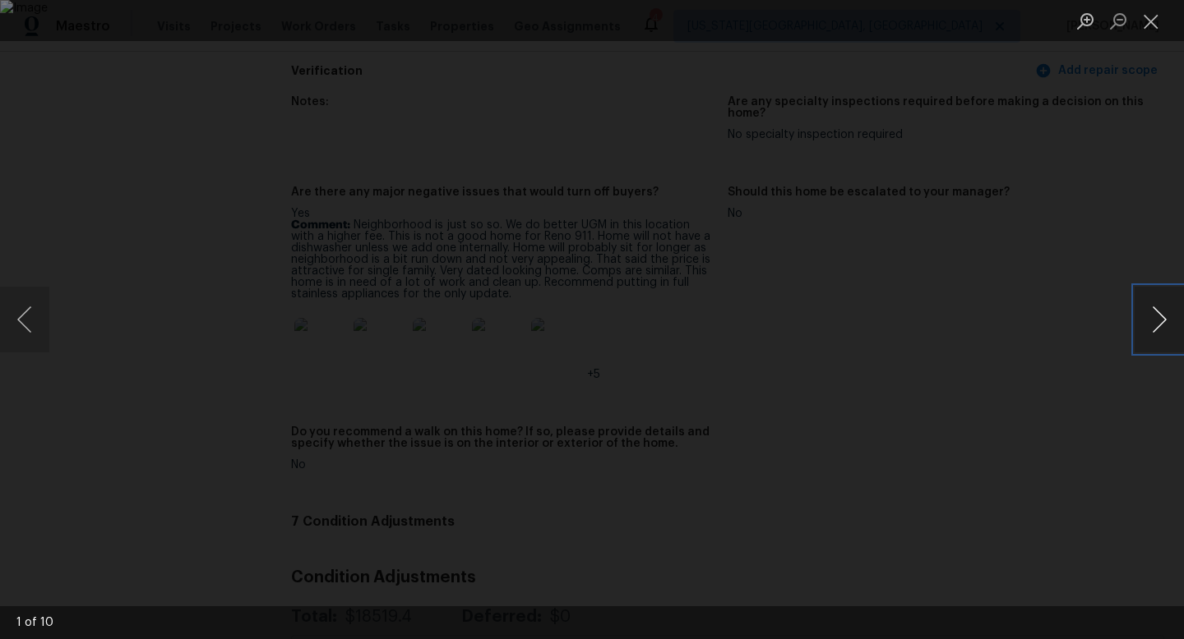
click at [1161, 324] on button "Next image" at bounding box center [1158, 320] width 49 height 66
click at [1155, 17] on button "Close lightbox" at bounding box center [1150, 21] width 33 height 29
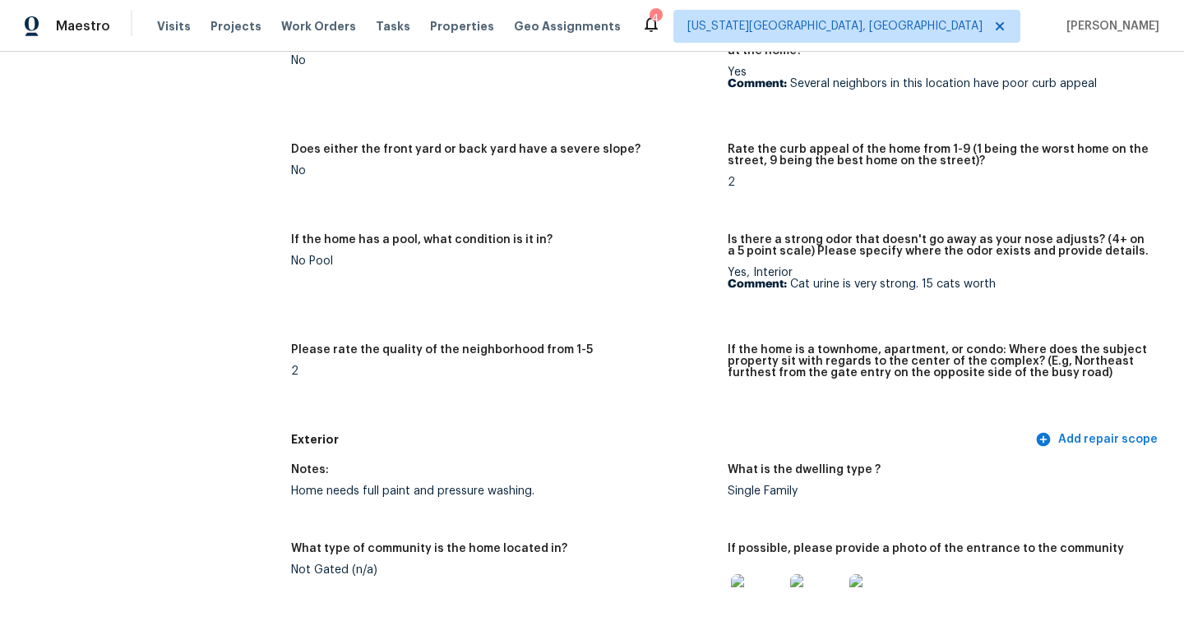
scroll to position [270, 0]
